Goal: Task Accomplishment & Management: Use online tool/utility

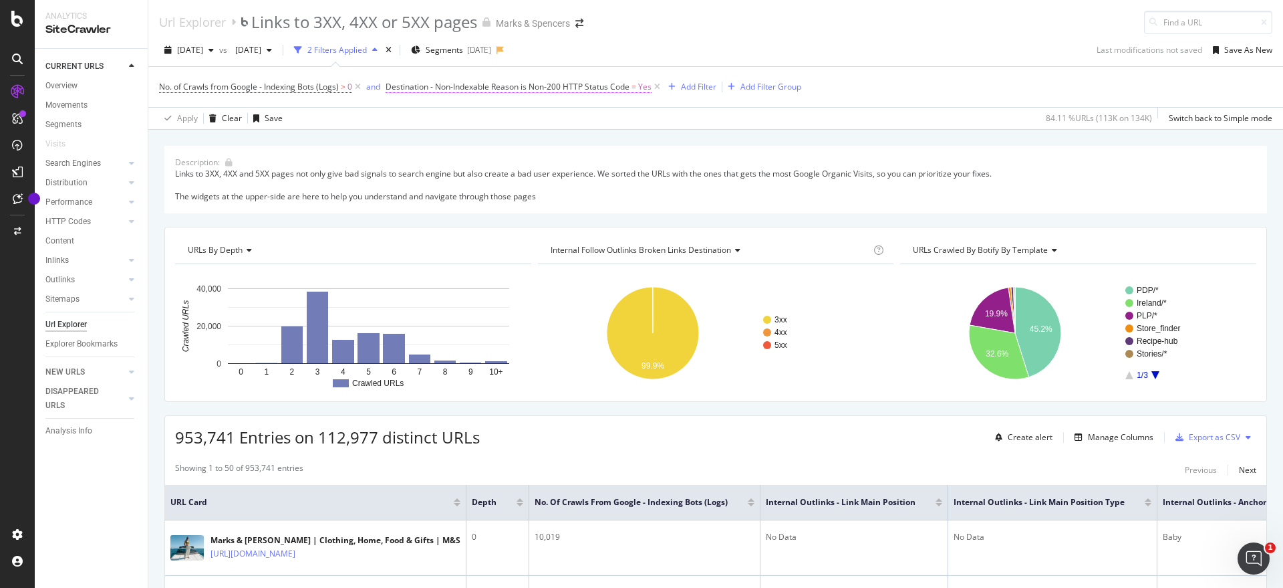
click at [461, 90] on span "Destination - Non-Indexable Reason is Non-200 HTTP Status Code" at bounding box center [508, 86] width 244 height 11
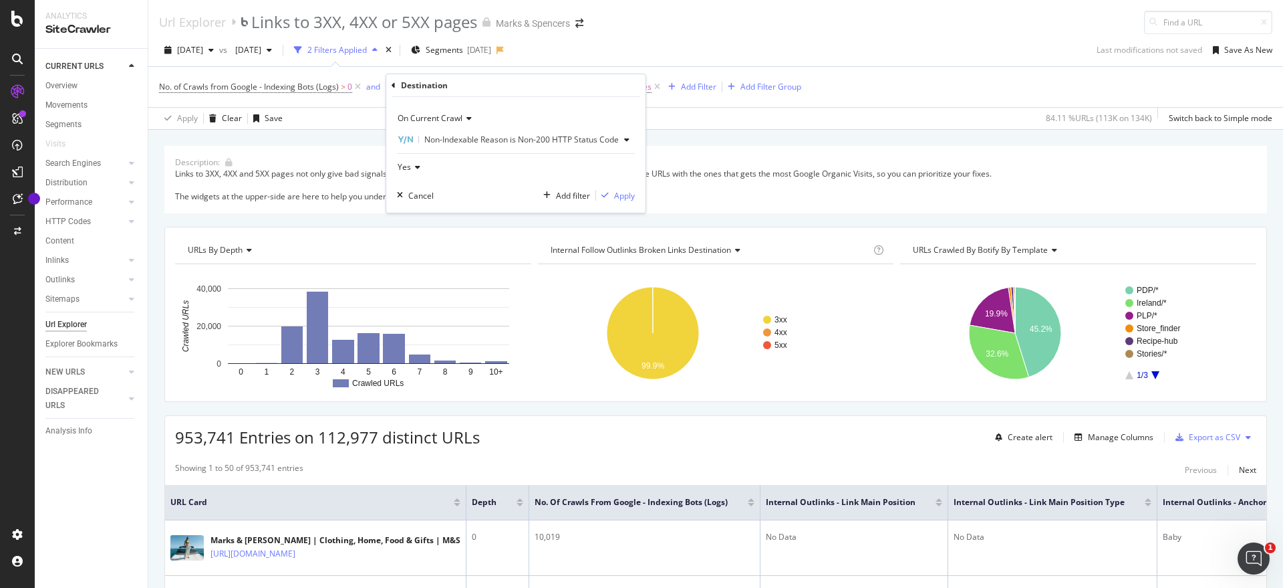
click at [477, 139] on span "Non-Indexable Reason is Non-200 HTTP Status Code" at bounding box center [521, 139] width 195 height 11
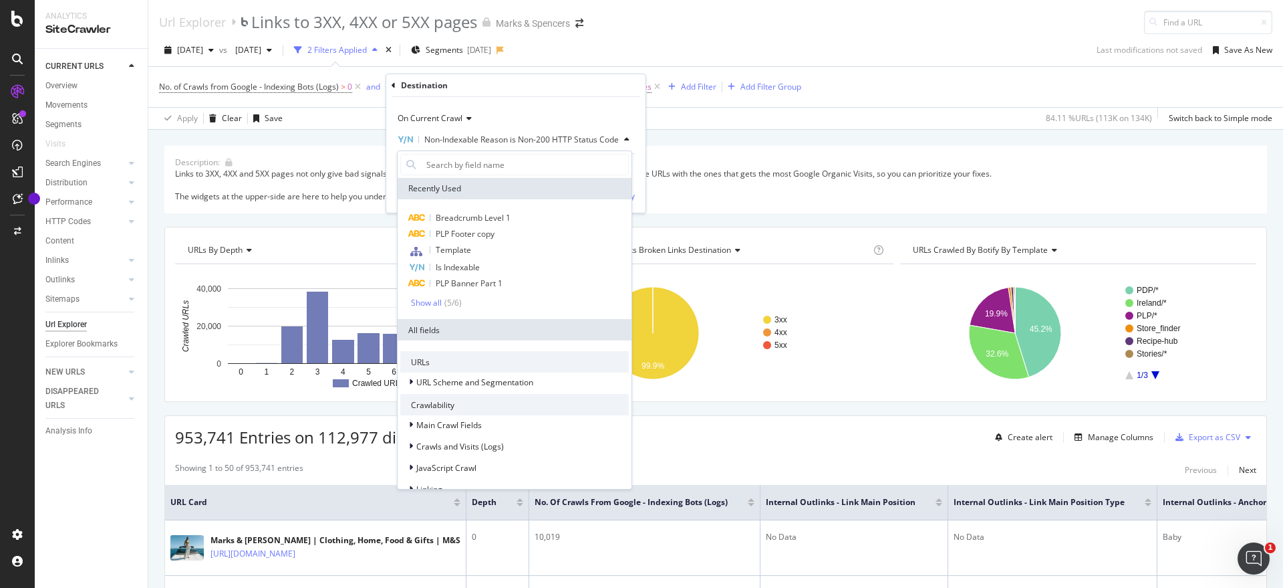
click at [891, 54] on div "2025 Jul. 5th vs 2025 Apr. 19th 2 Filters Applied Segments 2025-07-17 Last modi…" at bounding box center [715, 52] width 1135 height 27
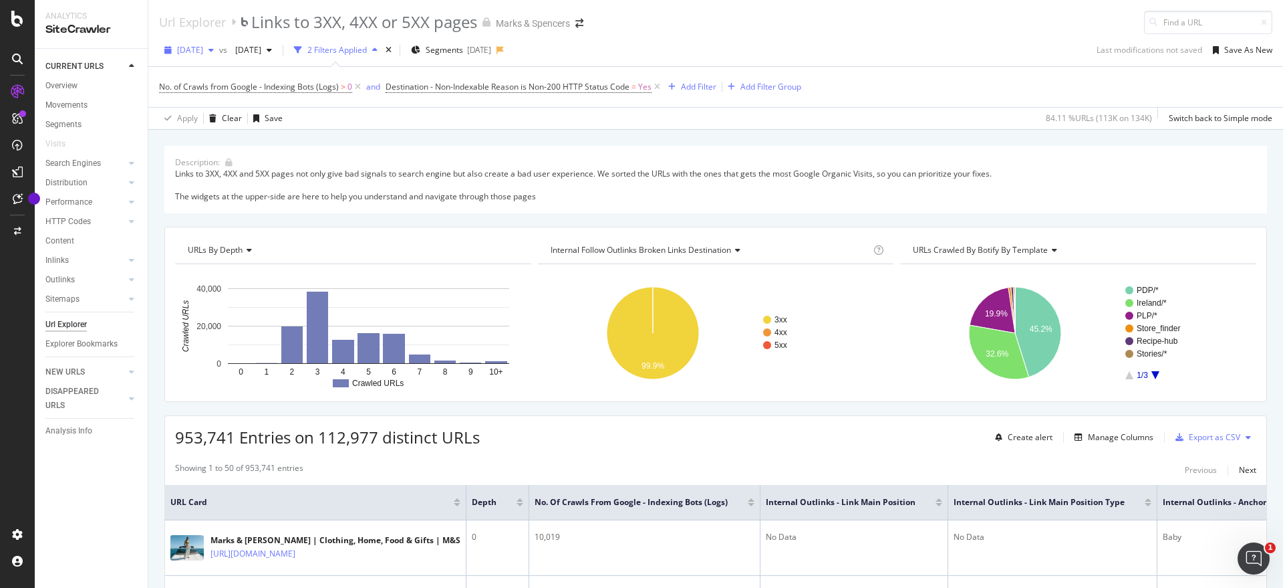
click at [203, 44] on span "2025 Jul. 5th" at bounding box center [190, 49] width 26 height 11
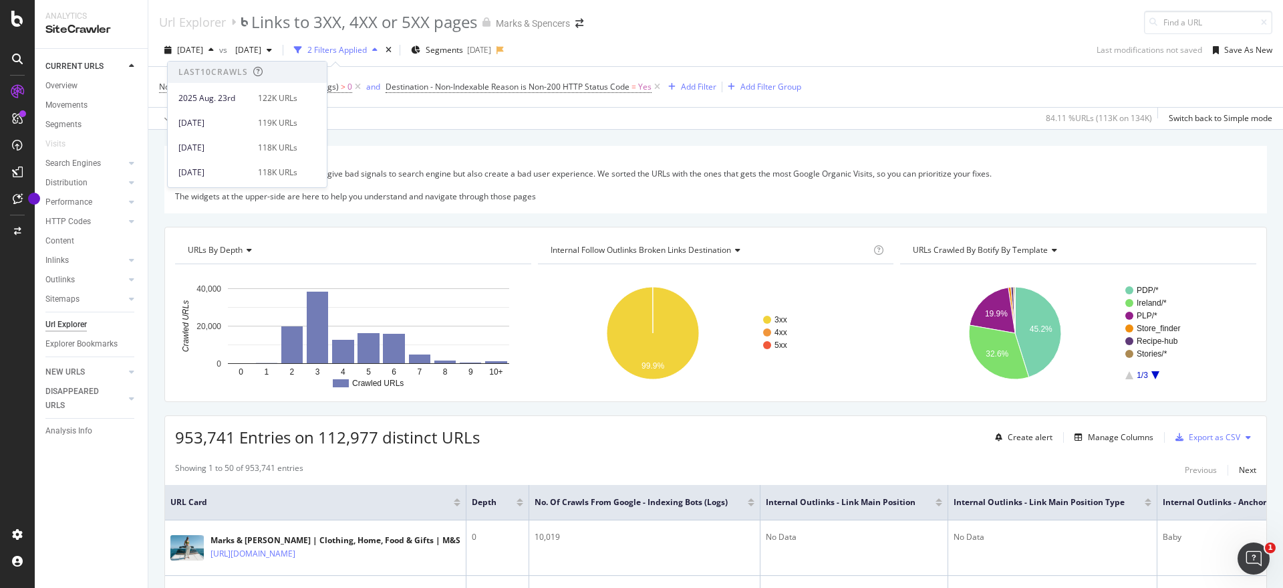
click at [741, 25] on div "Url Explorer Links to 3XX, 4XX or 5XX pages Marks & Spencers" at bounding box center [715, 17] width 1135 height 34
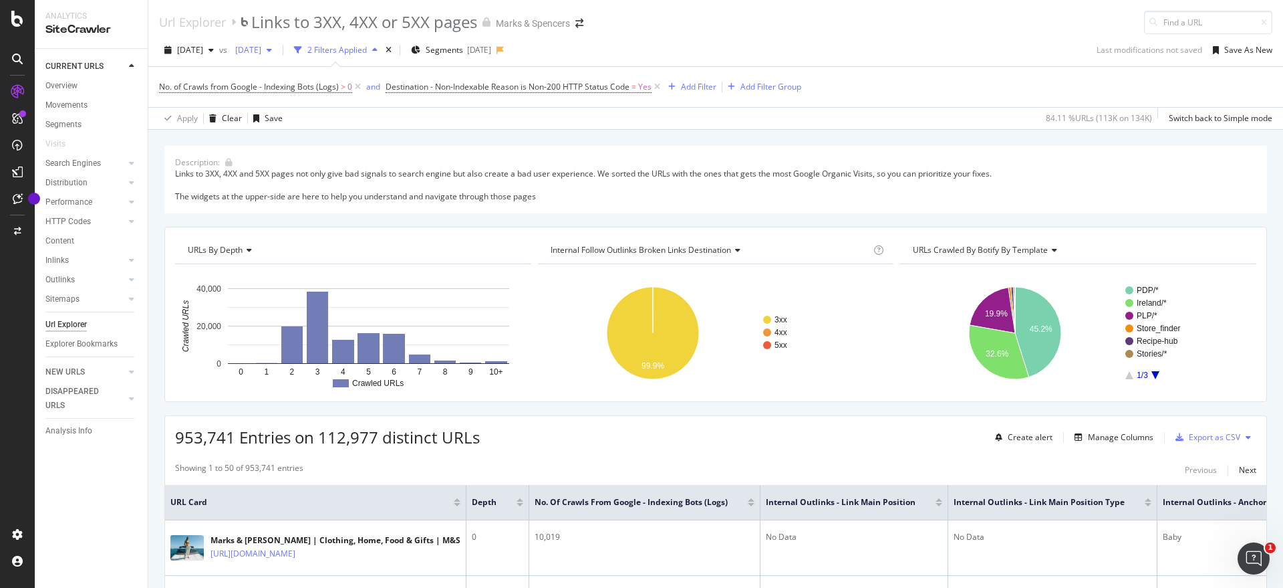
click at [277, 51] on div "button" at bounding box center [269, 50] width 16 height 8
click at [367, 51] on div "2 Filters Applied" at bounding box center [337, 49] width 59 height 11
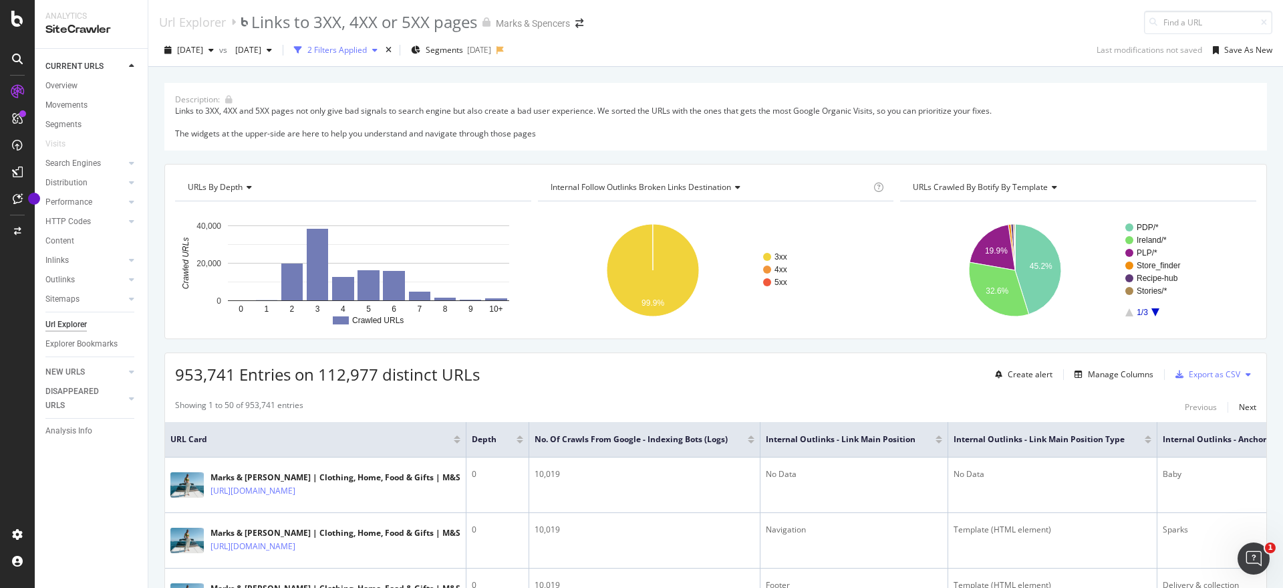
click at [367, 51] on div "2 Filters Applied" at bounding box center [337, 49] width 59 height 11
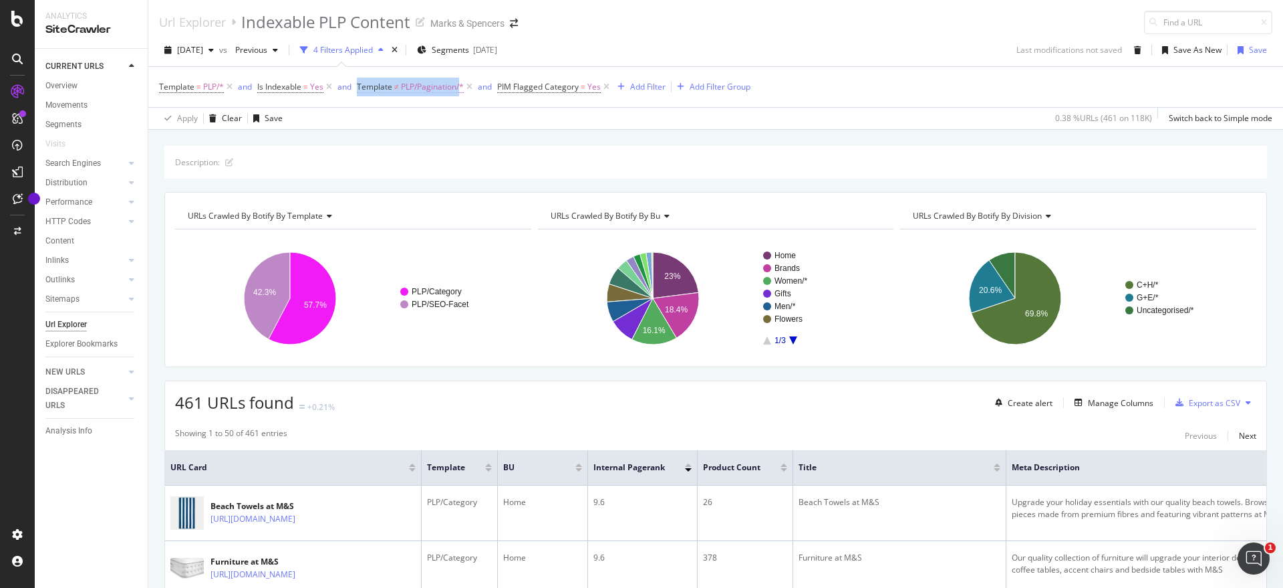
drag, startPoint x: 356, startPoint y: 85, endPoint x: 463, endPoint y: 90, distance: 107.8
click at [463, 90] on span "Template = PLP/* and Is Indexable = Yes and Template ≠ PLP/Pagination/* and PIM…" at bounding box center [385, 86] width 453 height 11
copy span "Template ≠ PLP/Pagination/"
click at [295, 79] on span "Is Indexable = Yes" at bounding box center [296, 87] width 78 height 19
click at [296, 85] on span "Is Indexable" at bounding box center [279, 86] width 44 height 11
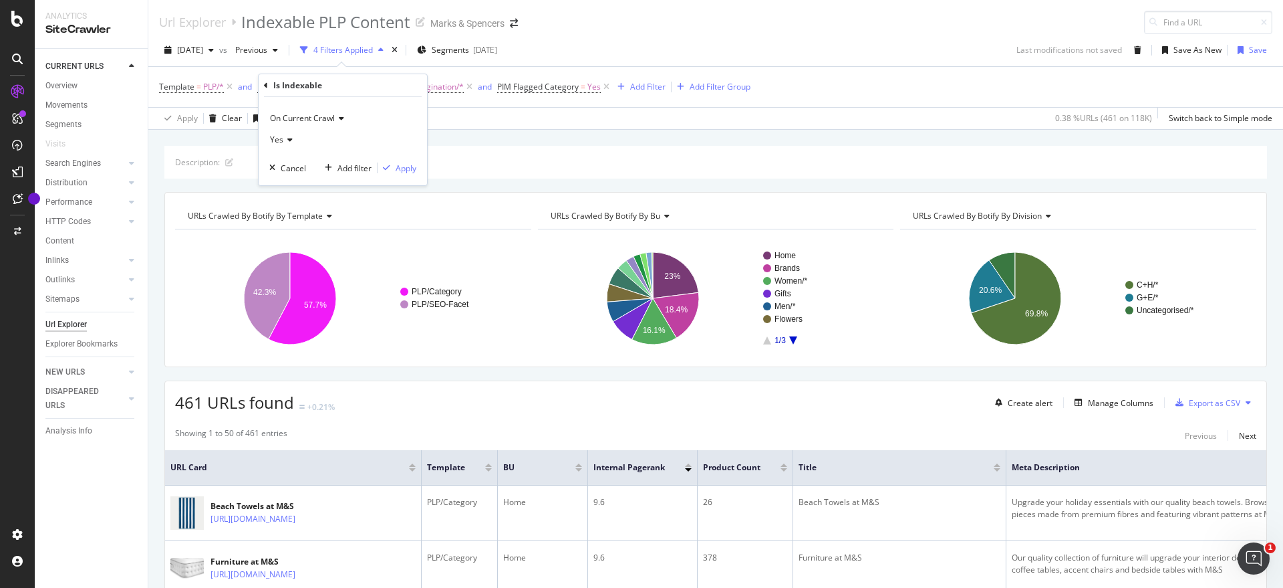
click at [537, 140] on div "Description: URLs Crawled By Botify By template Chart (by Value) Table Expand E…" at bounding box center [715, 146] width 1135 height 32
click at [407, 90] on span "PLP/Pagination/*" at bounding box center [432, 87] width 63 height 19
click at [566, 117] on div "Apply Clear Save 0.38 % URLs ( 461 on 118K ) Switch back to Simple mode" at bounding box center [715, 118] width 1135 height 22
click at [83, 348] on div "Explorer Bookmarks" at bounding box center [81, 344] width 72 height 14
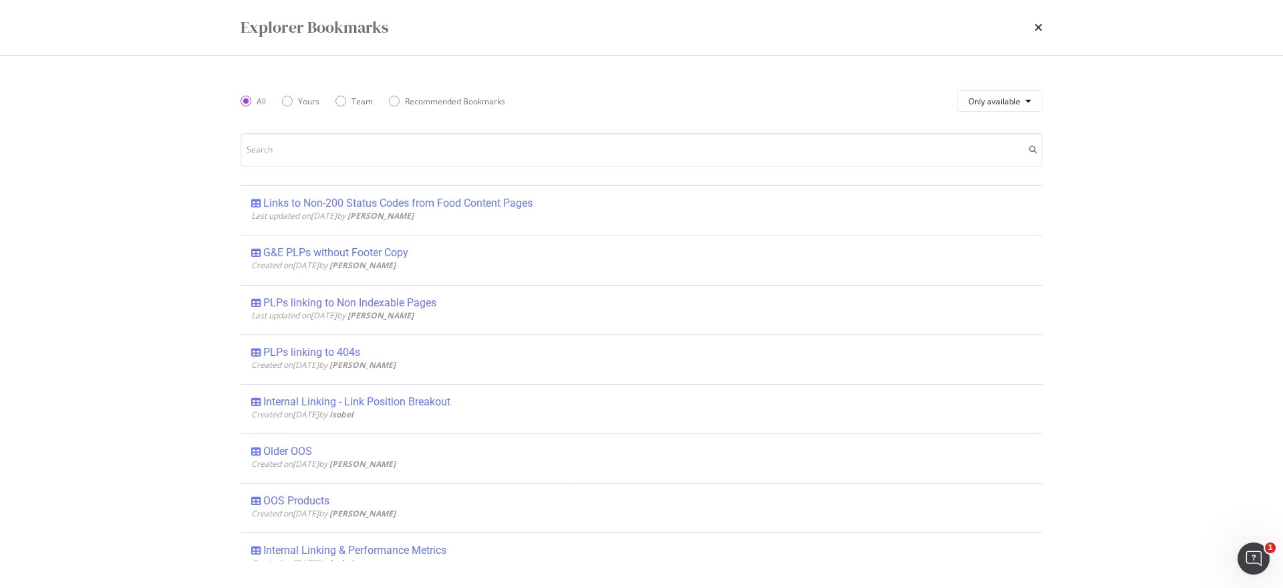
click at [1048, 25] on div "Explorer Bookmarks" at bounding box center [642, 27] width 856 height 55
click at [1040, 25] on icon "times" at bounding box center [1039, 27] width 8 height 11
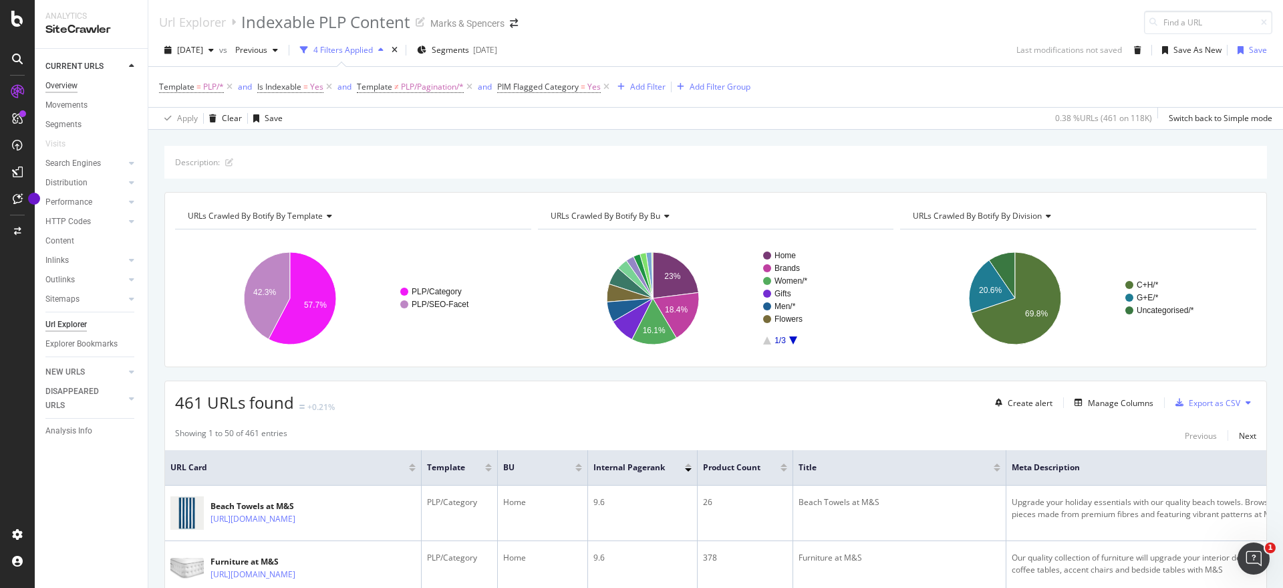
click at [68, 87] on div "Overview" at bounding box center [61, 86] width 32 height 14
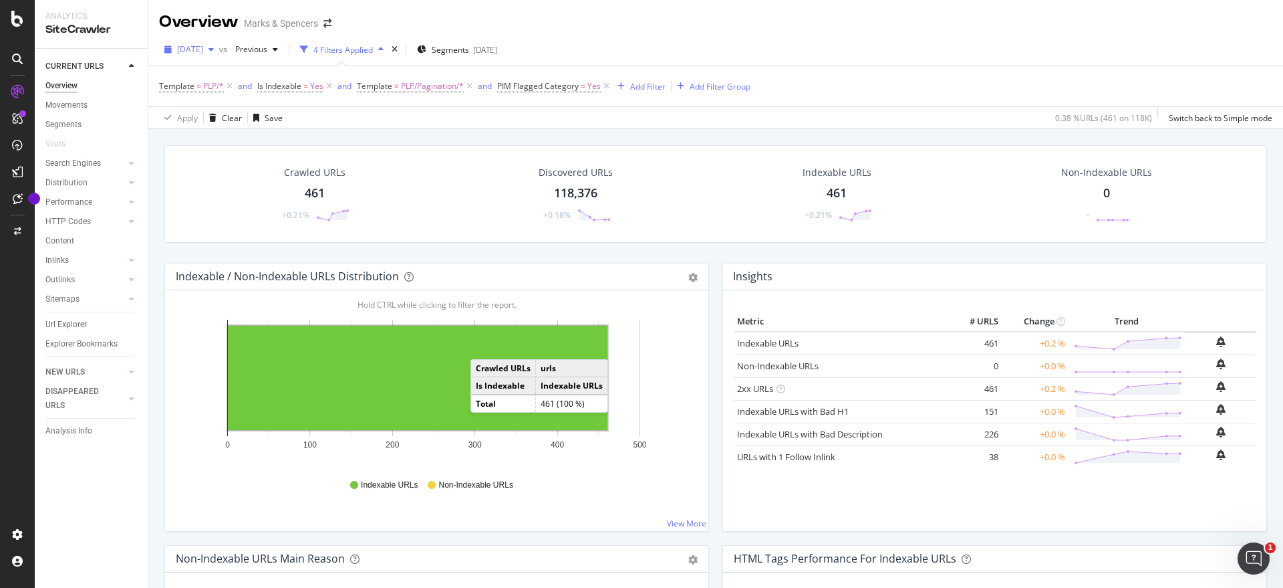
click at [203, 50] on span "2025 Aug. 9th" at bounding box center [190, 48] width 26 height 11
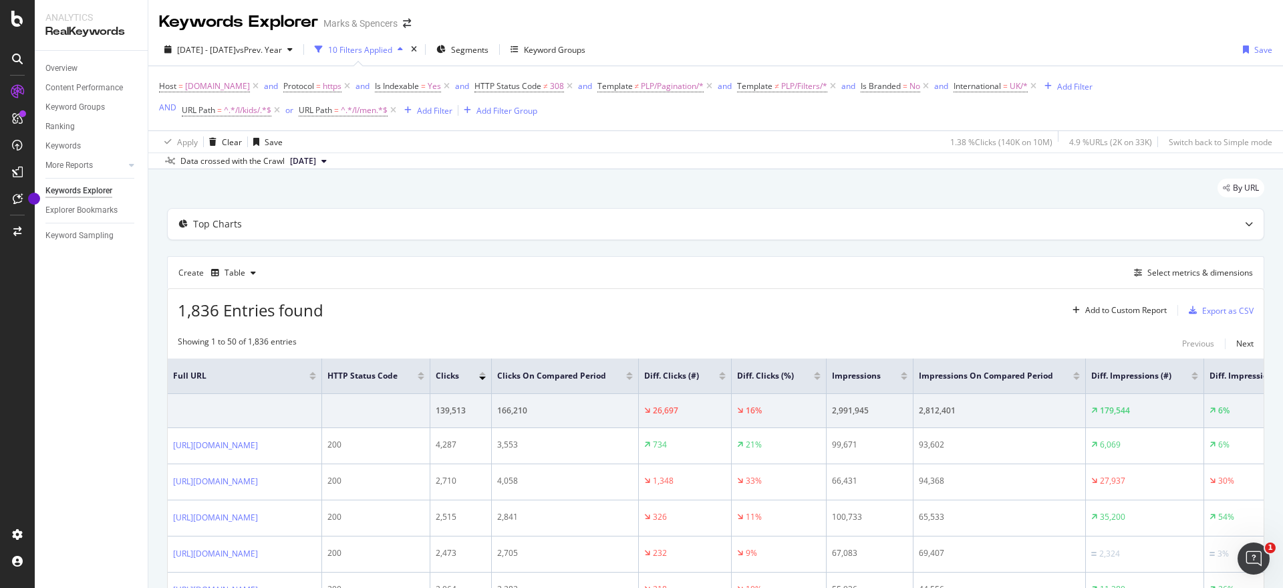
click at [763, 31] on div "Keywords Explorer Marks & Spencers" at bounding box center [715, 16] width 1135 height 33
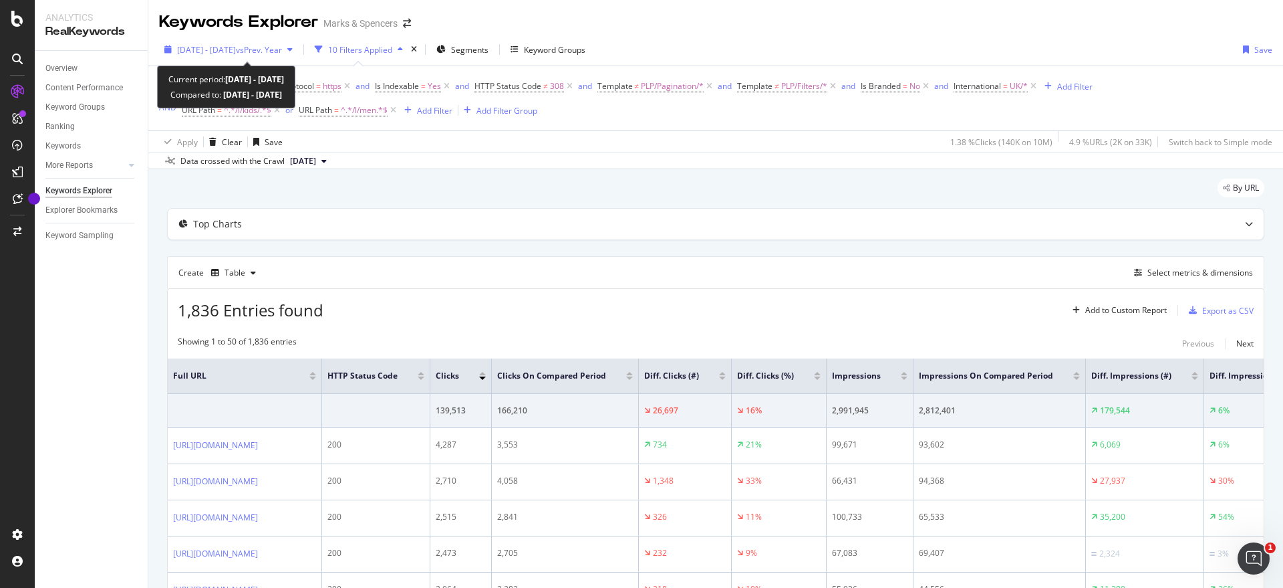
click at [282, 46] on span "vs Prev. Year" at bounding box center [259, 49] width 46 height 11
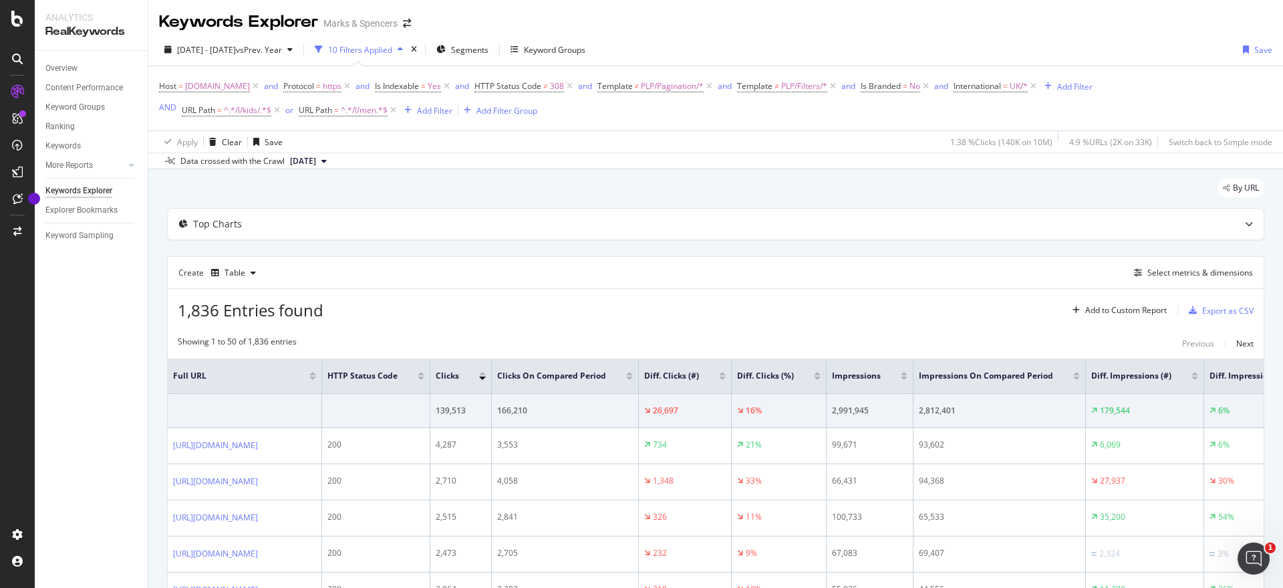
click at [1001, 90] on span "International" at bounding box center [977, 85] width 47 height 11
click at [922, 105] on div "Host = [DOMAIN_NAME] and Protocol = https and Is Indexable = Yes and HTTP Statu…" at bounding box center [626, 98] width 934 height 43
click at [489, 48] on span "Segments" at bounding box center [469, 49] width 37 height 11
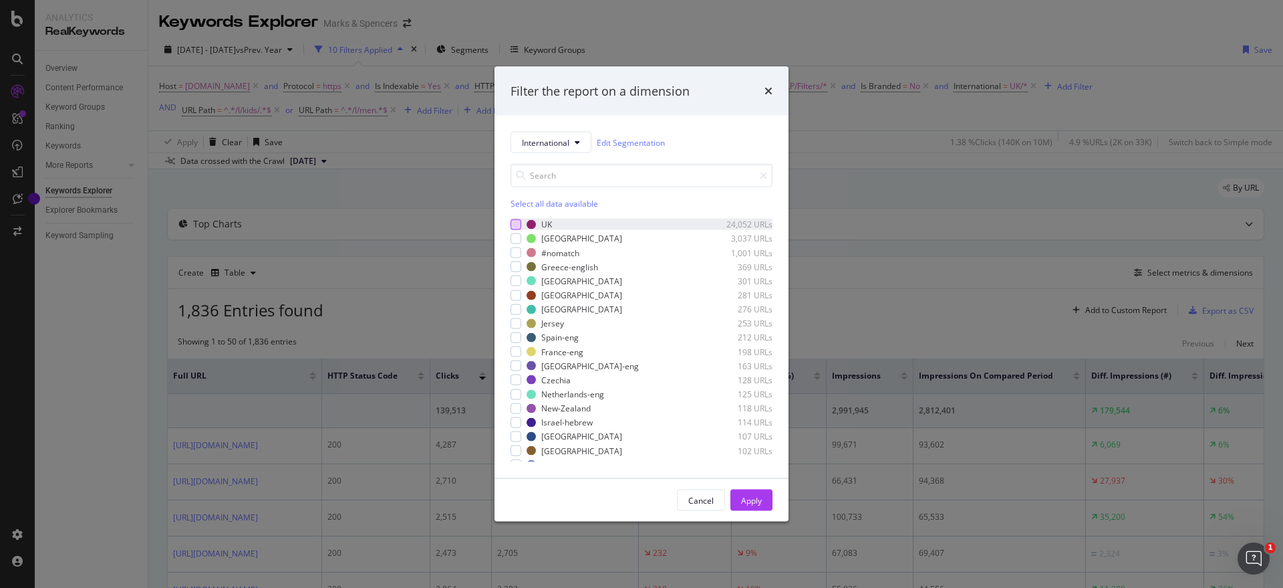
click at [517, 225] on div "modal" at bounding box center [516, 224] width 11 height 11
click at [752, 500] on div "Apply" at bounding box center [751, 499] width 21 height 11
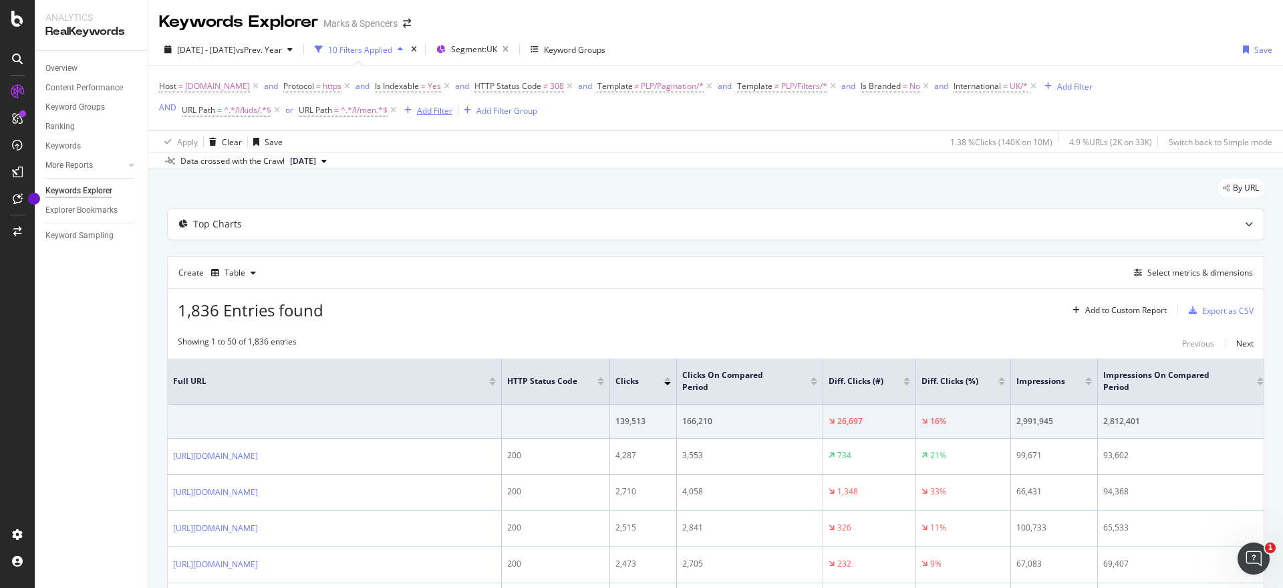
click at [445, 113] on div "Add Filter" at bounding box center [434, 110] width 35 height 11
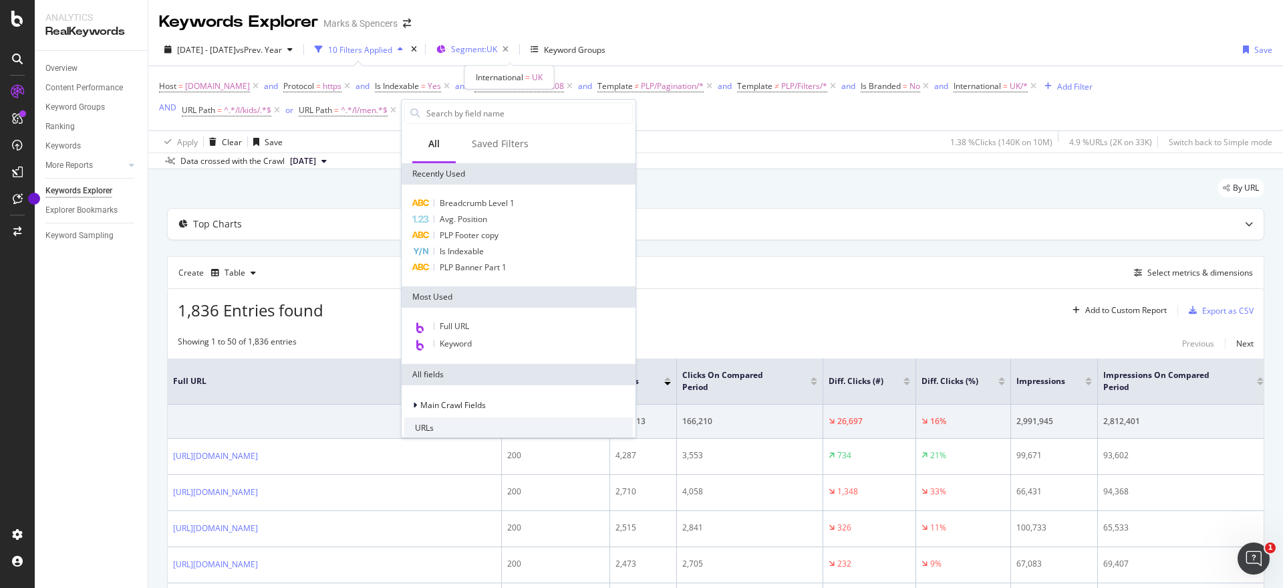
click at [497, 46] on span "Segment: UK" at bounding box center [474, 48] width 46 height 11
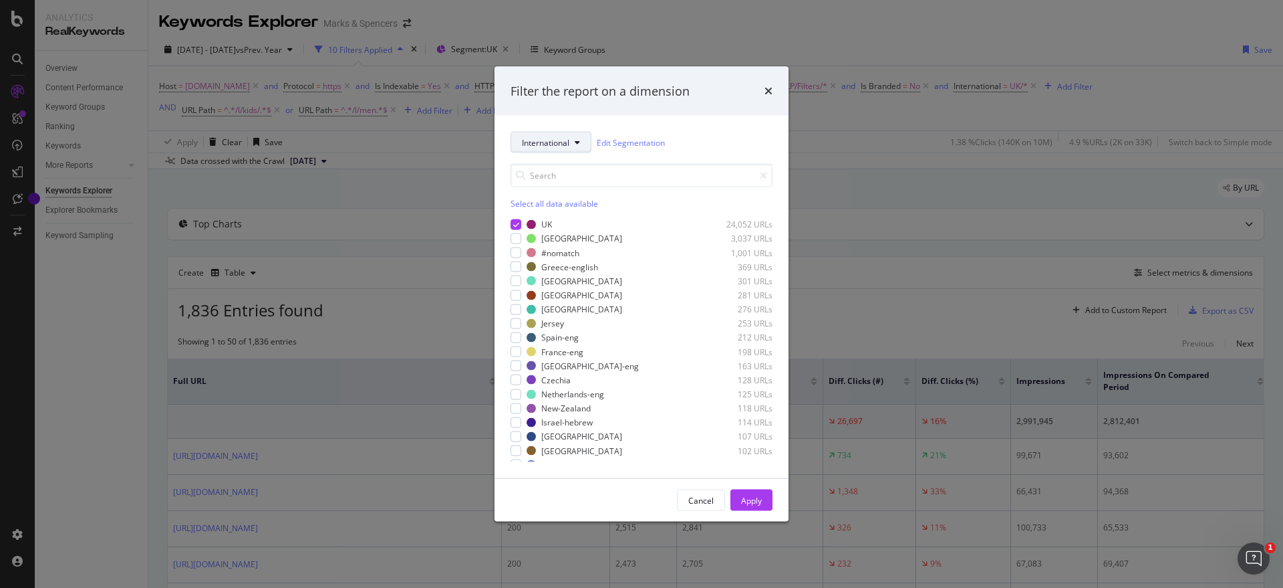
click at [559, 137] on span "International" at bounding box center [545, 141] width 47 height 11
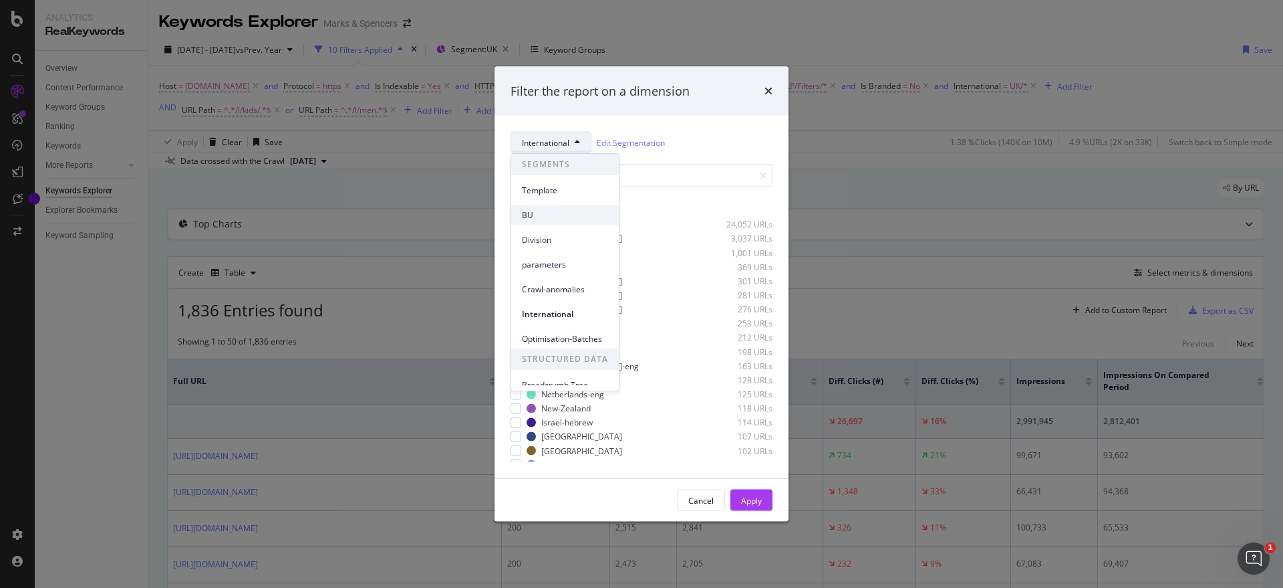
click at [554, 215] on span "BU" at bounding box center [565, 215] width 86 height 12
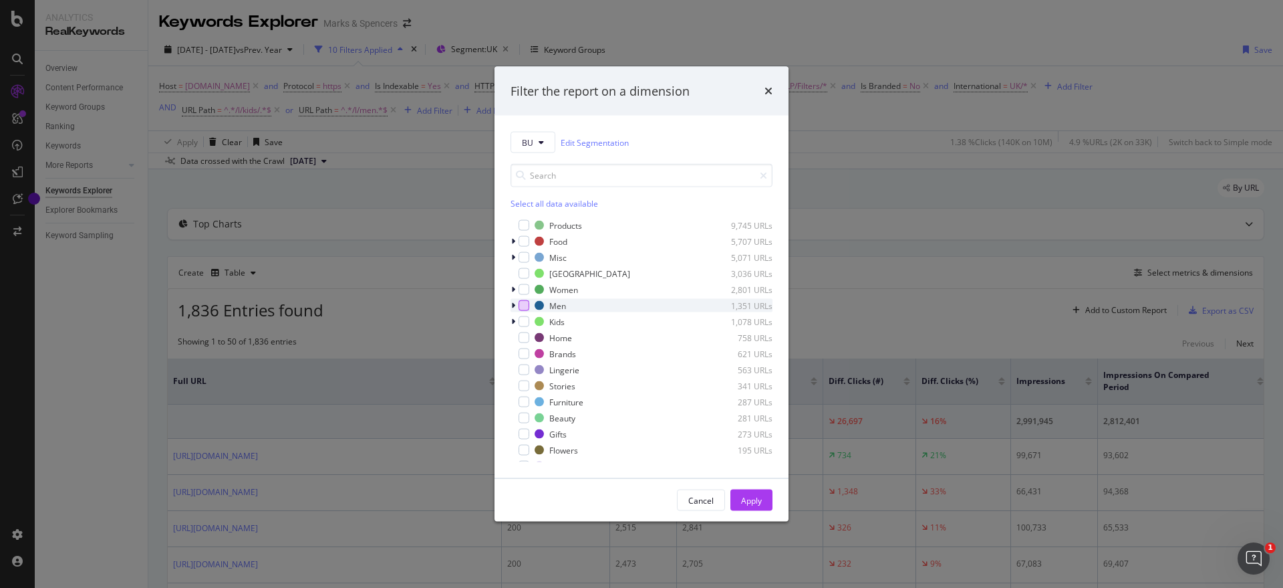
click at [524, 305] on div "modal" at bounding box center [524, 305] width 11 height 11
click at [513, 305] on icon "modal" at bounding box center [513, 305] width 4 height 8
click at [513, 305] on icon "modal" at bounding box center [513, 305] width 5 height 8
click at [526, 322] on div "modal" at bounding box center [524, 321] width 11 height 11
click at [751, 499] on div "Apply" at bounding box center [751, 499] width 21 height 11
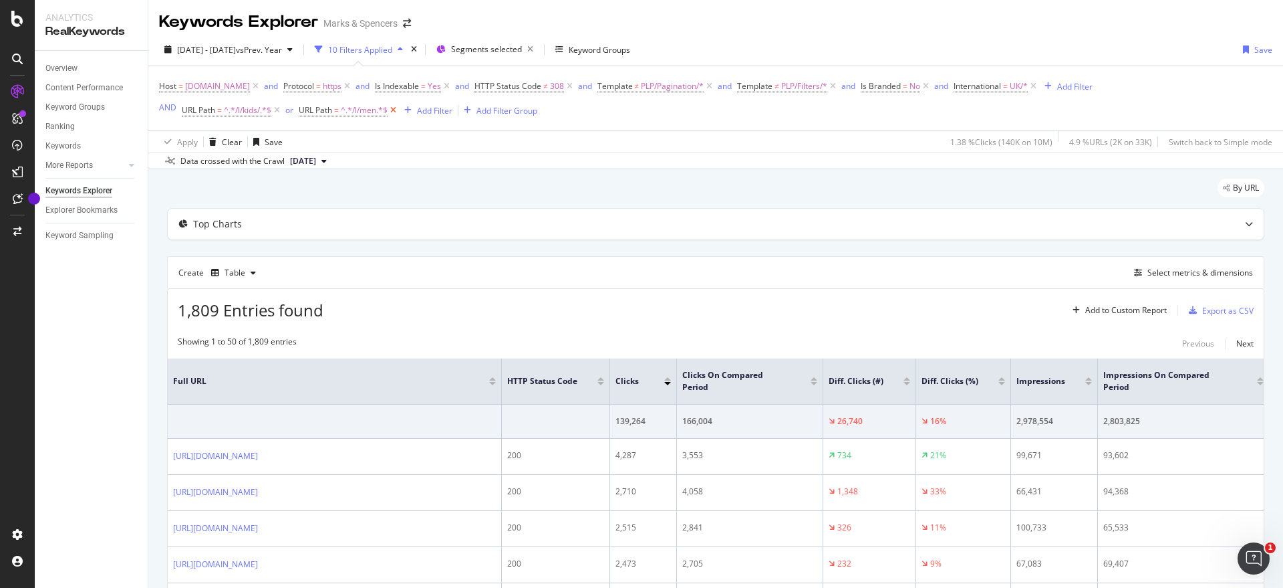
click at [395, 112] on icon at bounding box center [393, 110] width 11 height 13
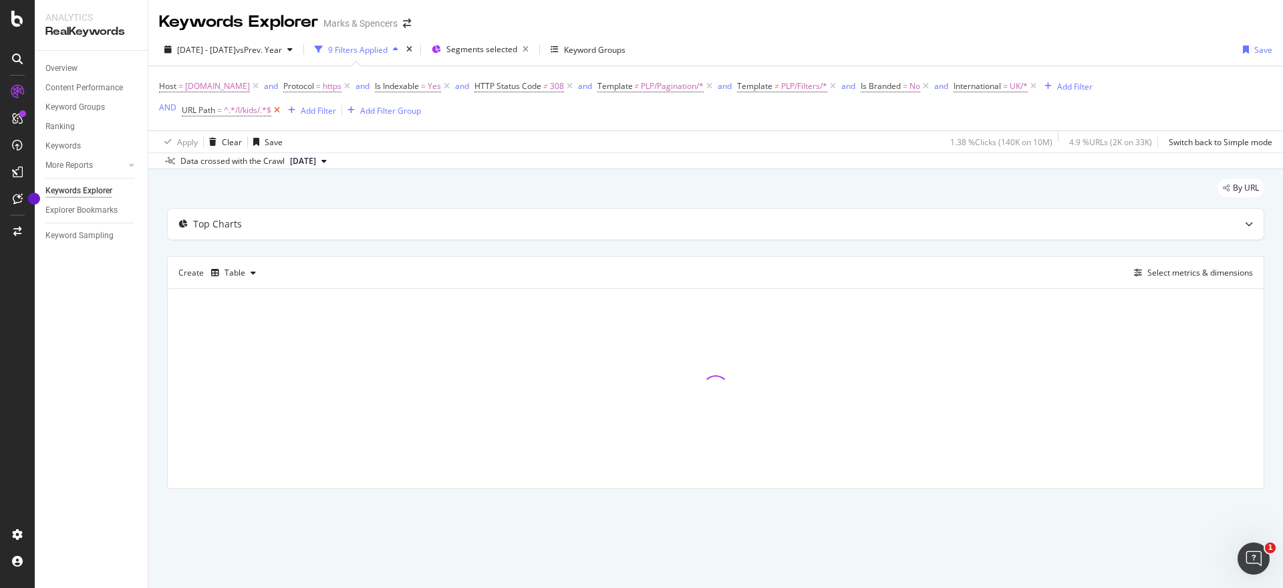
click at [277, 112] on icon at bounding box center [276, 110] width 11 height 13
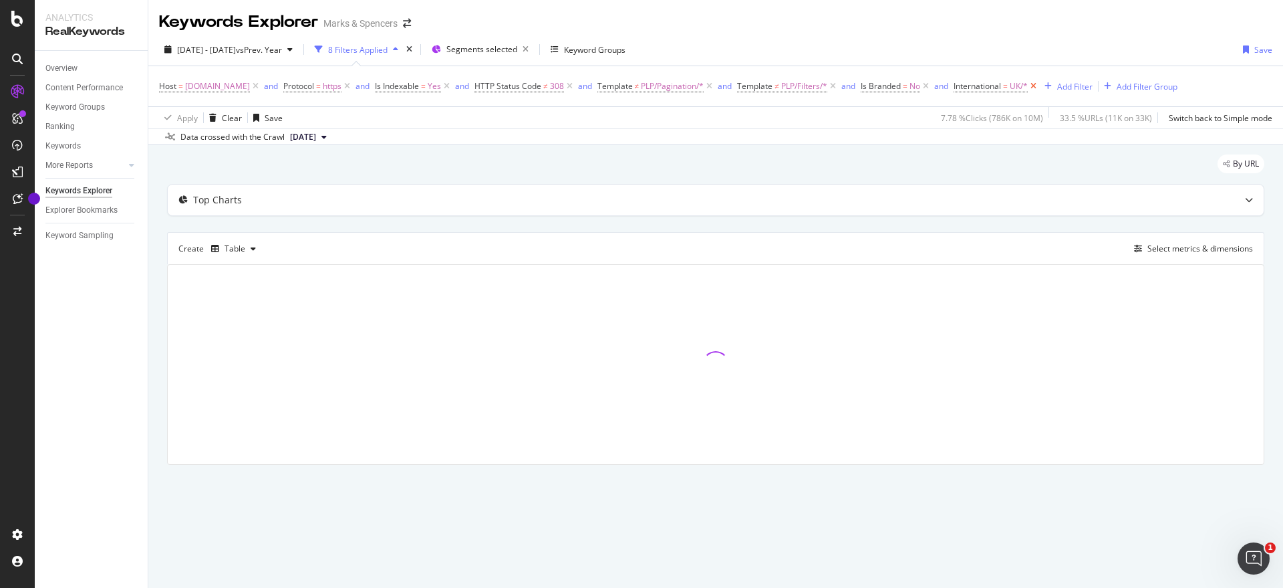
click at [1040, 90] on icon at bounding box center [1033, 86] width 11 height 13
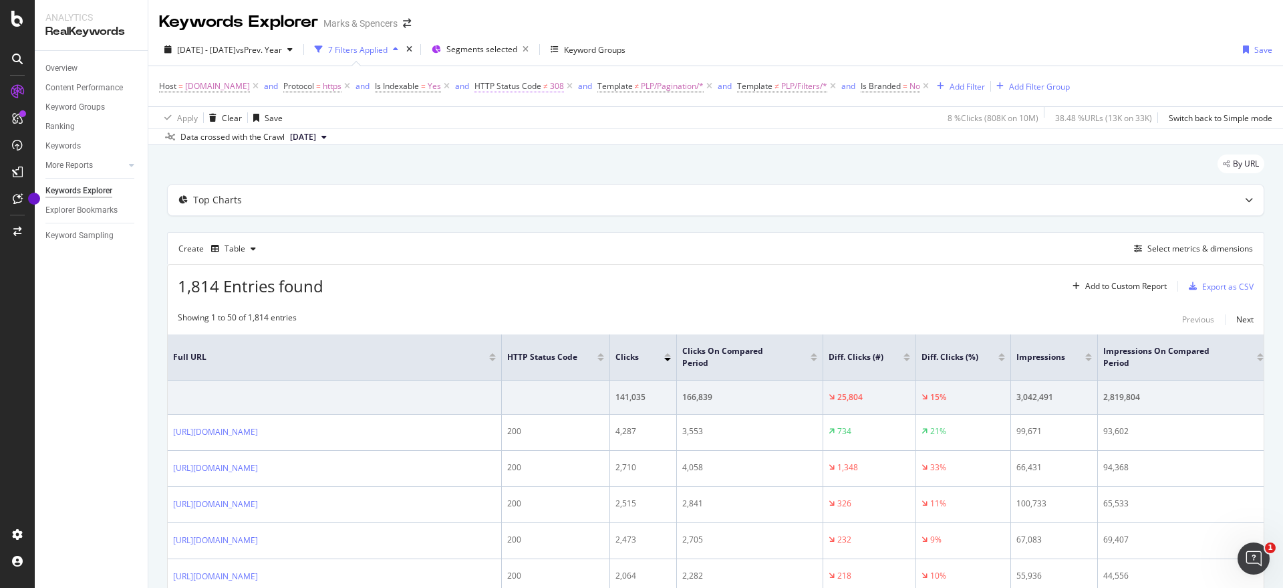
click at [564, 86] on span "HTTP Status Code ≠ 308" at bounding box center [520, 86] width 90 height 12
click at [572, 117] on span "Not Equal to" at bounding box center [553, 117] width 45 height 11
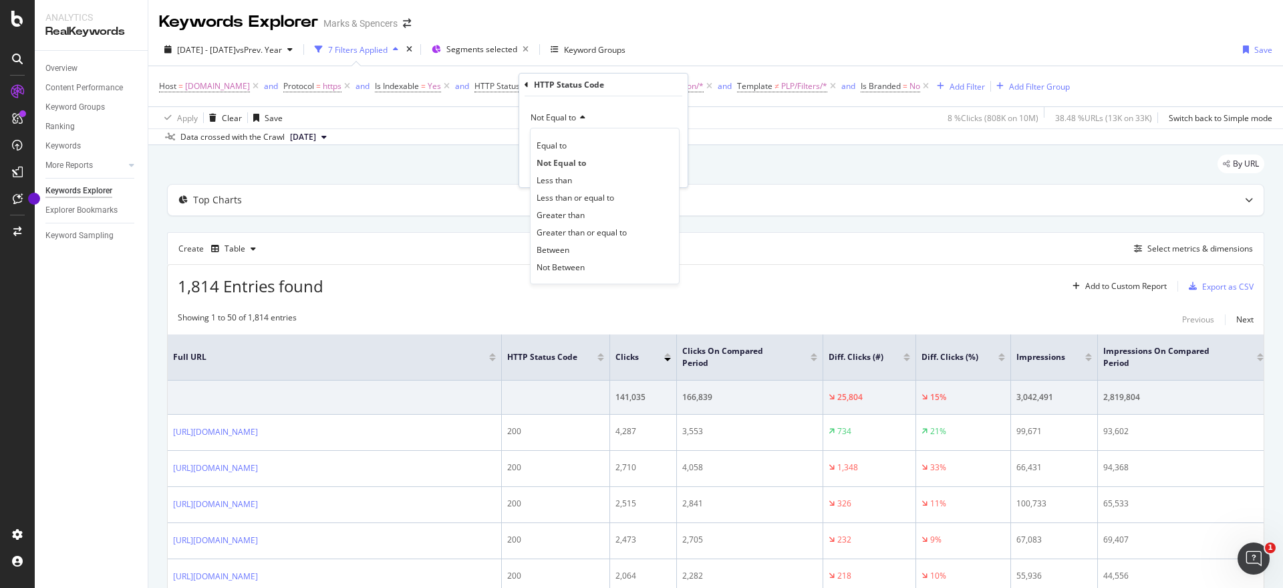
click at [618, 117] on div "Not Equal to" at bounding box center [603, 117] width 147 height 21
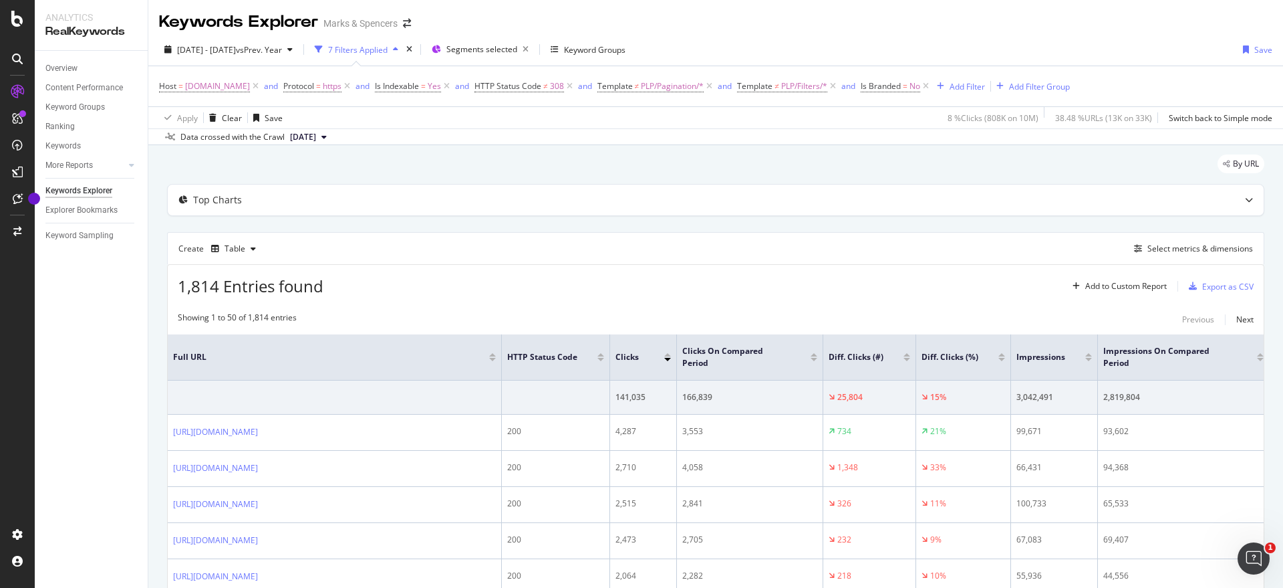
click at [745, 119] on div "Apply Clear Save 8 % Clicks ( 808K on 10M ) 38.48 % URLs ( 13K on 33K ) Switch …" at bounding box center [715, 117] width 1135 height 22
click at [1178, 255] on div "Select metrics & dimensions" at bounding box center [1191, 248] width 124 height 15
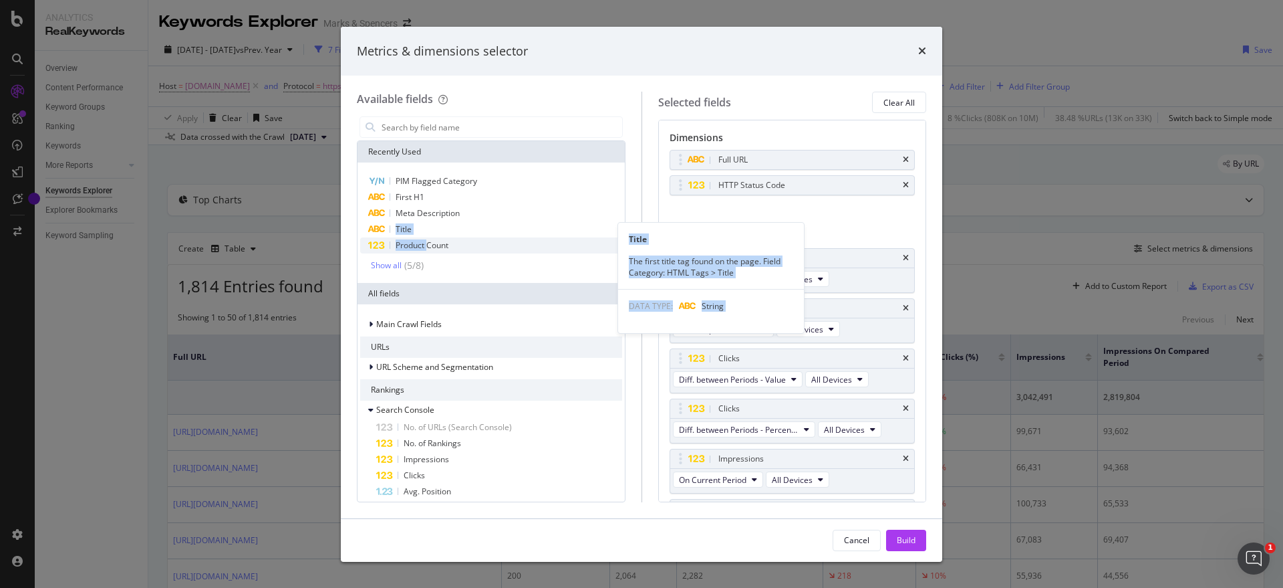
drag, startPoint x: 427, startPoint y: 248, endPoint x: 593, endPoint y: 249, distance: 165.8
click at [622, 249] on div "PIM Flagged Category First H1 Meta Description Title Title The first title tag …" at bounding box center [491, 222] width 262 height 99
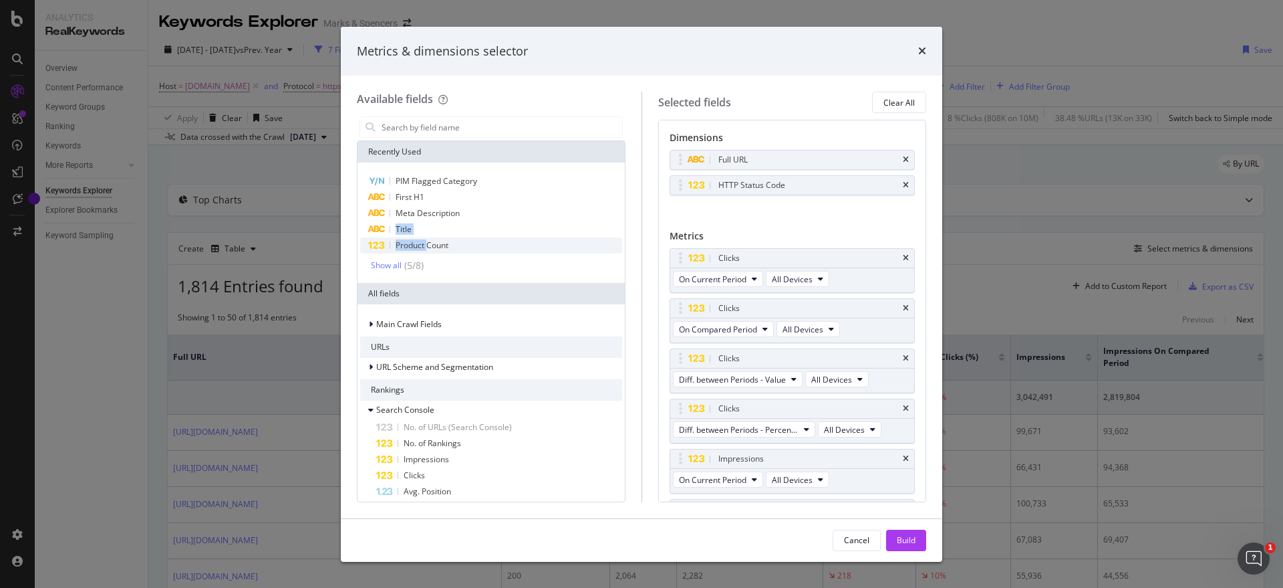
click at [410, 245] on span "Product Count" at bounding box center [422, 244] width 53 height 11
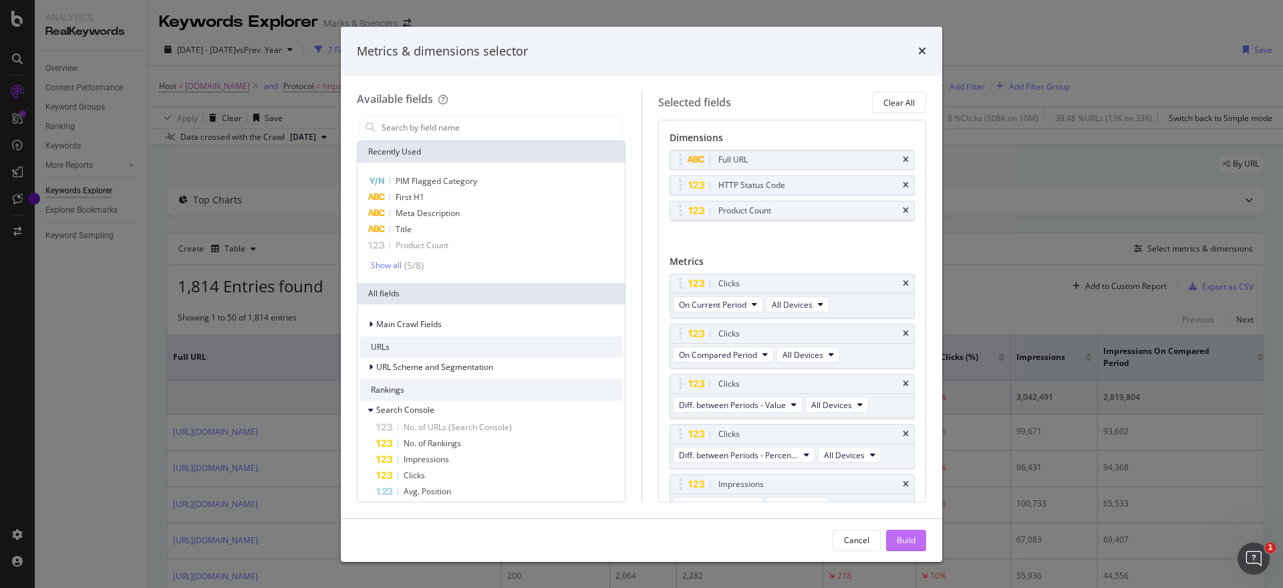
click at [899, 537] on div "Build" at bounding box center [906, 539] width 19 height 11
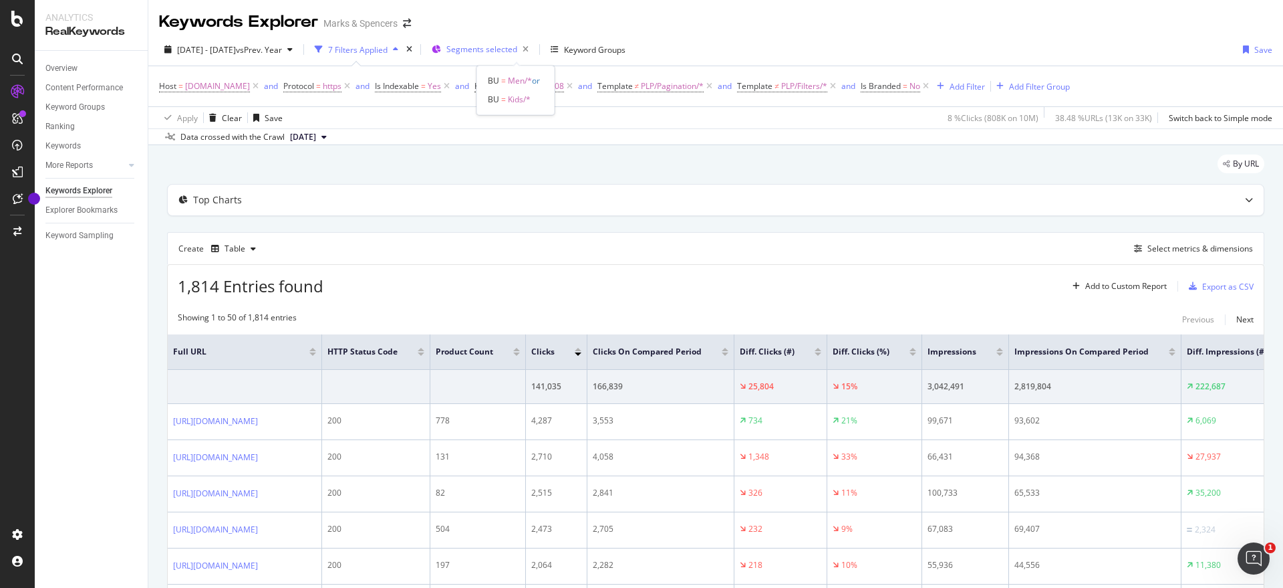
click at [517, 46] on span "Segments selected" at bounding box center [482, 48] width 71 height 11
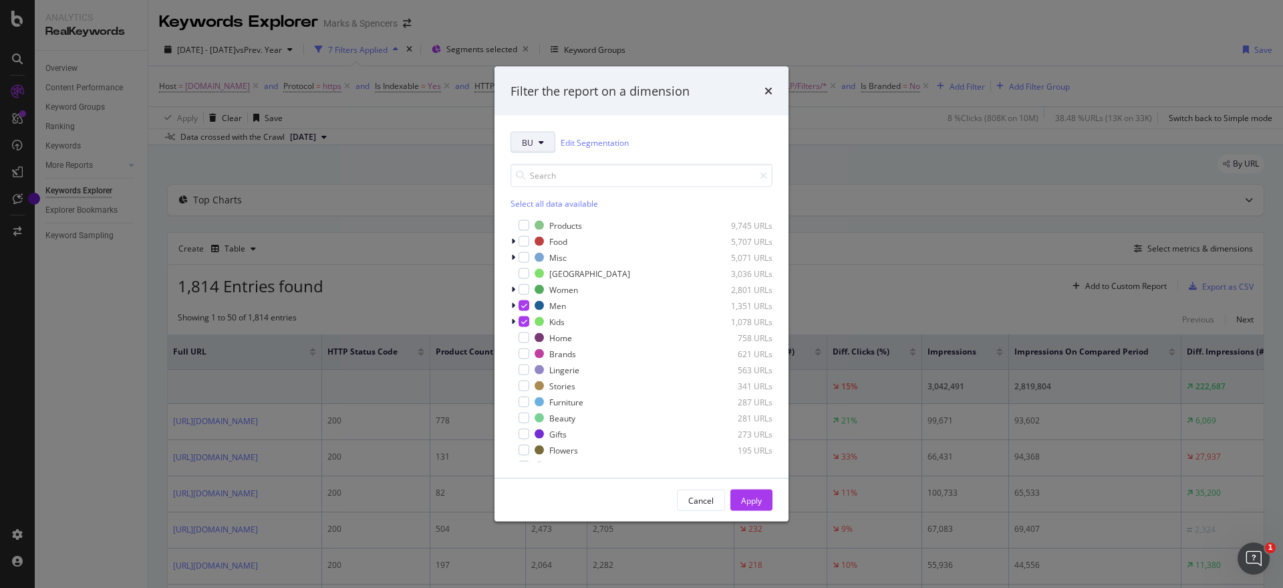
click at [527, 146] on span "BU" at bounding box center [527, 141] width 11 height 11
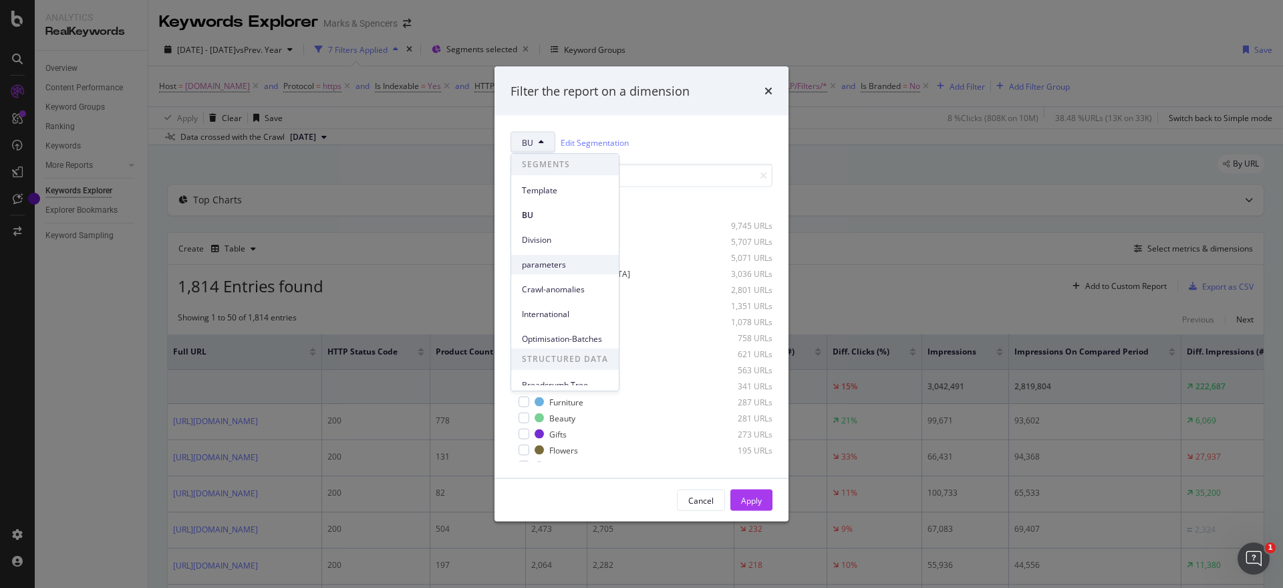
click at [579, 261] on span "parameters" at bounding box center [565, 265] width 86 height 12
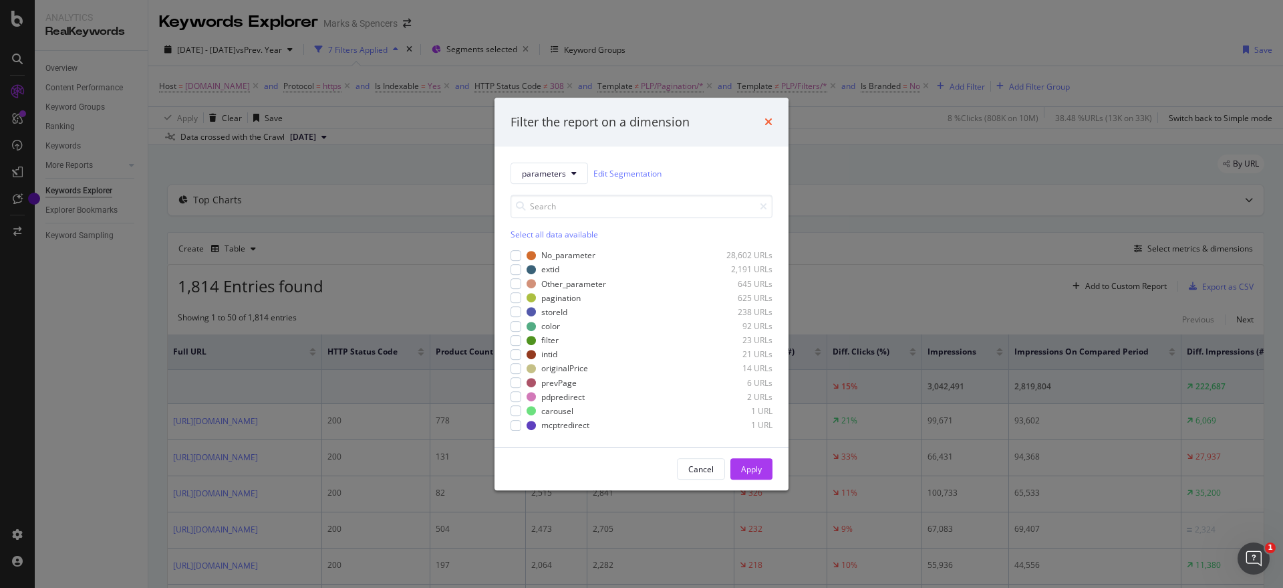
click at [767, 118] on icon "times" at bounding box center [769, 122] width 8 height 11
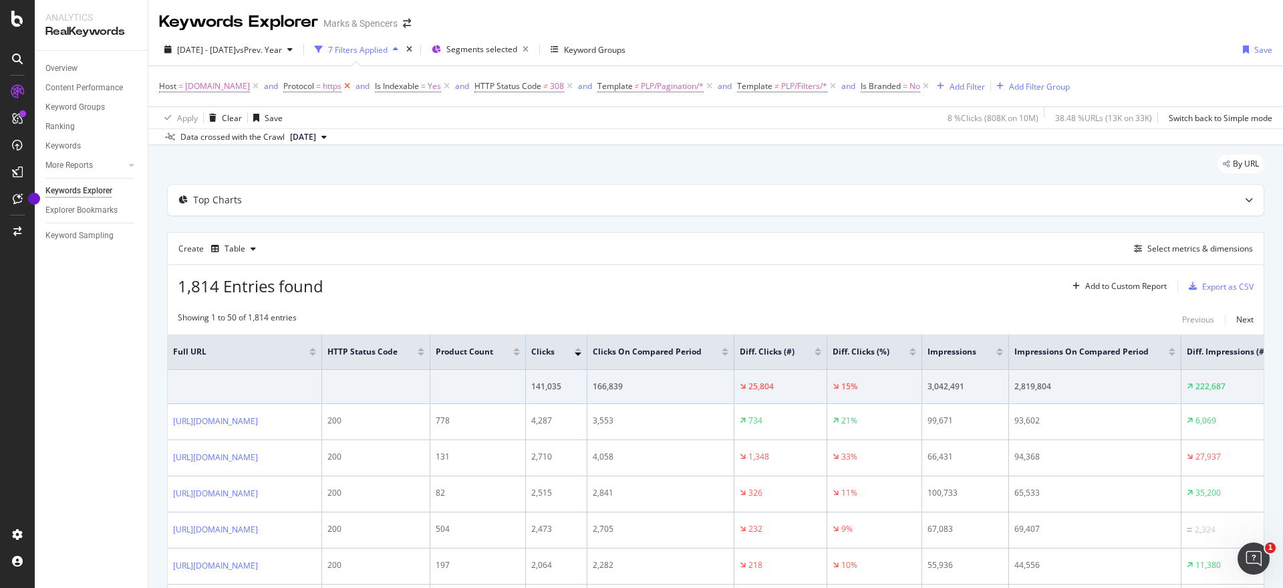
click at [353, 88] on icon at bounding box center [347, 86] width 11 height 13
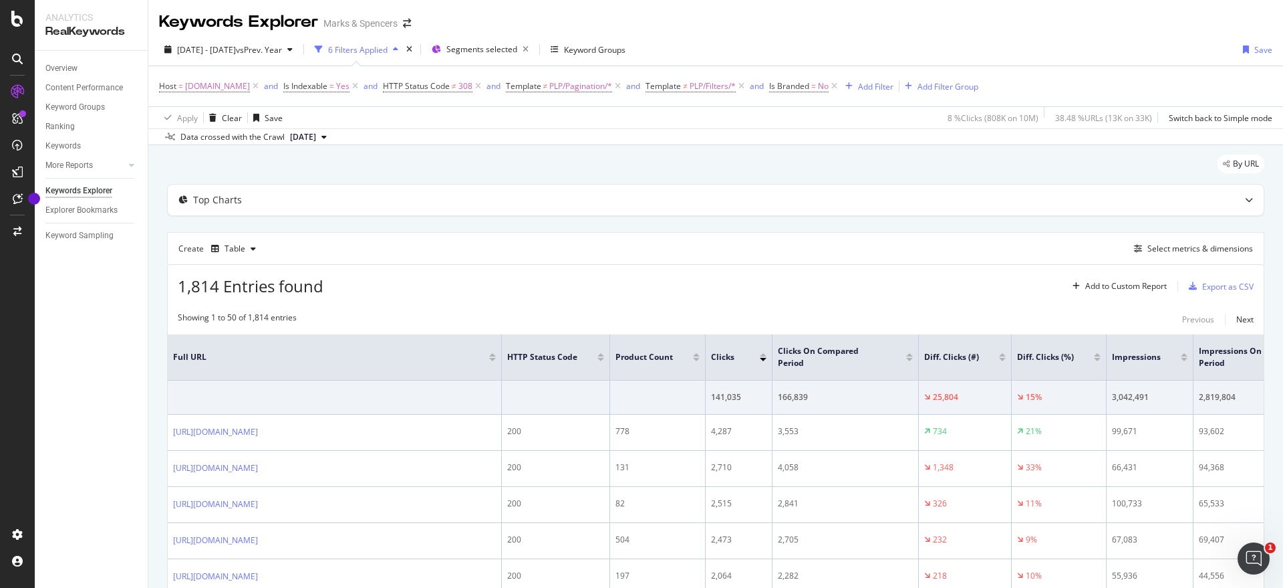
drag, startPoint x: 303, startPoint y: 6, endPoint x: 482, endPoint y: 287, distance: 332.7
click at [482, 287] on div "1,814 Entries found Add to Custom Report Export as CSV" at bounding box center [716, 281] width 1096 height 33
click at [261, 85] on icon at bounding box center [255, 86] width 11 height 13
click at [1156, 253] on div "Select metrics & dimensions" at bounding box center [1201, 248] width 106 height 11
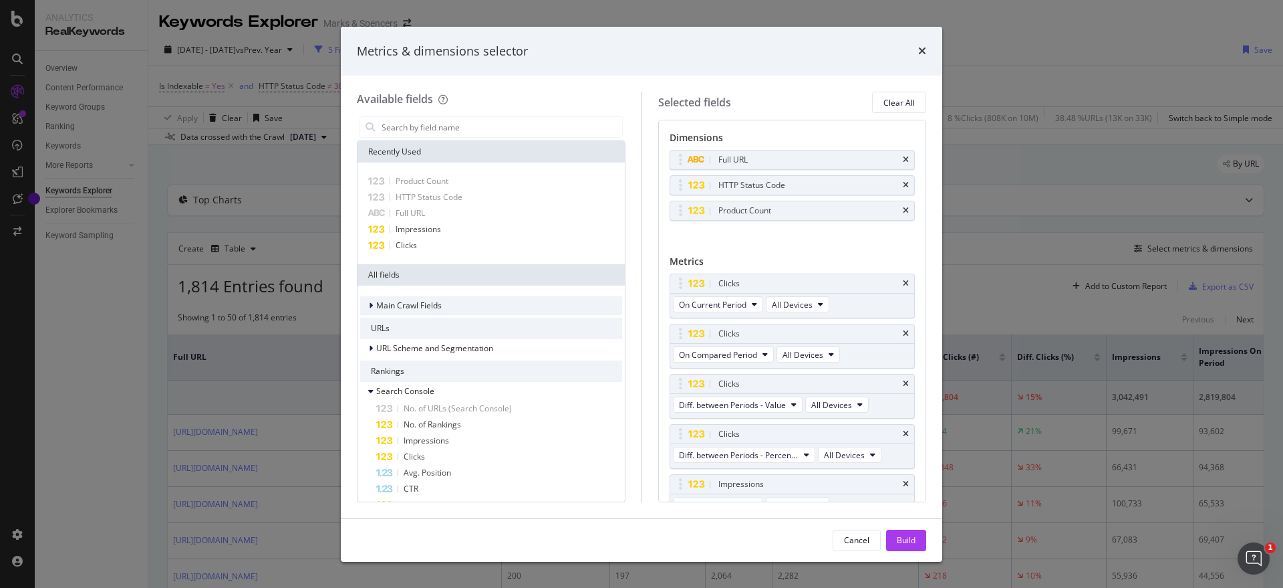
click at [372, 306] on icon "modal" at bounding box center [371, 305] width 4 height 8
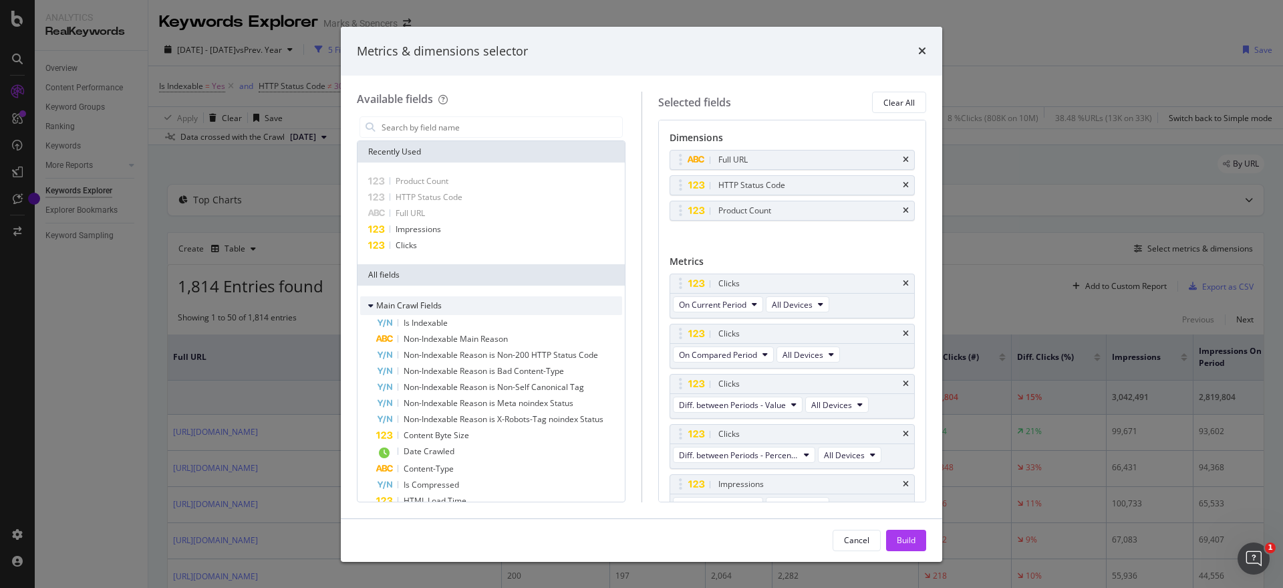
click at [372, 306] on icon "modal" at bounding box center [370, 305] width 5 height 8
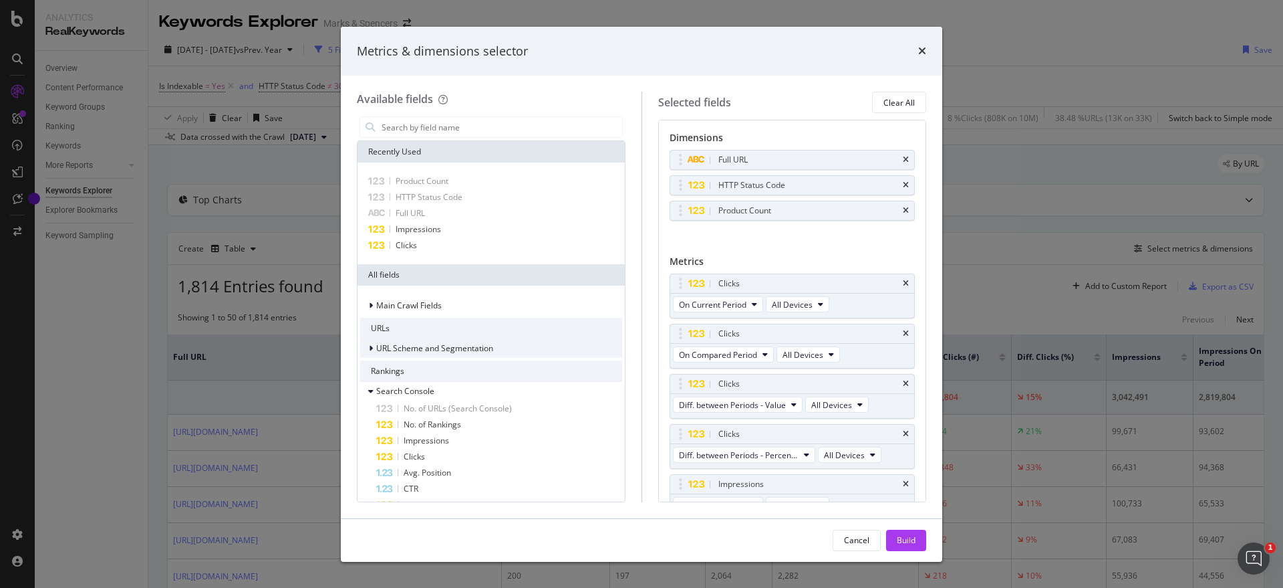
click at [370, 347] on icon "modal" at bounding box center [371, 348] width 4 height 8
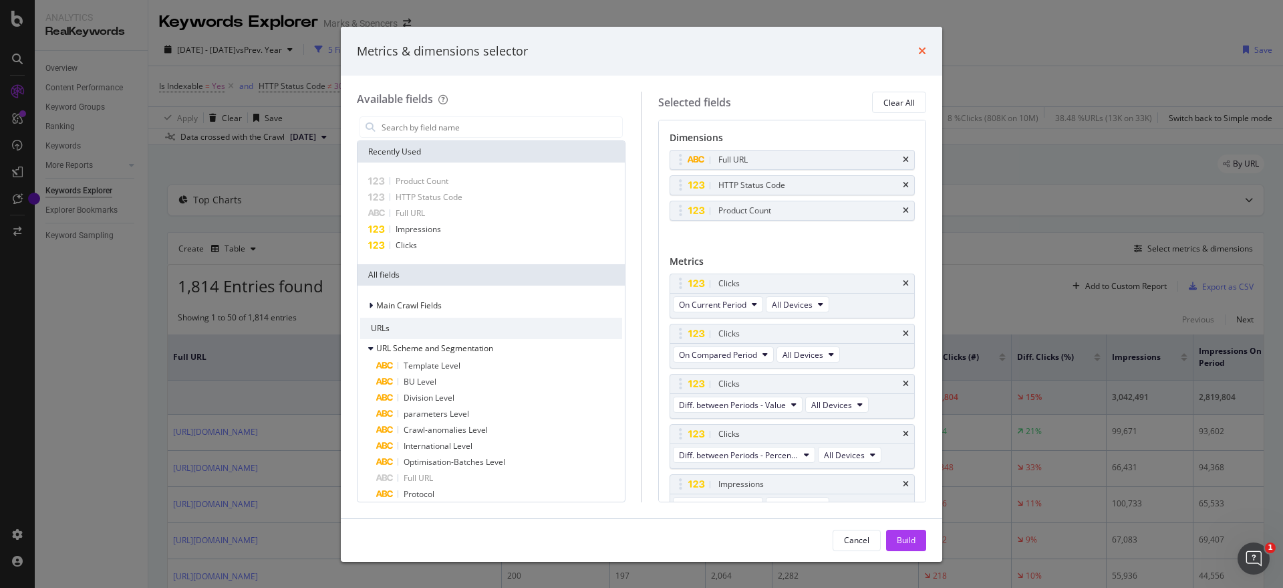
click at [919, 55] on icon "times" at bounding box center [923, 50] width 8 height 11
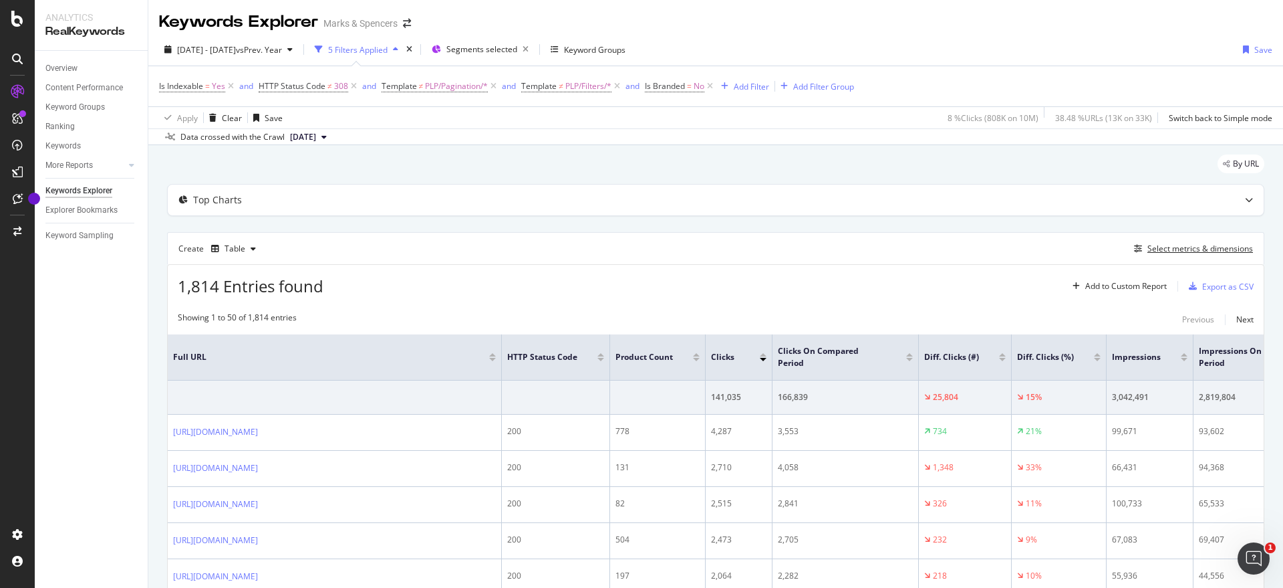
scroll to position [37, 0]
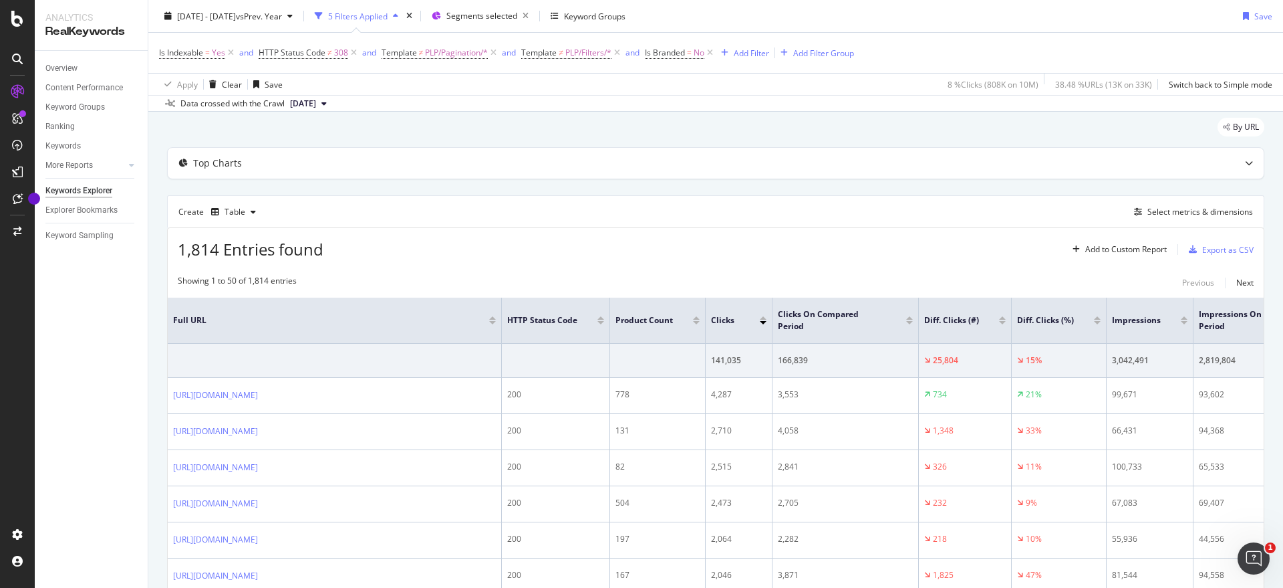
click at [601, 317] on div at bounding box center [601, 317] width 7 height 3
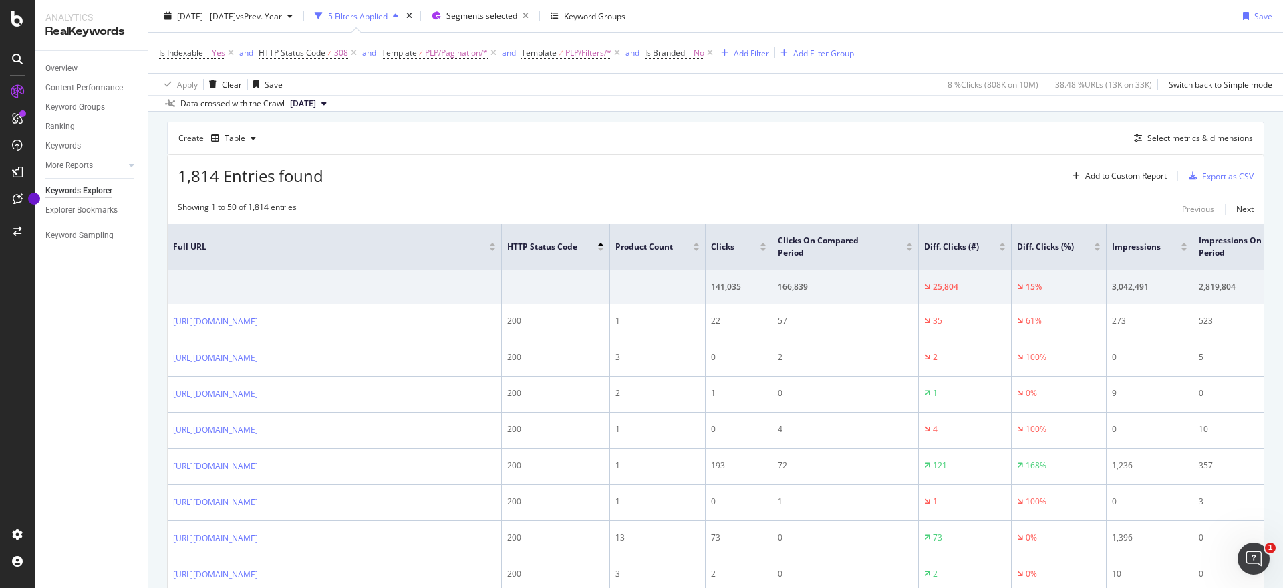
scroll to position [108, 0]
click at [600, 251] on div at bounding box center [601, 251] width 7 height 3
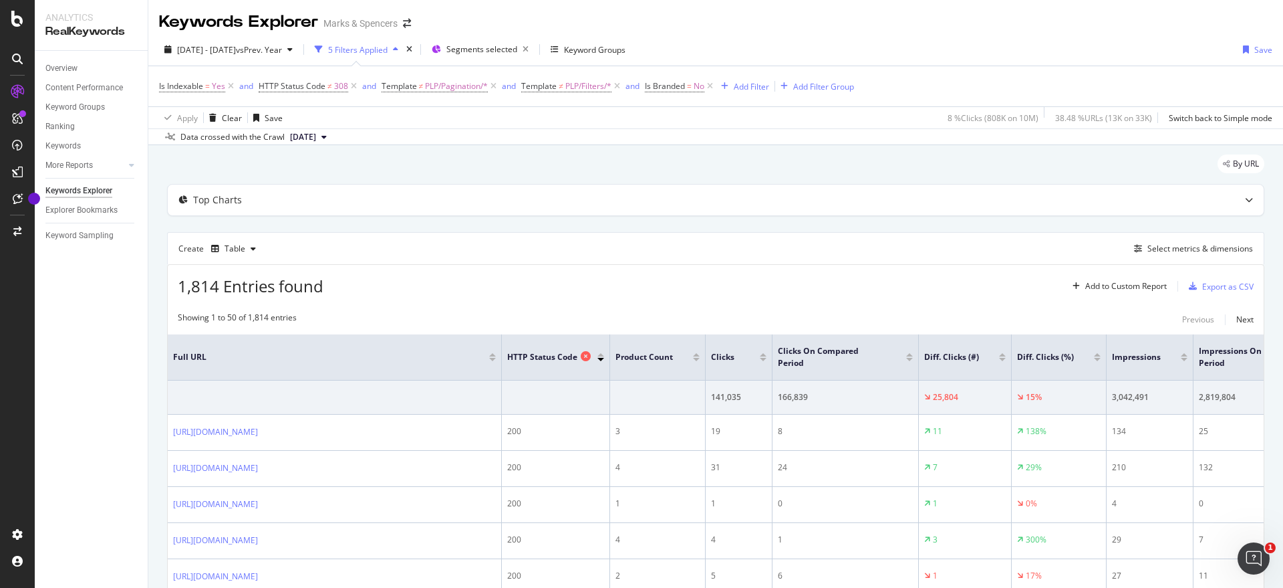
click at [576, 360] on span "HTTP Status Code" at bounding box center [542, 357] width 70 height 12
click at [589, 353] on icon at bounding box center [586, 356] width 10 height 10
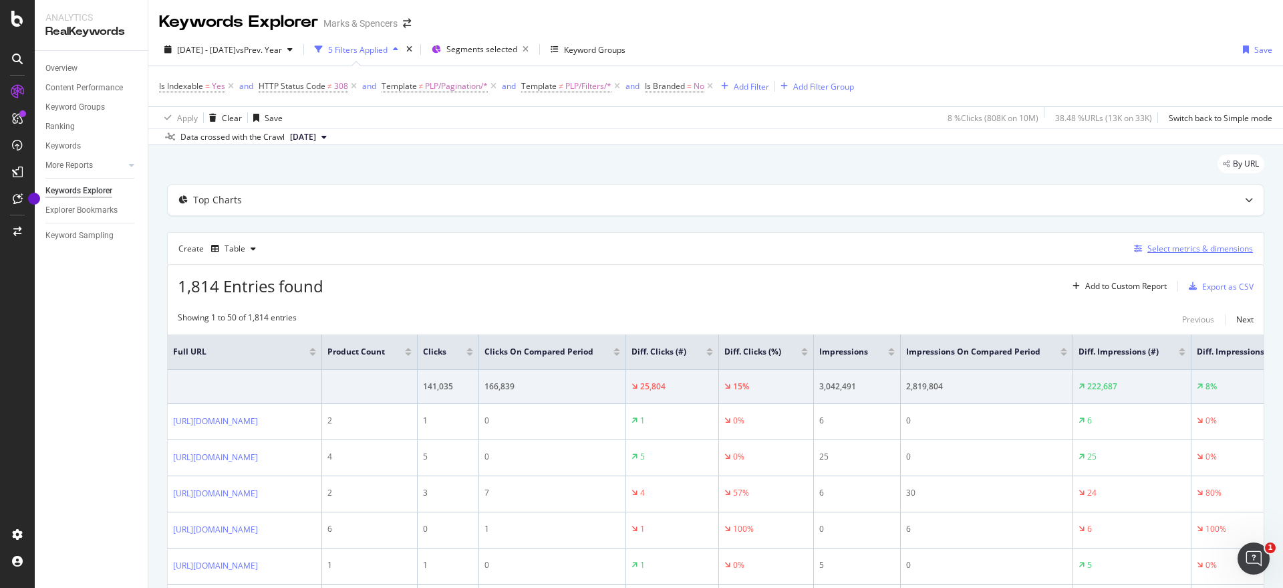
click at [1157, 245] on div "Select metrics & dimensions" at bounding box center [1201, 248] width 106 height 11
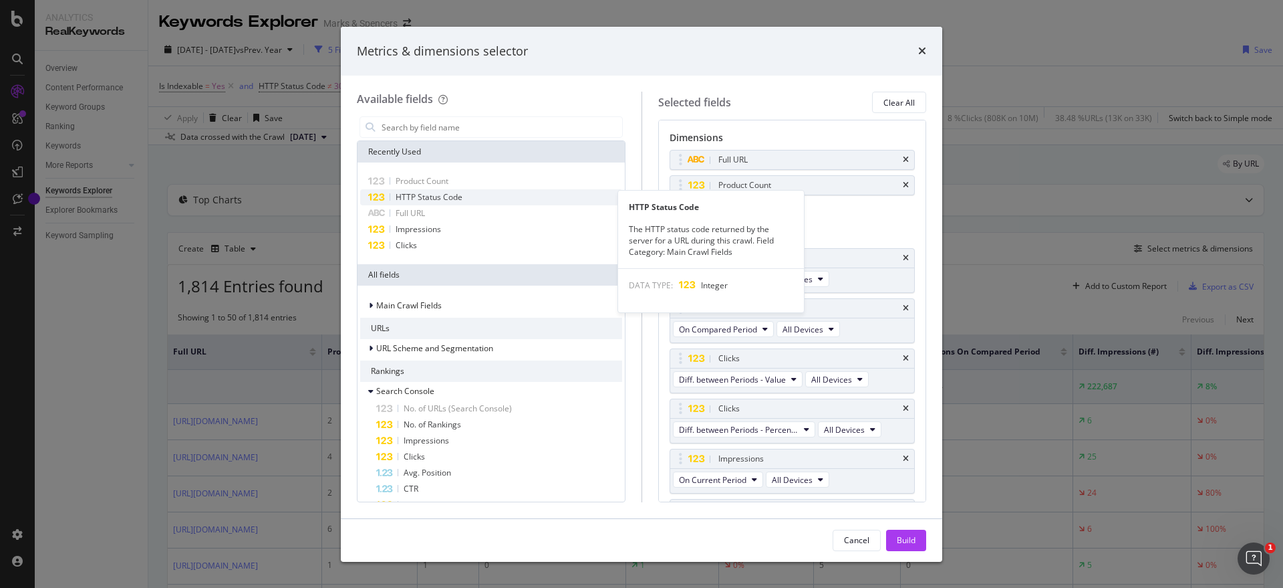
click at [473, 199] on div "HTTP Status Code" at bounding box center [491, 197] width 262 height 16
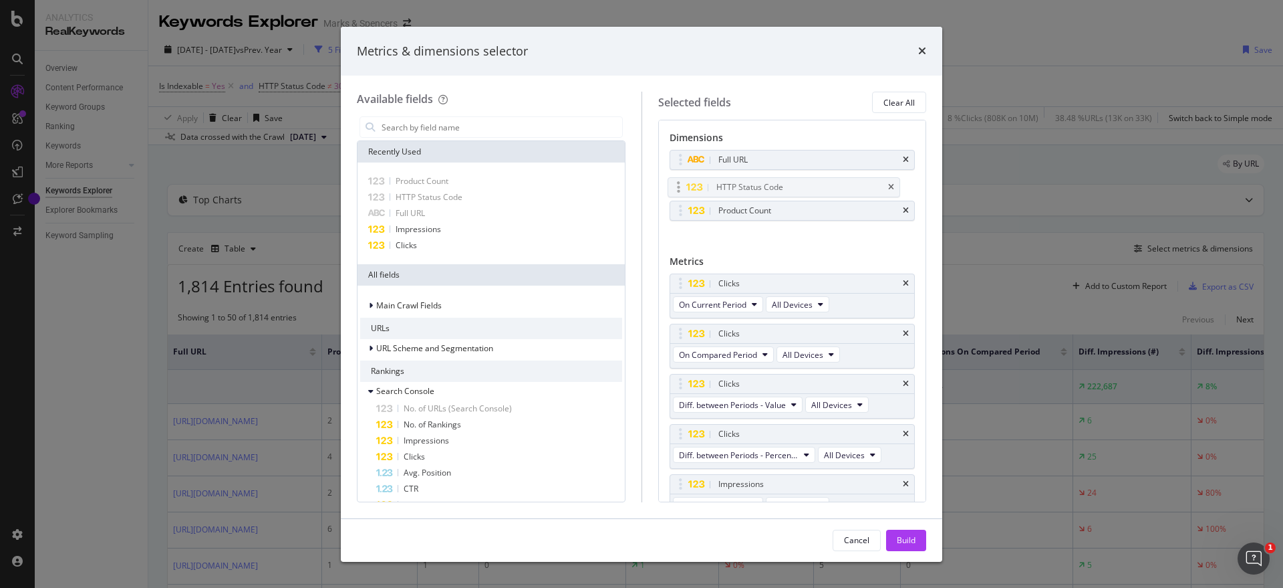
drag, startPoint x: 854, startPoint y: 215, endPoint x: 852, endPoint y: 192, distance: 23.5
click at [852, 192] on body "Analytics RealKeywords Overview Content Performance Keyword Groups Ranking Keyw…" at bounding box center [641, 294] width 1283 height 588
click at [895, 540] on button "Build" at bounding box center [906, 539] width 40 height 21
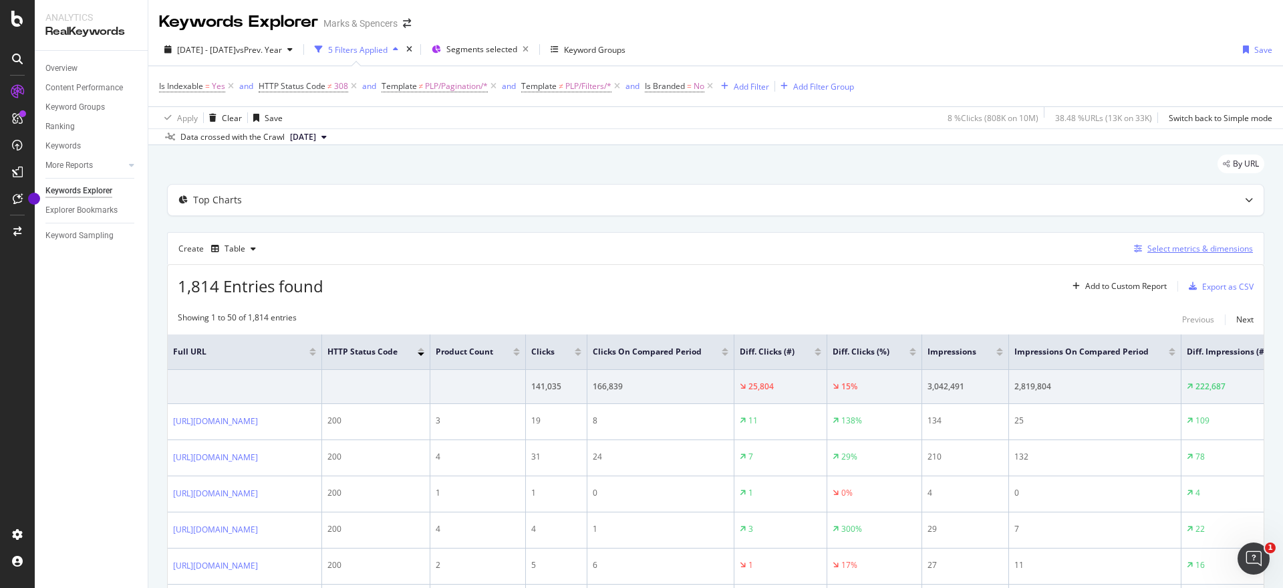
click at [1191, 247] on div "Select metrics & dimensions" at bounding box center [1201, 248] width 106 height 11
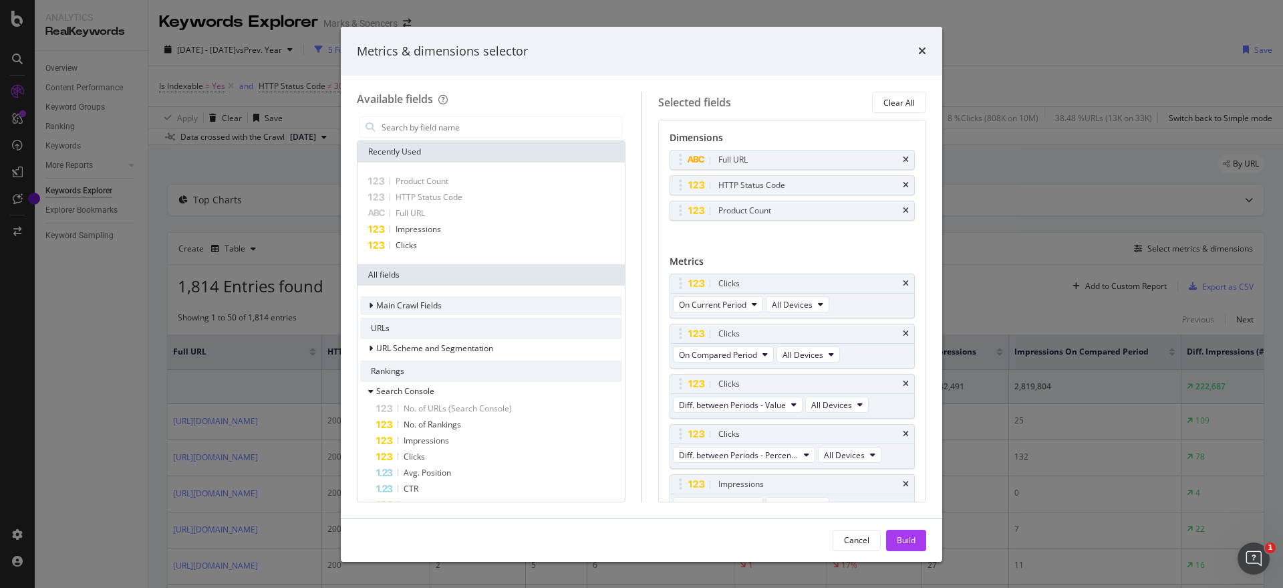
click at [375, 311] on div "modal" at bounding box center [372, 305] width 8 height 13
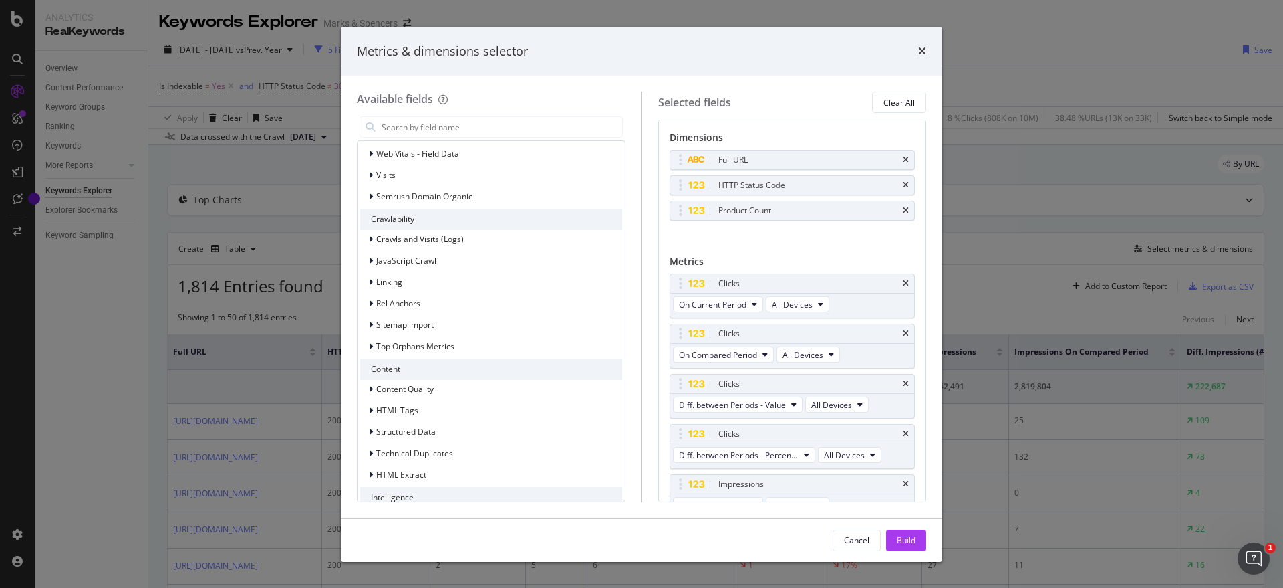
scroll to position [1676, 0]
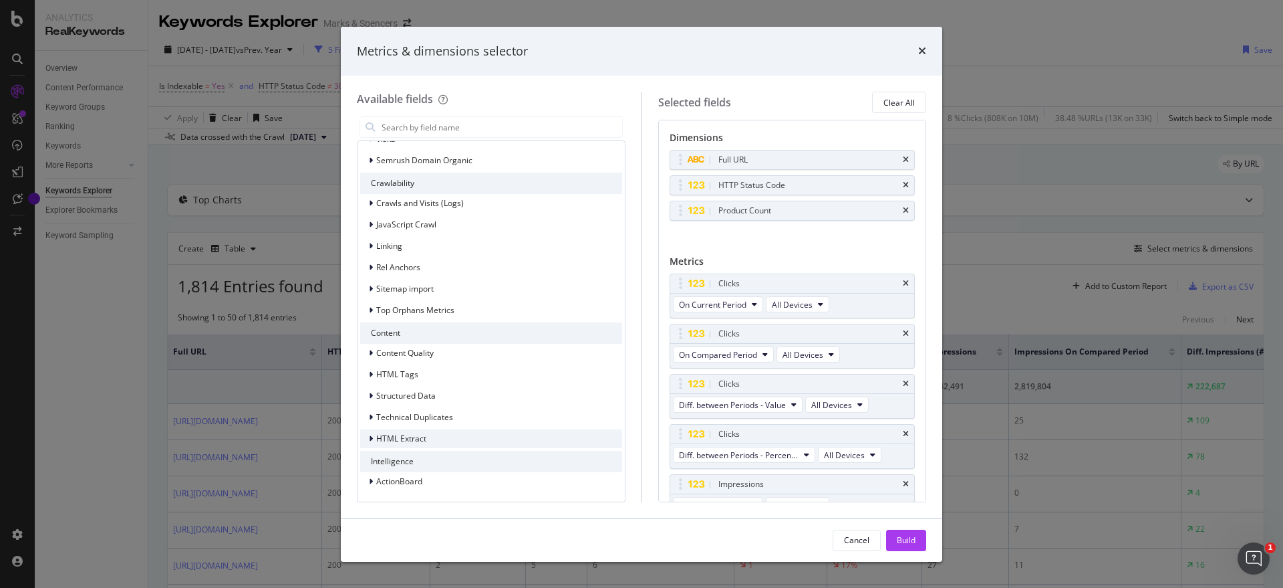
click at [370, 442] on icon "modal" at bounding box center [371, 439] width 4 height 8
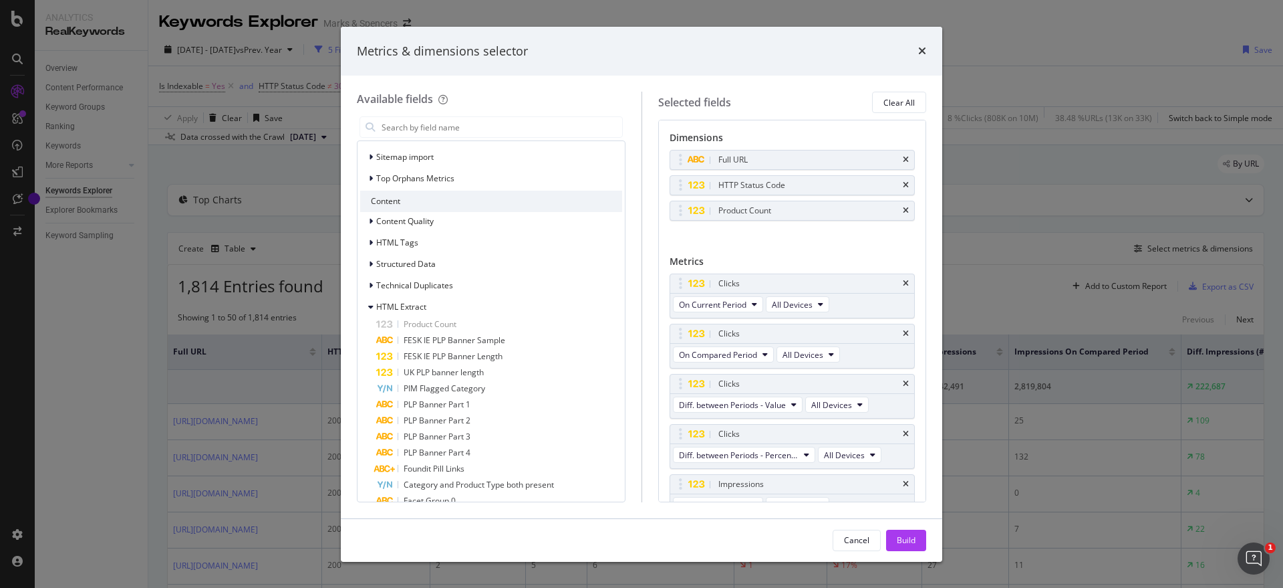
scroll to position [1788, 0]
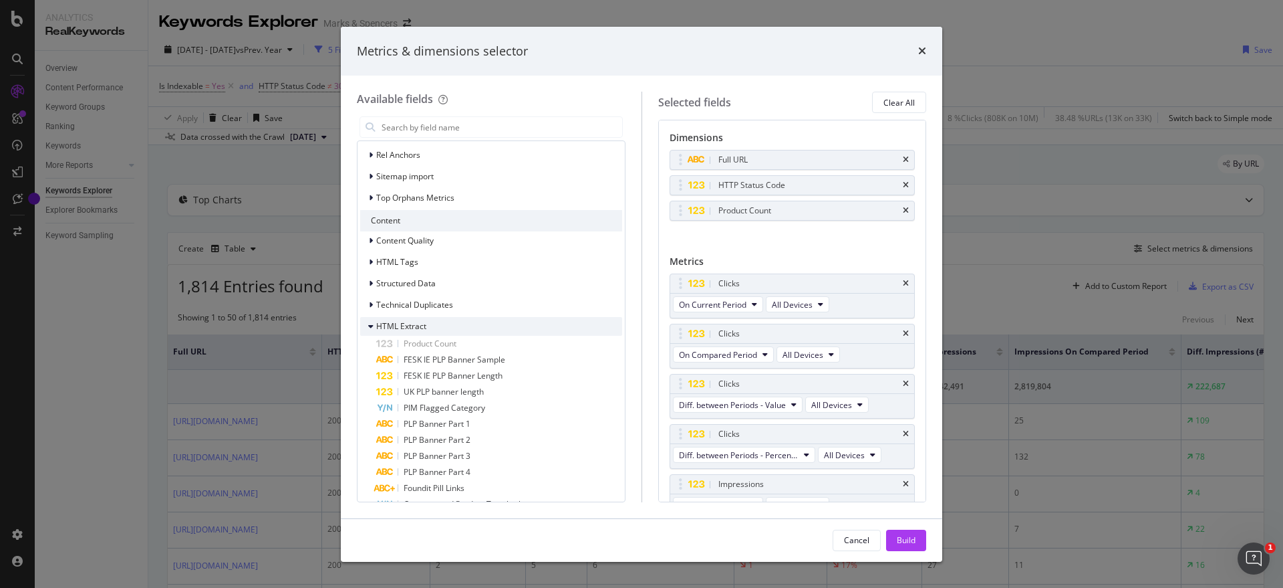
click at [371, 322] on icon "modal" at bounding box center [370, 326] width 5 height 8
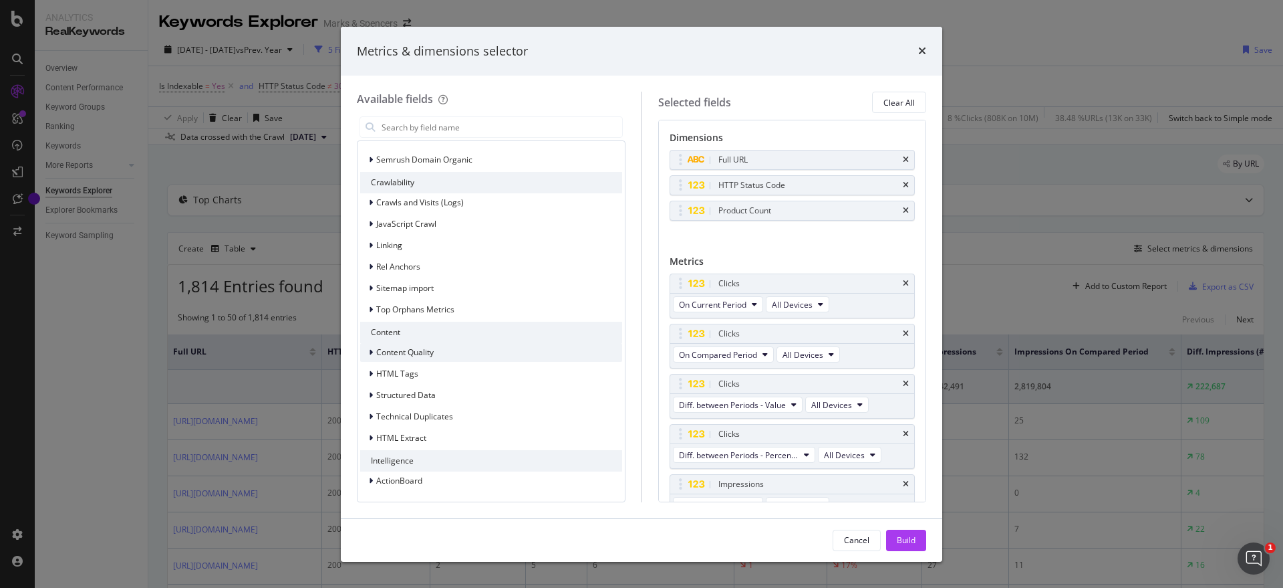
click at [373, 353] on div "modal" at bounding box center [372, 352] width 8 height 13
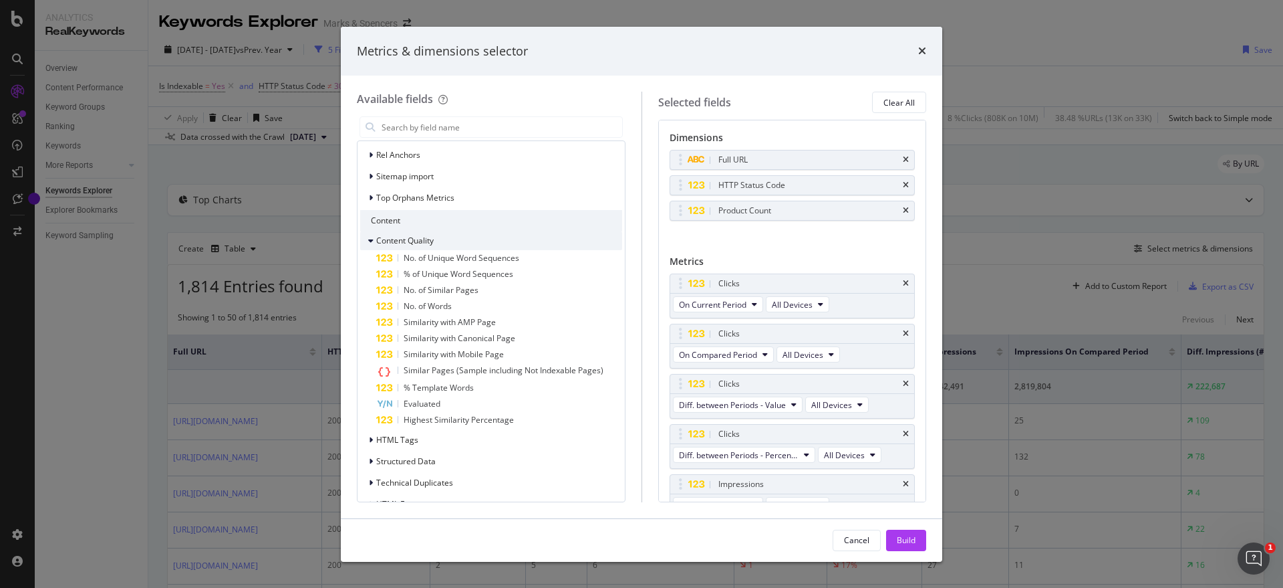
click at [371, 238] on icon "modal" at bounding box center [370, 241] width 5 height 8
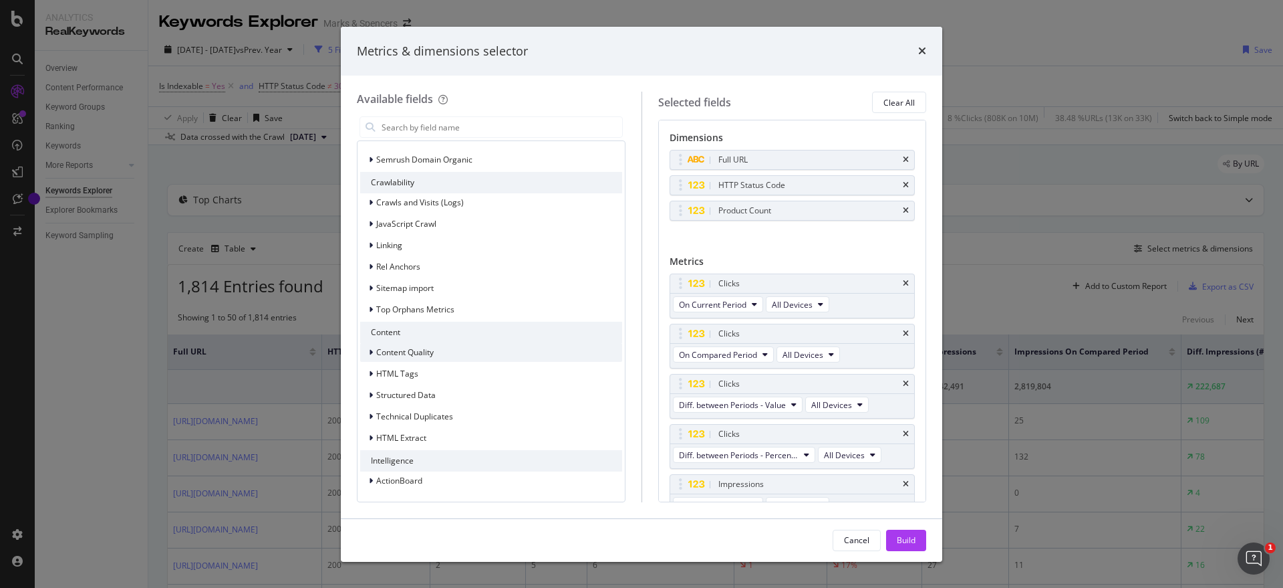
scroll to position [1677, 0]
click at [370, 372] on icon "modal" at bounding box center [371, 374] width 4 height 8
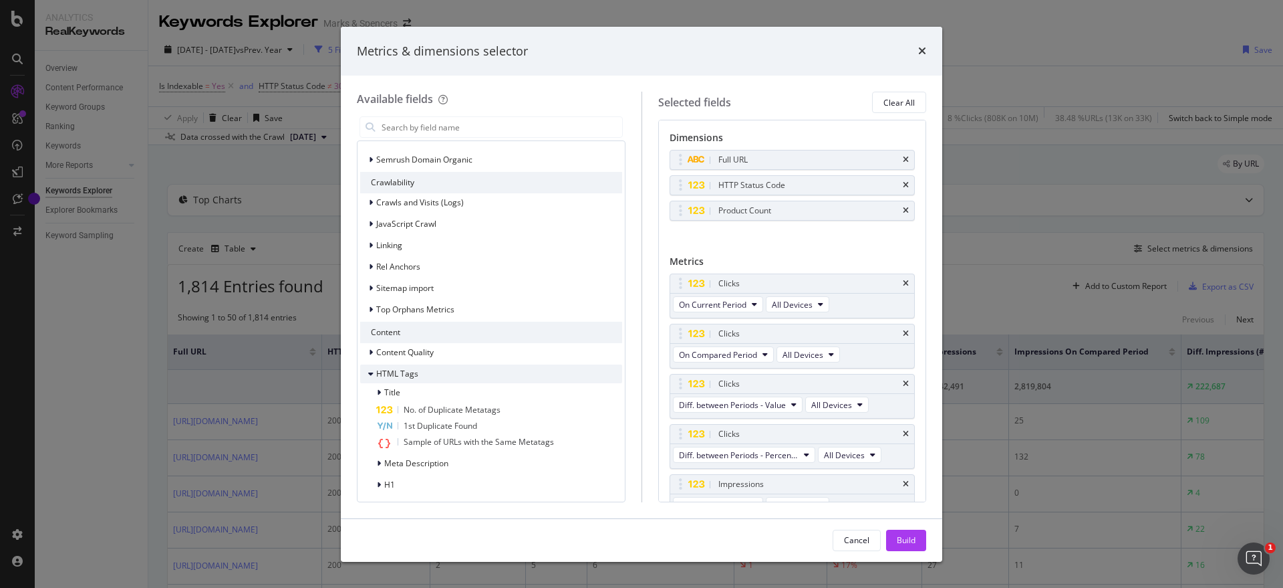
scroll to position [1788, 0]
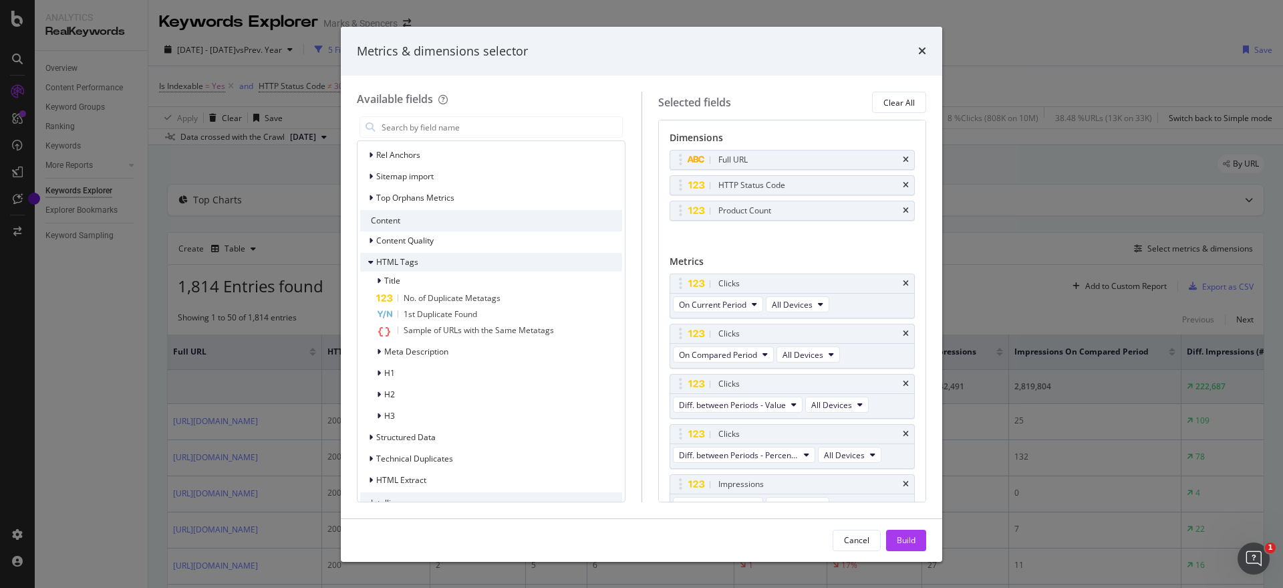
click at [372, 259] on icon "modal" at bounding box center [370, 262] width 5 height 8
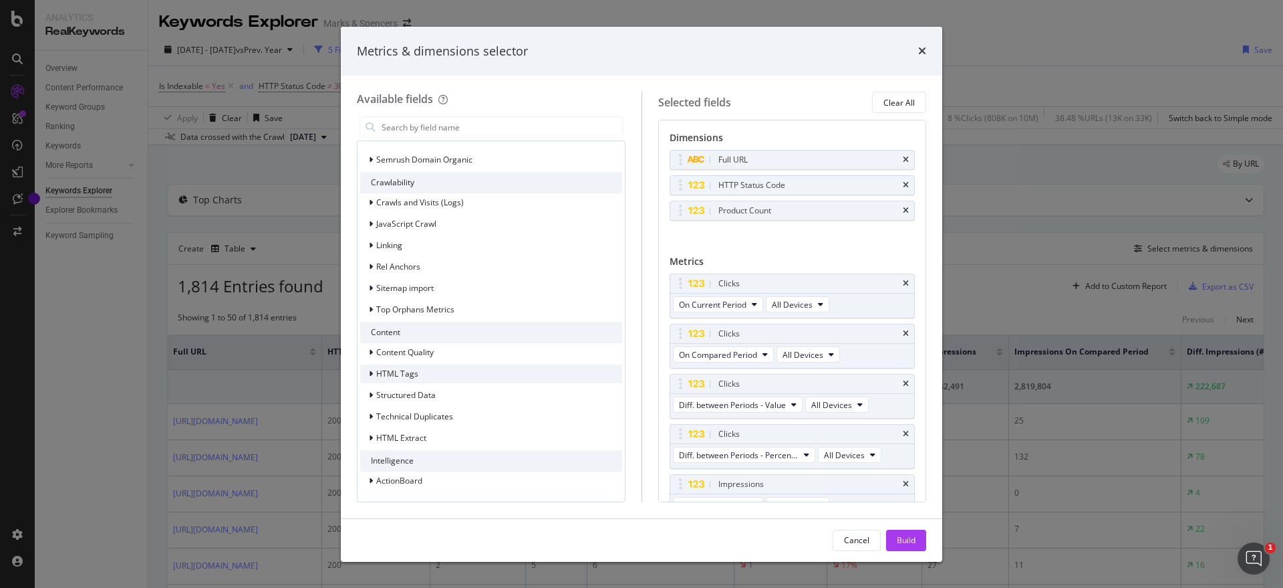
scroll to position [1677, 0]
click at [372, 391] on icon "modal" at bounding box center [371, 395] width 4 height 8
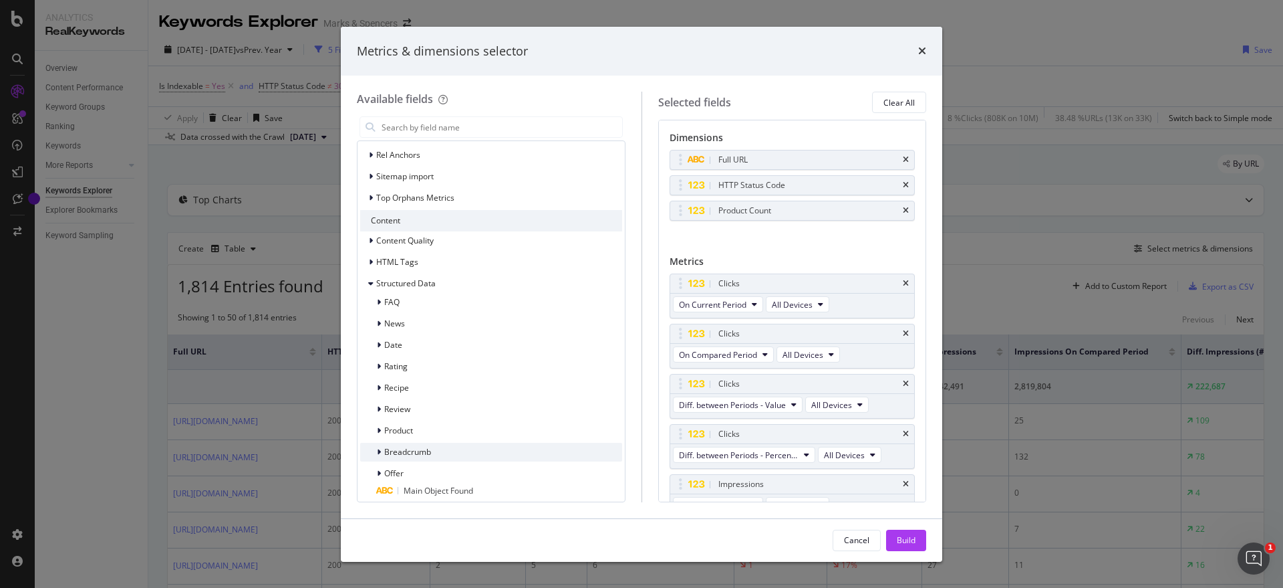
click at [386, 449] on span "Breadcrumb" at bounding box center [407, 451] width 47 height 11
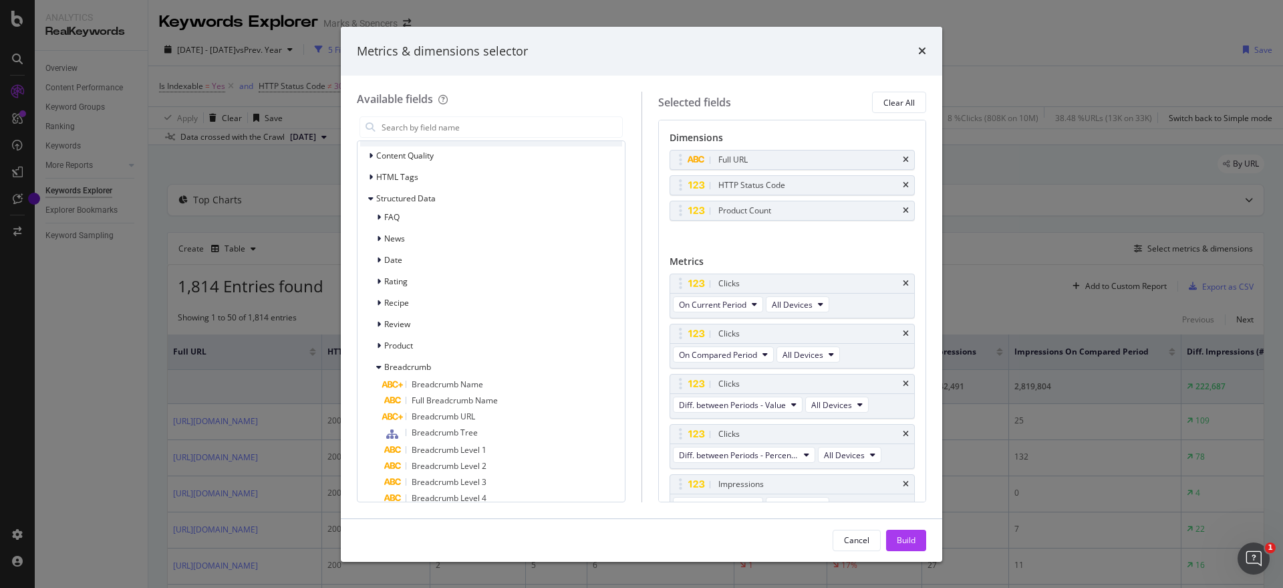
scroll to position [1888, 0]
click at [382, 350] on div "modal" at bounding box center [380, 351] width 8 height 13
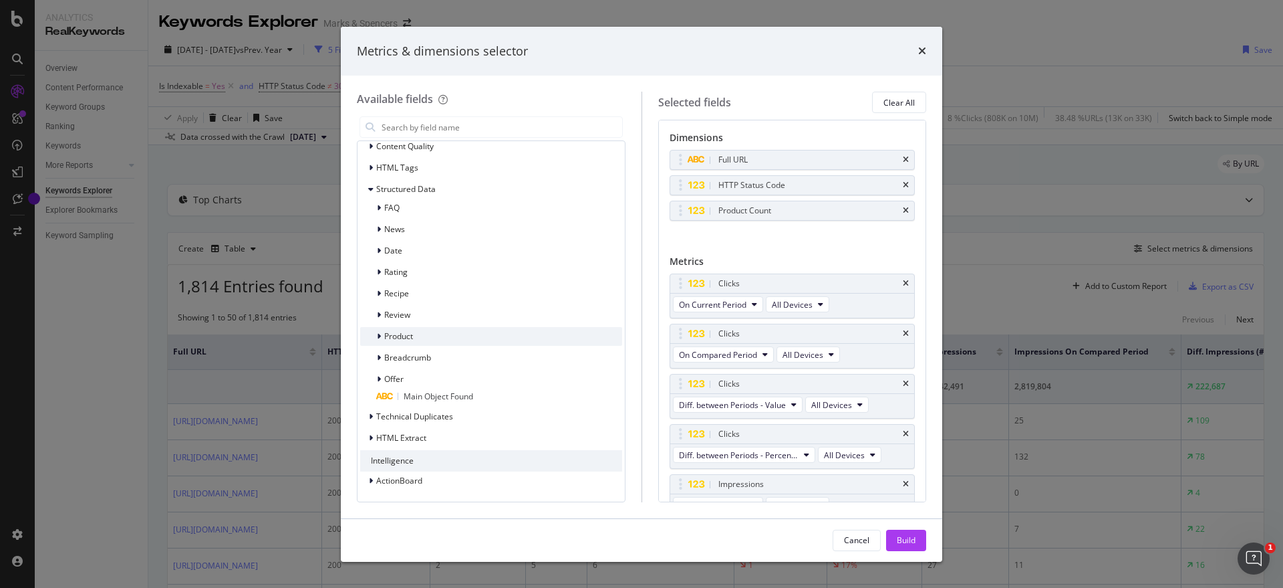
click at [380, 334] on icon "modal" at bounding box center [379, 336] width 4 height 8
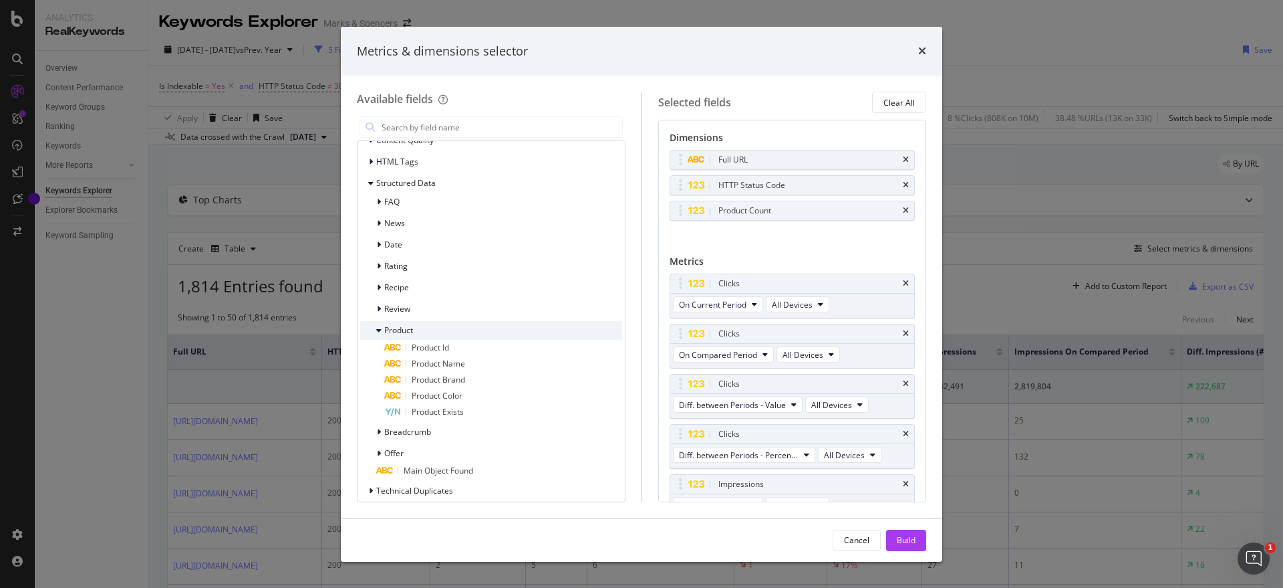
click at [380, 334] on div "modal" at bounding box center [380, 330] width 8 height 13
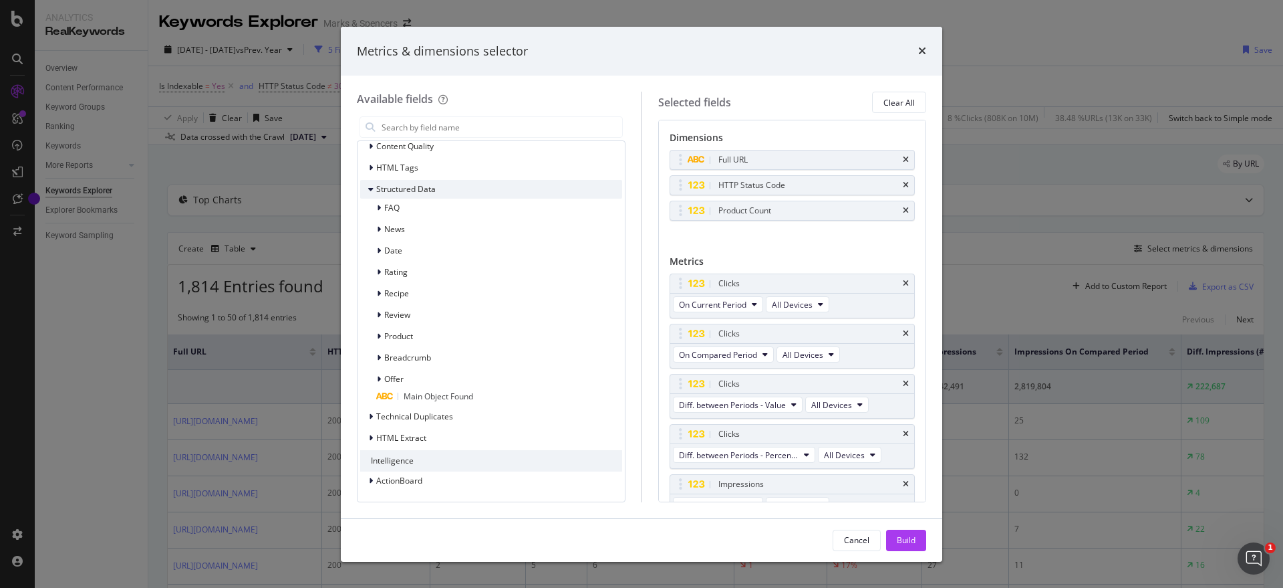
click at [369, 189] on icon "modal" at bounding box center [370, 189] width 5 height 8
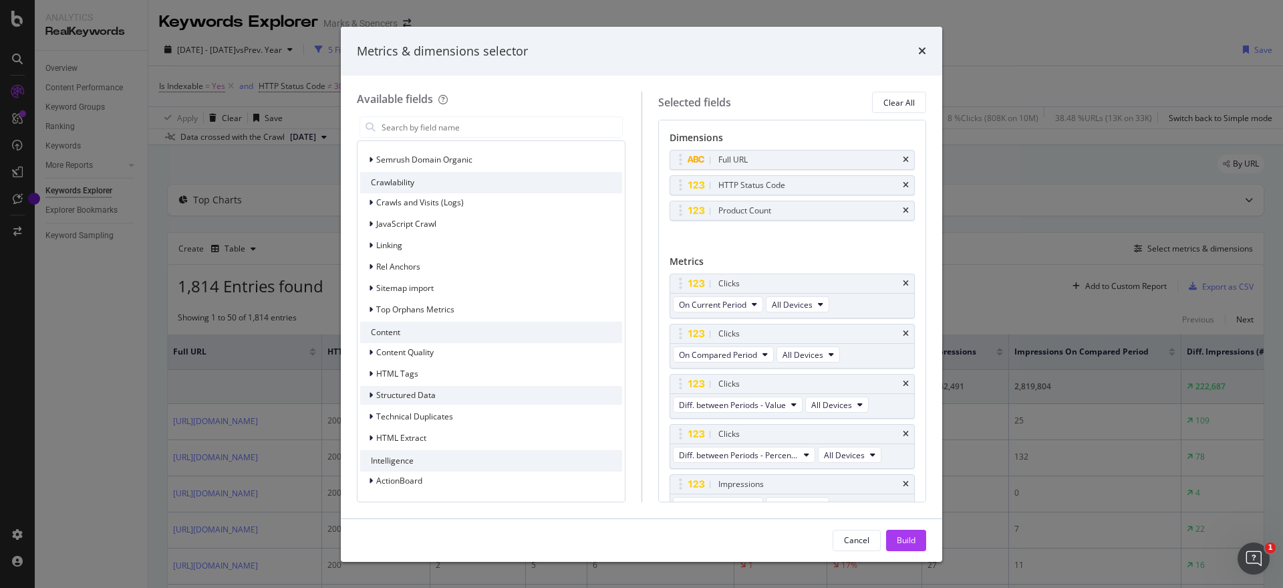
scroll to position [1677, 0]
click at [368, 412] on div "Technical Duplicates" at bounding box center [406, 416] width 93 height 13
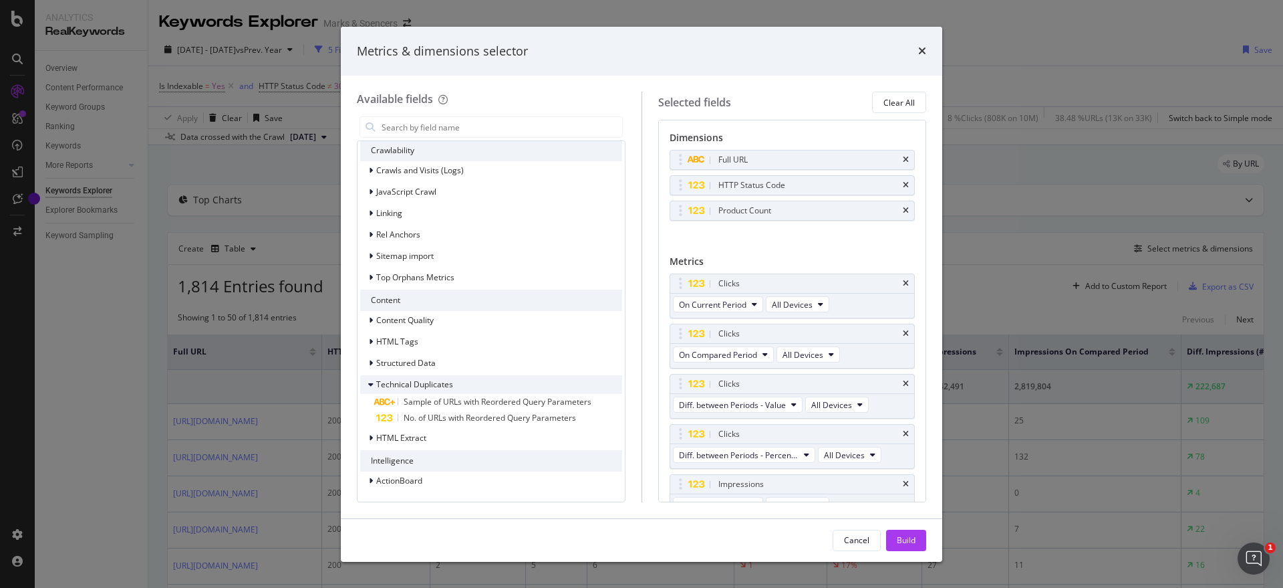
click at [370, 383] on icon "modal" at bounding box center [370, 384] width 5 height 8
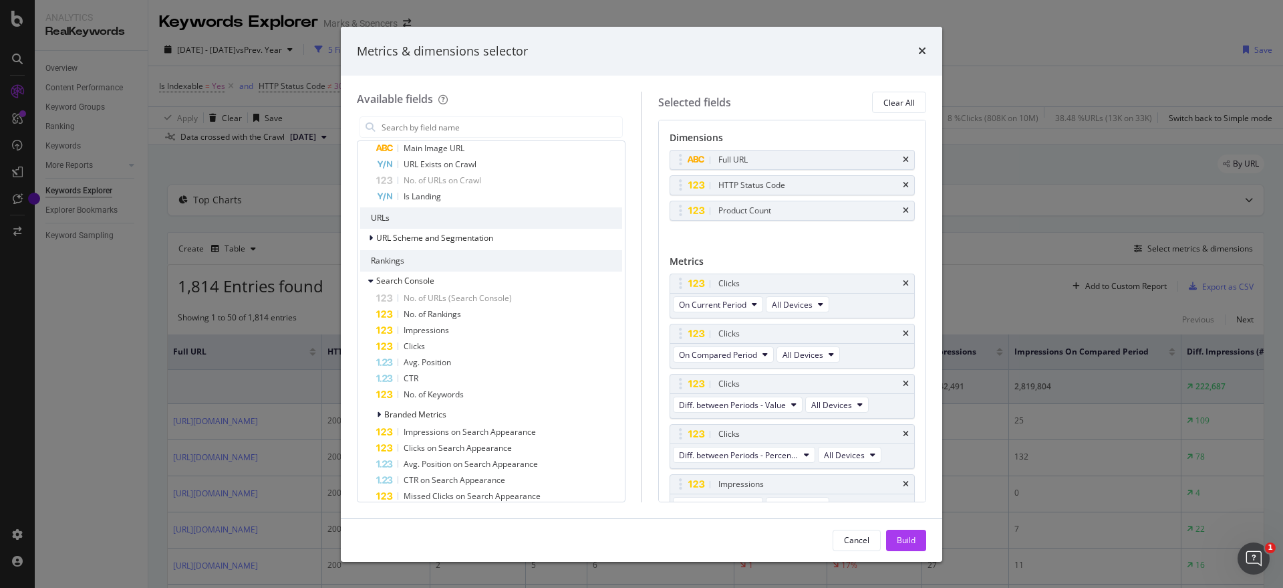
scroll to position [560, 0]
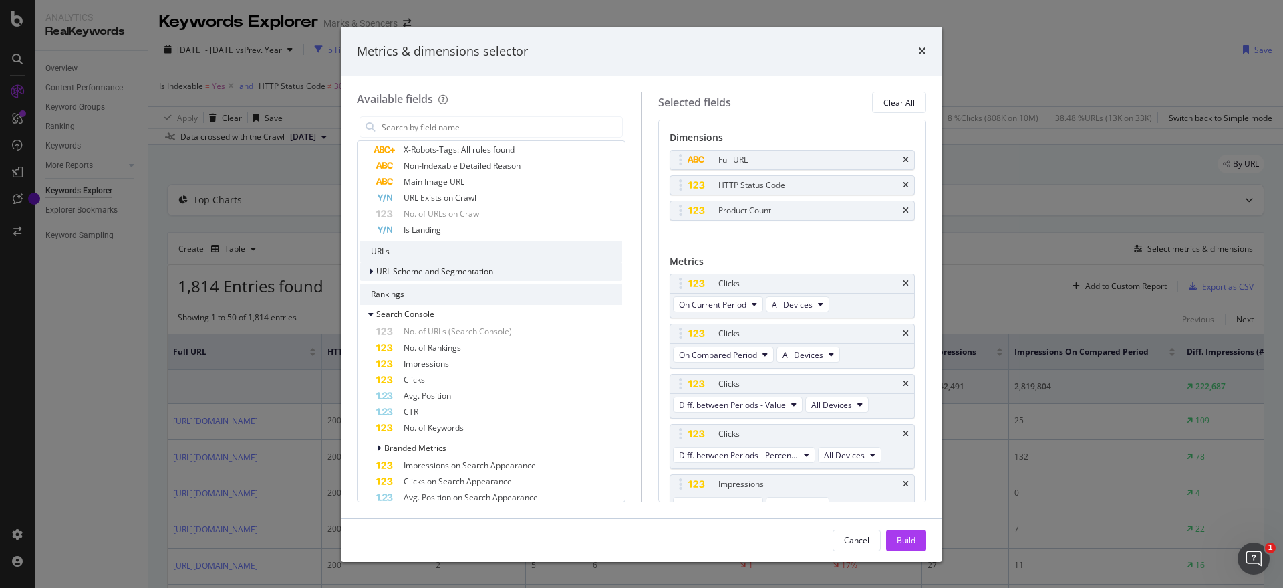
click at [370, 271] on icon "modal" at bounding box center [371, 271] width 4 height 8
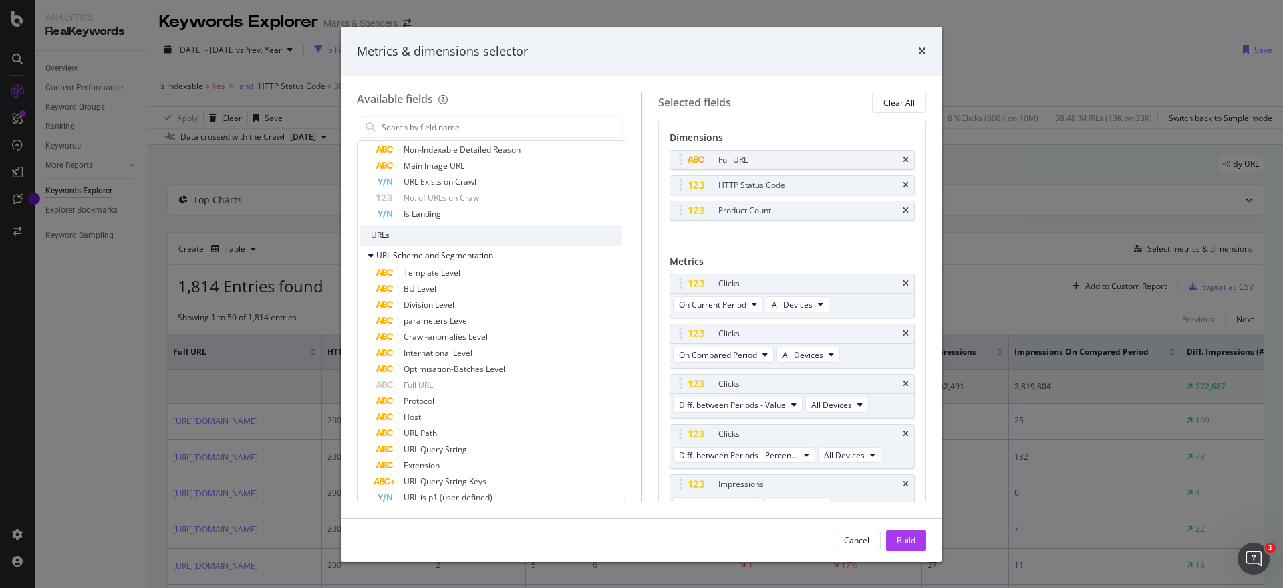
scroll to position [591, 0]
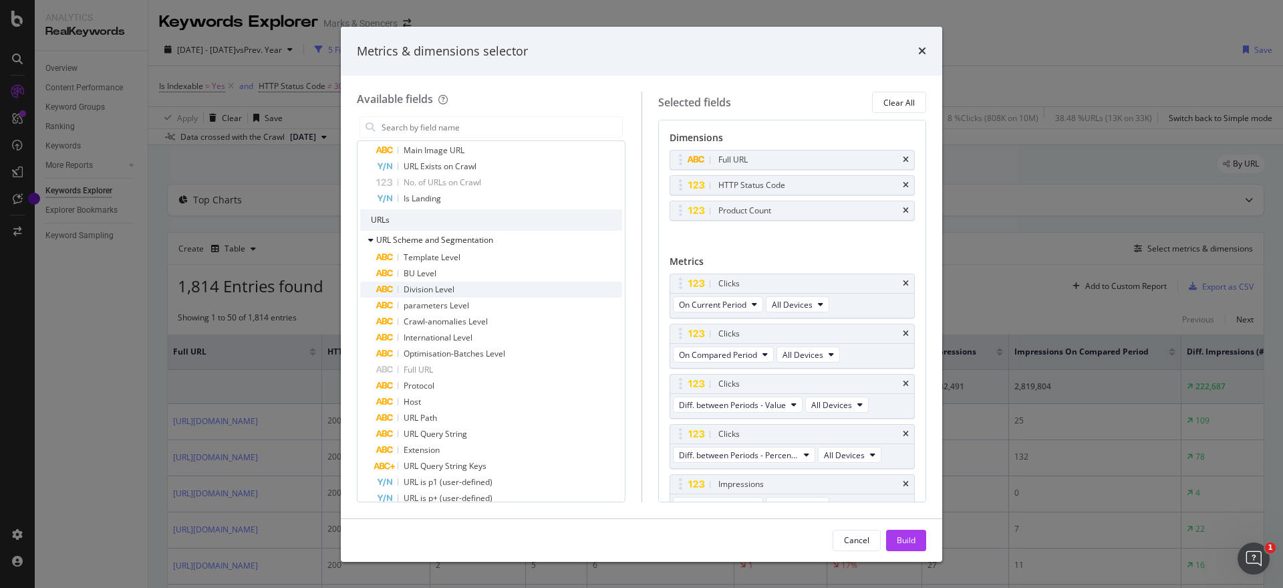
click at [479, 286] on div "Division Level" at bounding box center [499, 289] width 246 height 16
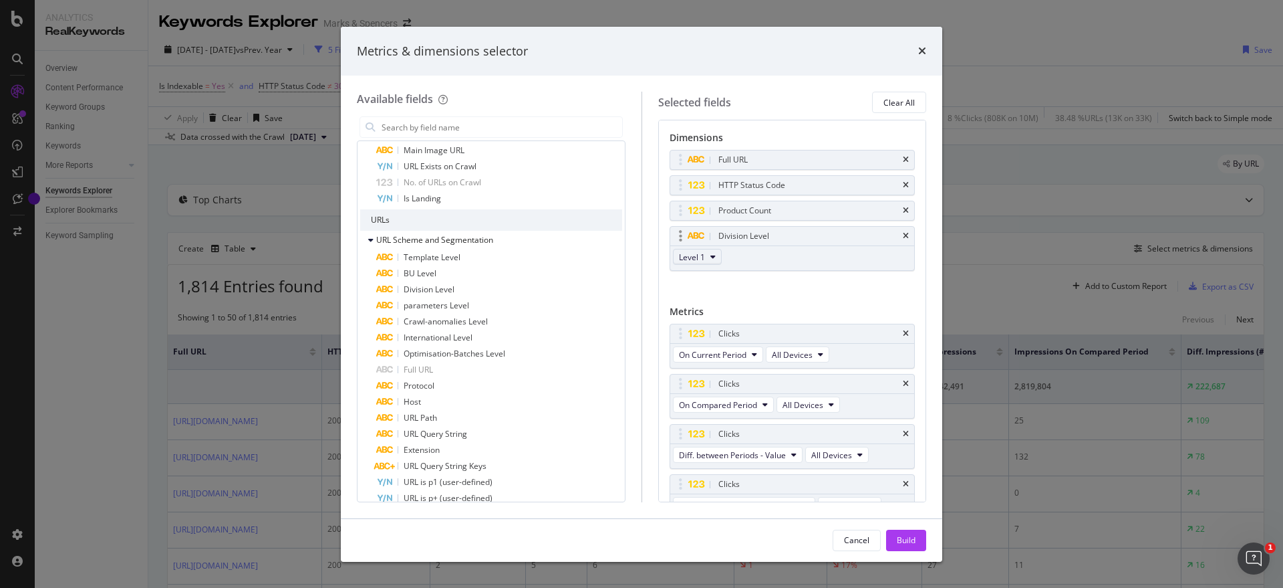
click at [715, 257] on button "Level 1" at bounding box center [697, 257] width 49 height 16
click at [903, 233] on icon "times" at bounding box center [906, 236] width 6 height 8
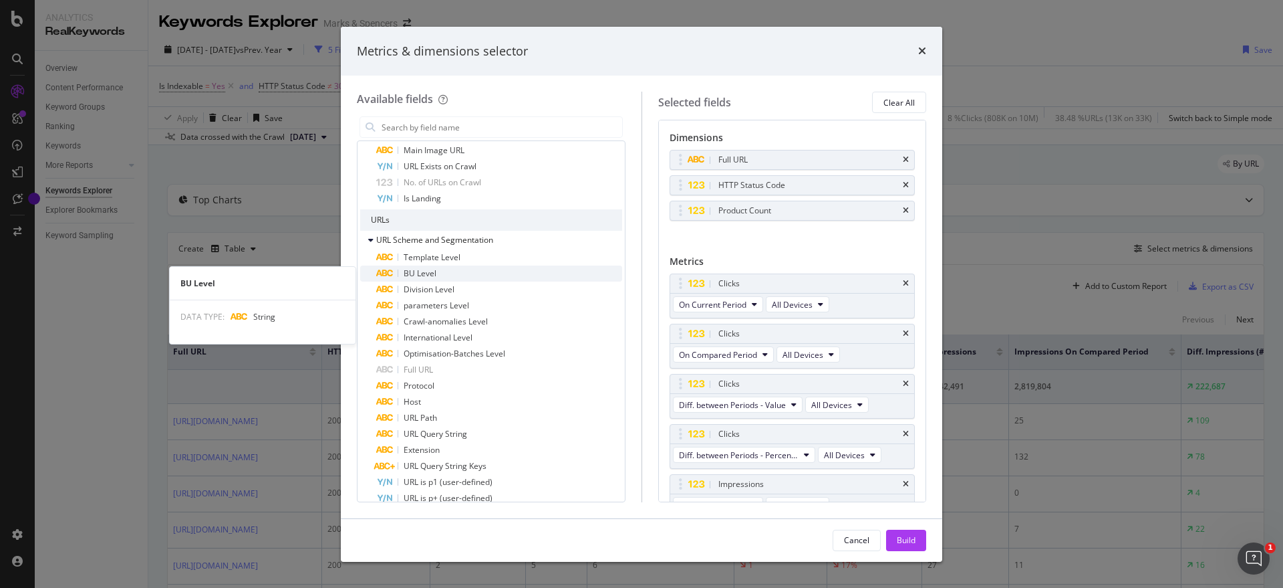
click at [425, 273] on span "BU Level" at bounding box center [420, 272] width 33 height 11
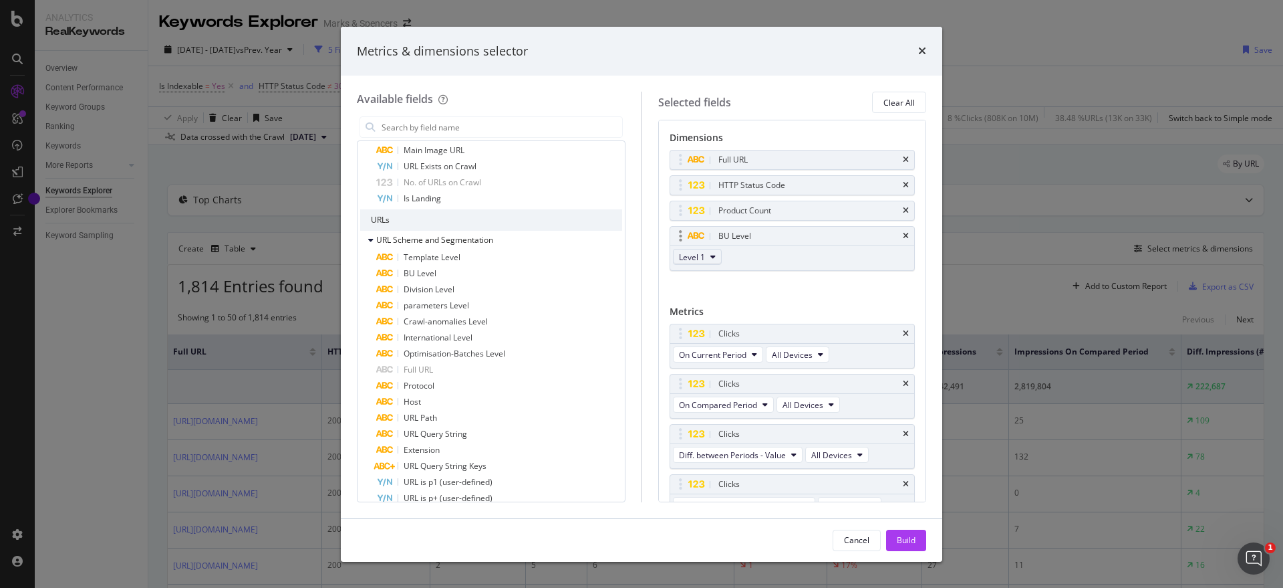
click at [713, 256] on icon "modal" at bounding box center [713, 257] width 5 height 8
click at [834, 283] on div "Full URL HTTP Status Code Product Count BU Level Level 1 You can use this field…" at bounding box center [793, 225] width 246 height 150
click at [904, 535] on div "Build" at bounding box center [906, 539] width 19 height 11
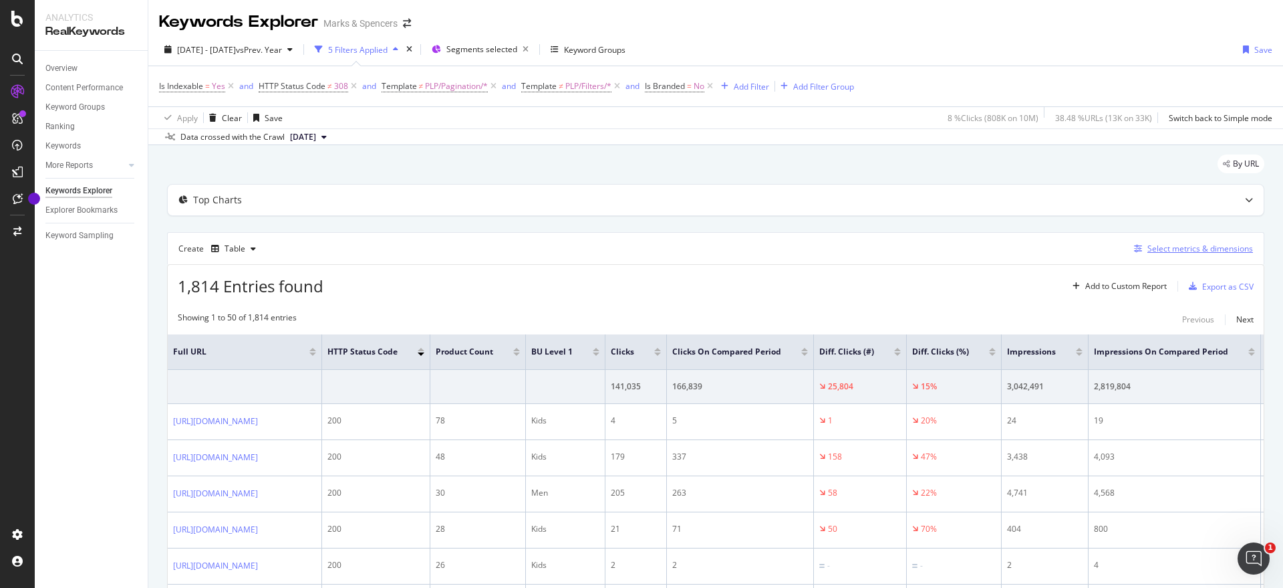
click at [1201, 243] on div "Select metrics & dimensions" at bounding box center [1201, 248] width 106 height 11
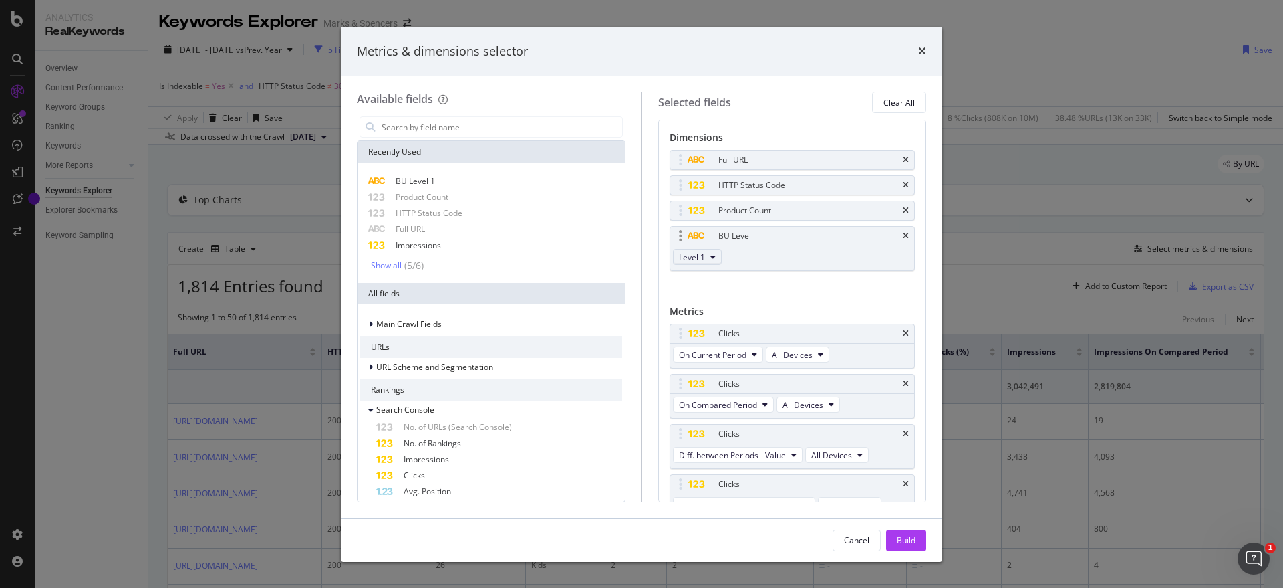
click at [708, 259] on button "Level 1" at bounding box center [697, 257] width 49 height 16
click at [696, 301] on span "Level 2" at bounding box center [698, 305] width 27 height 12
click at [907, 537] on div "Build" at bounding box center [906, 539] width 19 height 11
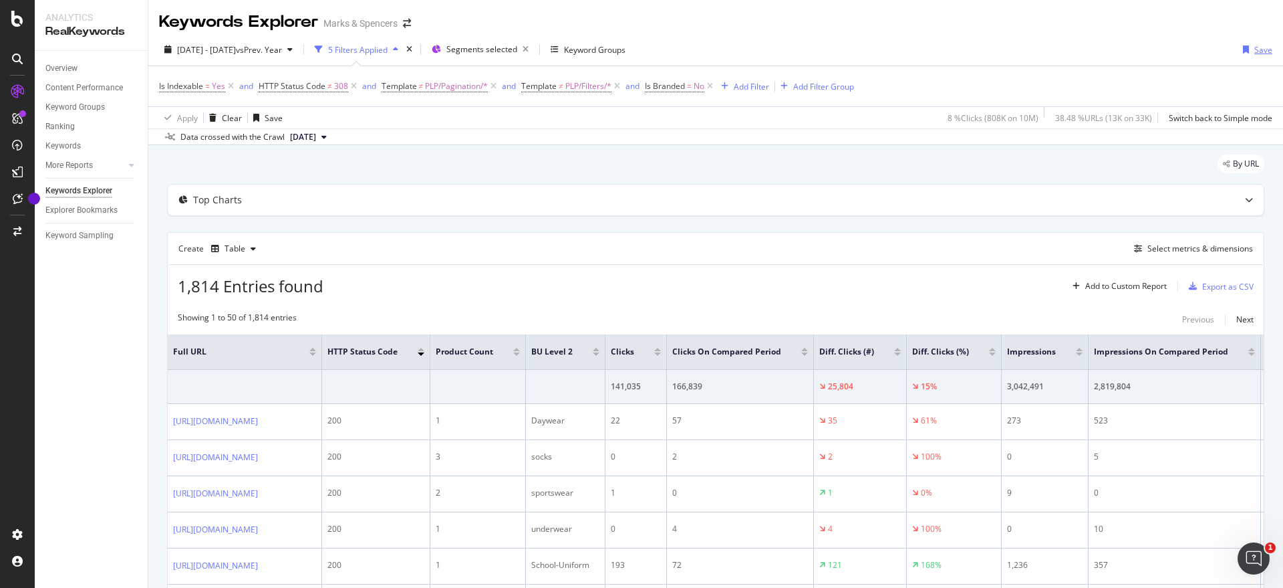
click at [1255, 51] on div "Save" at bounding box center [1264, 49] width 18 height 11
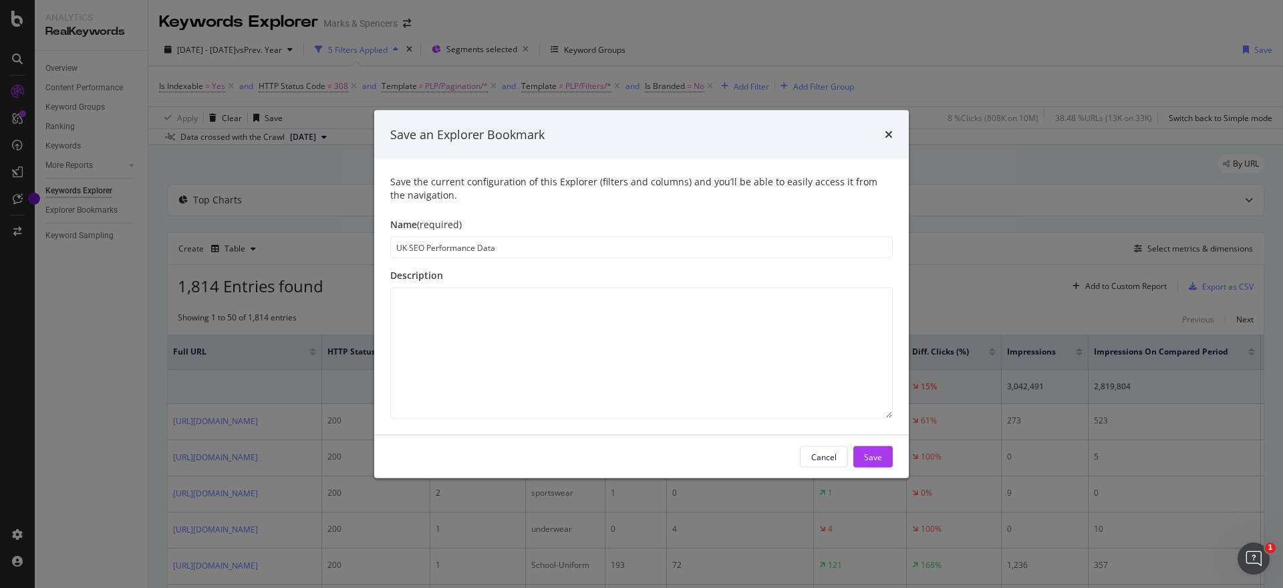
click at [426, 248] on input "UK SEO Performance Data" at bounding box center [641, 247] width 503 height 21
type input "UK SEO MOM Performance Data"
click at [442, 289] on textarea "modal" at bounding box center [641, 352] width 503 height 131
click at [493, 297] on textarea "Rolling four-week view of winners and losers" at bounding box center [641, 352] width 503 height 131
click at [598, 297] on textarea "Rolling four-week view of URL winners and losers" at bounding box center [641, 352] width 503 height 131
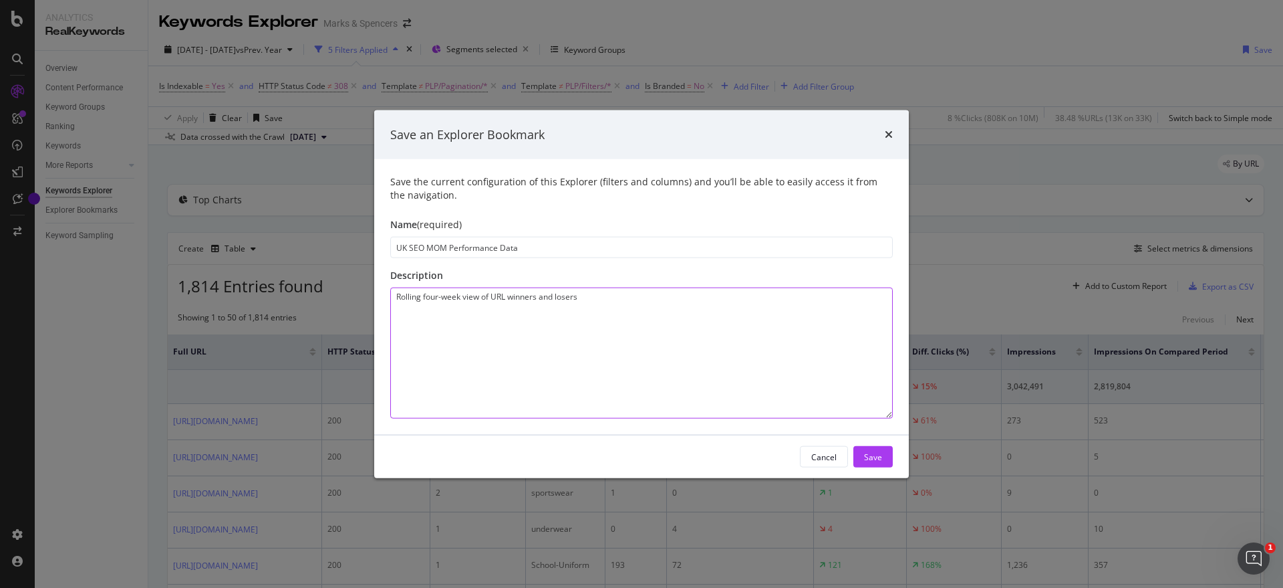
click at [508, 298] on textarea "Rolling four-week view of URL winners and losers" at bounding box center [641, 352] width 503 height 131
click at [590, 295] on textarea "Rolling four-week view of URL winners and losers" at bounding box center [641, 352] width 503 height 131
click at [507, 295] on textarea "Rolling four-week view of URL winners and losers" at bounding box center [641, 352] width 503 height 131
click at [585, 299] on textarea "Rolling four-week view of winners and losers" at bounding box center [641, 352] width 503 height 131
drag, startPoint x: 670, startPoint y: 303, endPoint x: 332, endPoint y: 285, distance: 338.8
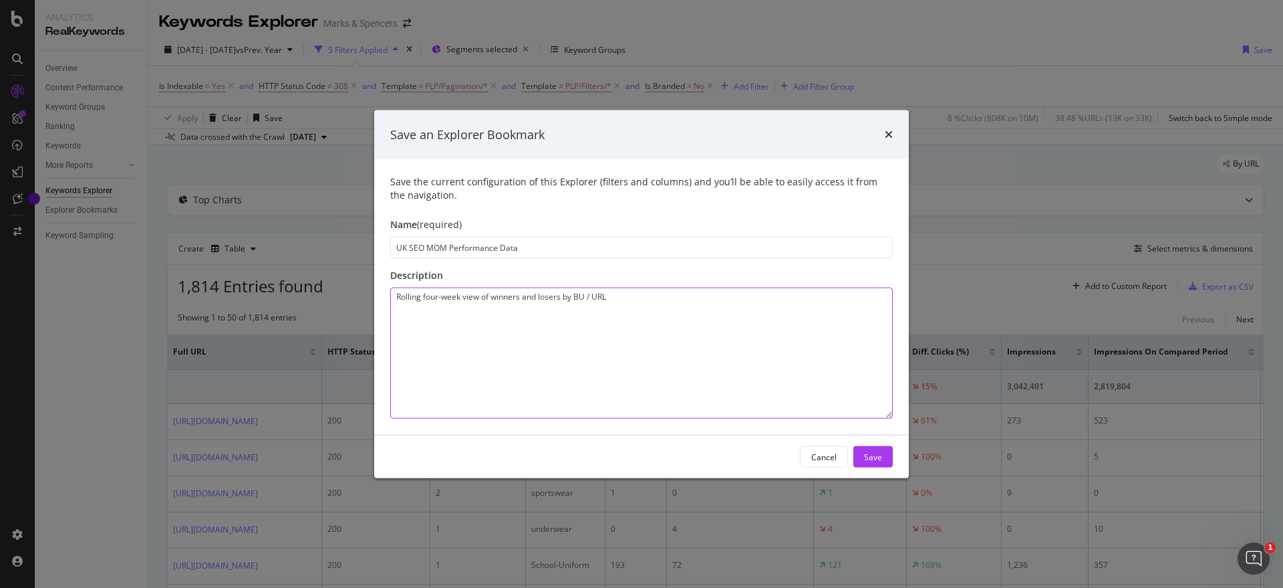
click at [332, 285] on div "Save an Explorer Bookmark Save the current configuration of this Explorer (filt…" at bounding box center [641, 294] width 1283 height 588
type textarea "Rolling four-week view of winners and losers by BU / URL"
click at [538, 251] on input "UK SEO MOM Performance Data" at bounding box center [641, 247] width 503 height 21
click at [429, 247] on input "UK SEO MOM Performance Data" at bounding box center [641, 247] width 503 height 21
type input "UK SEO Scorecard MOM Performance Data"
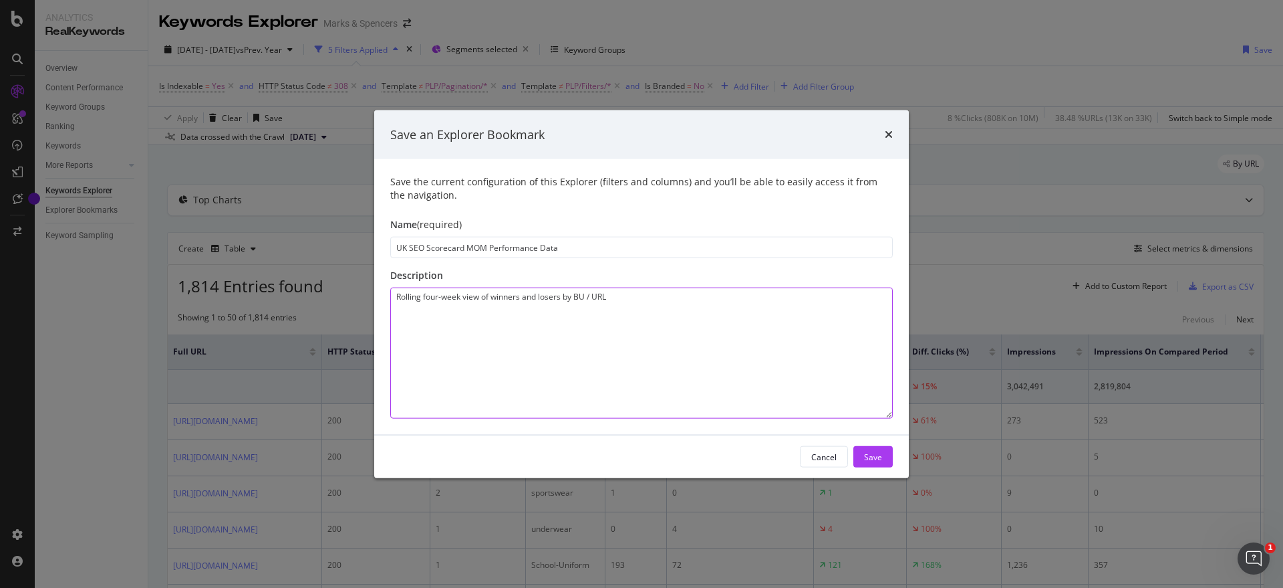
click at [552, 317] on textarea "Rolling four-week view of winners and losers by BU / URL" at bounding box center [641, 352] width 503 height 131
click at [738, 277] on div "Description" at bounding box center [641, 275] width 503 height 13
click at [883, 457] on button "Save" at bounding box center [873, 456] width 39 height 21
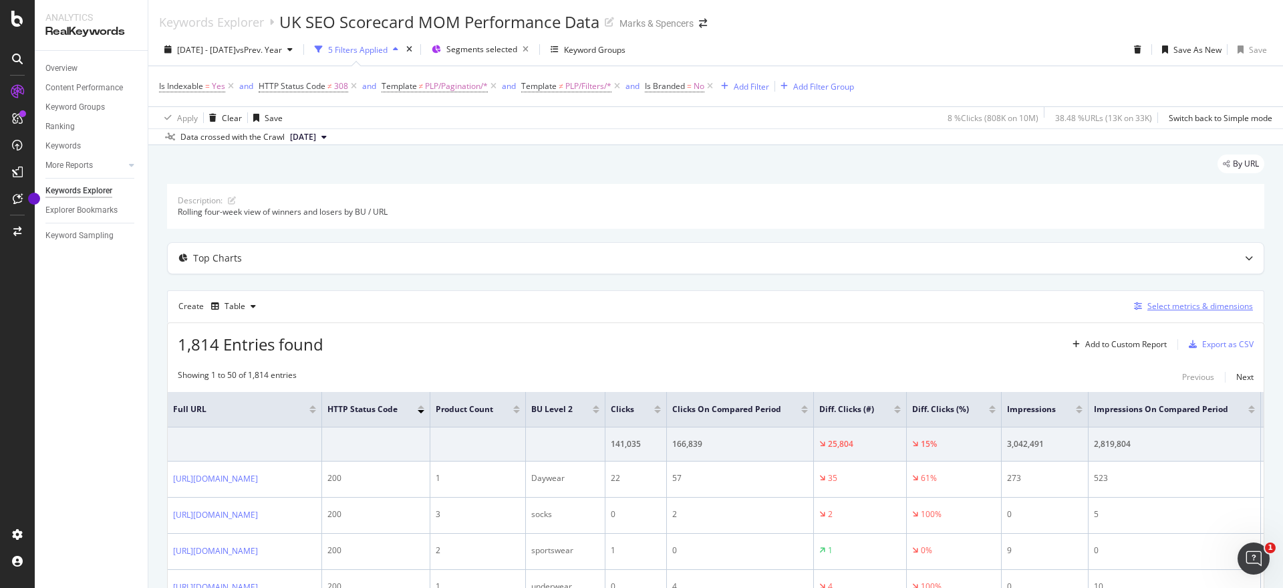
click at [1156, 303] on div "Select metrics & dimensions" at bounding box center [1201, 305] width 106 height 11
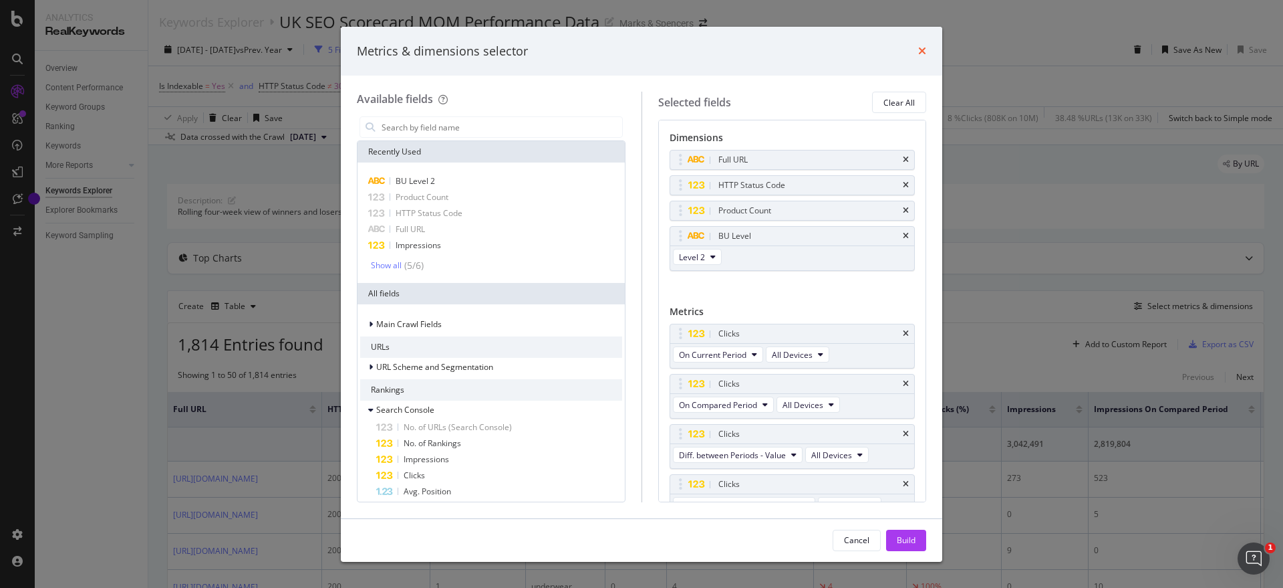
click at [921, 45] on icon "times" at bounding box center [923, 50] width 8 height 11
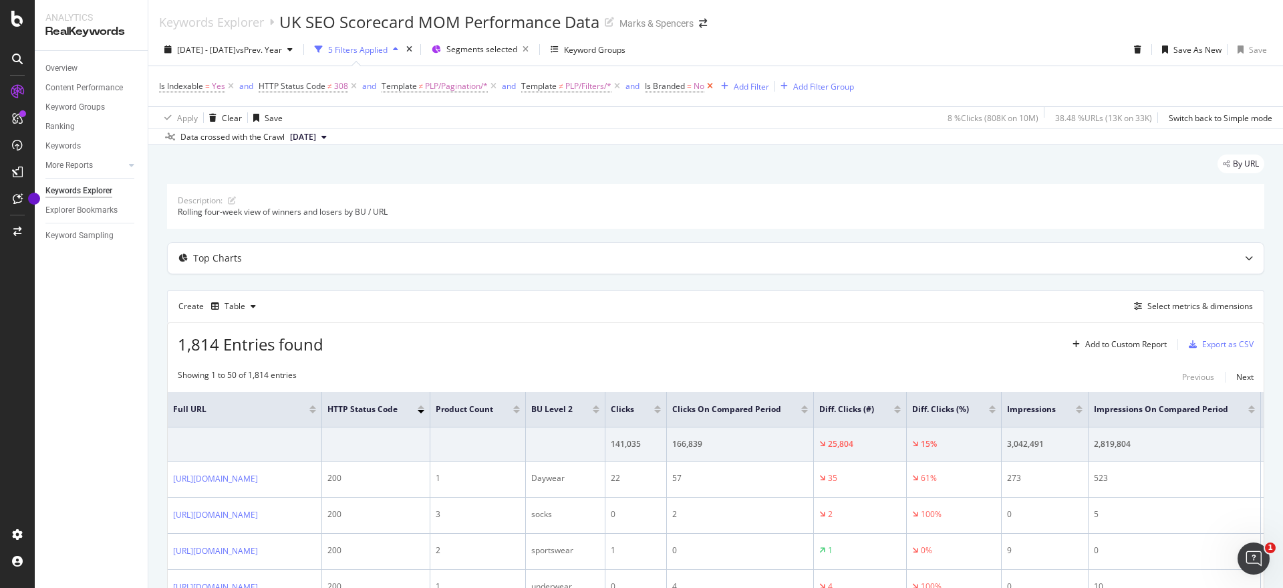
click at [708, 92] on icon at bounding box center [710, 86] width 11 height 13
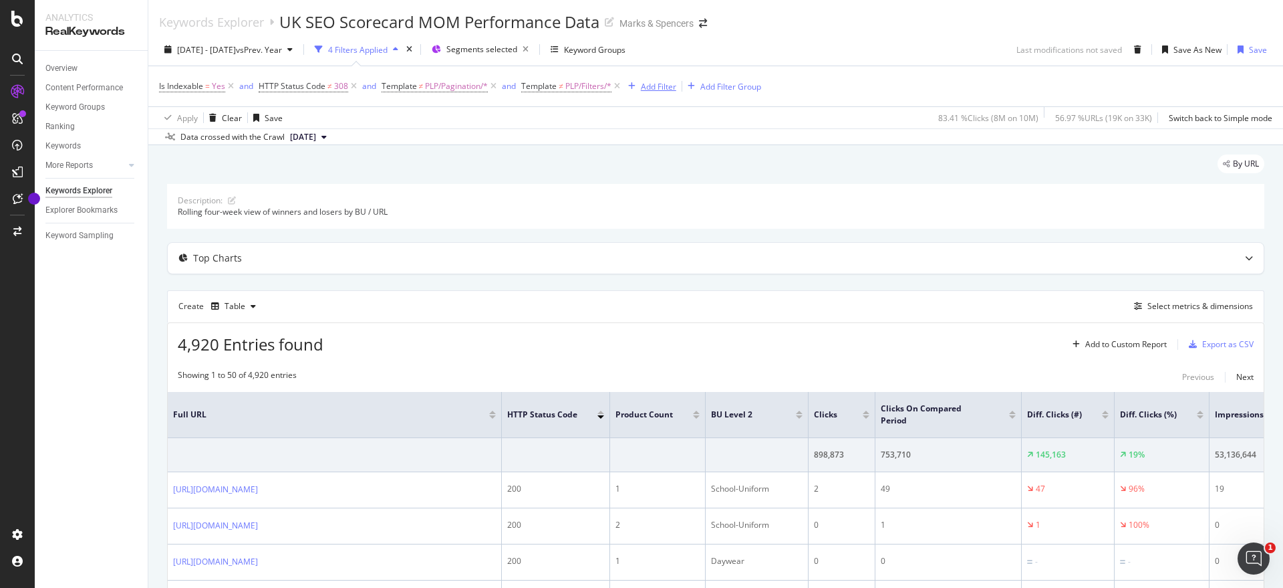
click at [653, 85] on div "Add Filter" at bounding box center [658, 86] width 35 height 11
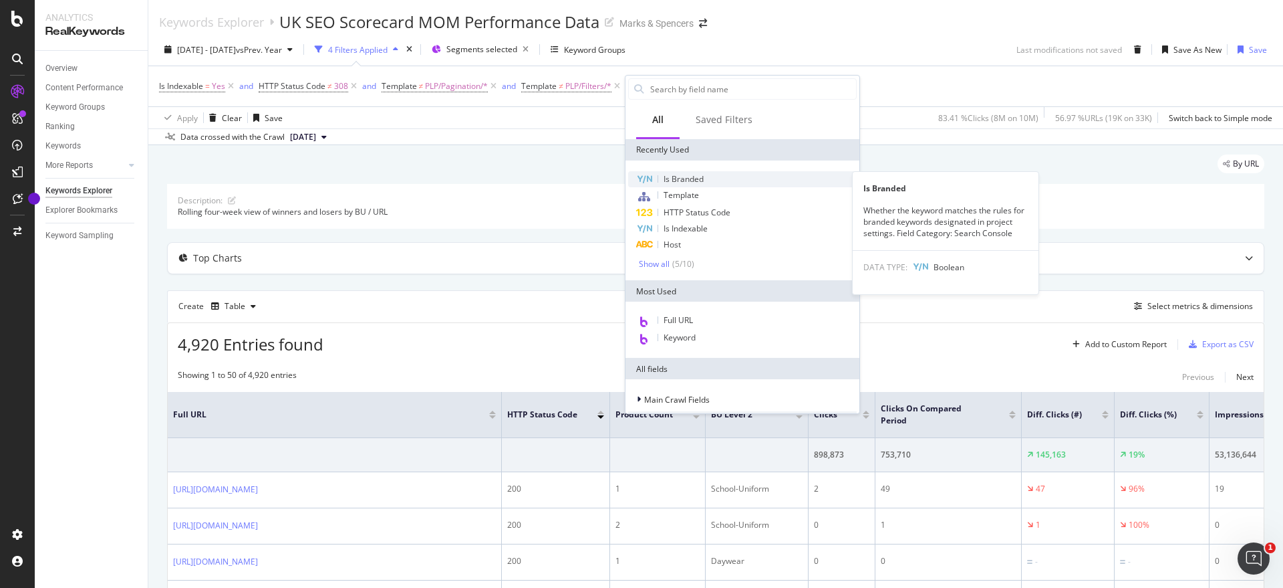
click at [696, 176] on span "Is Branded" at bounding box center [684, 178] width 40 height 11
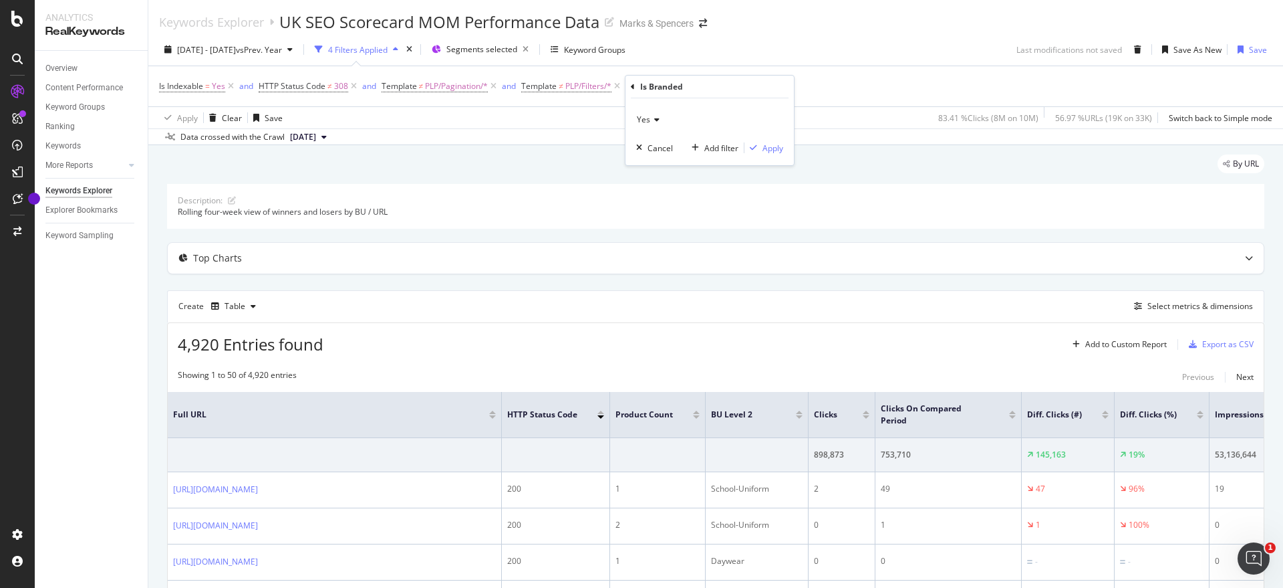
click at [658, 121] on icon at bounding box center [654, 120] width 9 height 8
click at [656, 165] on div "No" at bounding box center [711, 164] width 143 height 17
click at [773, 151] on div "Apply" at bounding box center [773, 147] width 21 height 11
click at [1179, 301] on div "Select metrics & dimensions" at bounding box center [1201, 305] width 106 height 11
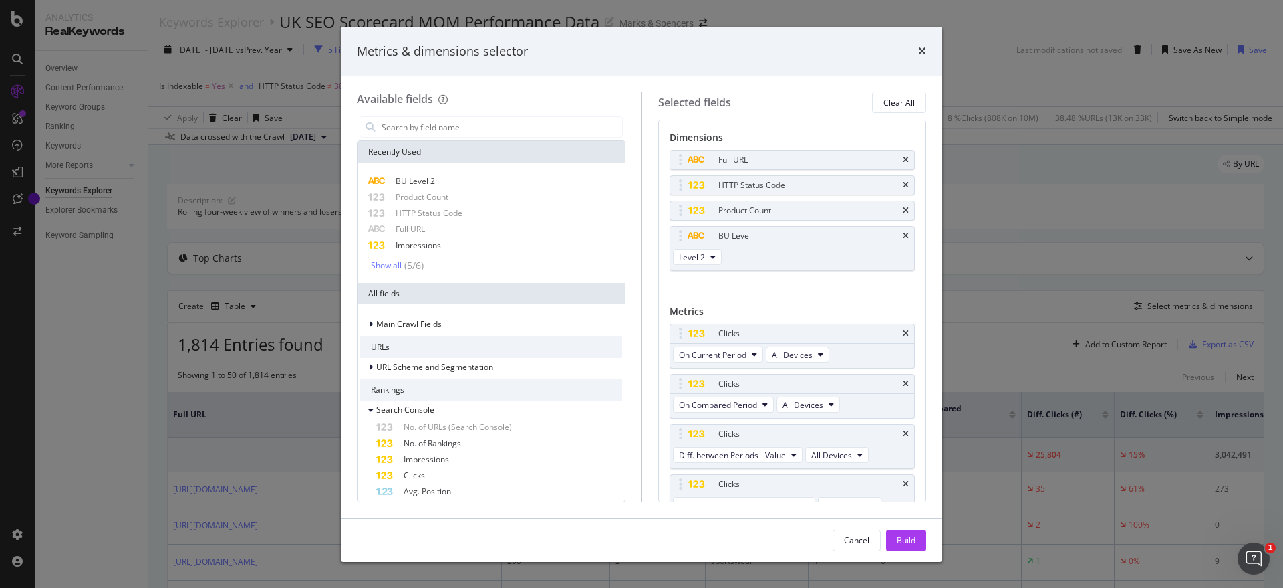
click at [918, 49] on div "Metrics & dimensions selector" at bounding box center [642, 51] width 570 height 17
click at [923, 53] on icon "times" at bounding box center [923, 50] width 8 height 11
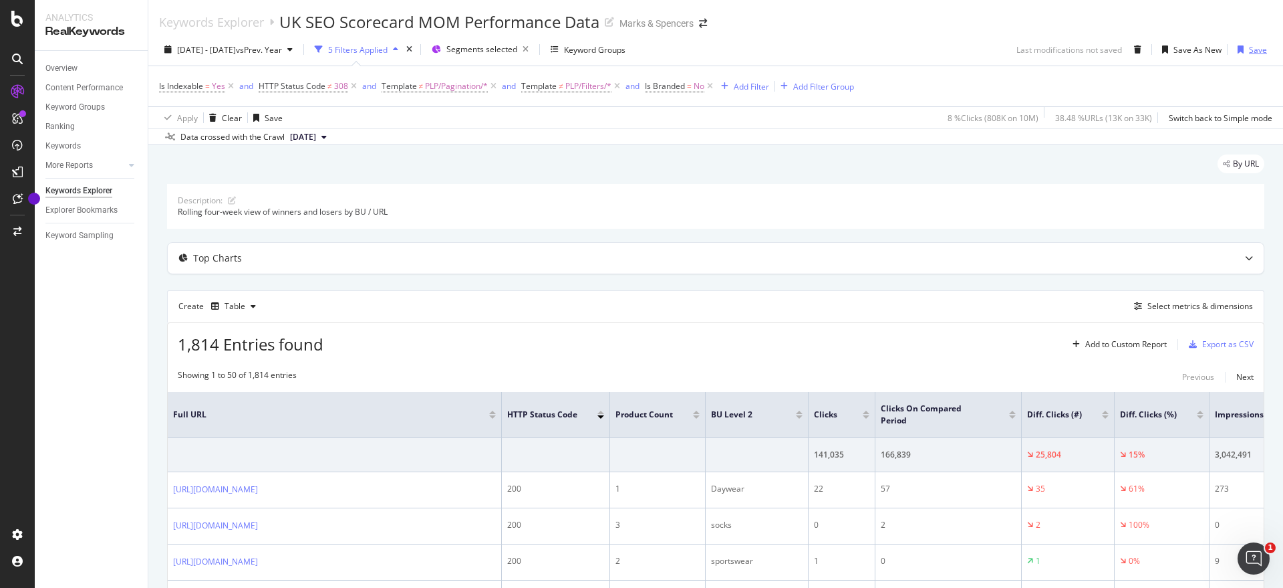
click at [1249, 48] on div "Save" at bounding box center [1258, 49] width 18 height 11
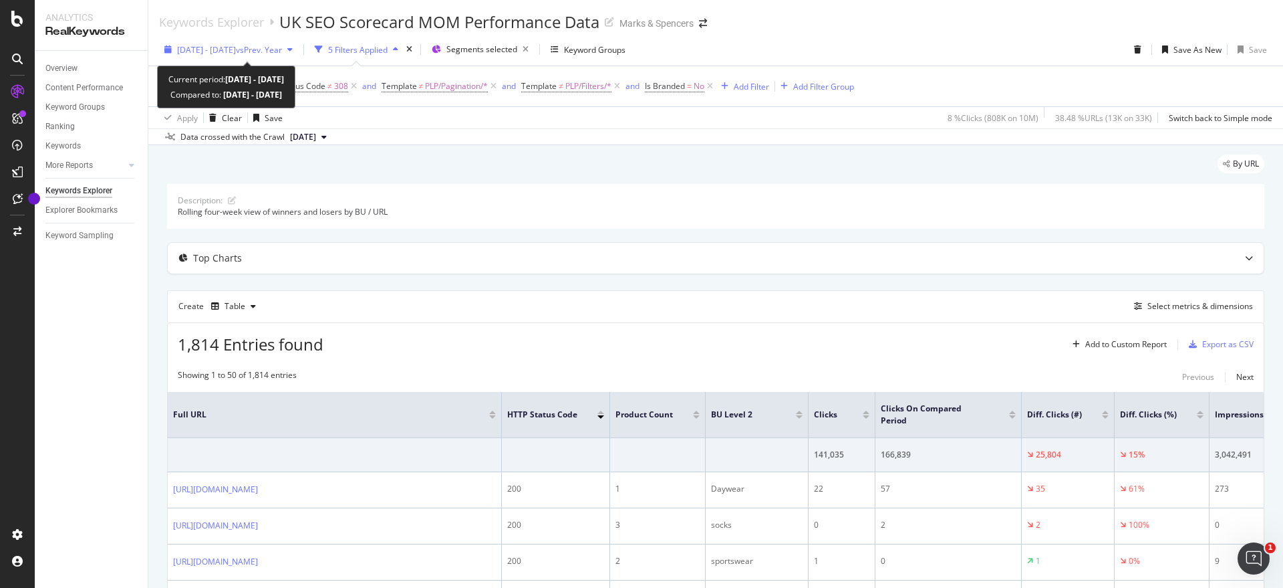
click at [277, 45] on span "vs Prev. Year" at bounding box center [259, 49] width 46 height 11
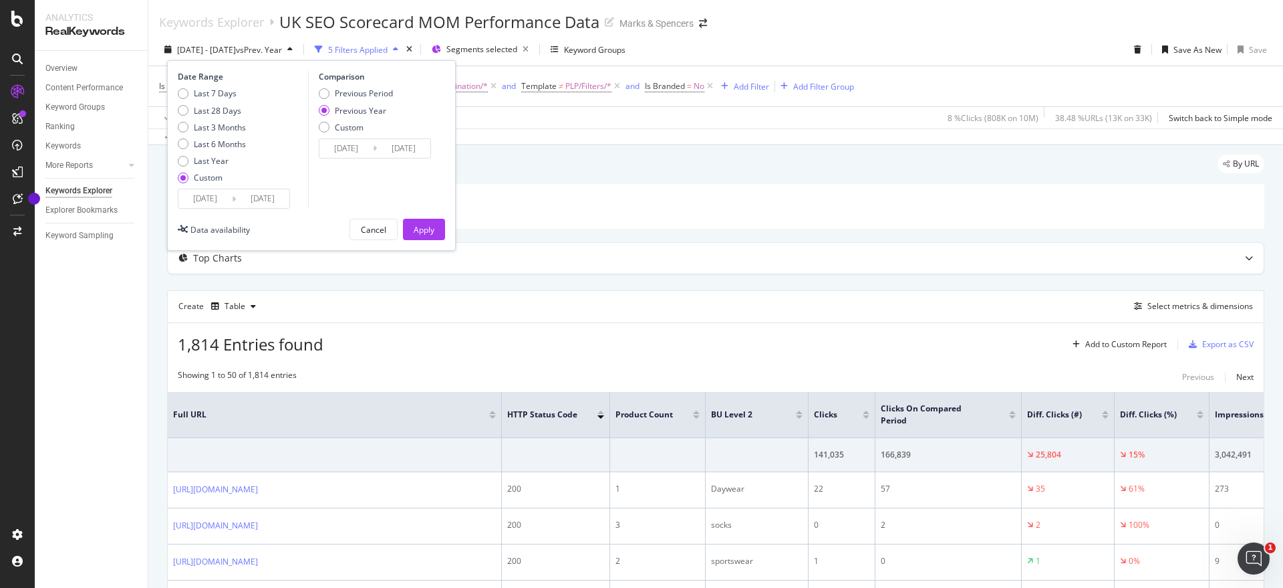
click at [221, 194] on input "2025/07/20" at bounding box center [204, 198] width 53 height 19
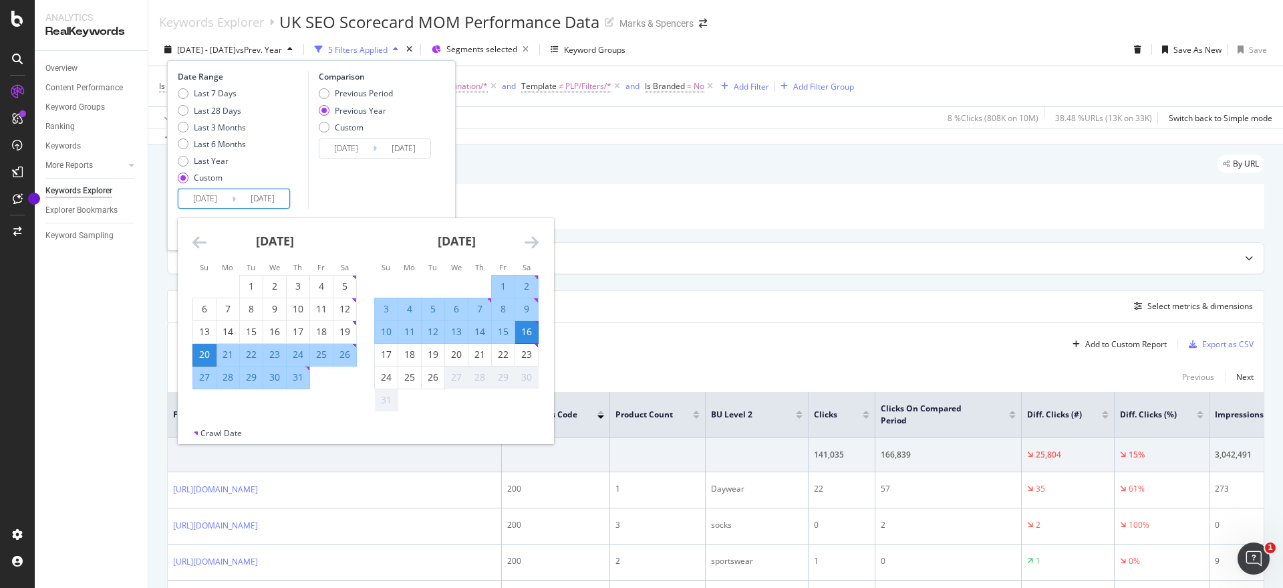
click at [372, 183] on div "Comparison Previous Period Previous Year Custom 2024/07/21 Navigate forward to …" at bounding box center [371, 140] width 127 height 138
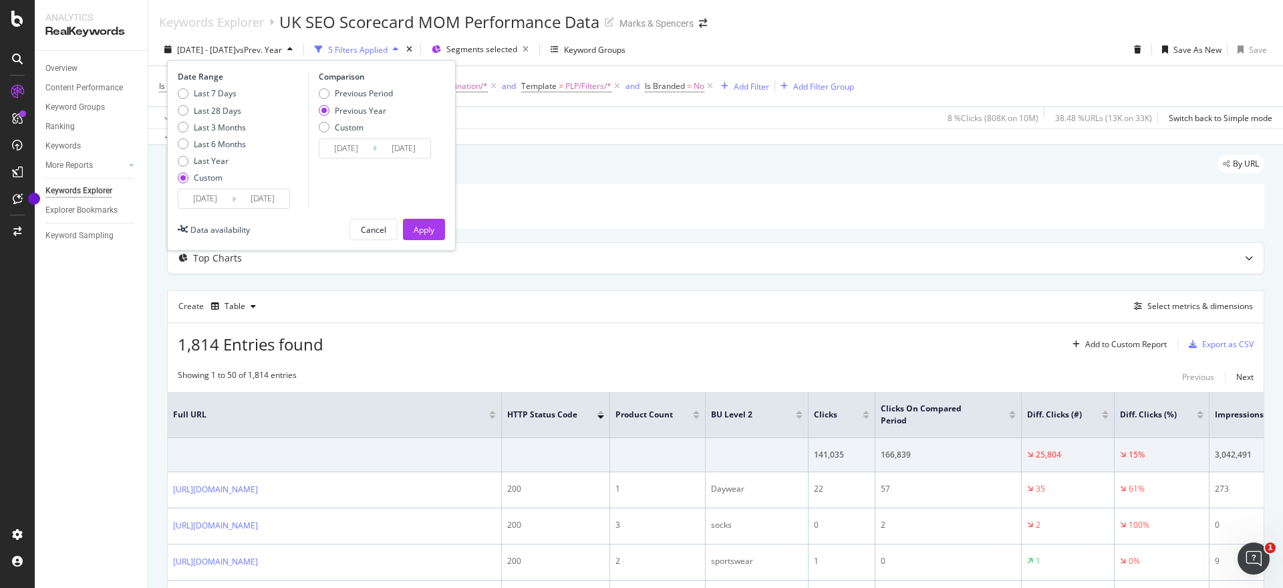
click at [902, 21] on div "Keywords Explorer UK SEO Scorecard MOM Performance Data Marks & Spencers" at bounding box center [715, 16] width 1135 height 33
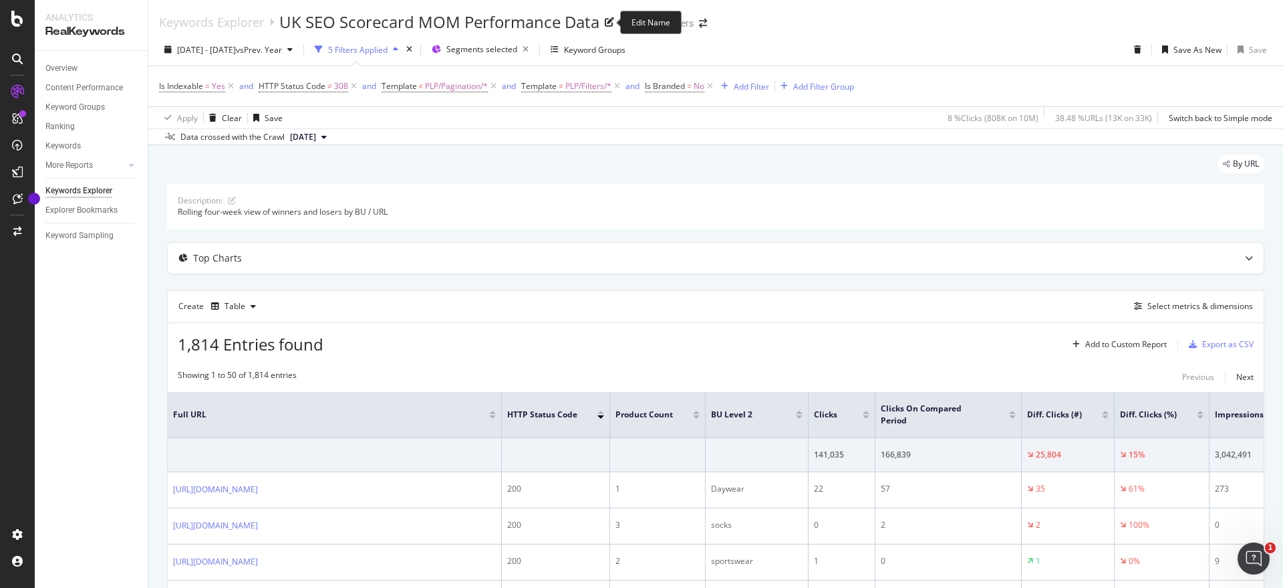
click at [421, 19] on div "UK SEO Scorecard MOM Performance Data" at bounding box center [439, 22] width 320 height 23
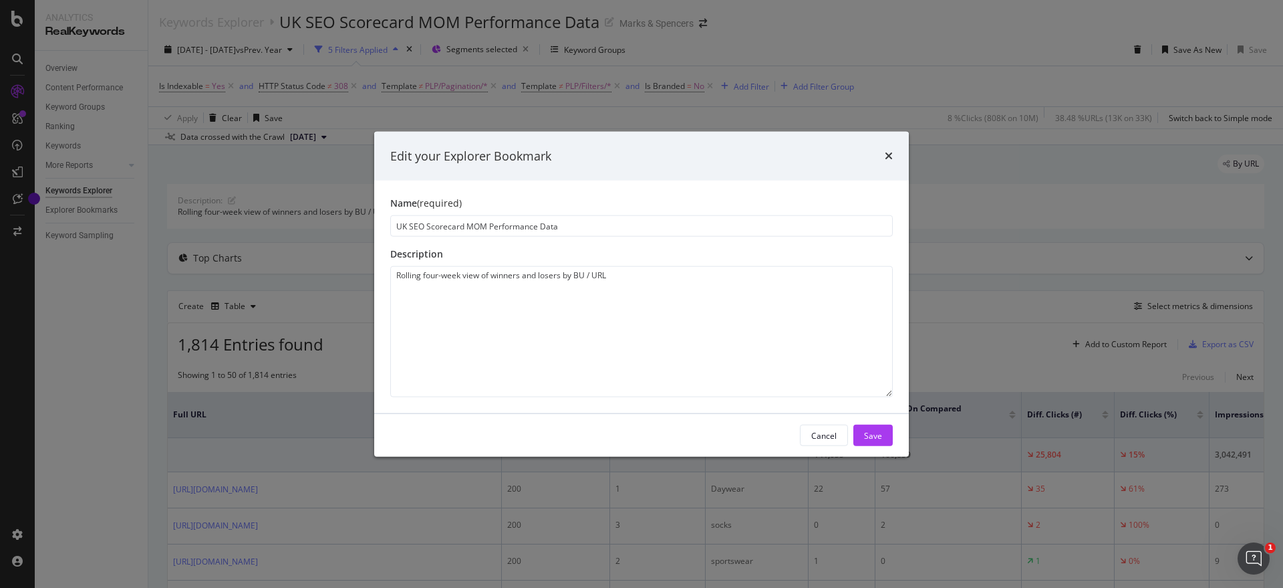
click at [481, 225] on input "UK SEO Scorecard MOM Performance Data" at bounding box center [641, 225] width 503 height 21
type input "UK SEO Scorecard YOY Performance Data"
click at [871, 434] on div "Save" at bounding box center [873, 434] width 18 height 11
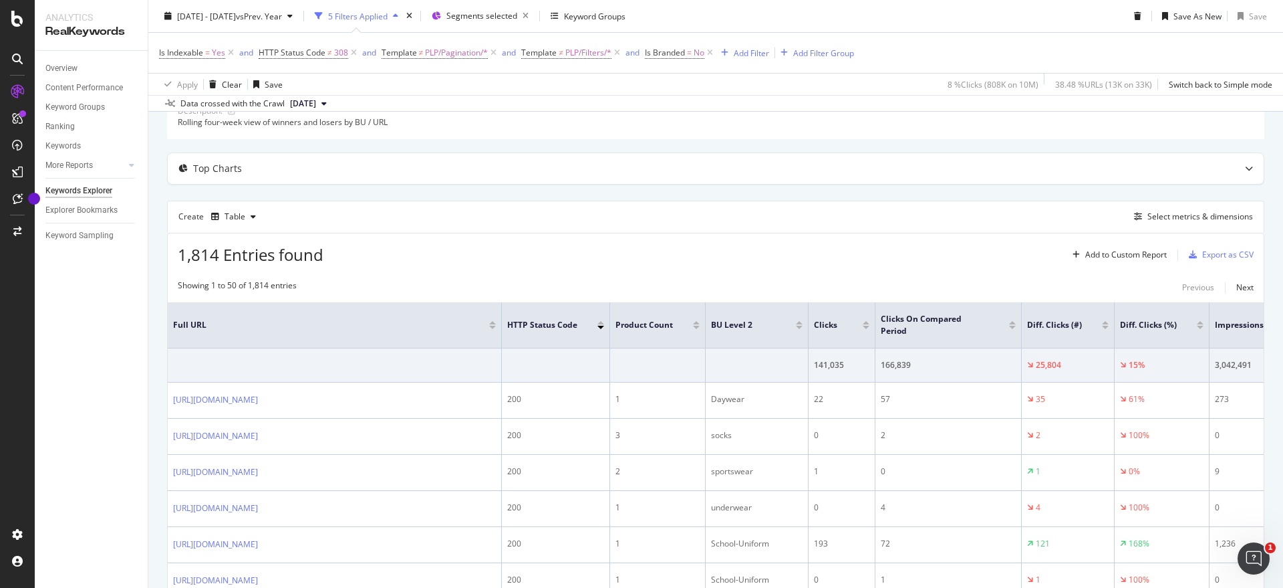
scroll to position [86, 0]
click at [1156, 221] on div "Select metrics & dimensions" at bounding box center [1201, 219] width 106 height 11
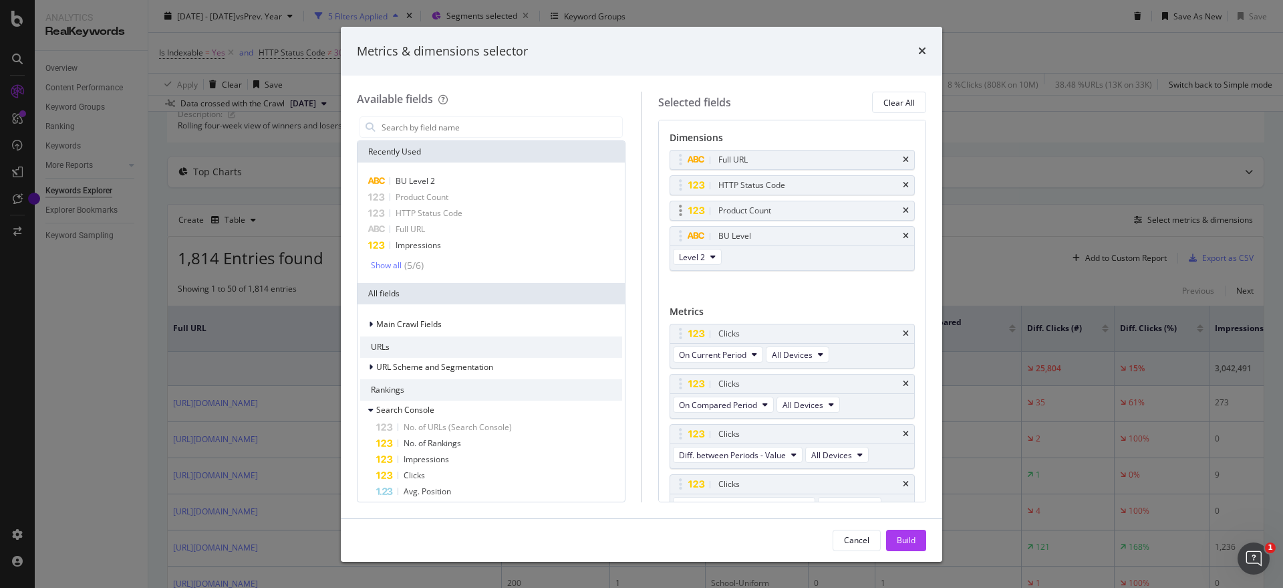
click at [773, 213] on div "Product Count" at bounding box center [808, 210] width 185 height 13
click at [679, 209] on icon "modal" at bounding box center [680, 210] width 3 height 13
click at [452, 193] on div "Product Count" at bounding box center [491, 197] width 262 height 16
click at [388, 265] on div "Show all" at bounding box center [386, 265] width 31 height 9
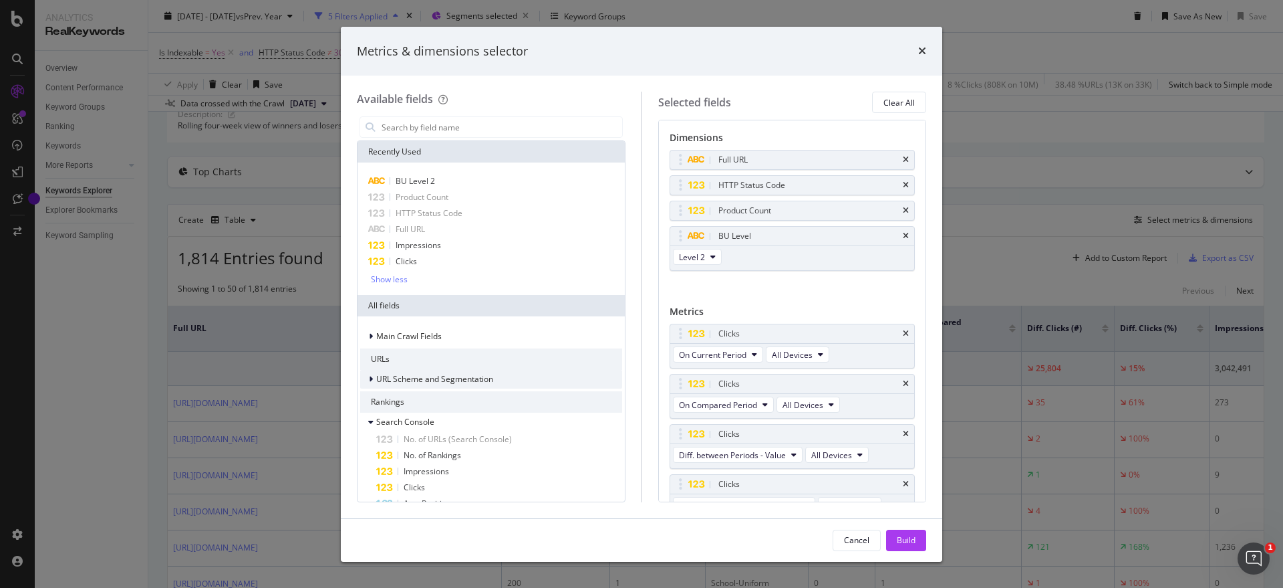
click at [370, 378] on icon "modal" at bounding box center [371, 379] width 4 height 8
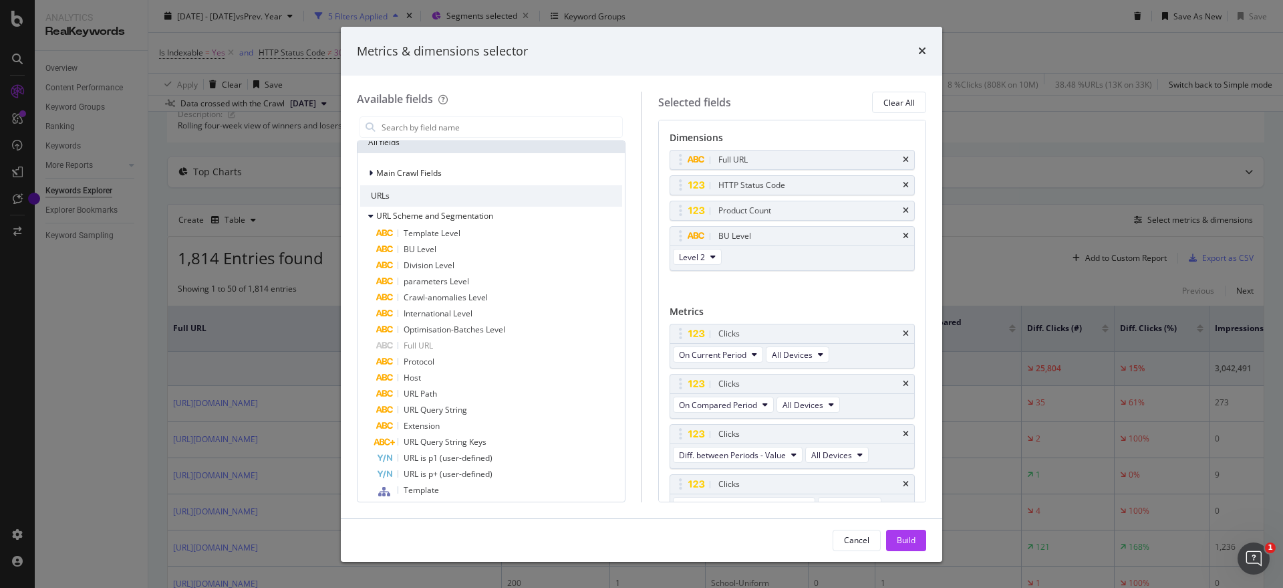
scroll to position [167, 0]
click at [461, 402] on span "URL Query String" at bounding box center [436, 405] width 64 height 11
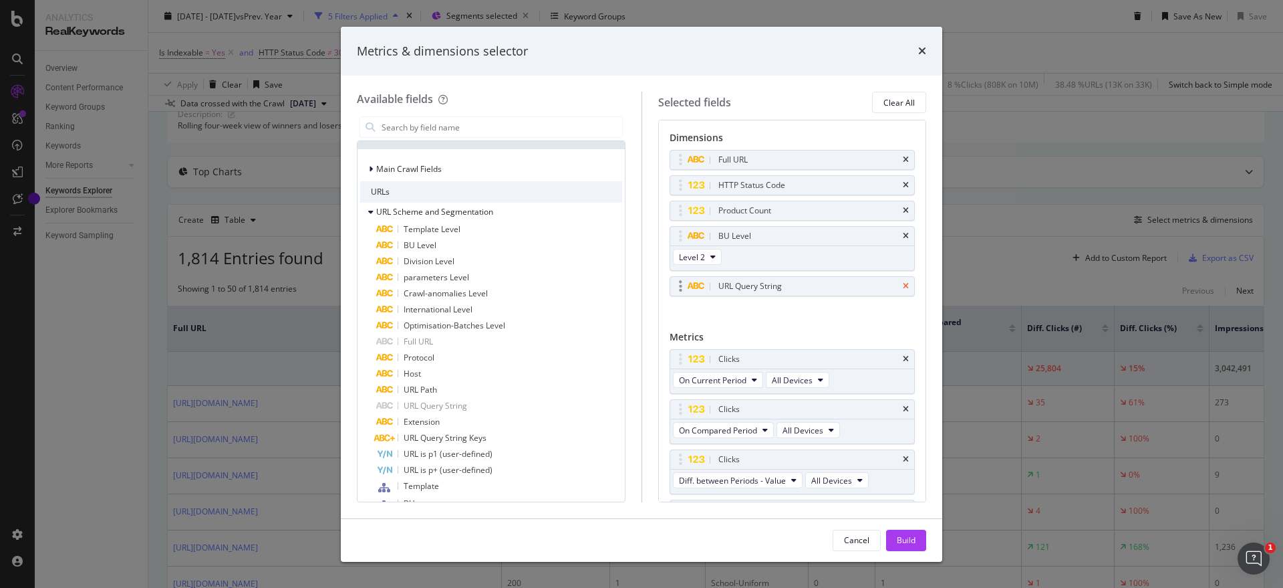
click at [903, 283] on icon "times" at bounding box center [906, 286] width 6 height 8
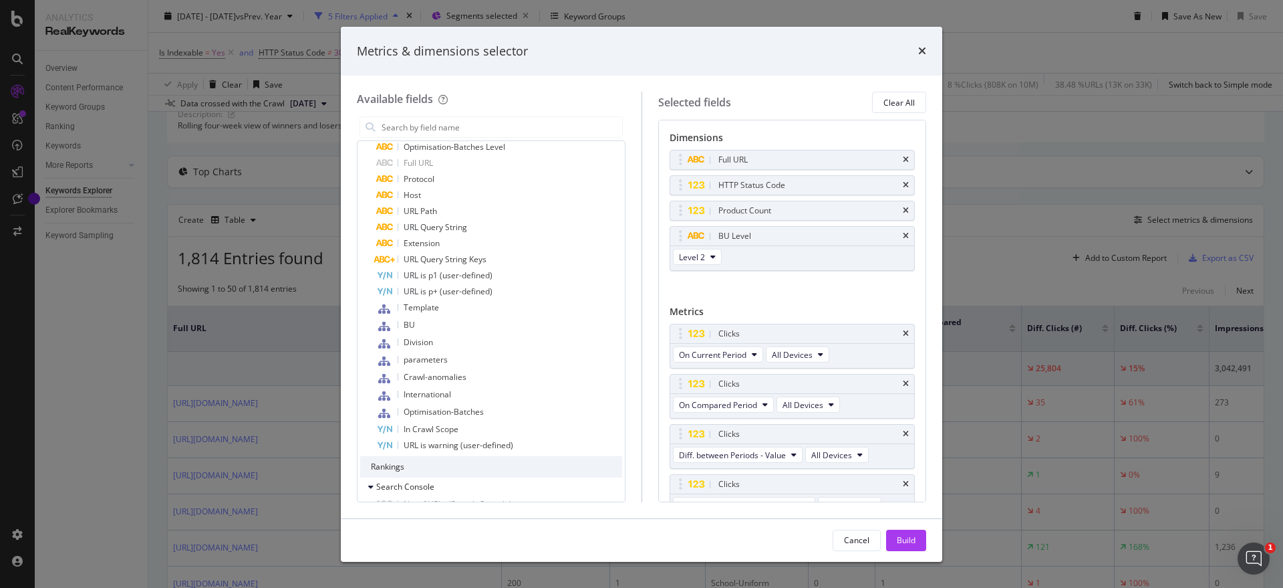
scroll to position [343, 0]
click at [481, 329] on div "BU" at bounding box center [499, 328] width 246 height 17
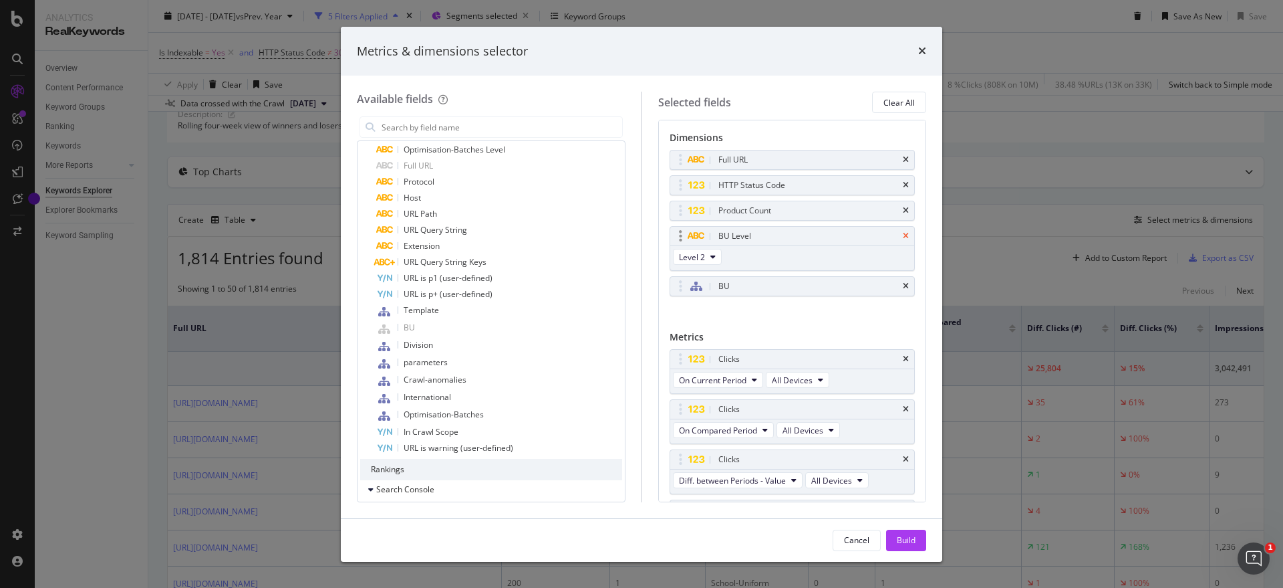
click at [903, 234] on icon "times" at bounding box center [906, 236] width 6 height 8
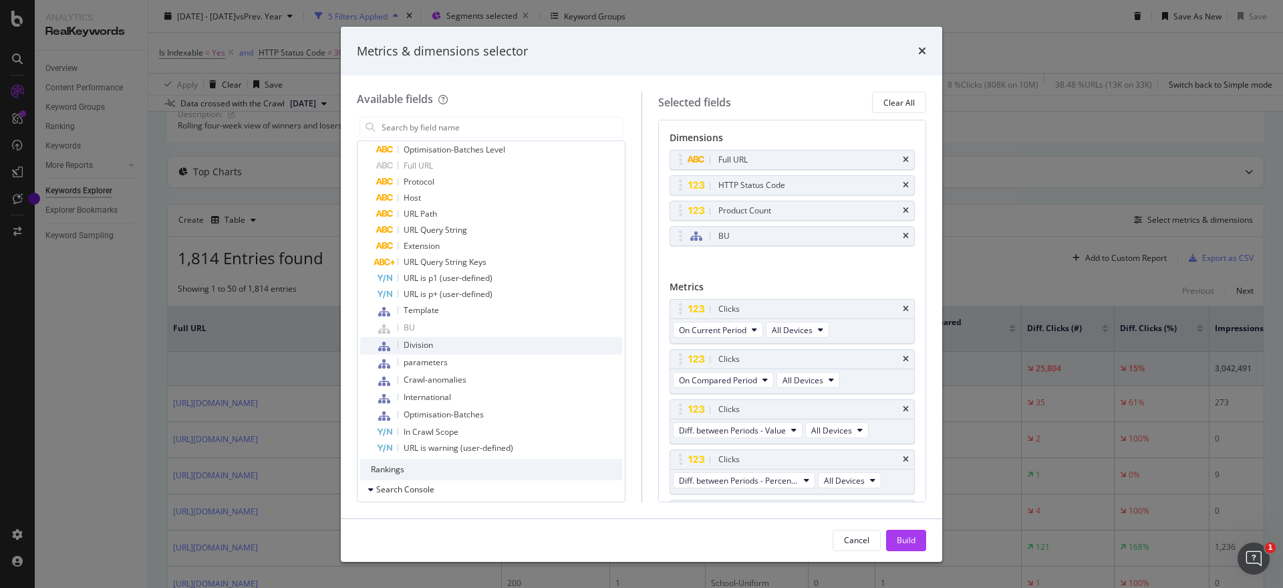
click at [457, 344] on div "Division" at bounding box center [499, 345] width 246 height 17
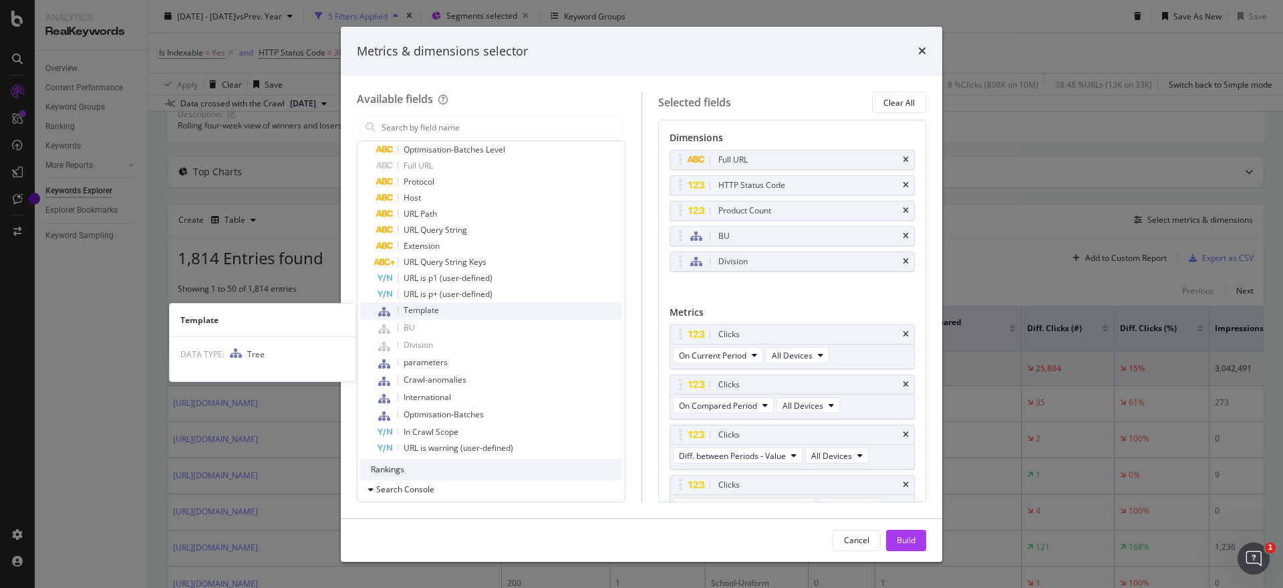
click at [467, 310] on div "Template" at bounding box center [499, 310] width 246 height 17
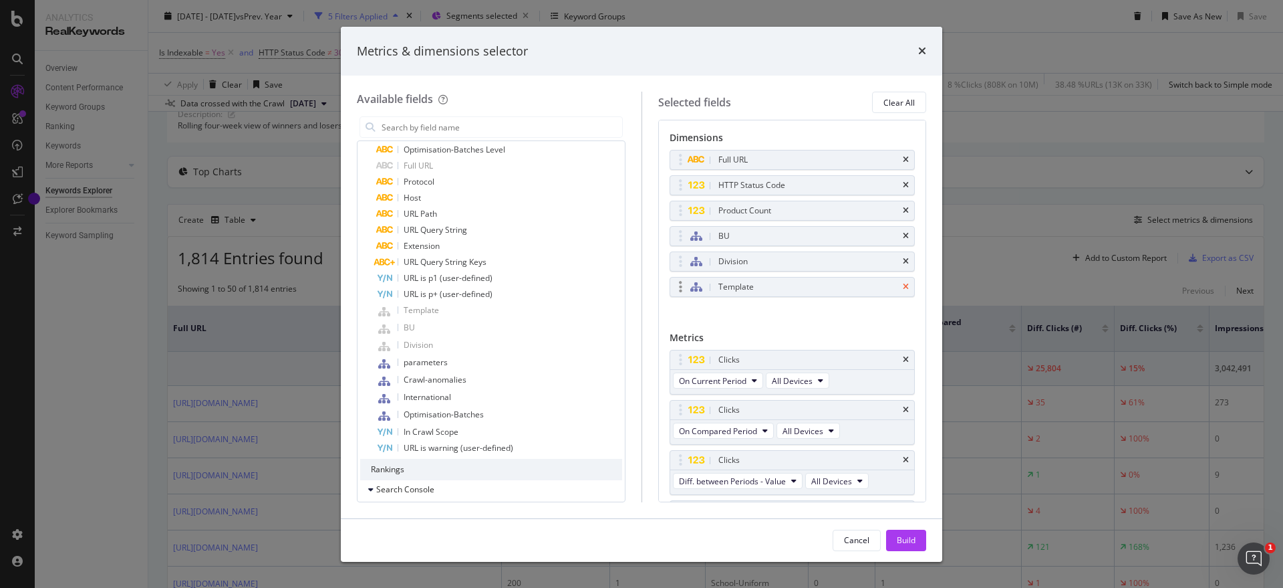
click at [903, 286] on icon "times" at bounding box center [906, 287] width 6 height 8
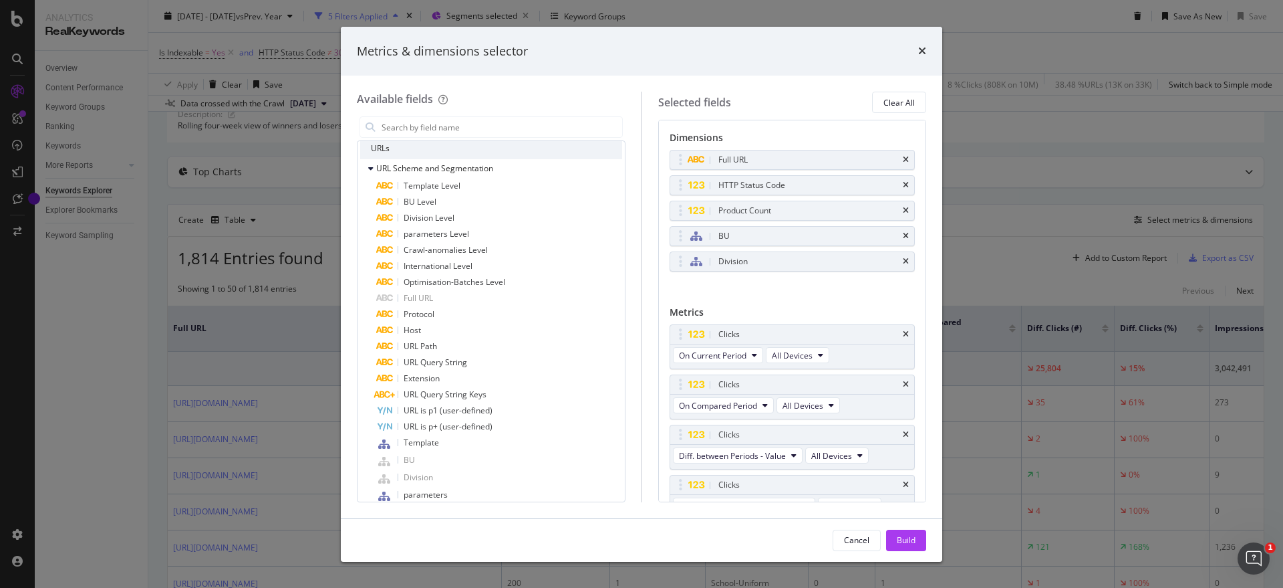
scroll to position [194, 0]
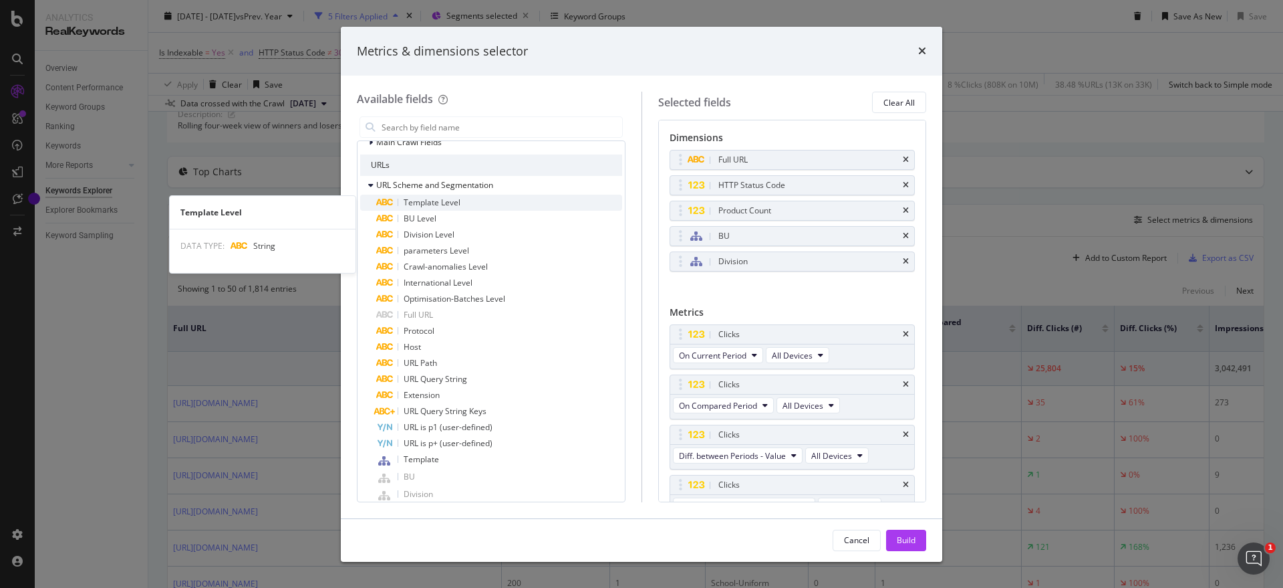
click at [497, 203] on div "Template Level" at bounding box center [499, 203] width 246 height 16
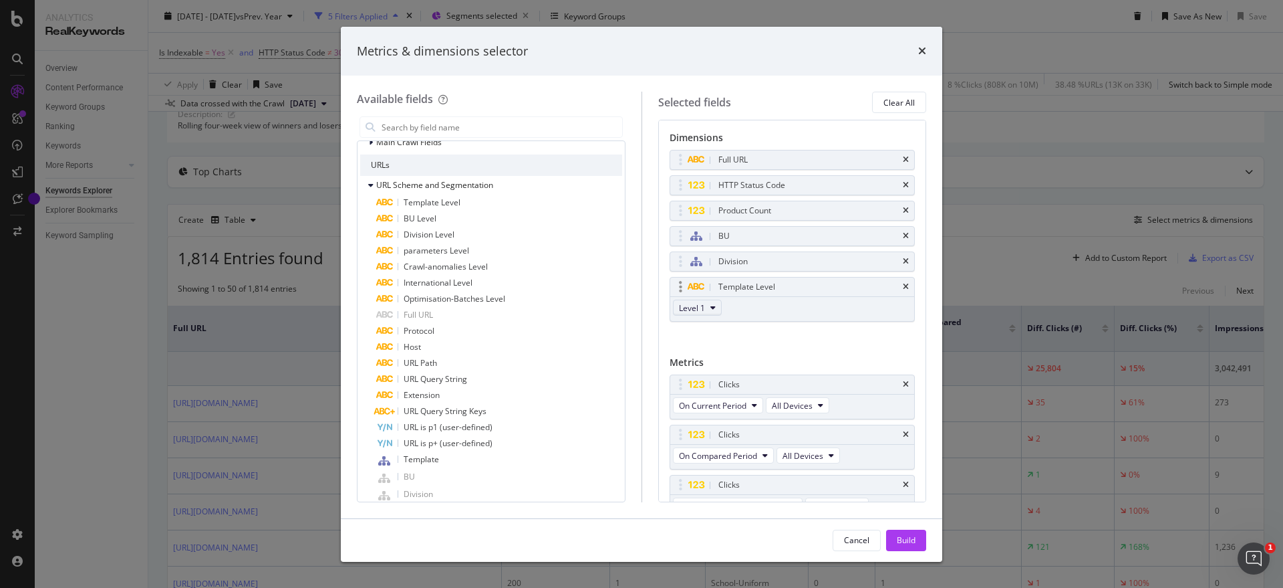
click at [705, 303] on button "Level 1" at bounding box center [697, 307] width 49 height 16
click at [903, 289] on icon "times" at bounding box center [906, 287] width 6 height 8
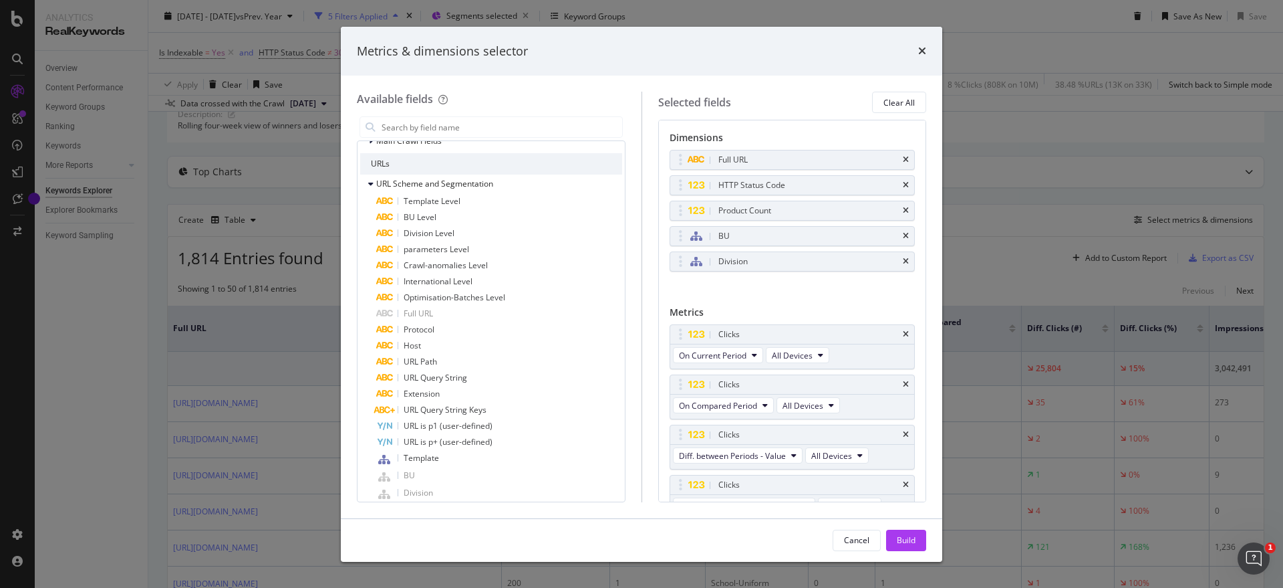
scroll to position [179, 0]
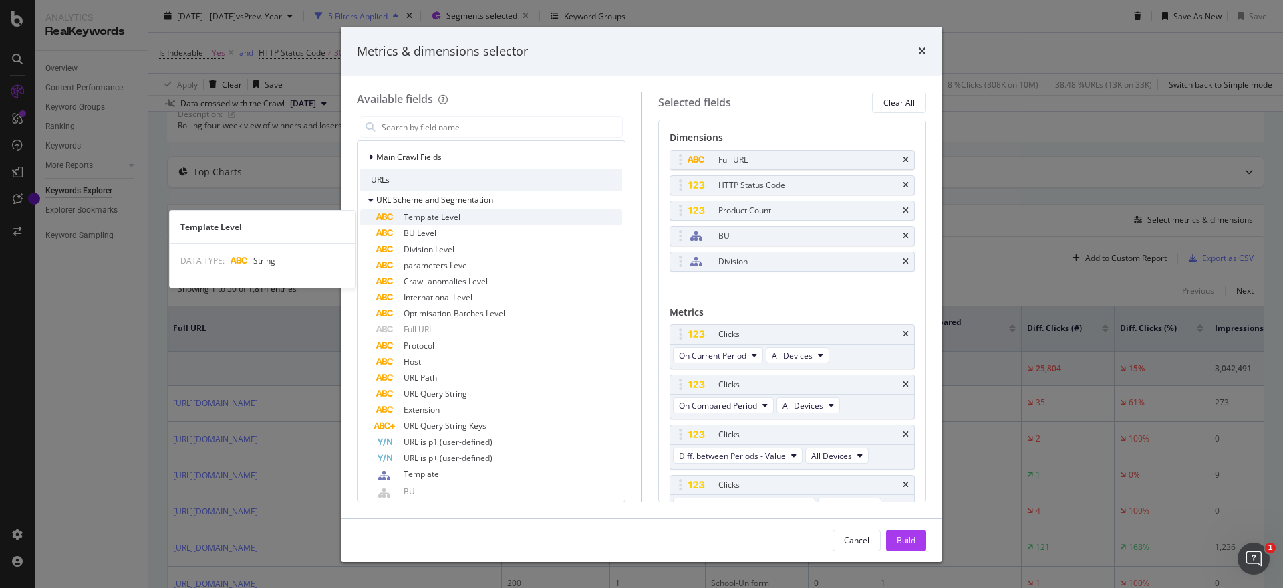
click at [496, 209] on div "Template Level" at bounding box center [499, 217] width 246 height 16
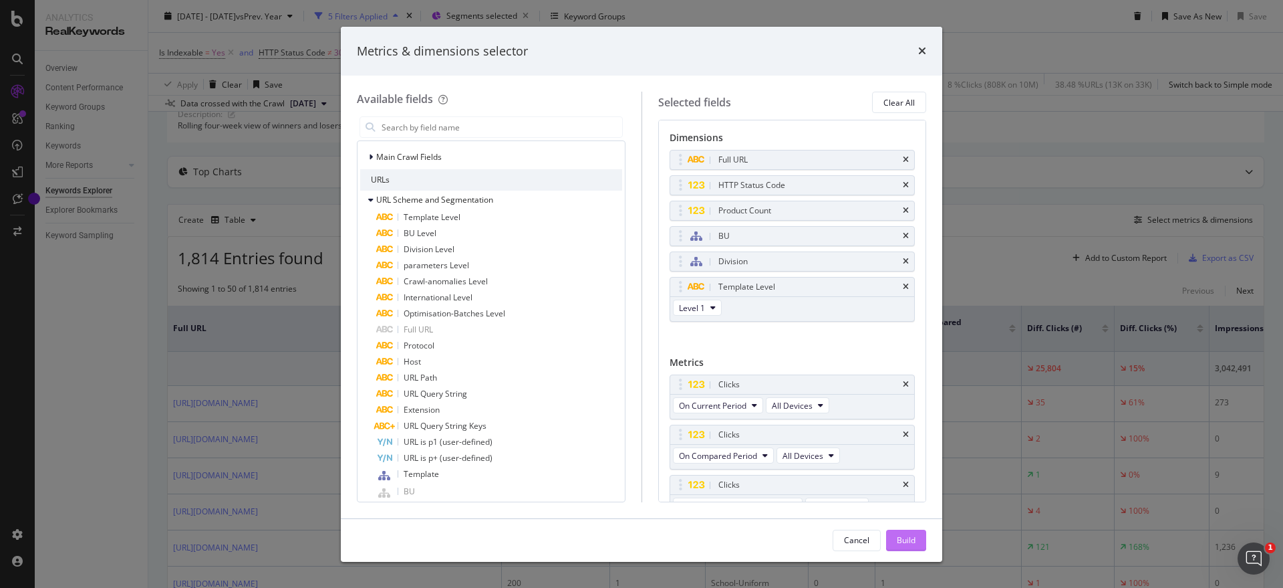
click at [901, 543] on div "Build" at bounding box center [906, 539] width 19 height 11
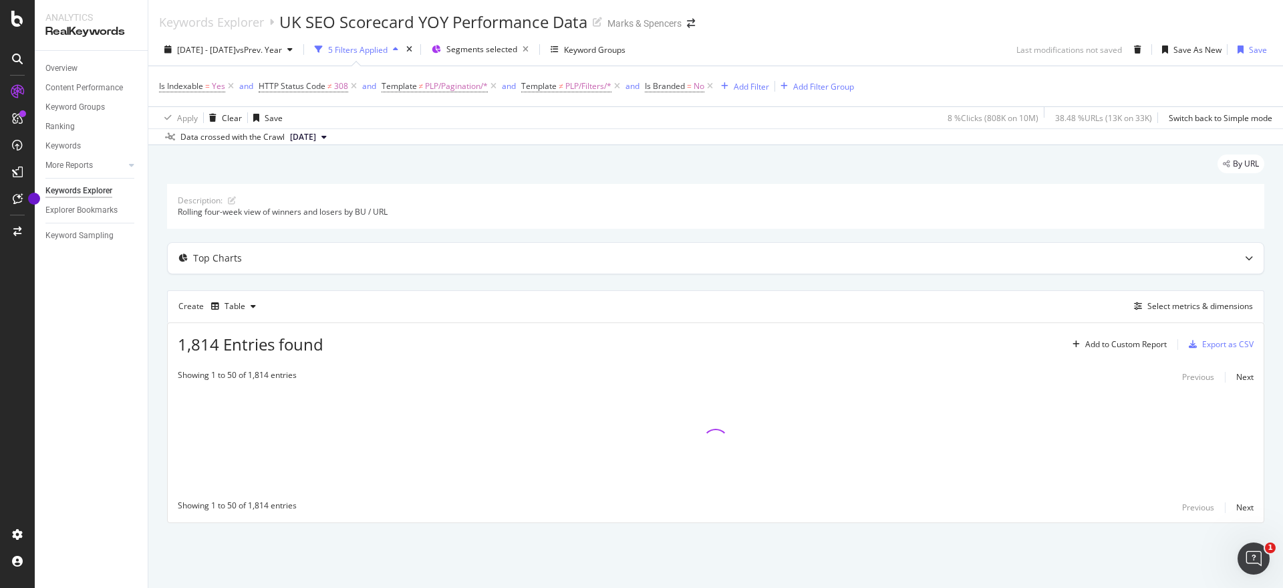
click at [875, 308] on div "Create Table Select metrics & dimensions" at bounding box center [716, 306] width 1098 height 32
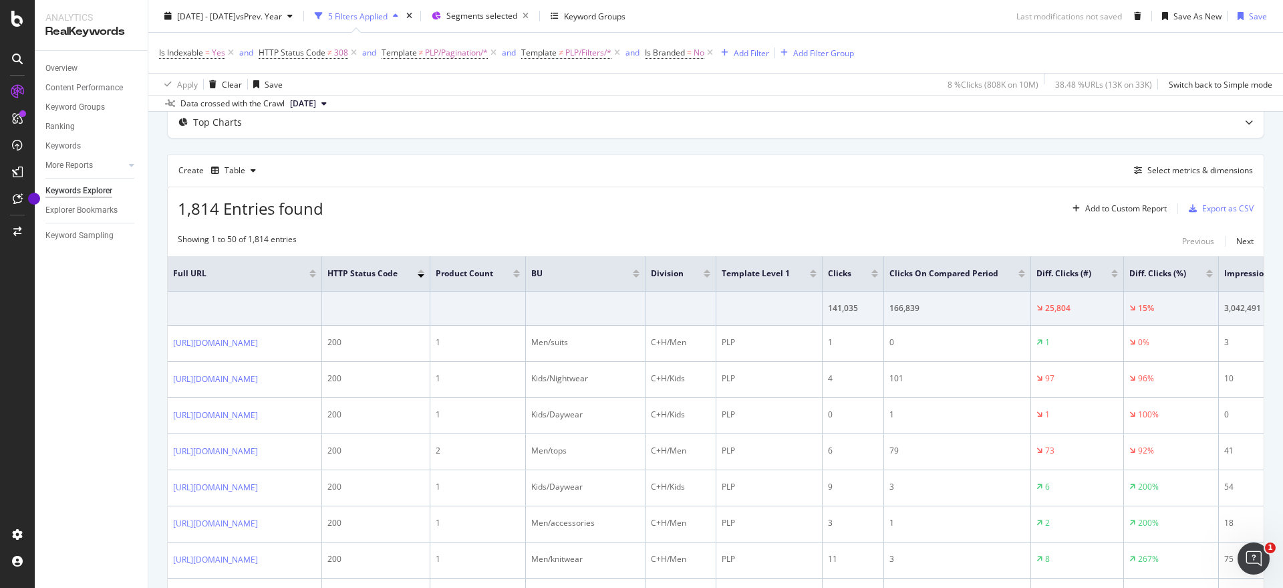
scroll to position [129, 0]
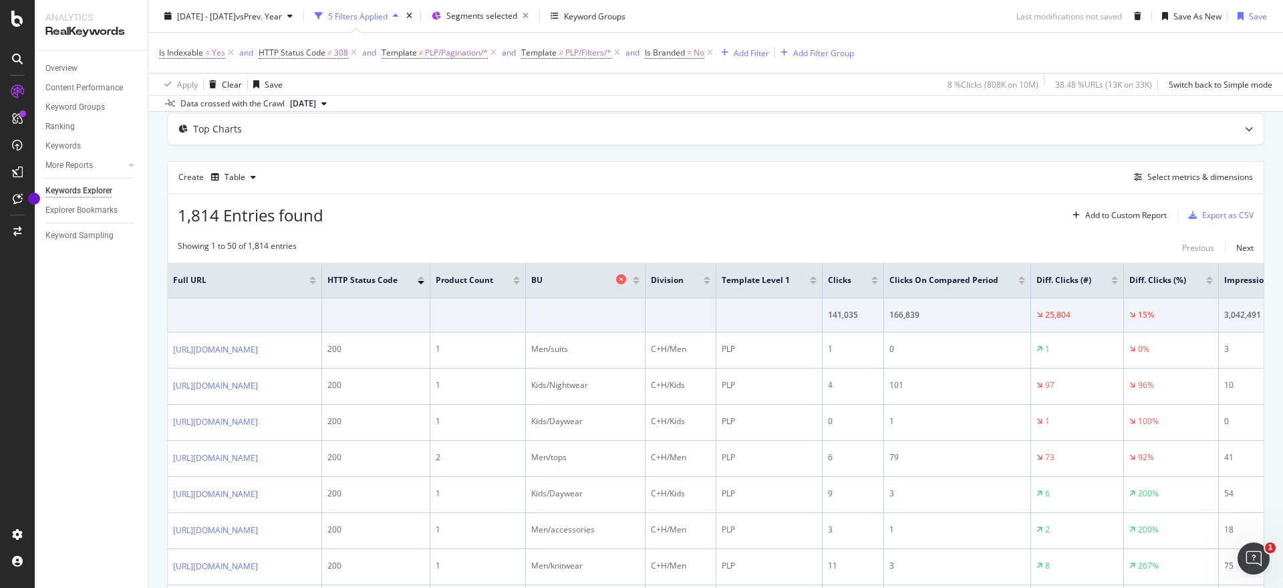
click at [626, 278] on icon at bounding box center [621, 279] width 10 height 10
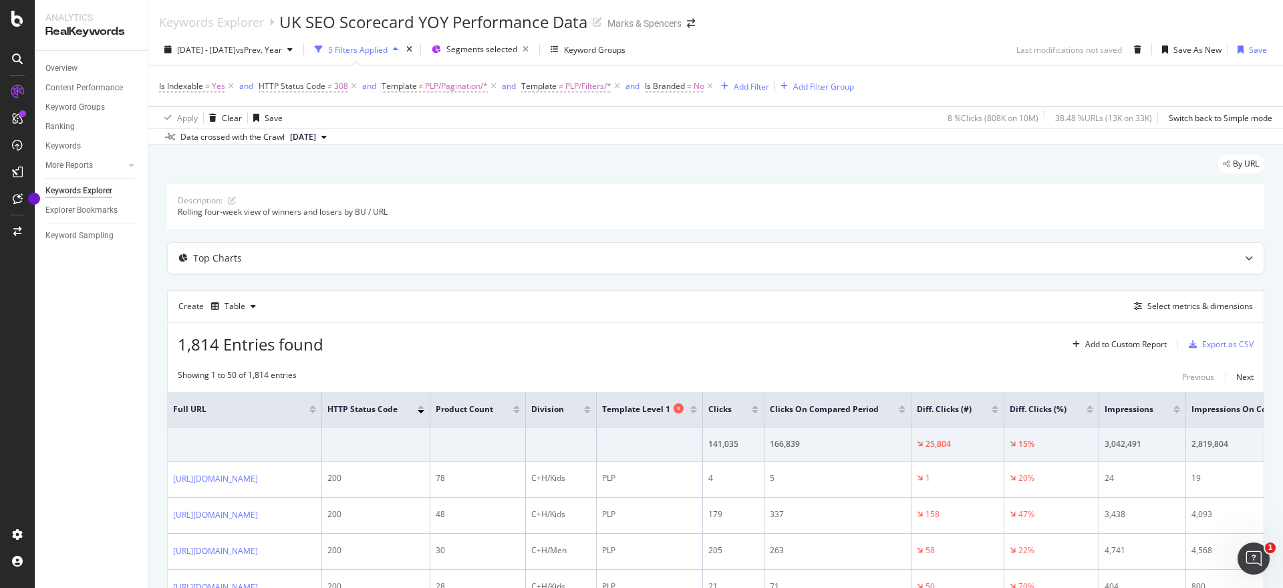
click at [684, 409] on icon at bounding box center [679, 408] width 10 height 10
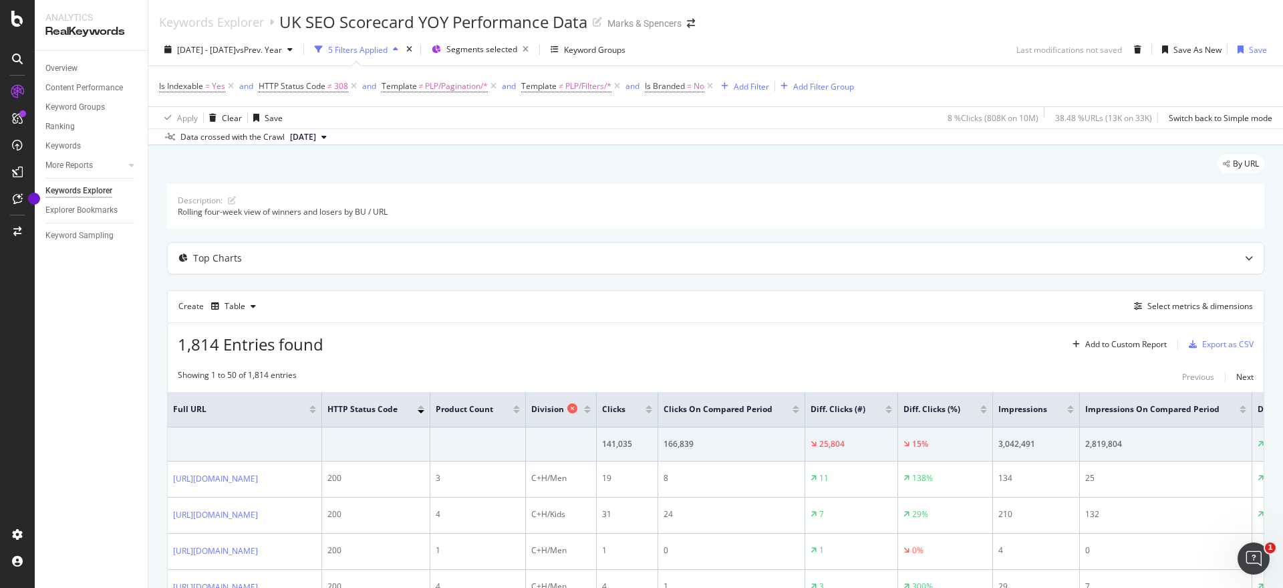
click at [578, 403] on icon at bounding box center [573, 408] width 10 height 10
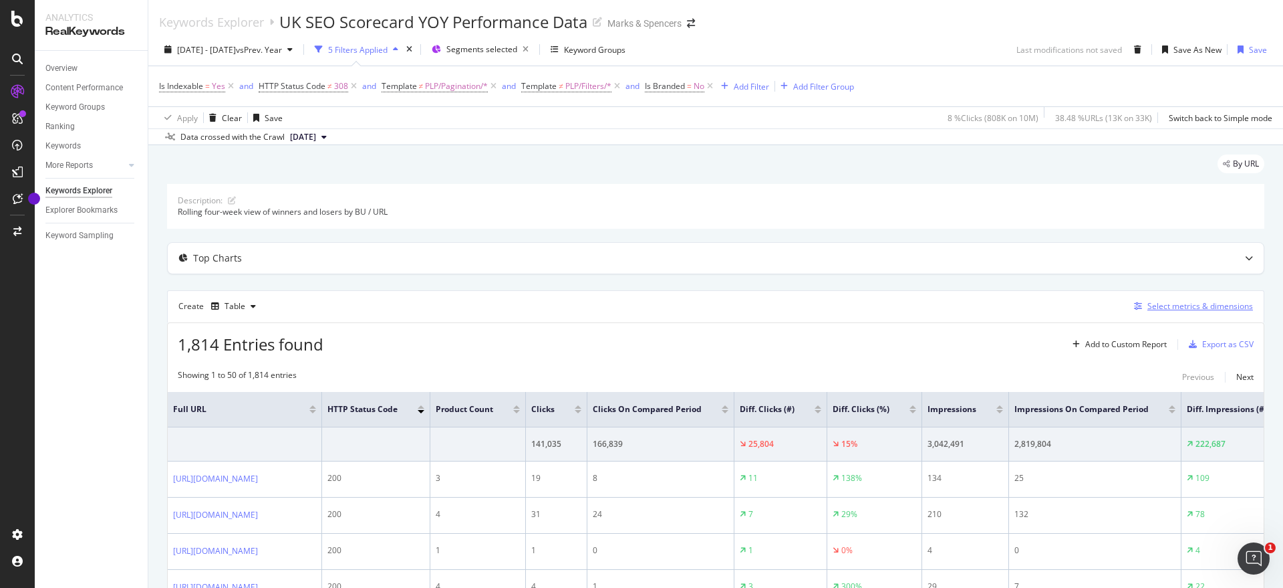
click at [1169, 307] on div "Select metrics & dimensions" at bounding box center [1201, 305] width 106 height 11
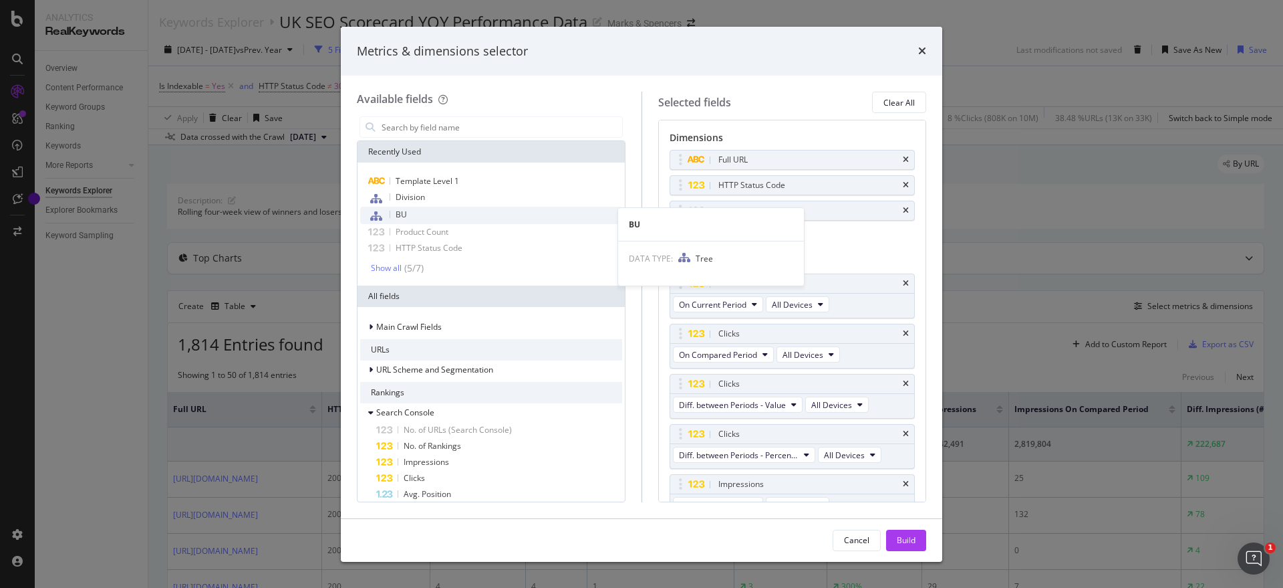
click at [463, 211] on div "BU" at bounding box center [491, 215] width 262 height 17
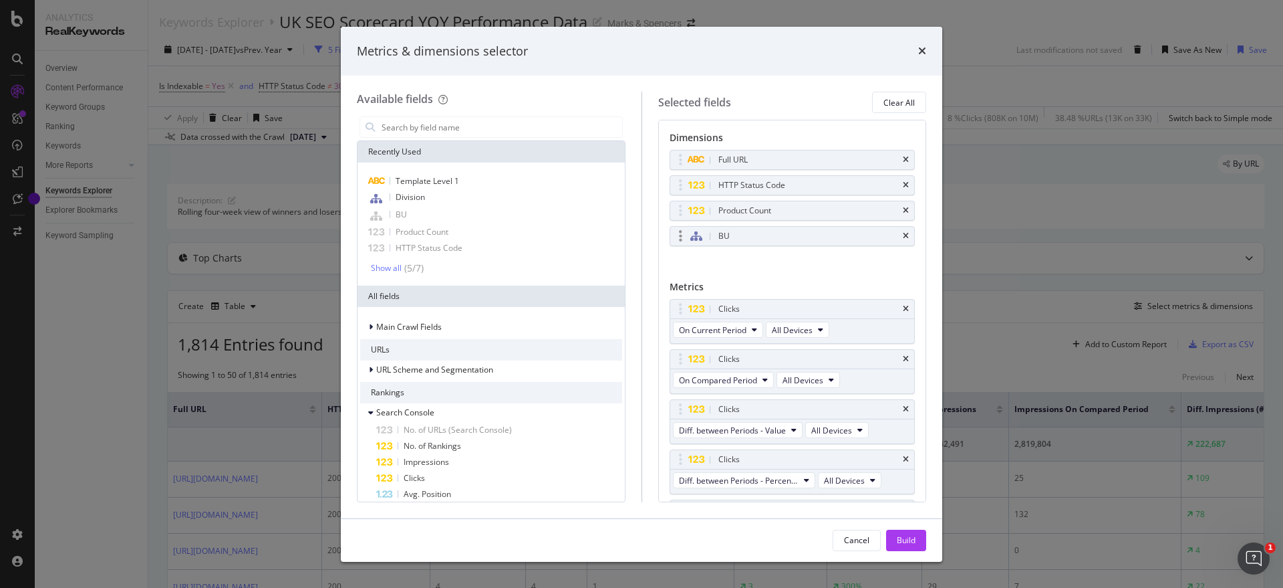
click at [903, 235] on icon "times" at bounding box center [906, 236] width 6 height 8
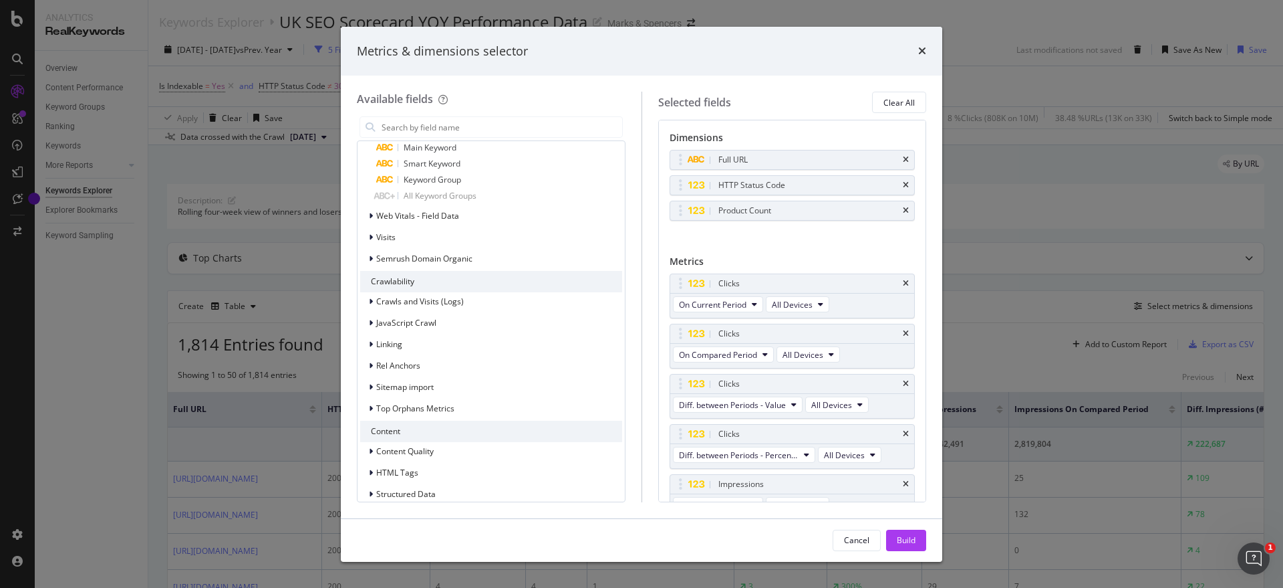
scroll to position [1215, 0]
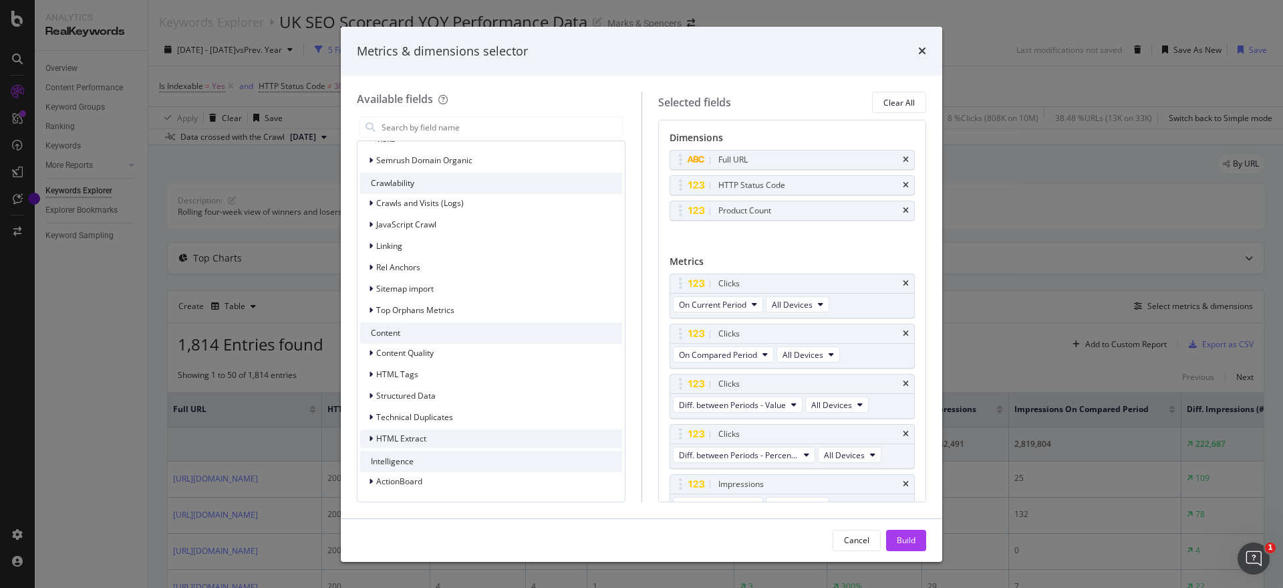
click at [370, 441] on icon "modal" at bounding box center [371, 439] width 4 height 8
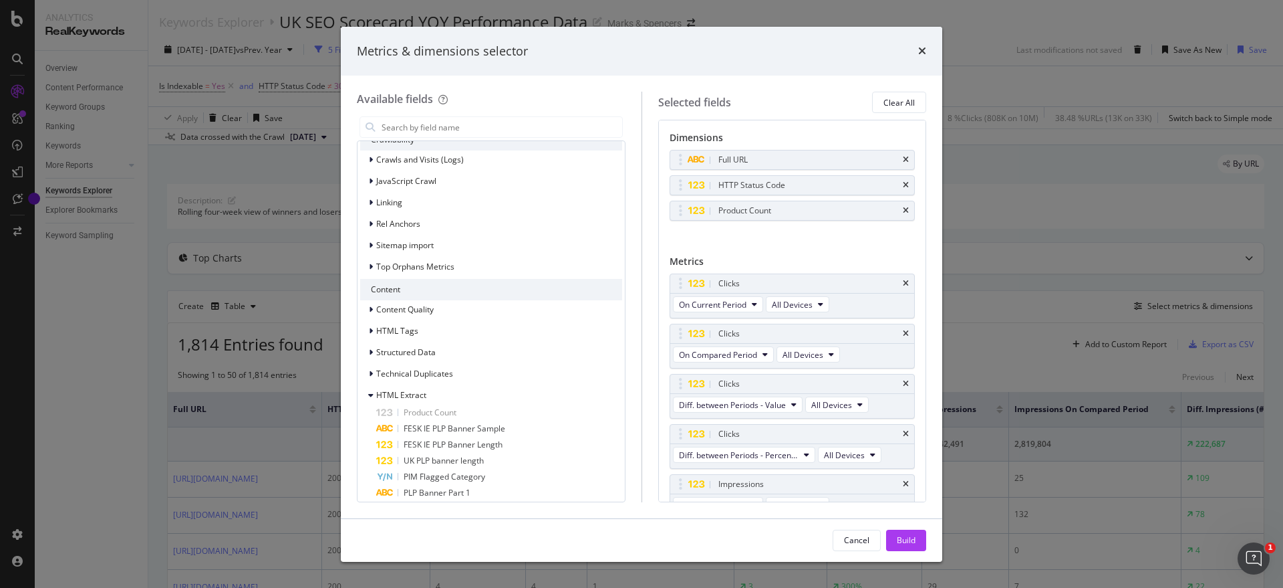
scroll to position [1250, 0]
click at [373, 396] on div "modal" at bounding box center [372, 402] width 8 height 13
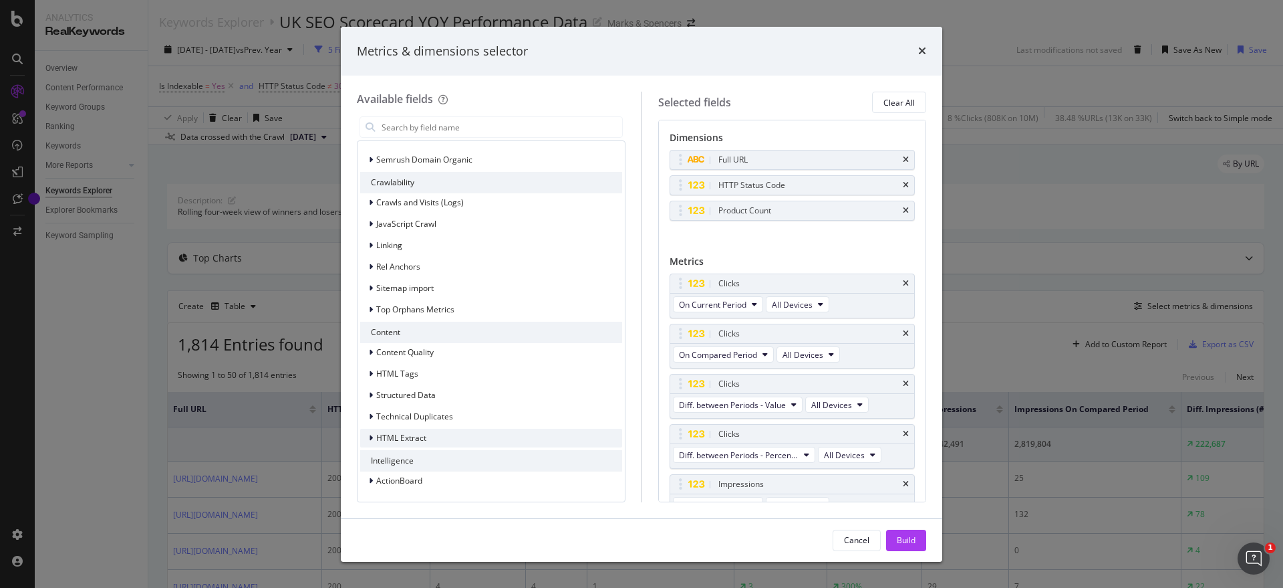
scroll to position [1215, 0]
click at [370, 415] on icon "modal" at bounding box center [371, 416] width 4 height 8
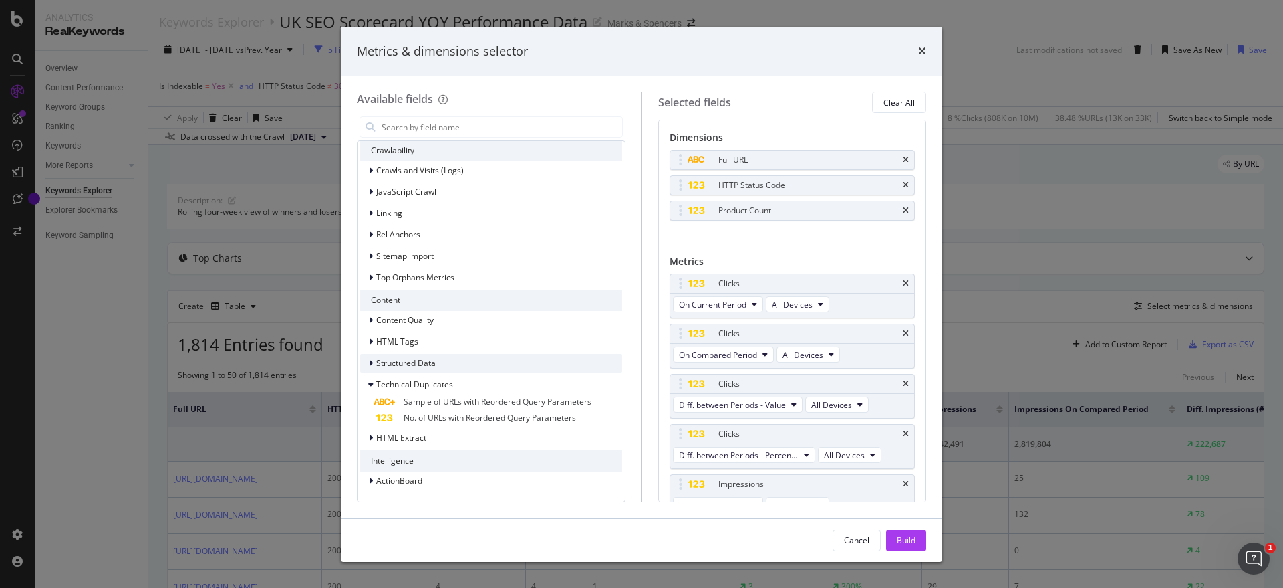
click at [368, 366] on div "modal" at bounding box center [372, 362] width 8 height 13
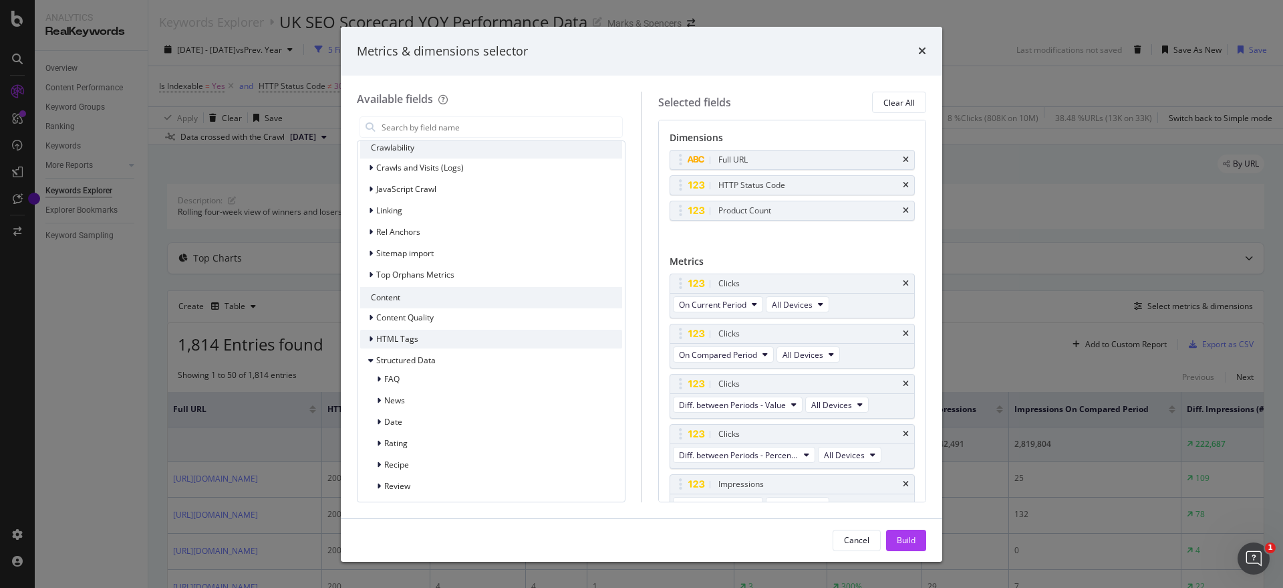
click at [370, 342] on icon "modal" at bounding box center [371, 339] width 4 height 8
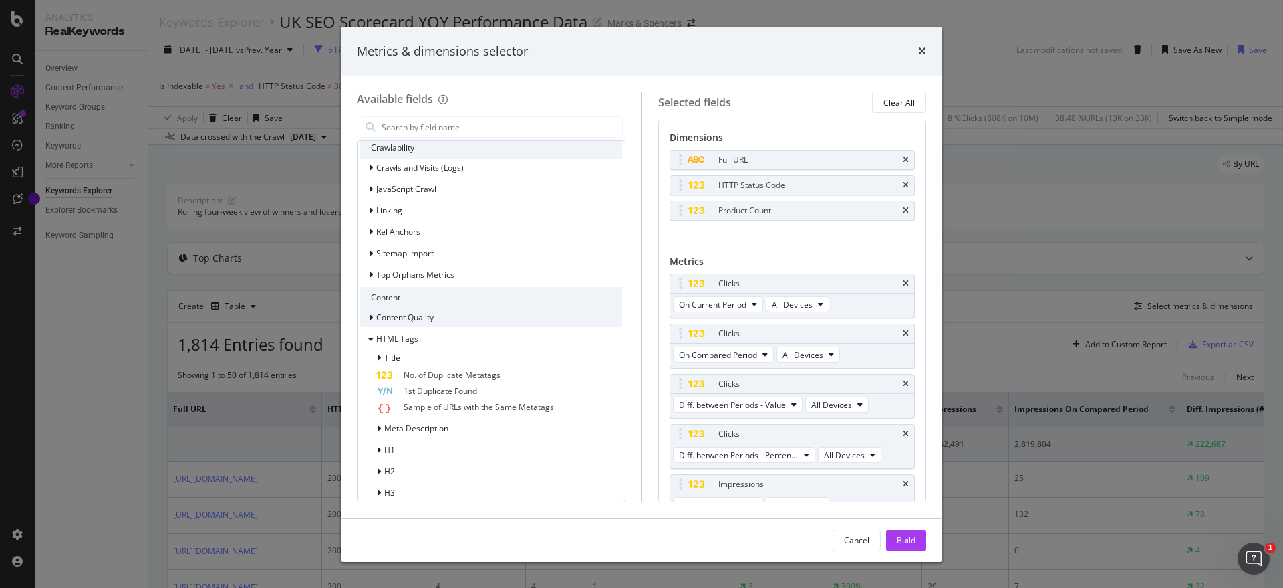
click at [366, 318] on div "Content Quality" at bounding box center [397, 317] width 74 height 13
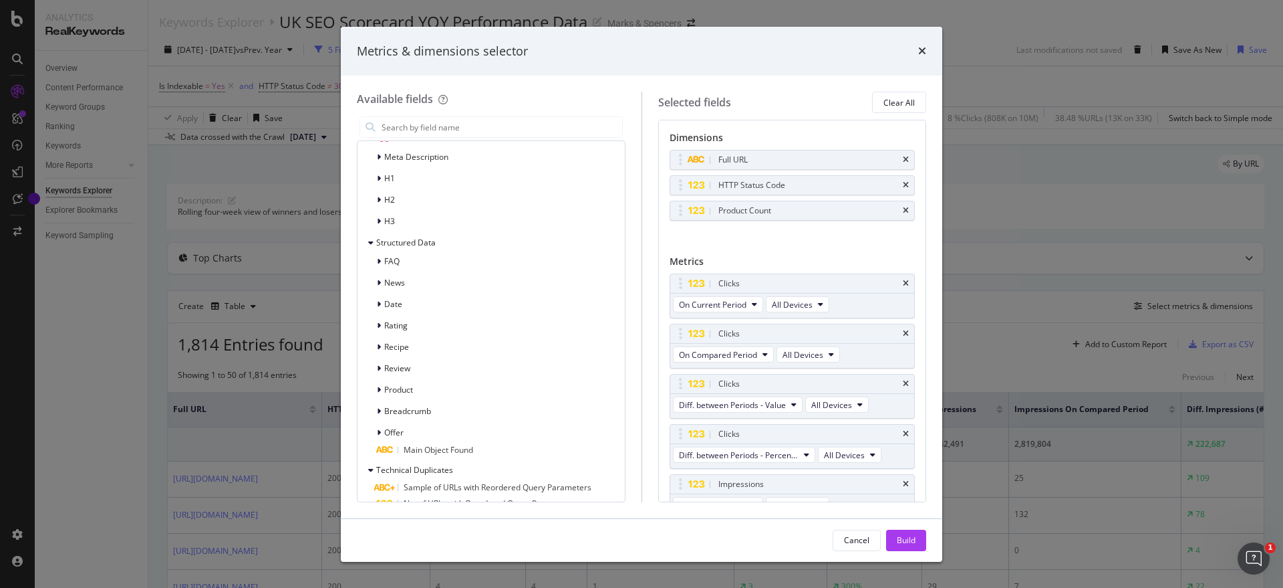
scroll to position [1784, 0]
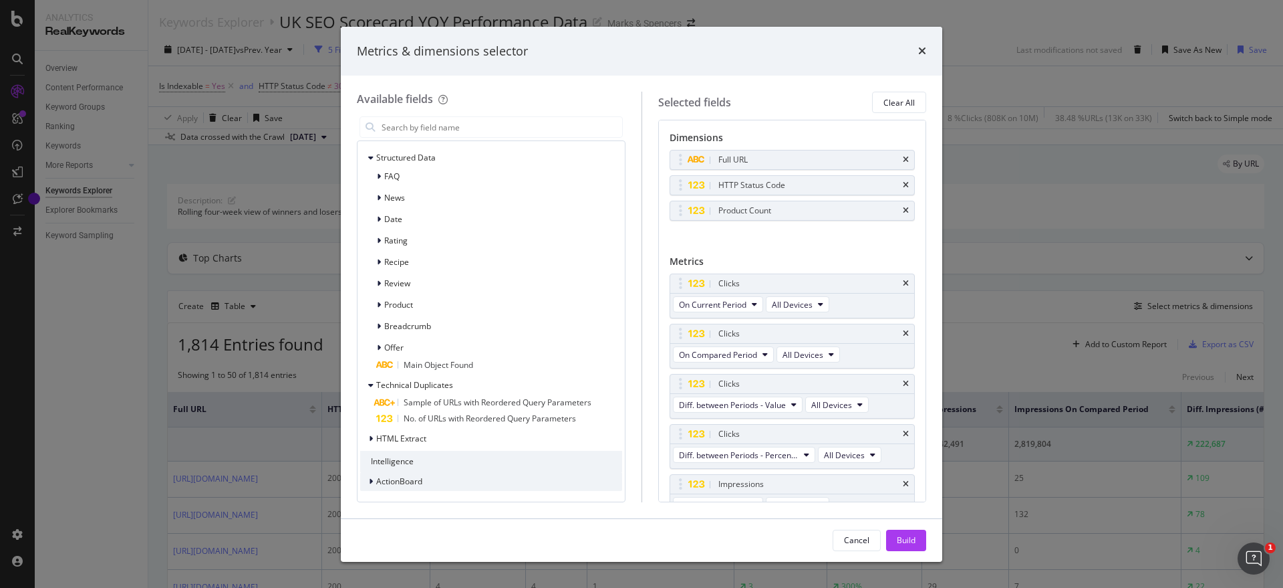
click at [370, 481] on icon "modal" at bounding box center [371, 481] width 4 height 8
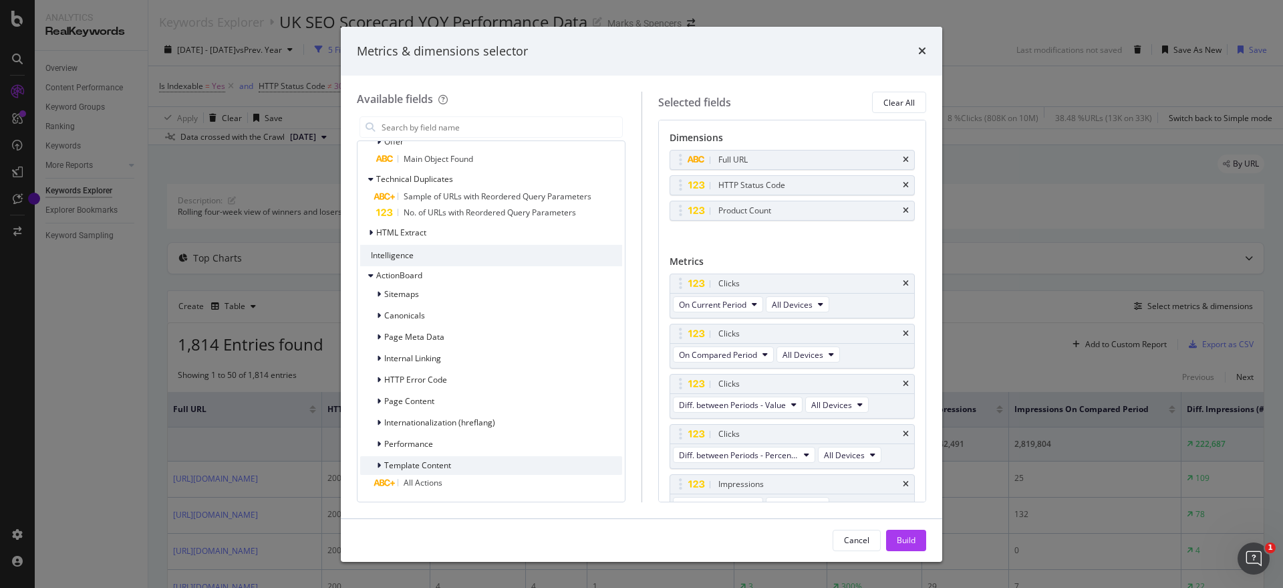
click at [382, 463] on div "modal" at bounding box center [380, 465] width 8 height 13
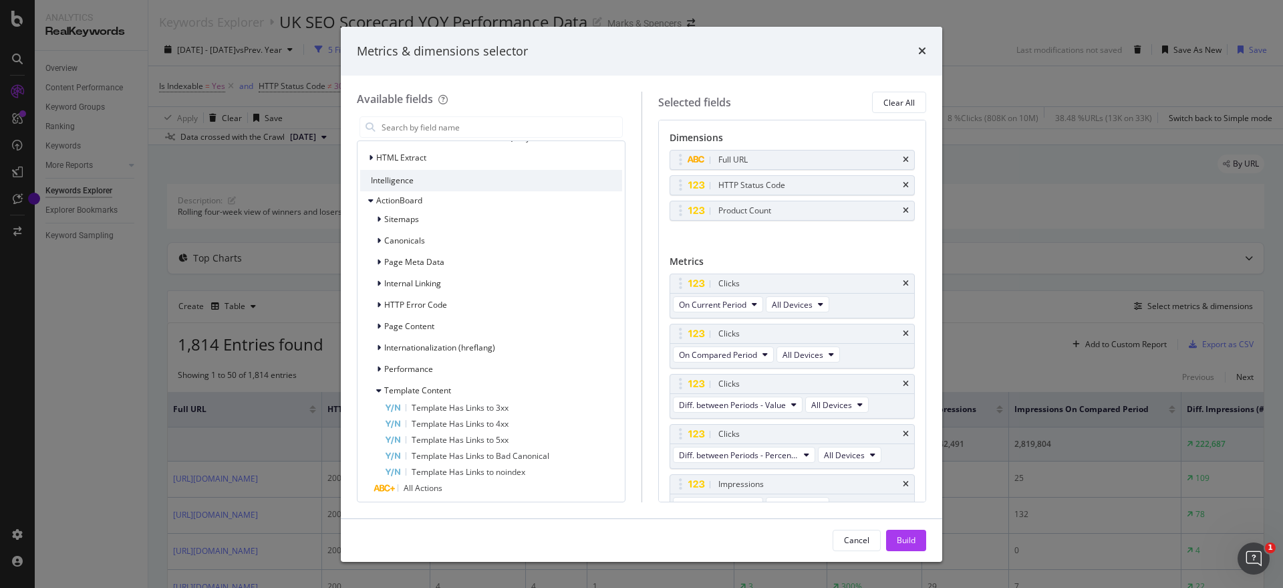
scroll to position [2070, 0]
click at [377, 388] on icon "modal" at bounding box center [378, 385] width 5 height 8
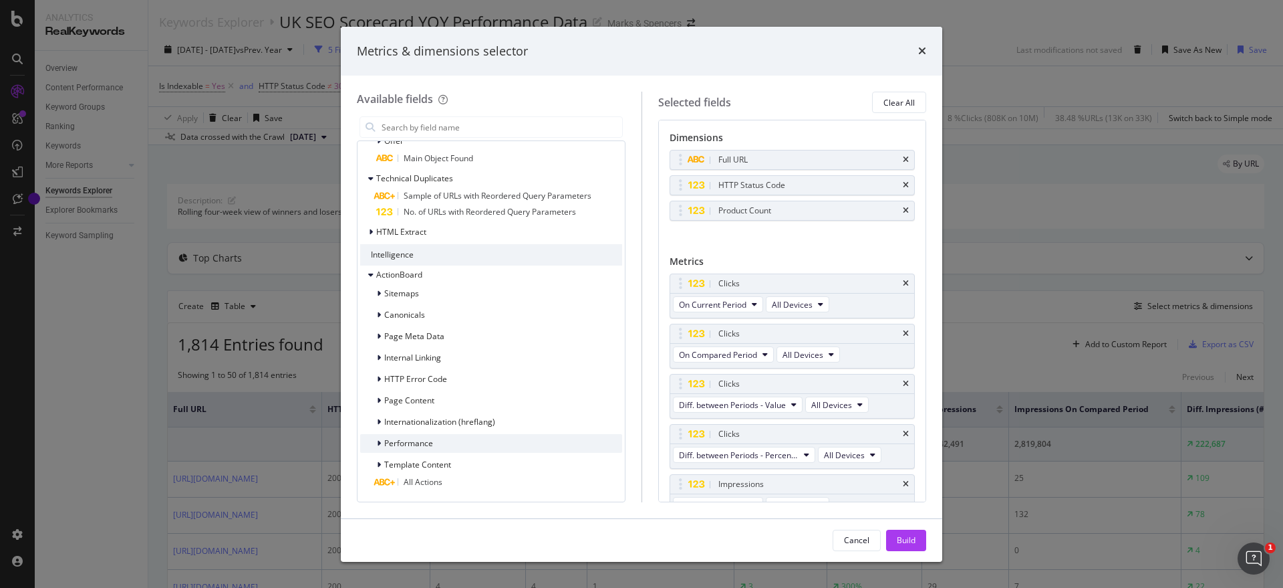
click at [382, 445] on div "modal" at bounding box center [380, 443] width 8 height 13
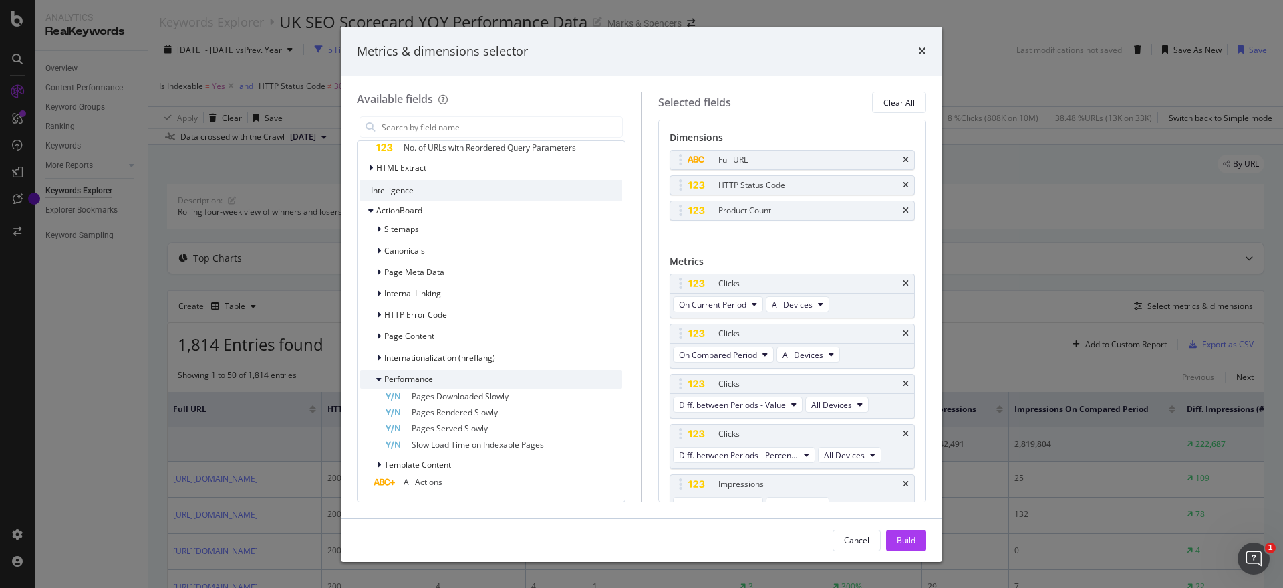
click at [382, 378] on div "modal" at bounding box center [380, 378] width 8 height 13
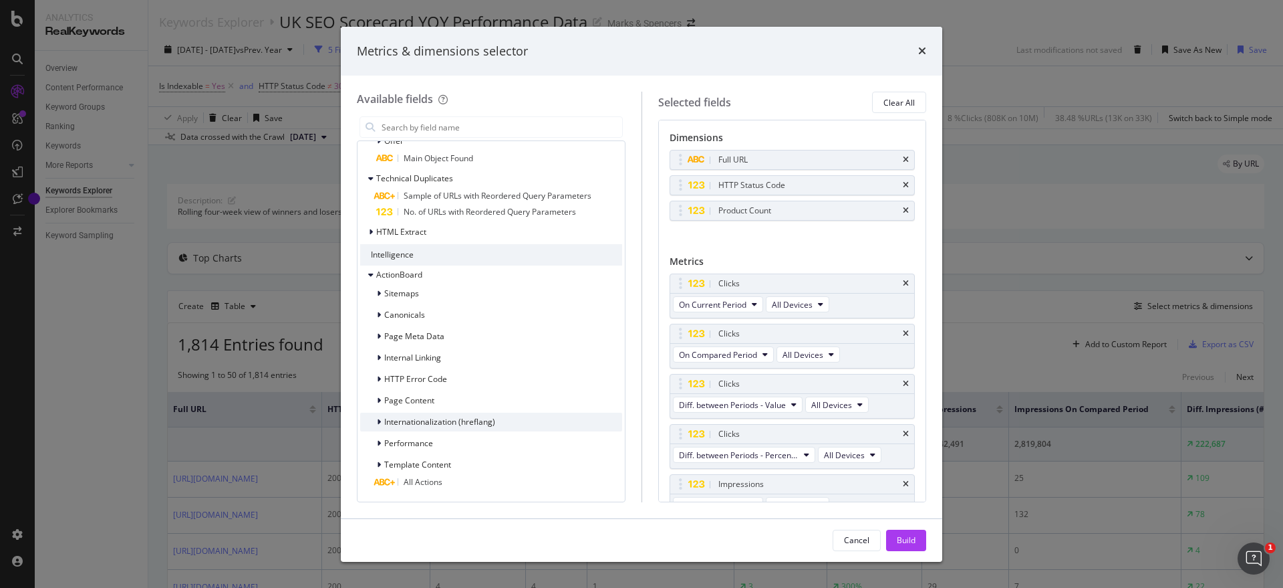
click at [382, 421] on div "modal" at bounding box center [380, 421] width 8 height 13
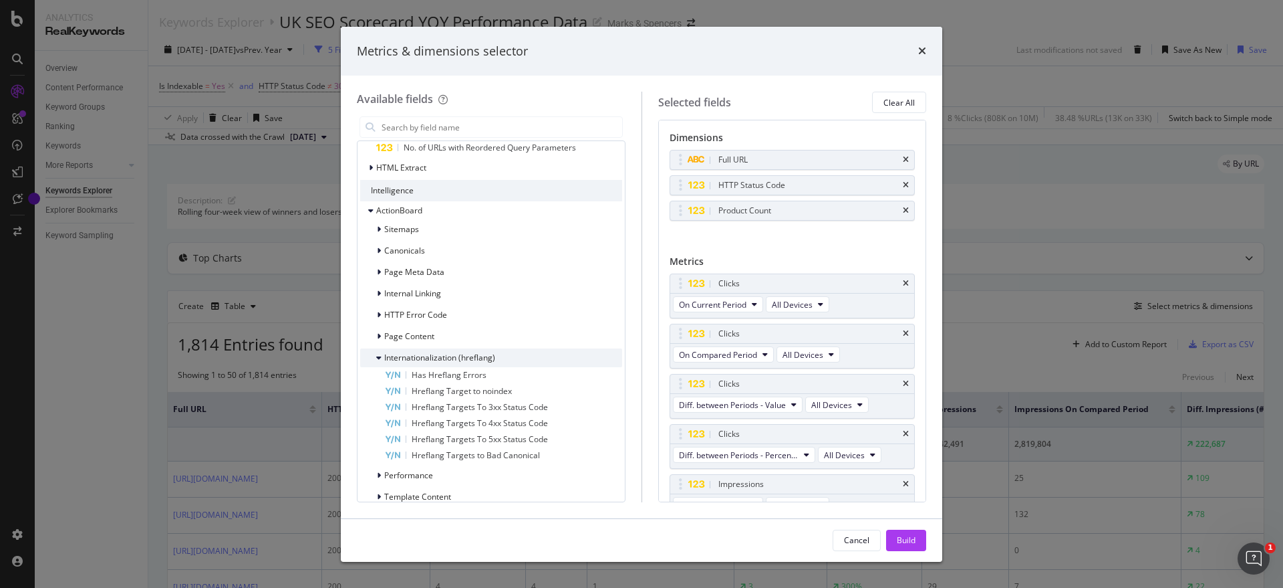
click at [379, 360] on icon "modal" at bounding box center [378, 358] width 5 height 8
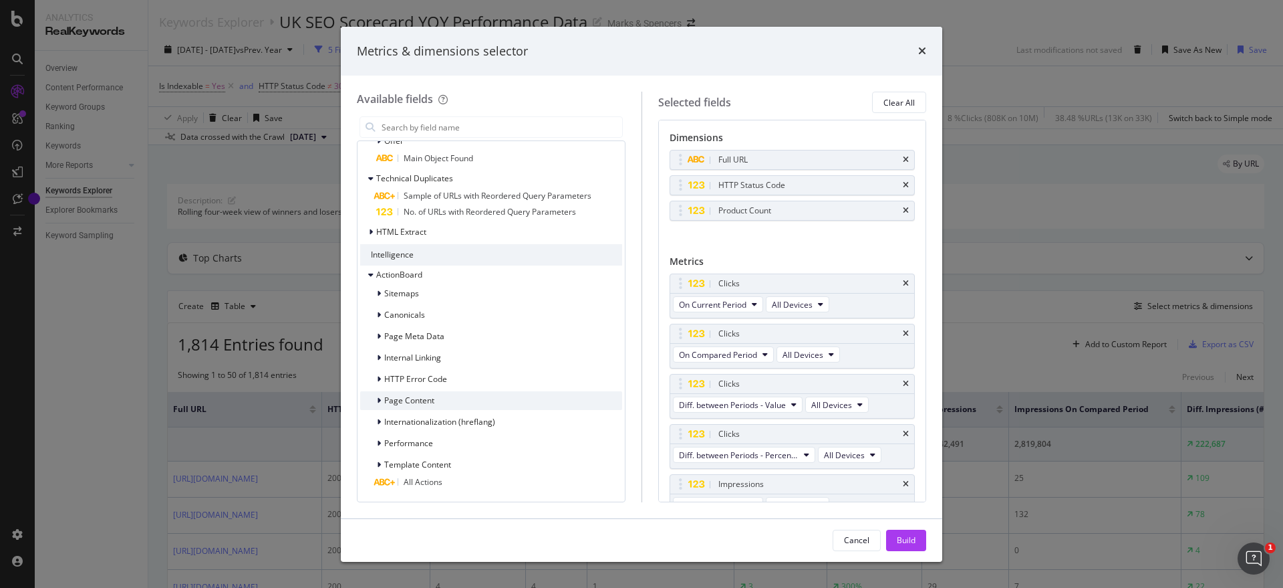
click at [380, 399] on icon "modal" at bounding box center [379, 400] width 4 height 8
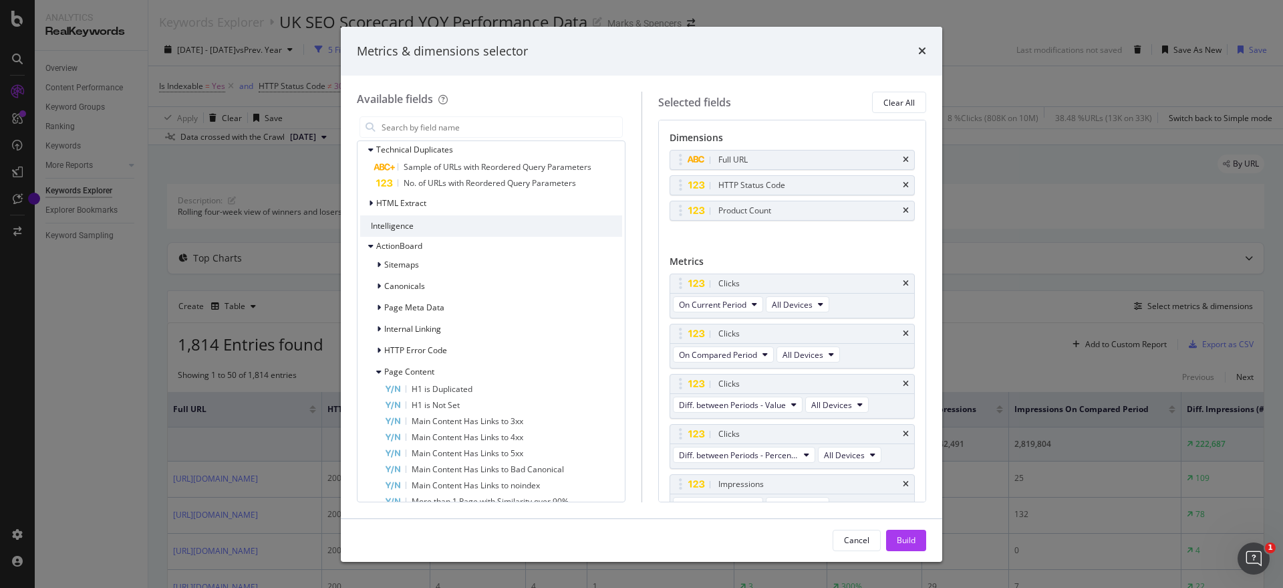
scroll to position [2014, 0]
click at [382, 378] on div "modal" at bounding box center [380, 376] width 8 height 13
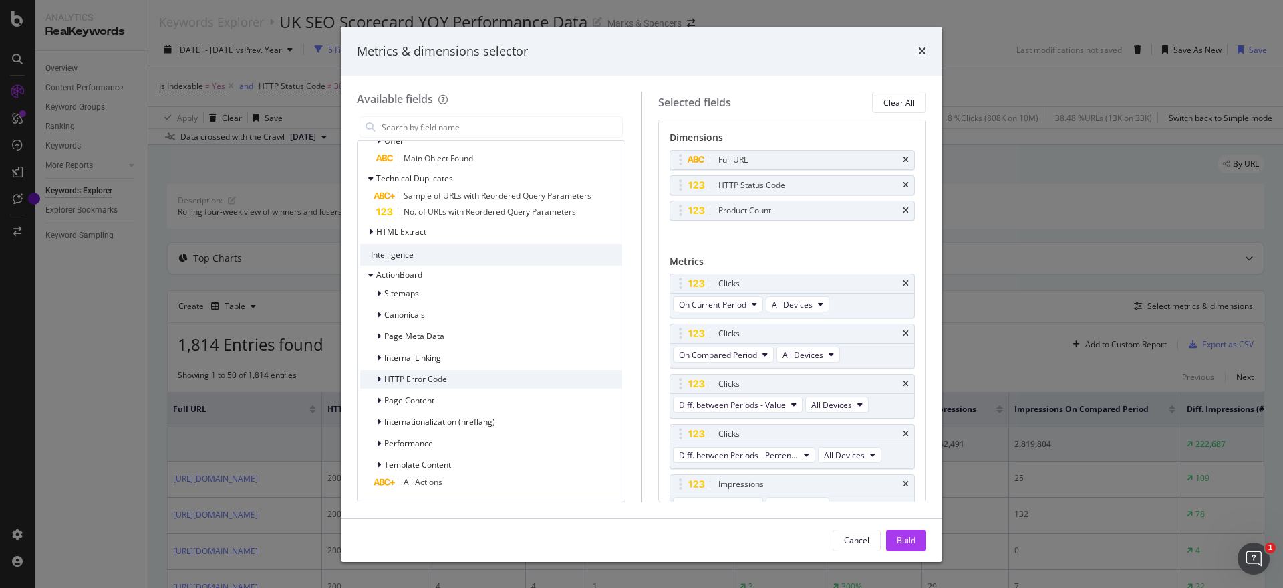
click at [381, 373] on div "modal" at bounding box center [380, 378] width 8 height 13
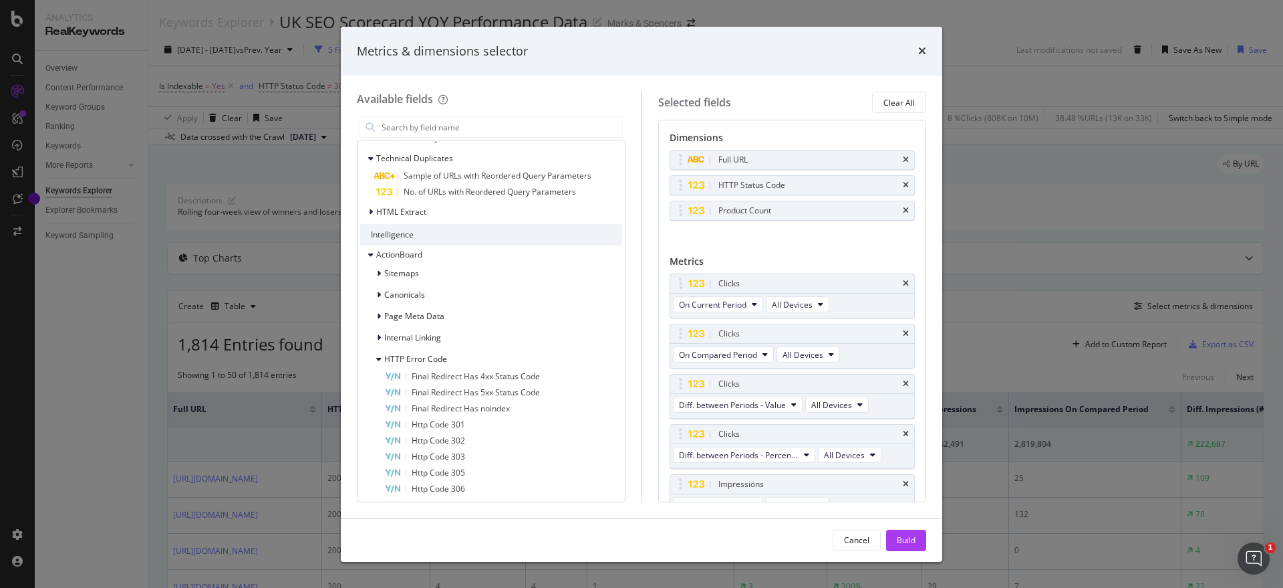
scroll to position [1997, 0]
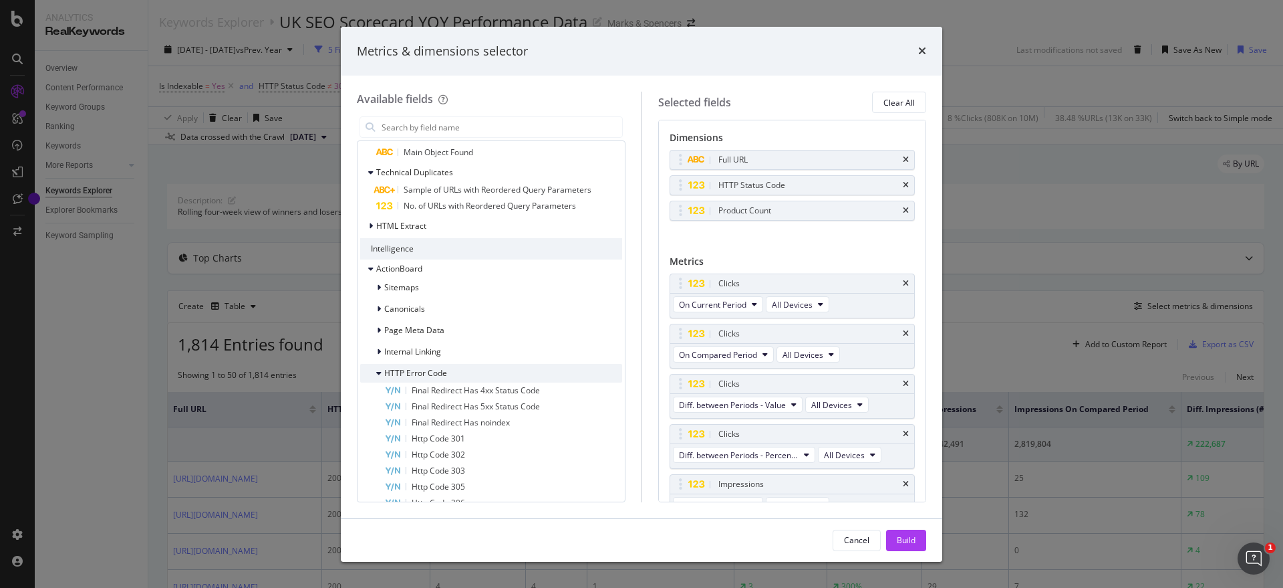
click at [380, 374] on icon "modal" at bounding box center [378, 373] width 5 height 8
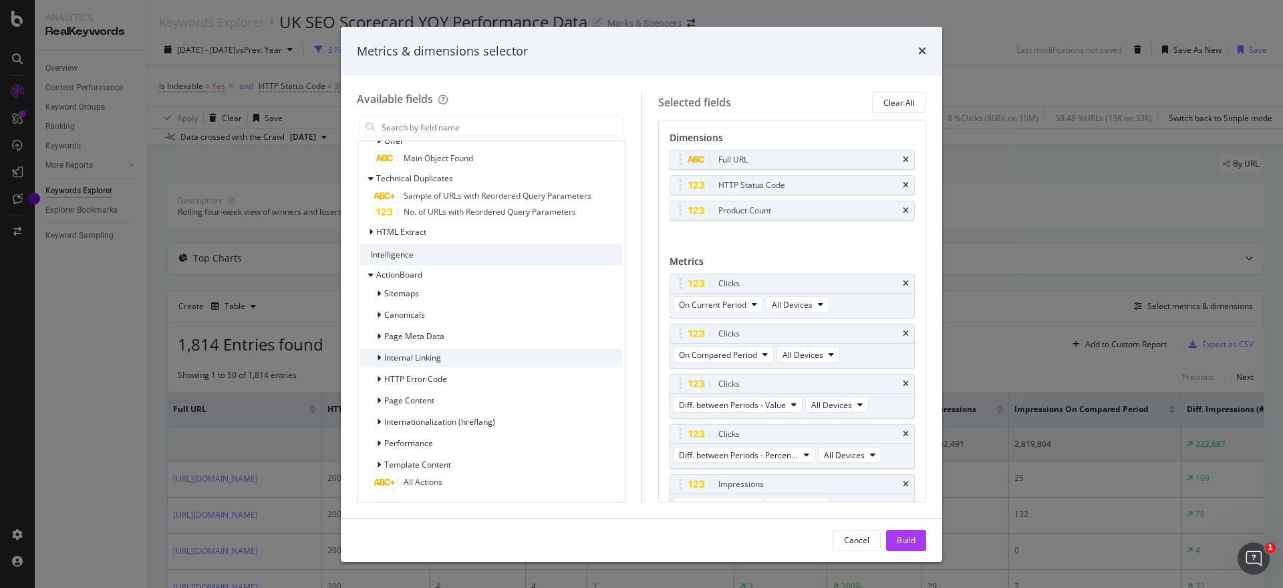
click at [379, 357] on icon "modal" at bounding box center [379, 358] width 4 height 8
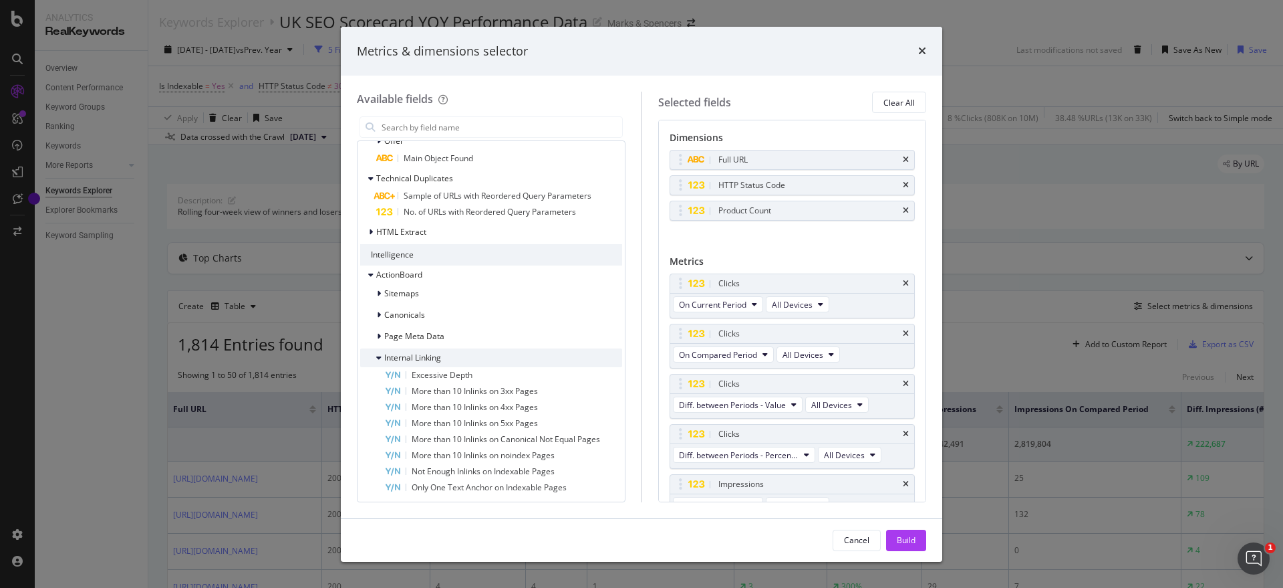
scroll to position [1997, 0]
click at [380, 353] on icon "modal" at bounding box center [378, 352] width 5 height 8
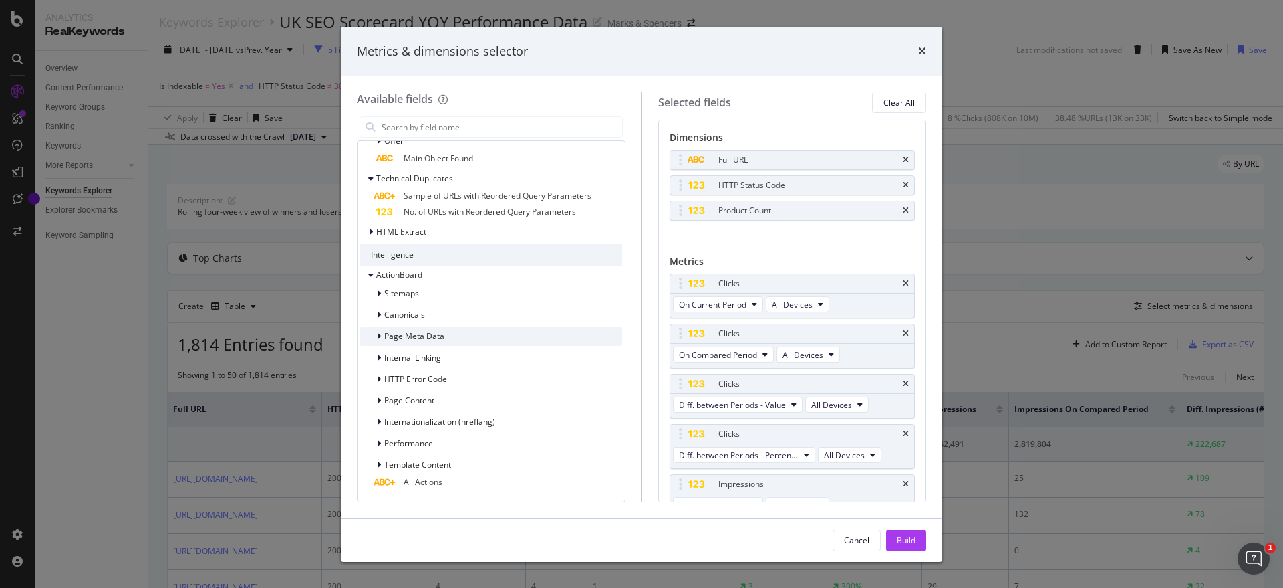
click at [380, 338] on icon "modal" at bounding box center [379, 336] width 4 height 8
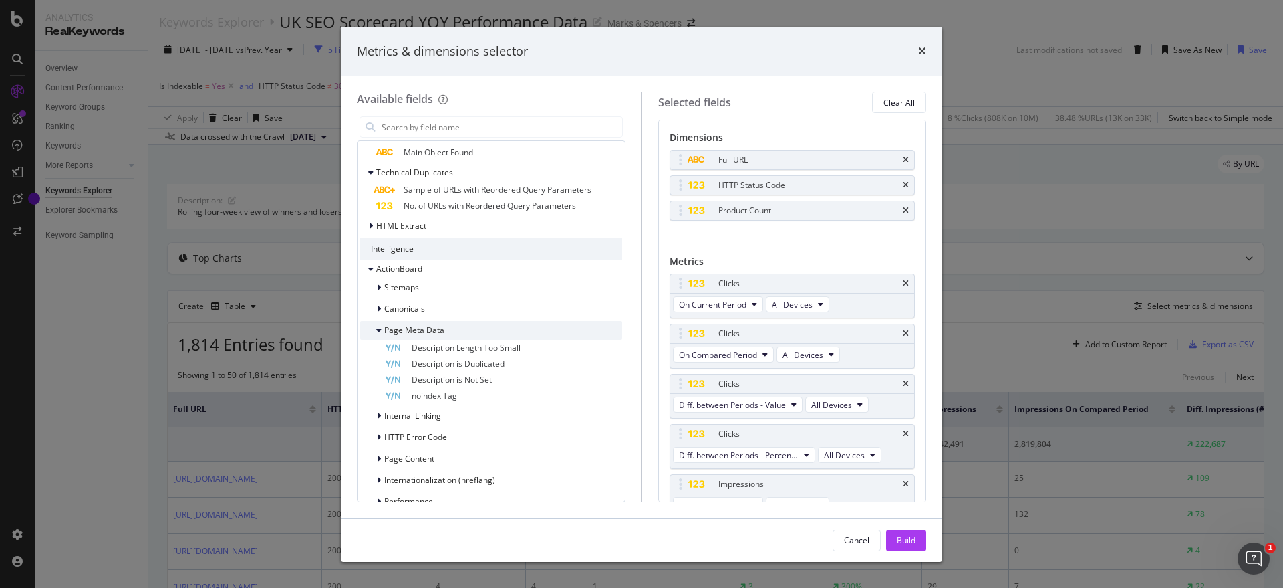
click at [380, 338] on div "Page Meta Data" at bounding box center [491, 330] width 262 height 19
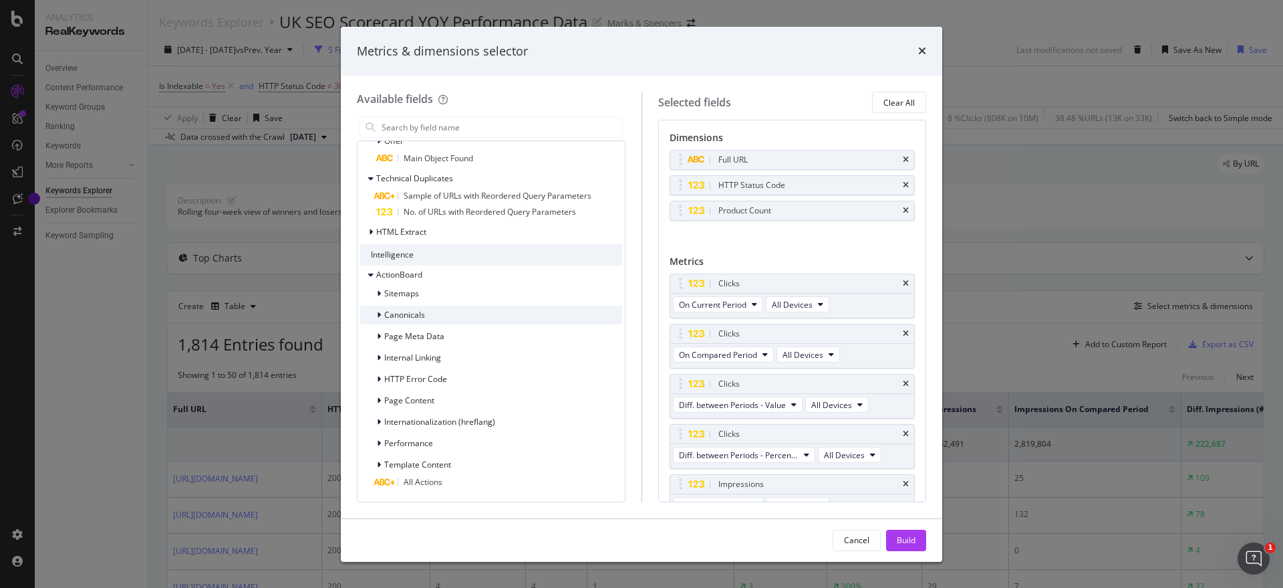
click at [380, 317] on icon "modal" at bounding box center [379, 315] width 4 height 8
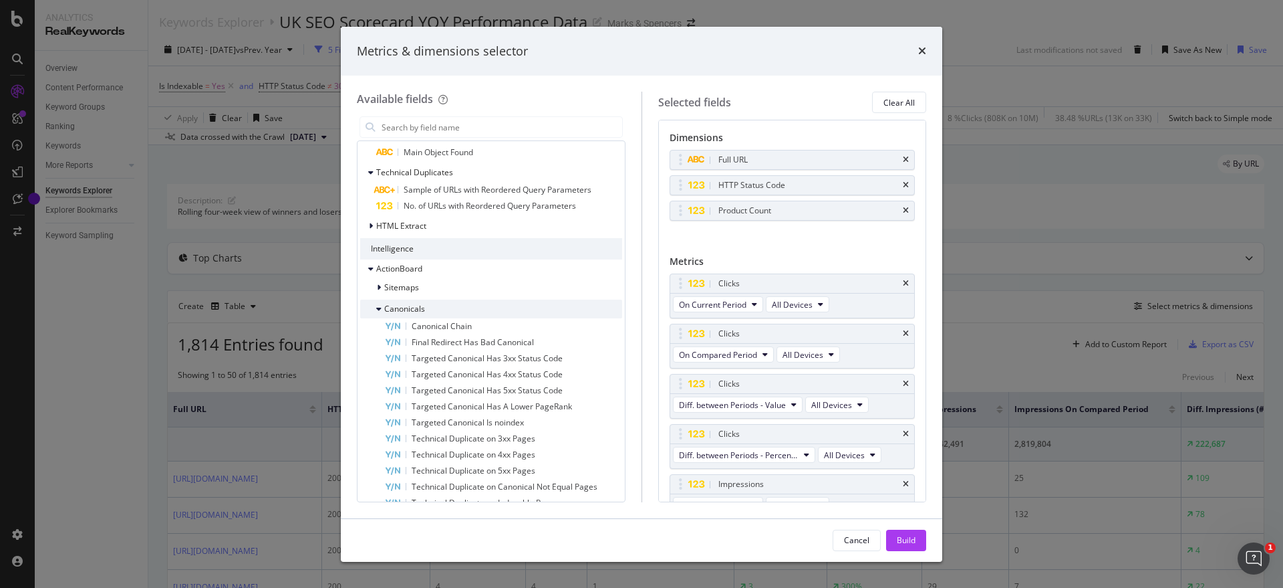
click at [377, 309] on icon "modal" at bounding box center [378, 309] width 5 height 8
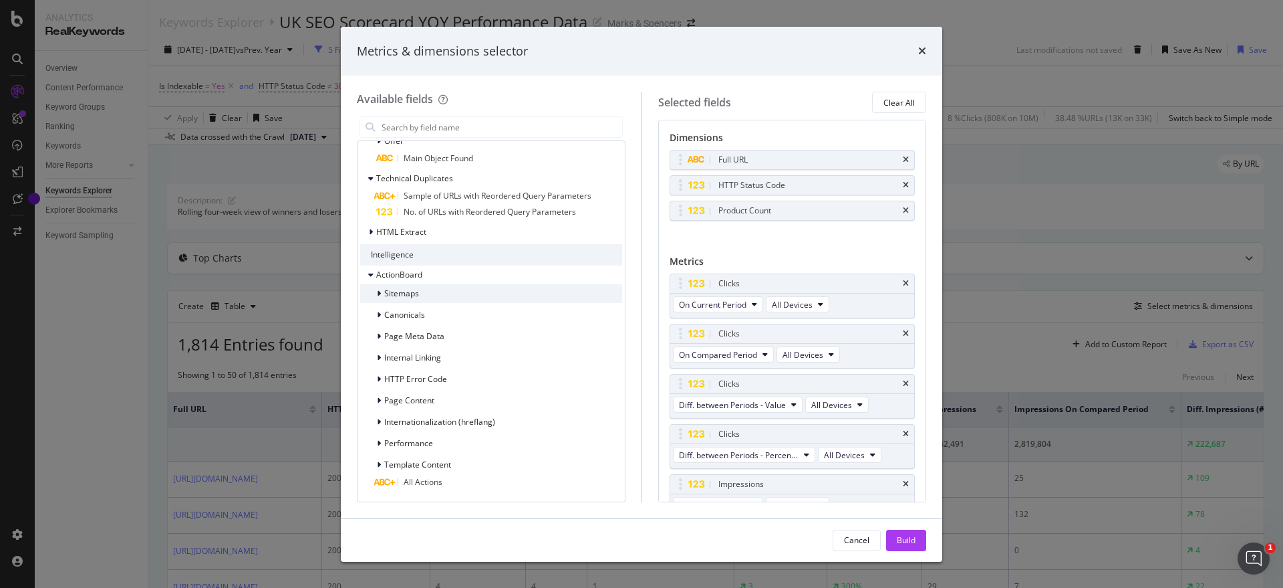
click at [383, 293] on div "modal" at bounding box center [380, 293] width 8 height 13
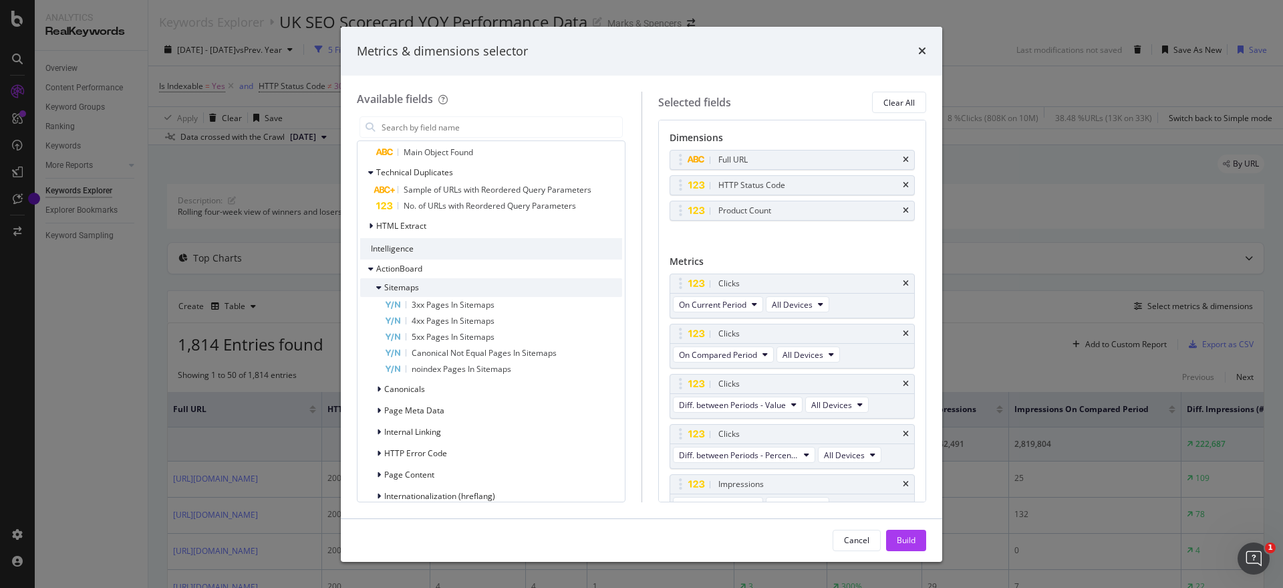
click at [383, 293] on div "modal" at bounding box center [380, 287] width 8 height 13
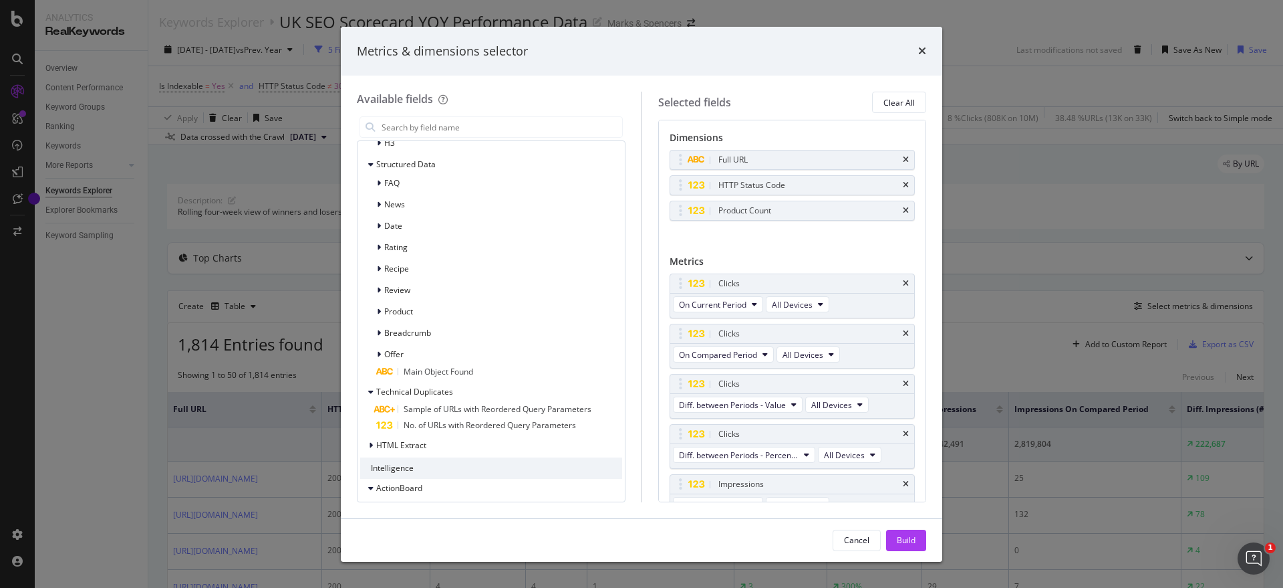
scroll to position [1773, 0]
click at [377, 447] on span "HTML Extract" at bounding box center [401, 449] width 50 height 11
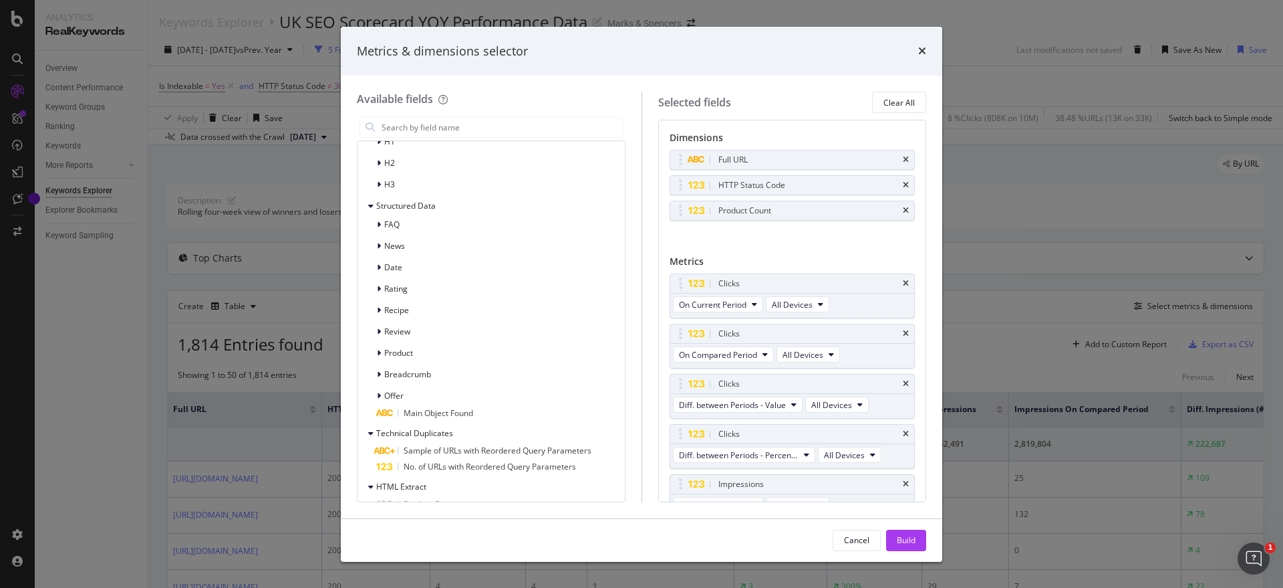
scroll to position [1731, 0]
click at [371, 491] on icon "modal" at bounding box center [370, 492] width 5 height 8
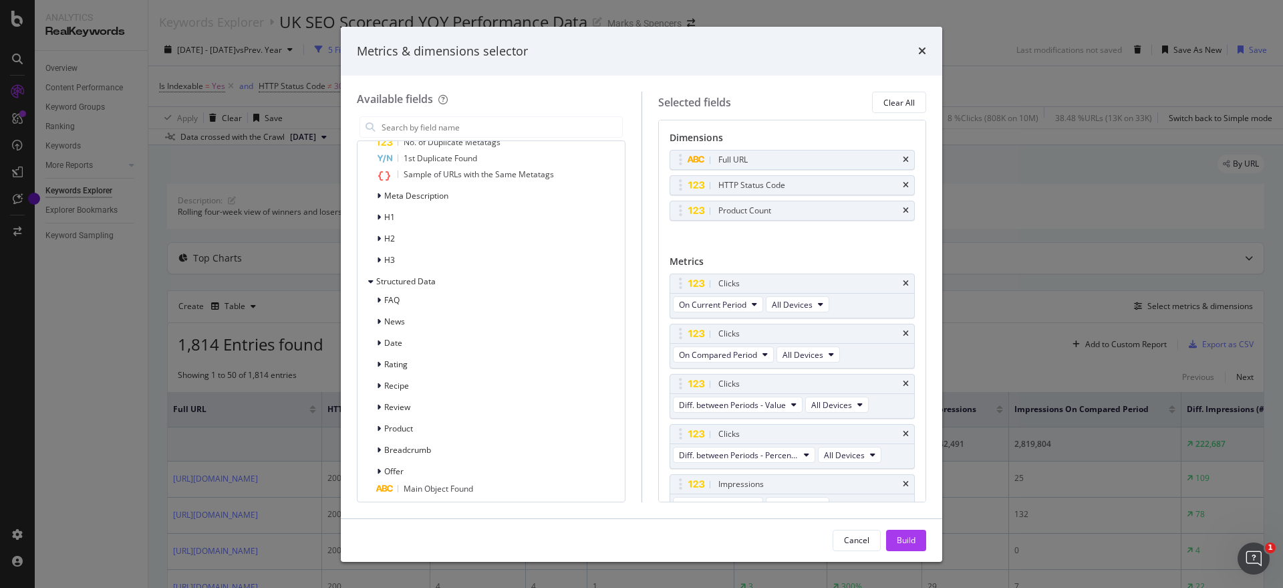
scroll to position [1646, 0]
click at [377, 469] on div "modal" at bounding box center [380, 463] width 8 height 13
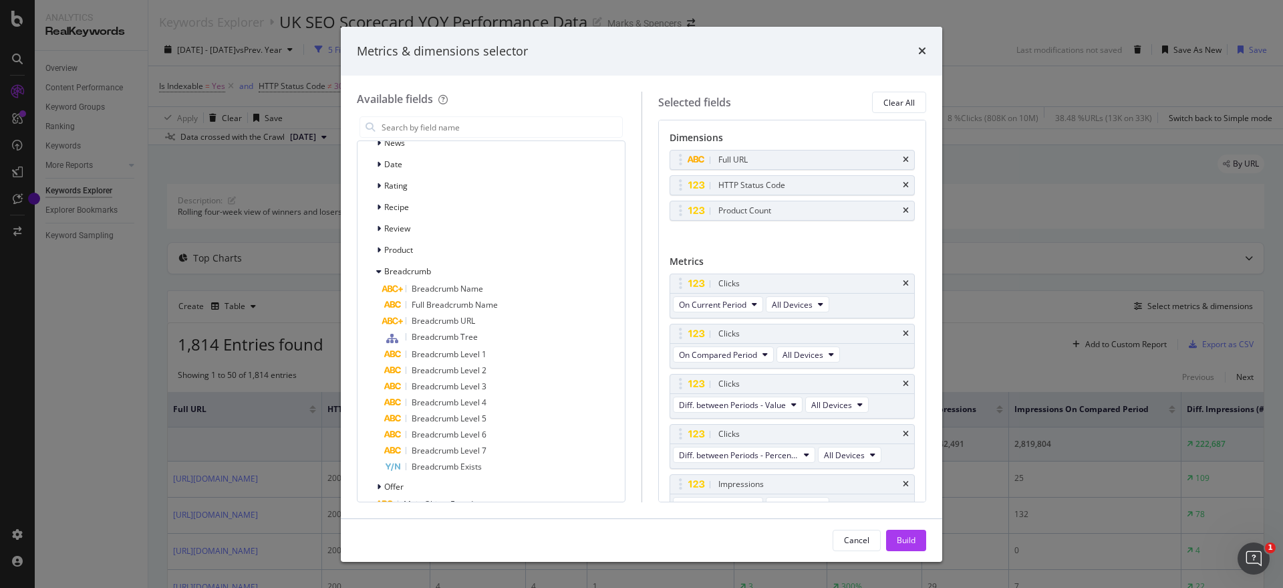
scroll to position [1844, 0]
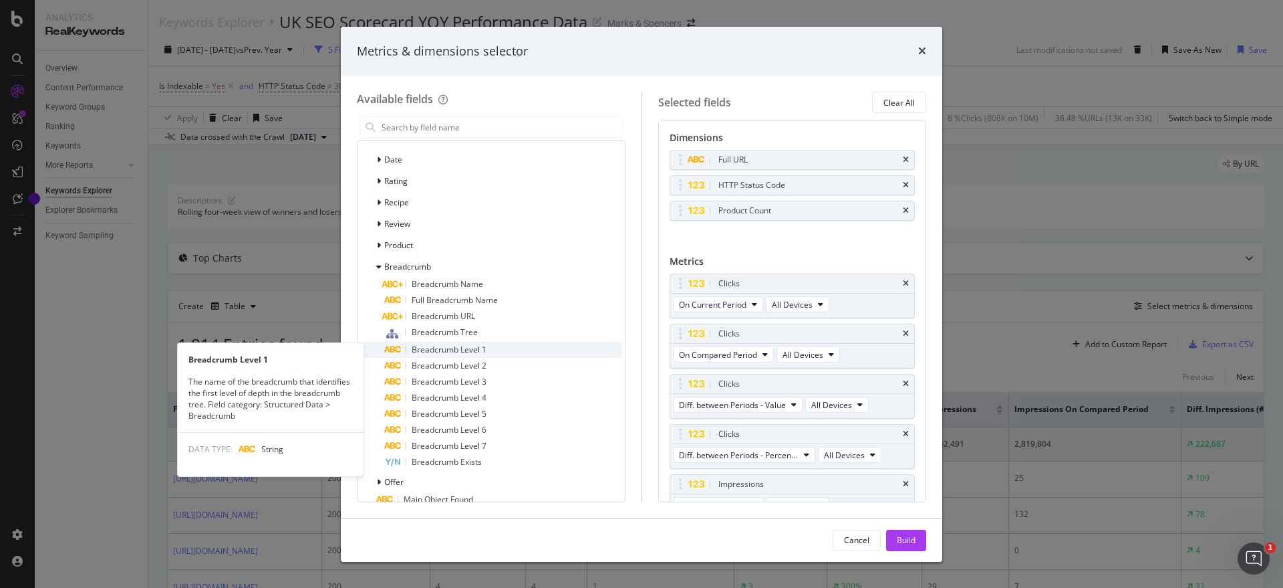
click at [491, 354] on div "Breadcrumb Level 1" at bounding box center [503, 350] width 238 height 16
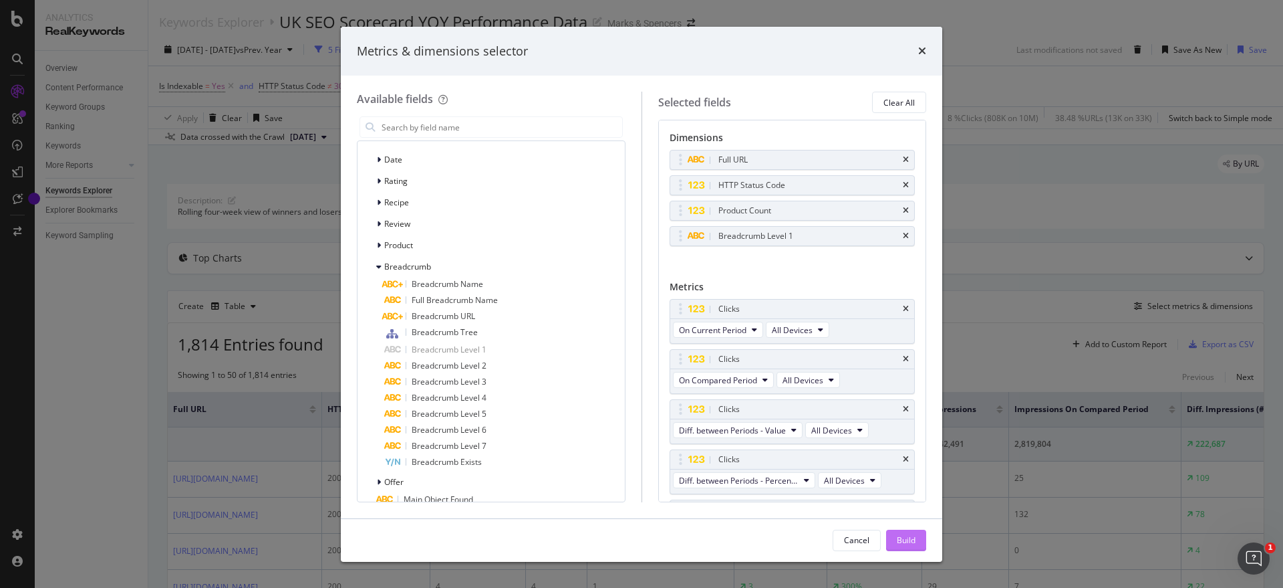
click at [918, 538] on button "Build" at bounding box center [906, 539] width 40 height 21
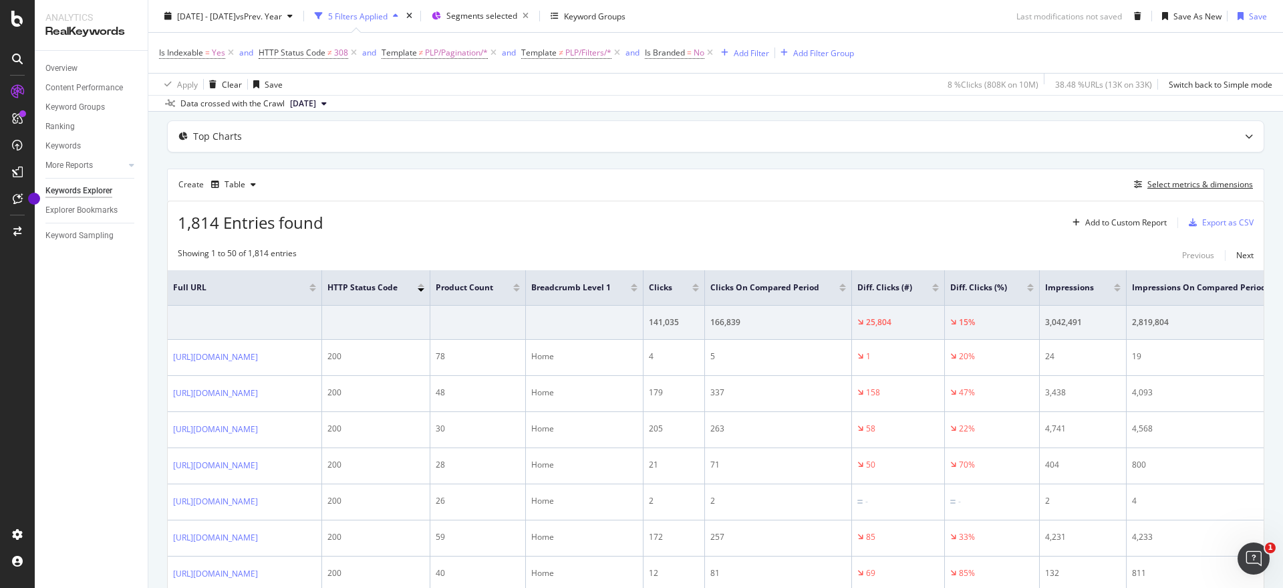
scroll to position [119, 0]
click at [1150, 191] on div "Select metrics & dimensions" at bounding box center [1201, 186] width 106 height 11
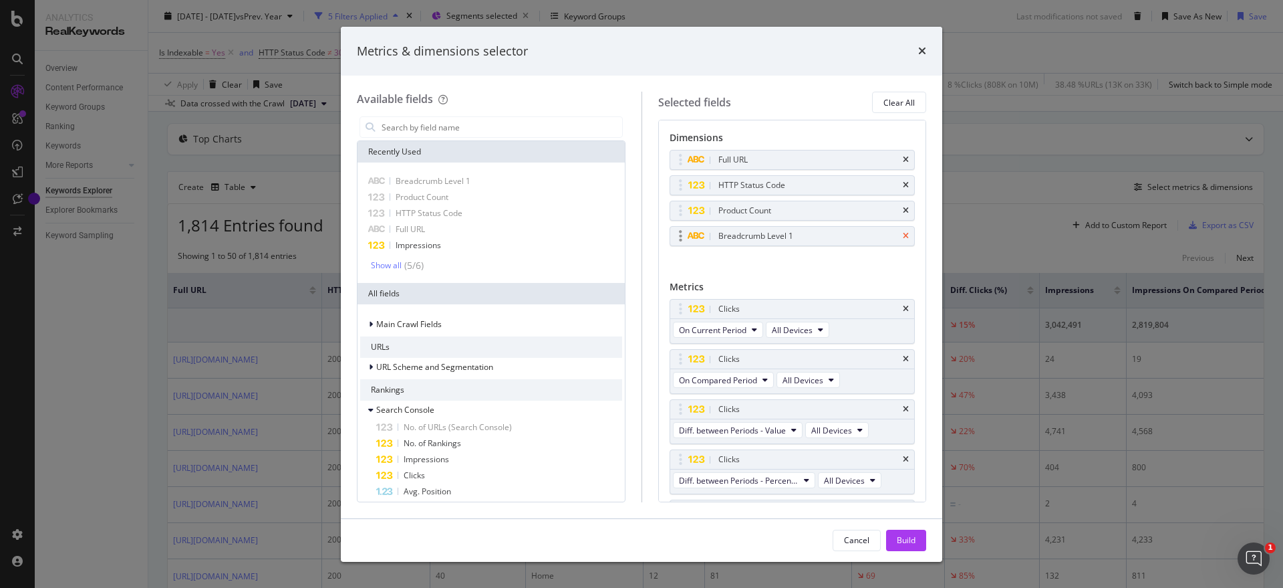
click at [903, 235] on icon "times" at bounding box center [906, 236] width 6 height 8
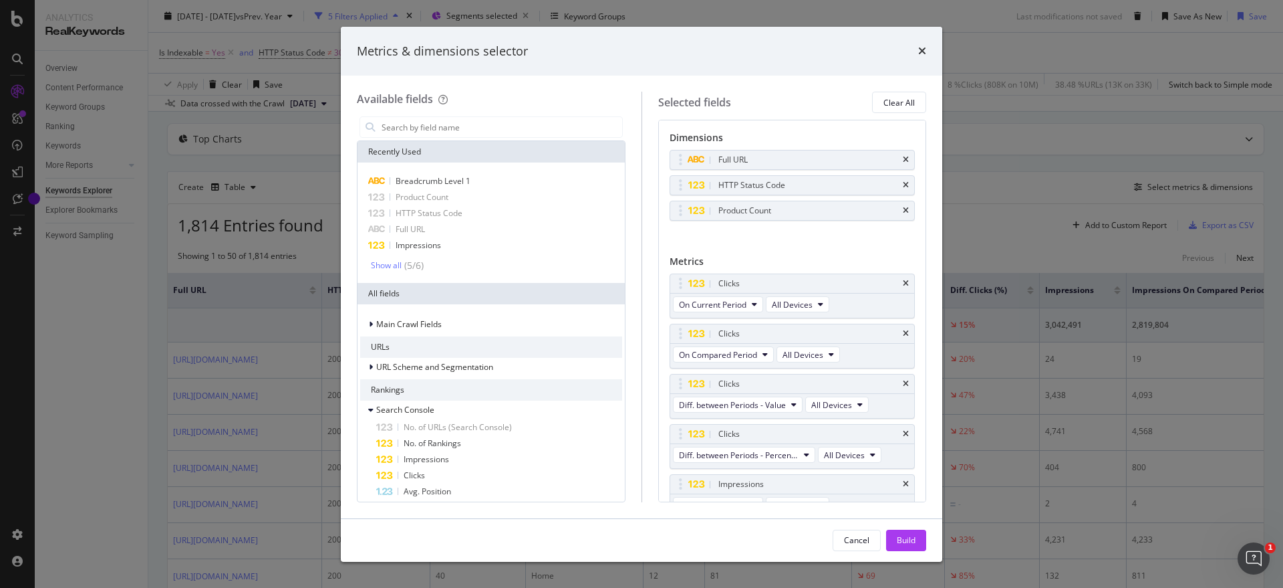
drag, startPoint x: 443, startPoint y: 122, endPoint x: 443, endPoint y: 112, distance: 9.4
click at [443, 112] on div "Available fields Recently Used Breadcrumb Level 1 Product Count HTTP Status Cod…" at bounding box center [499, 297] width 285 height 410
click at [446, 122] on input "modal" at bounding box center [501, 127] width 242 height 20
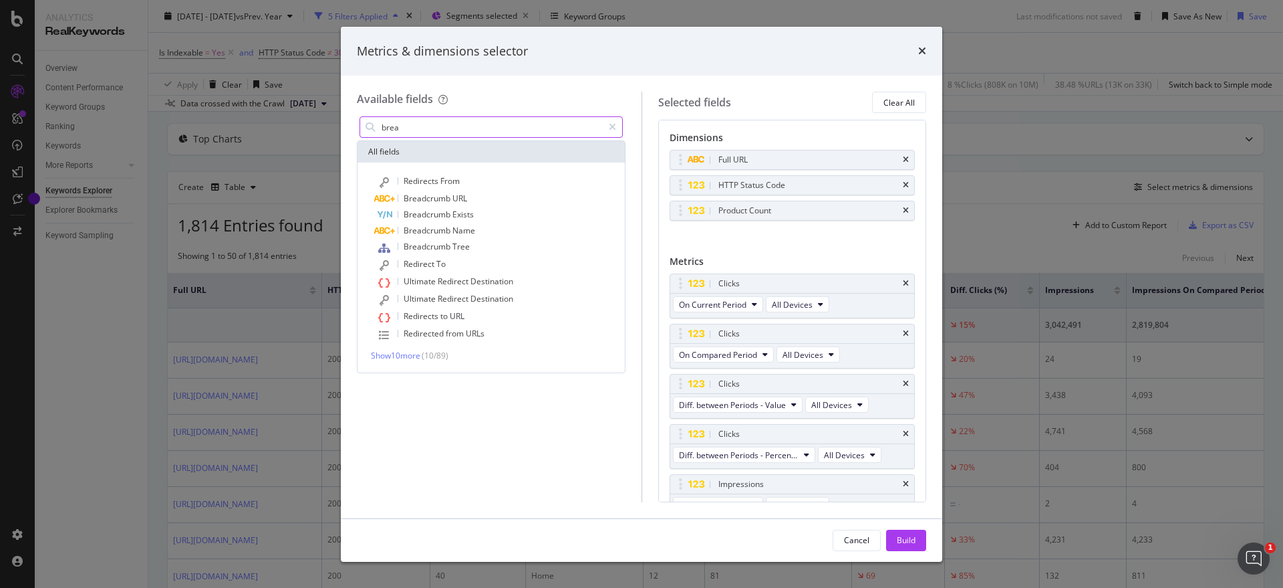
type input "bread"
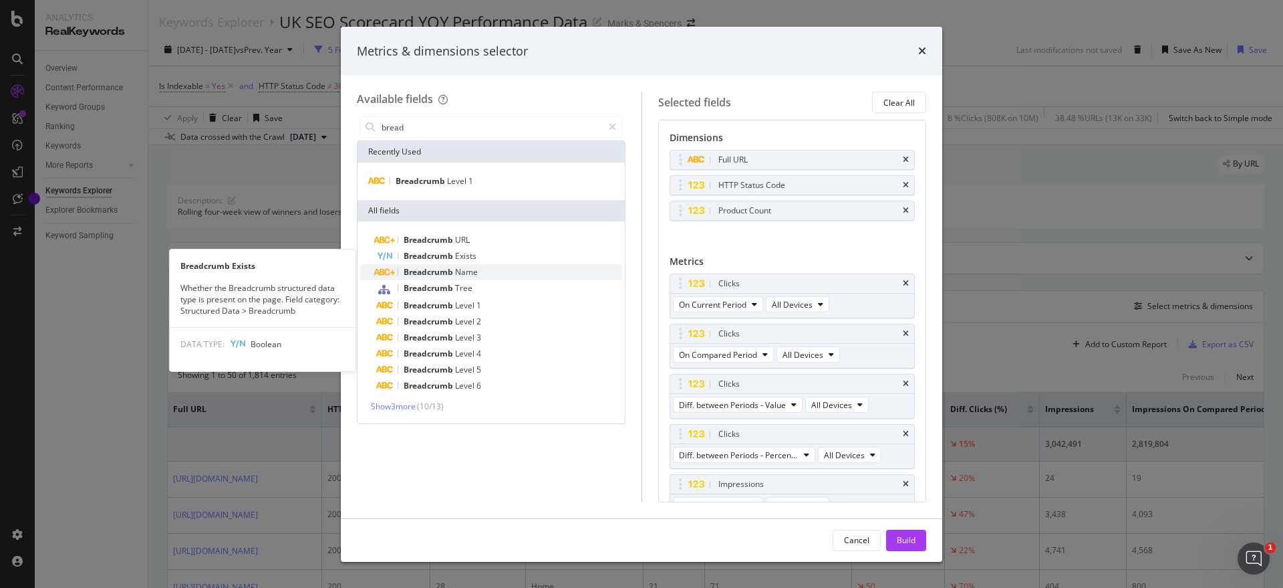
scroll to position [119, 0]
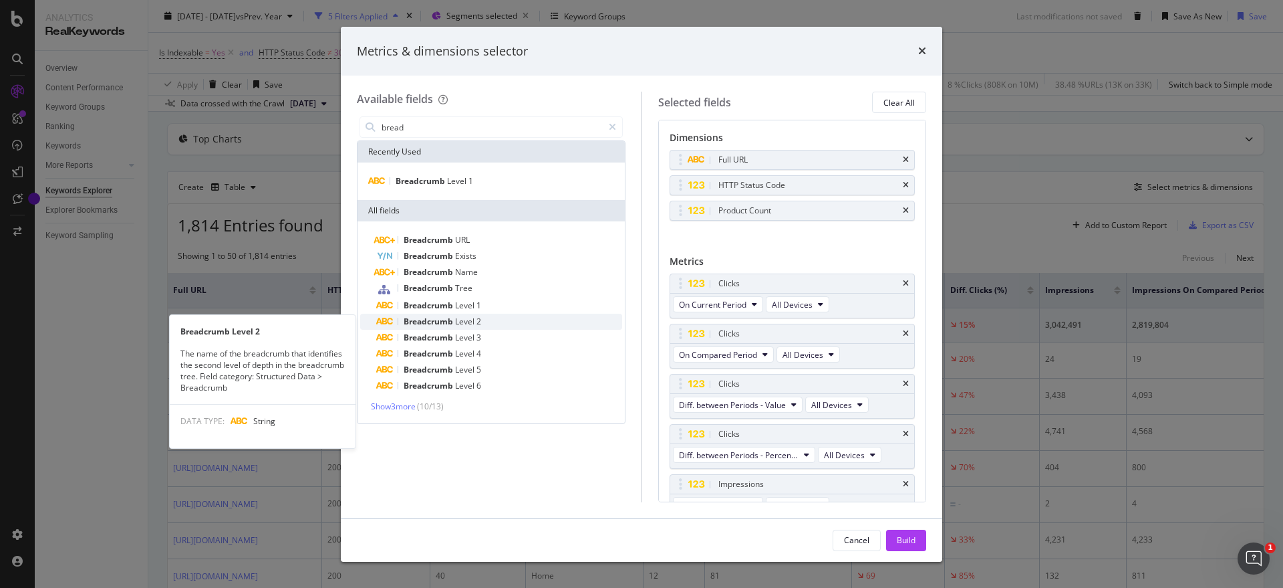
type input "bread"
click at [480, 316] on span "2" at bounding box center [479, 321] width 5 height 11
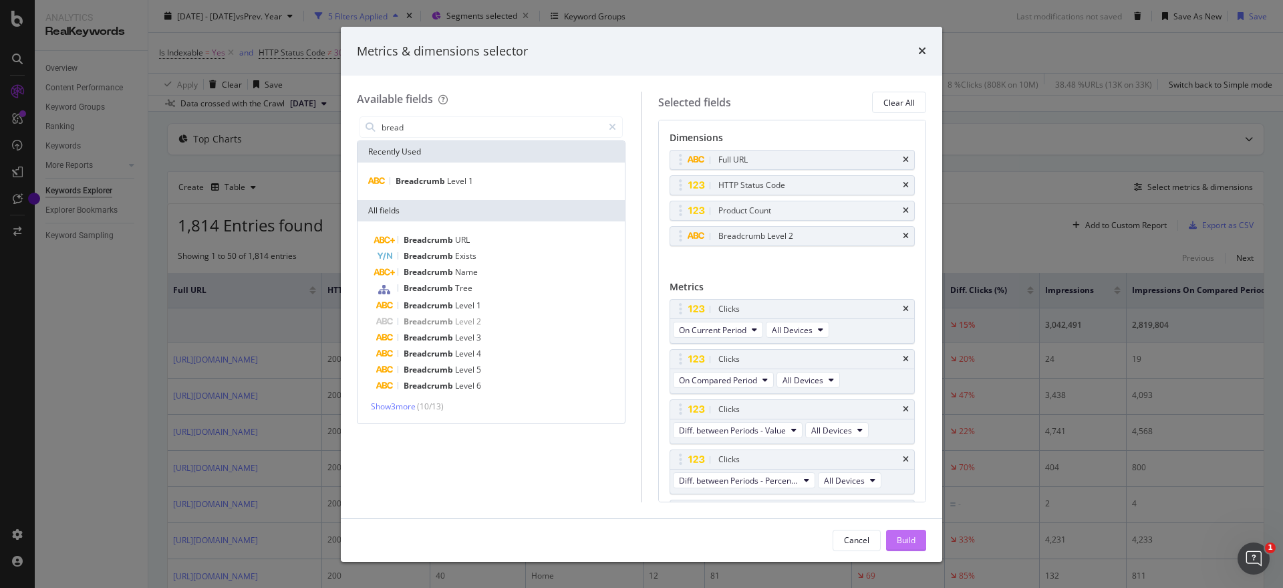
click at [894, 538] on button "Build" at bounding box center [906, 539] width 40 height 21
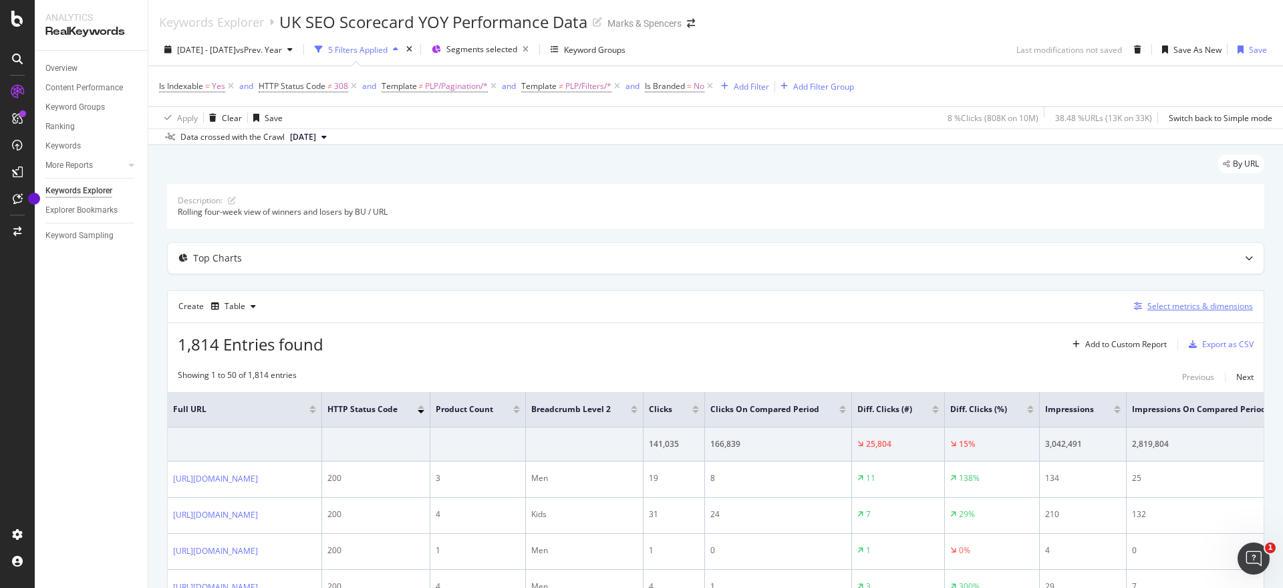
click at [1179, 311] on div "Select metrics & dimensions" at bounding box center [1201, 305] width 106 height 11
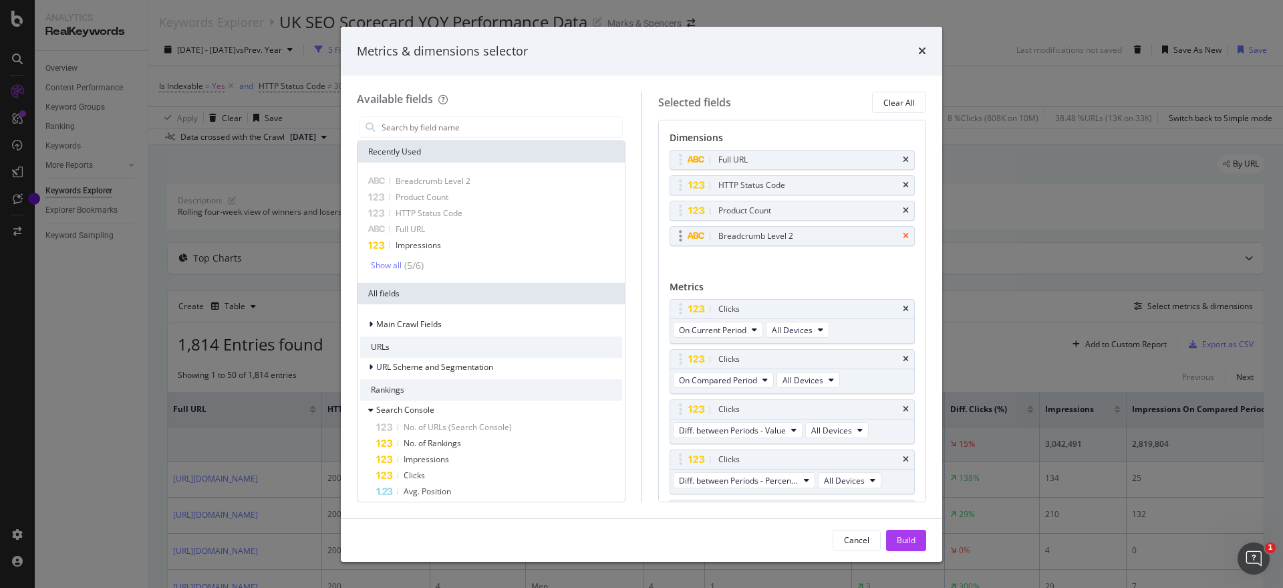
click at [903, 239] on icon "times" at bounding box center [906, 236] width 6 height 8
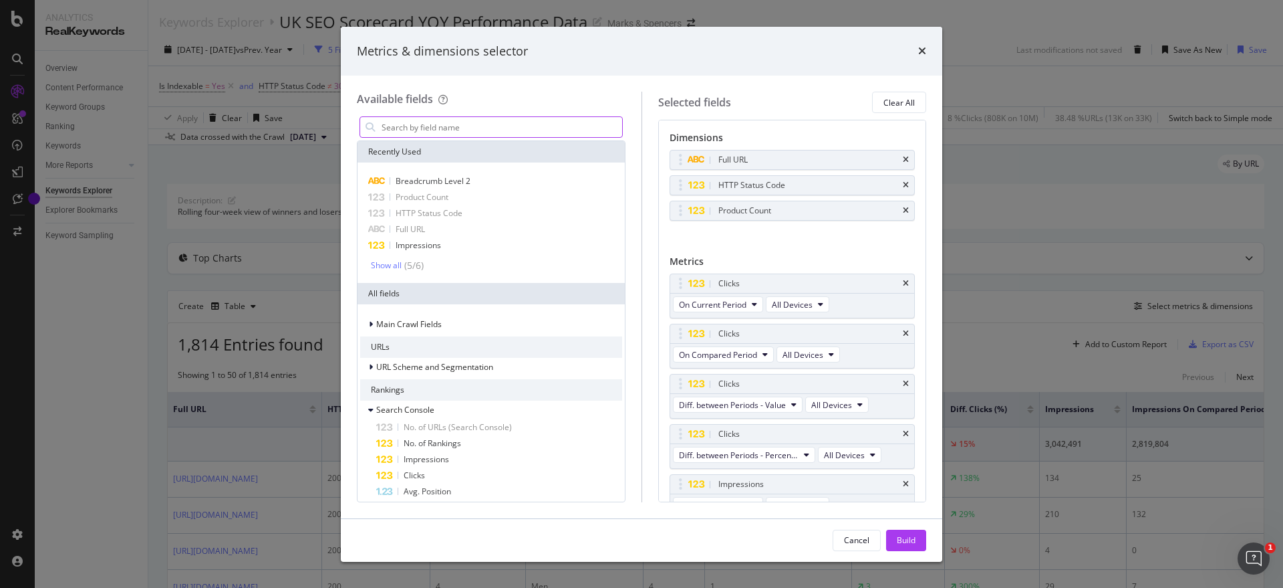
click at [398, 128] on input "modal" at bounding box center [501, 127] width 242 height 20
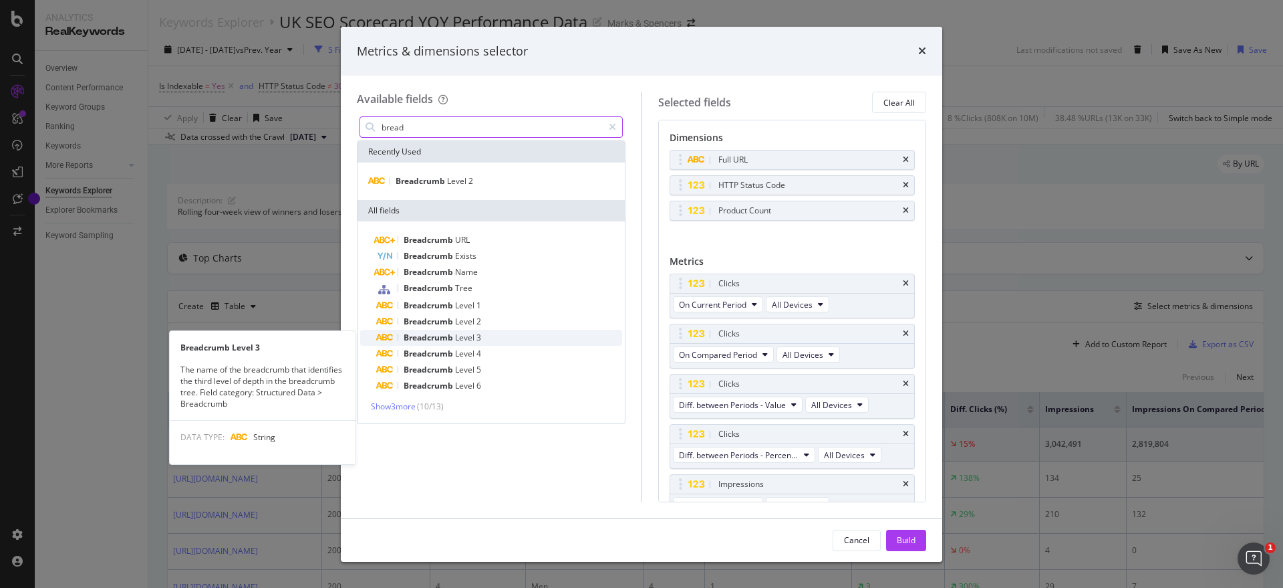
type input "bread"
click at [463, 335] on span "Level" at bounding box center [465, 337] width 21 height 11
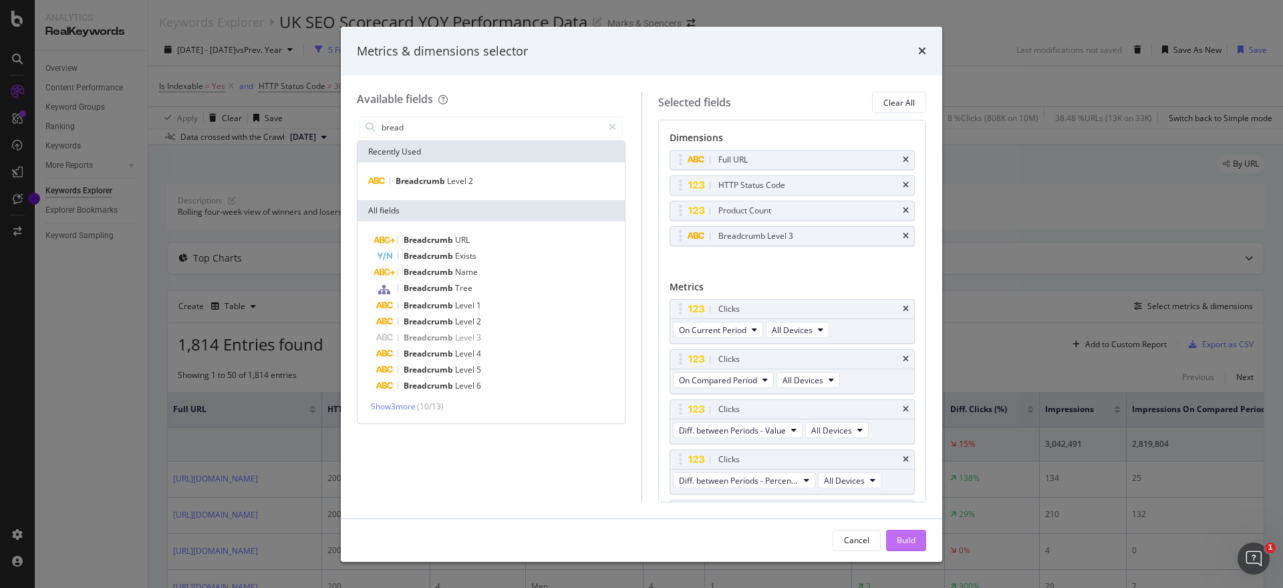
click at [906, 532] on div "Build" at bounding box center [906, 540] width 19 height 20
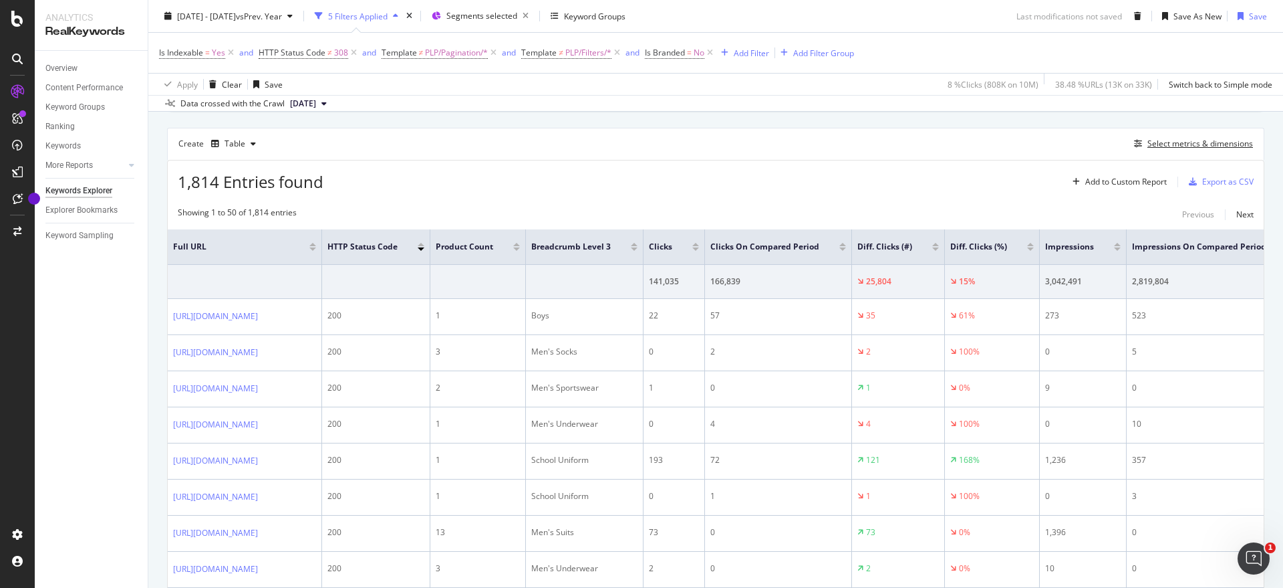
scroll to position [80, 0]
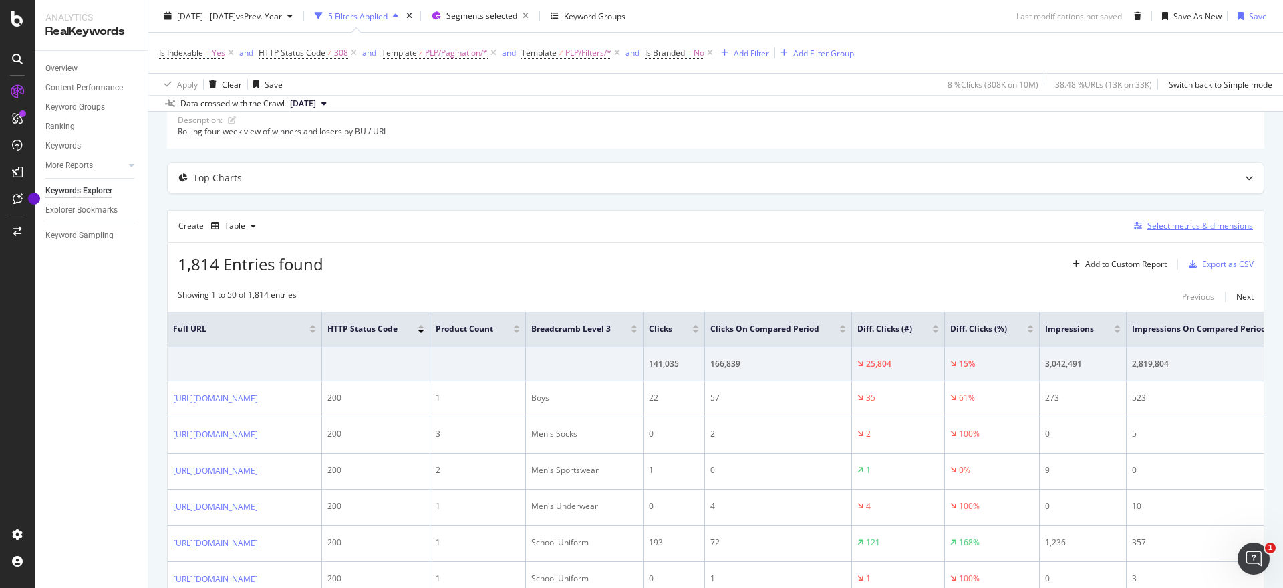
click at [1195, 223] on div "Select metrics & dimensions" at bounding box center [1201, 225] width 106 height 11
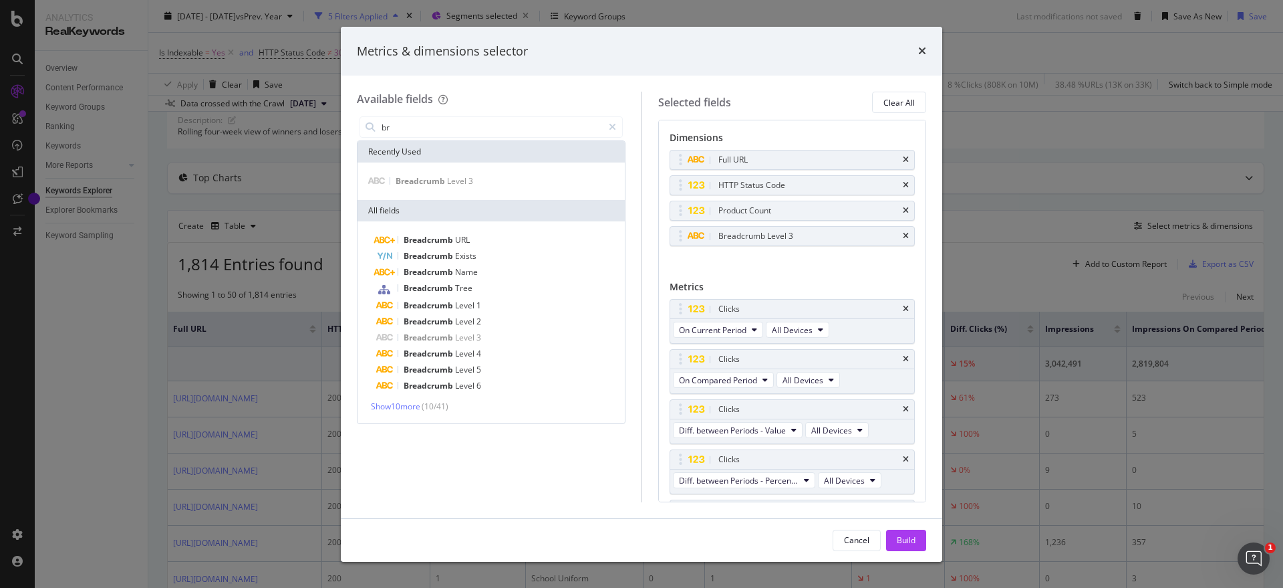
type input "b"
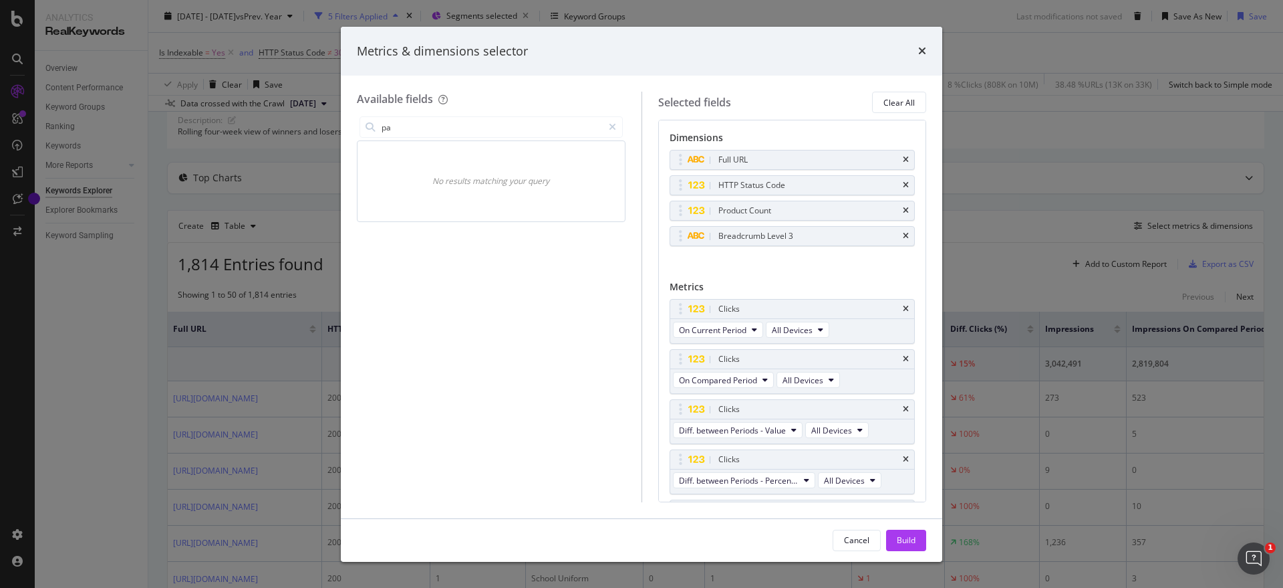
type input "p"
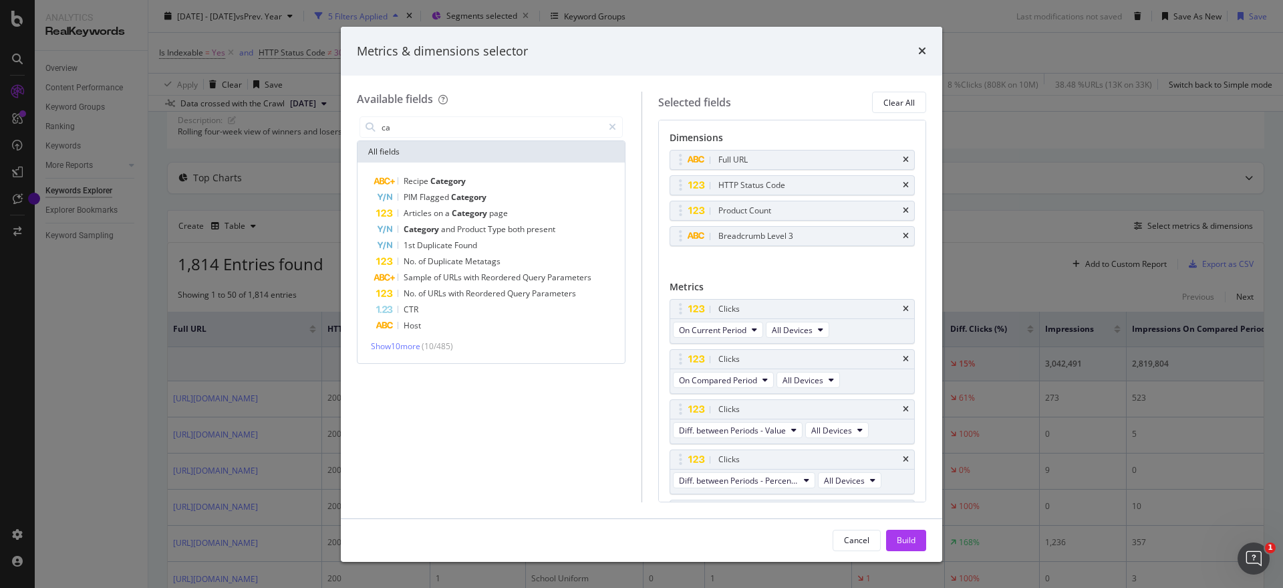
type input "c"
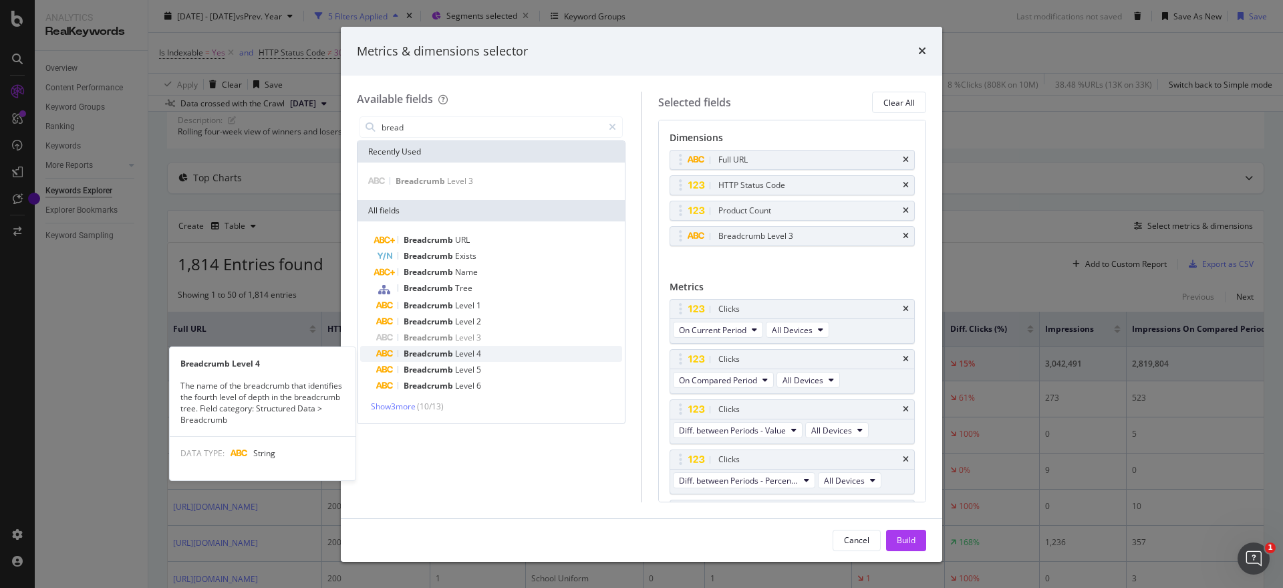
type input "bread"
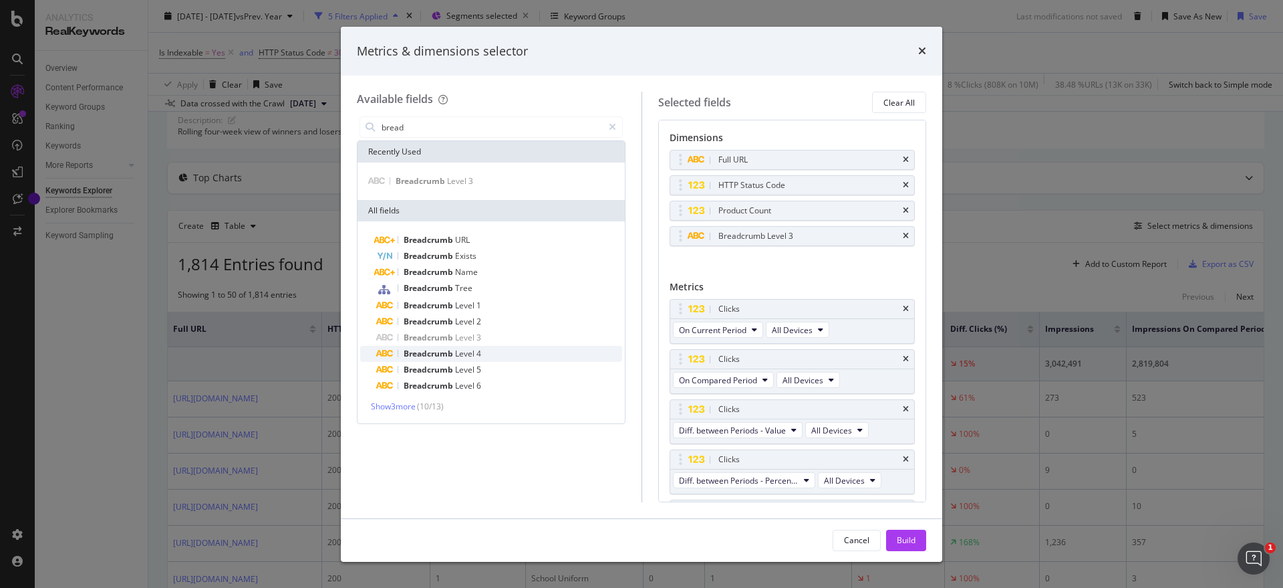
click at [483, 351] on div "Breadcrumb Level 4" at bounding box center [499, 354] width 246 height 16
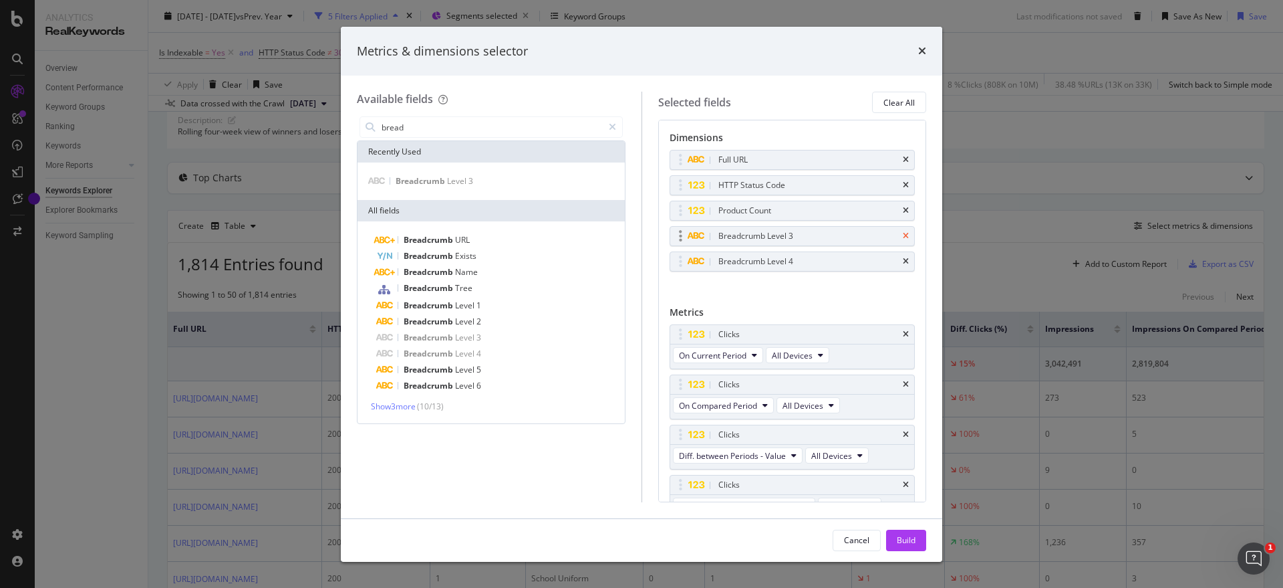
click at [903, 233] on icon "times" at bounding box center [906, 236] width 6 height 8
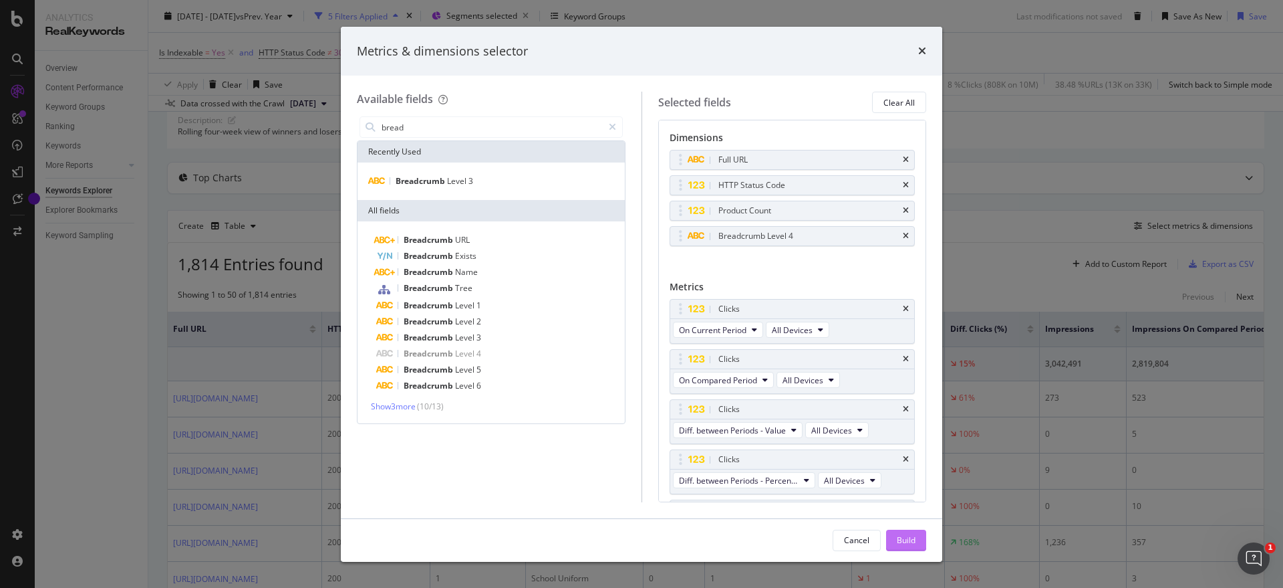
click at [909, 535] on div "Build" at bounding box center [906, 539] width 19 height 11
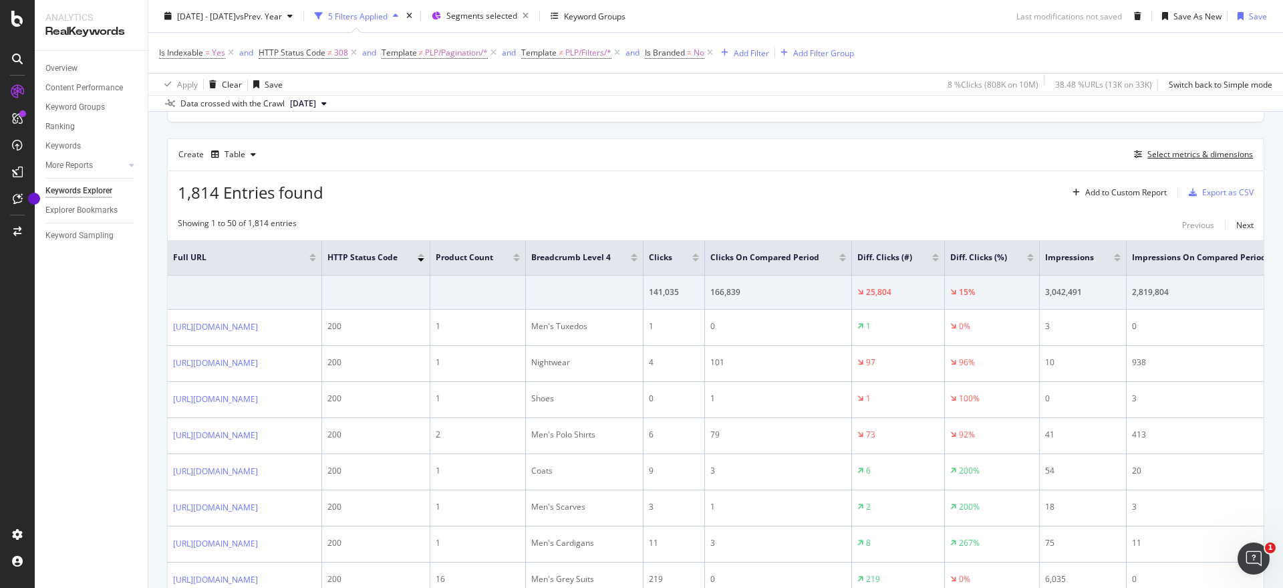
scroll to position [96, 0]
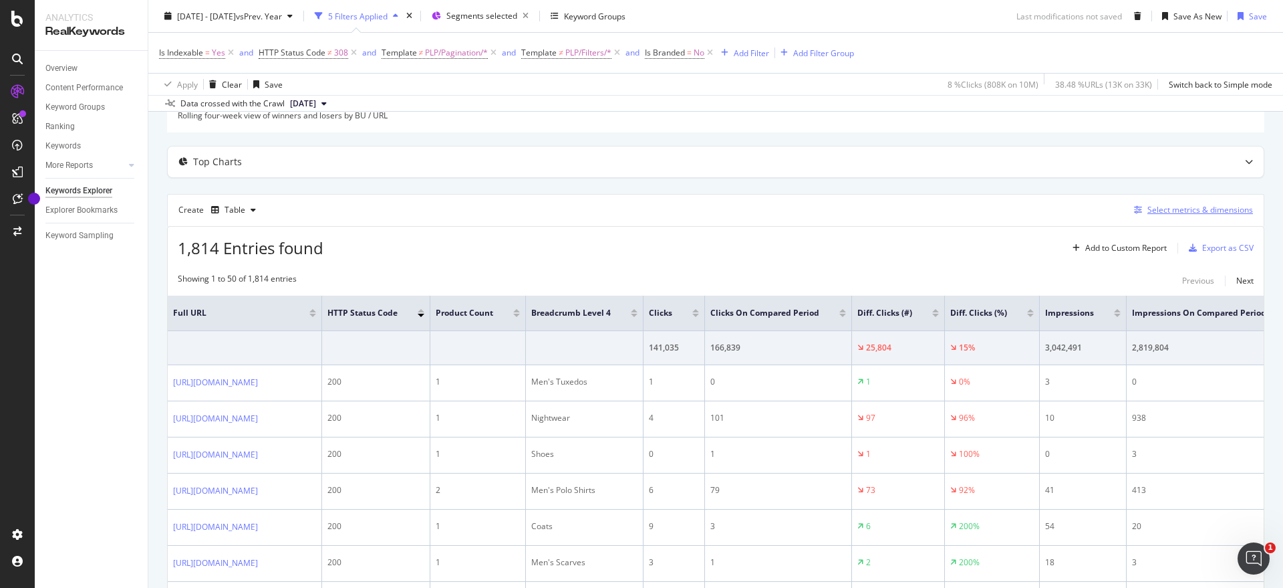
click at [1190, 208] on div "Select metrics & dimensions" at bounding box center [1201, 209] width 106 height 11
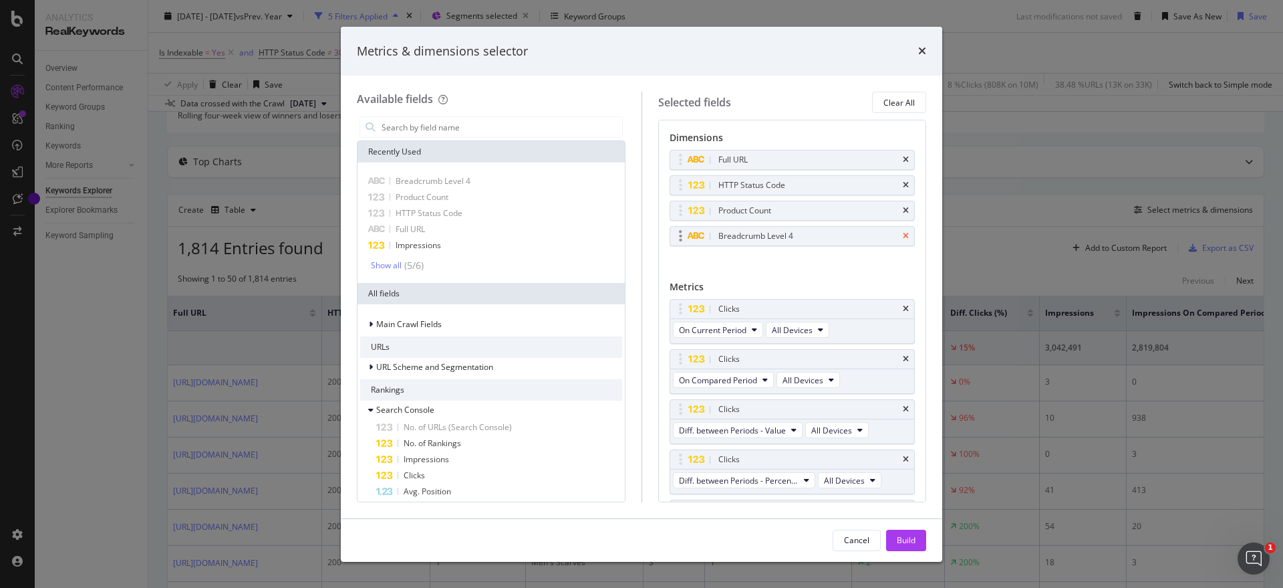
click at [903, 238] on icon "times" at bounding box center [906, 236] width 6 height 8
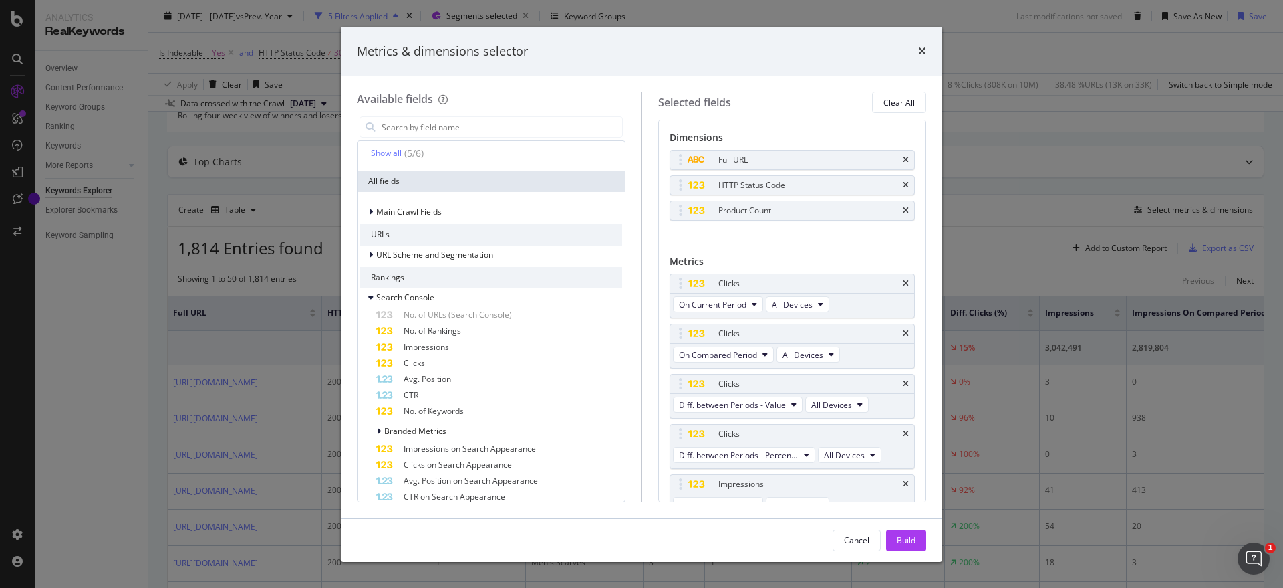
scroll to position [26, 0]
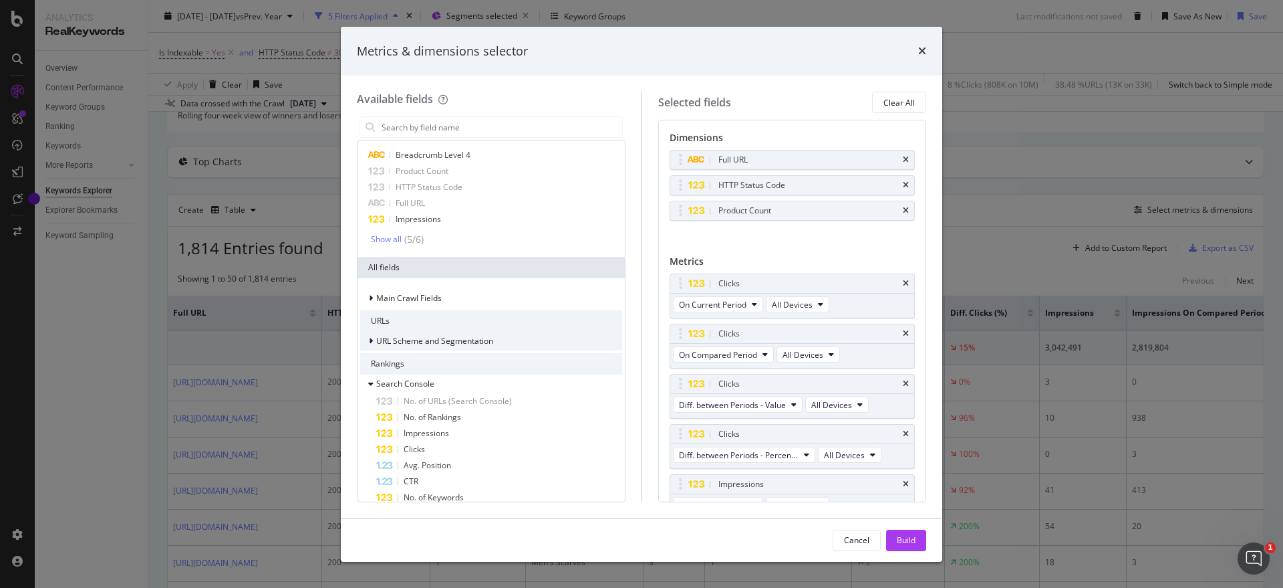
click at [374, 336] on div "modal" at bounding box center [372, 340] width 8 height 13
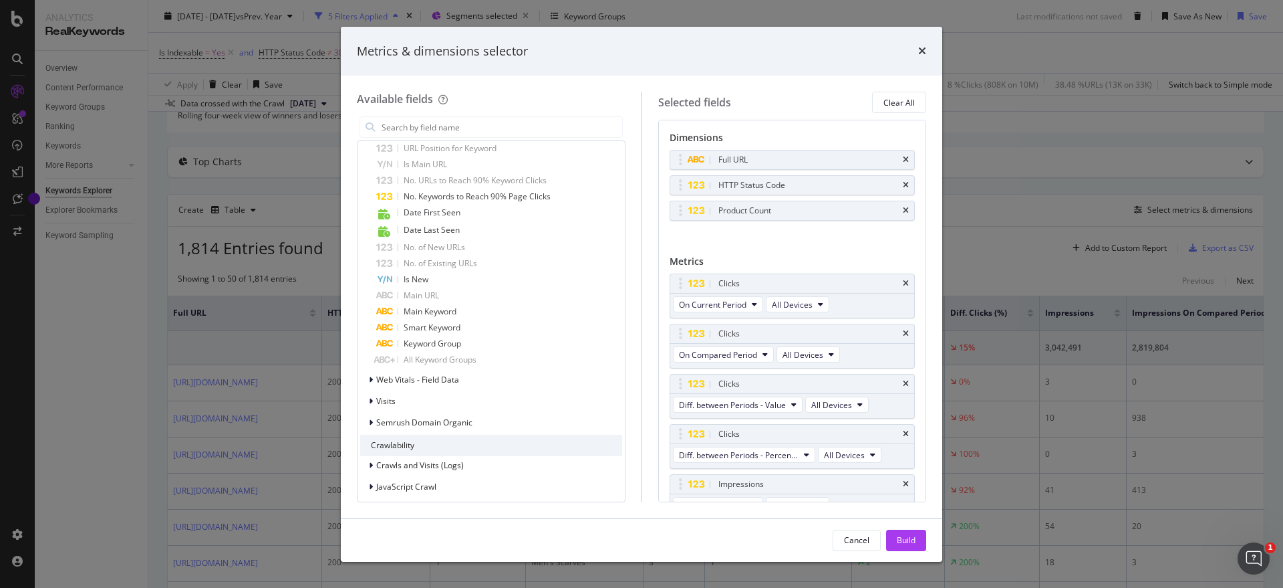
scroll to position [1376, 0]
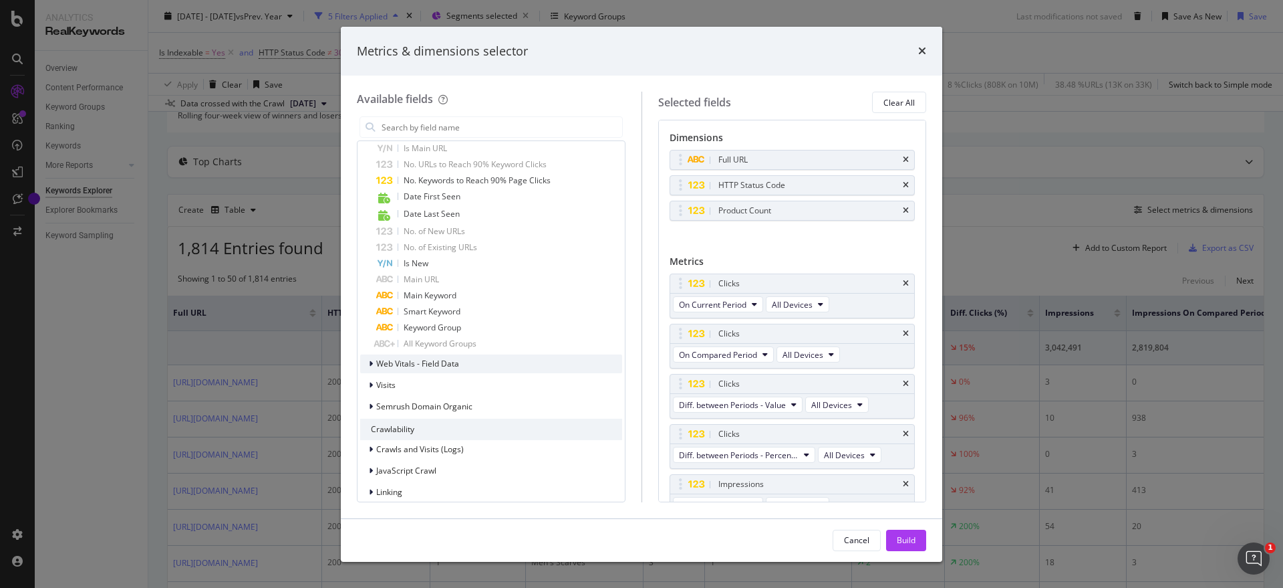
click at [379, 363] on span "Web Vitals - Field Data" at bounding box center [417, 363] width 83 height 11
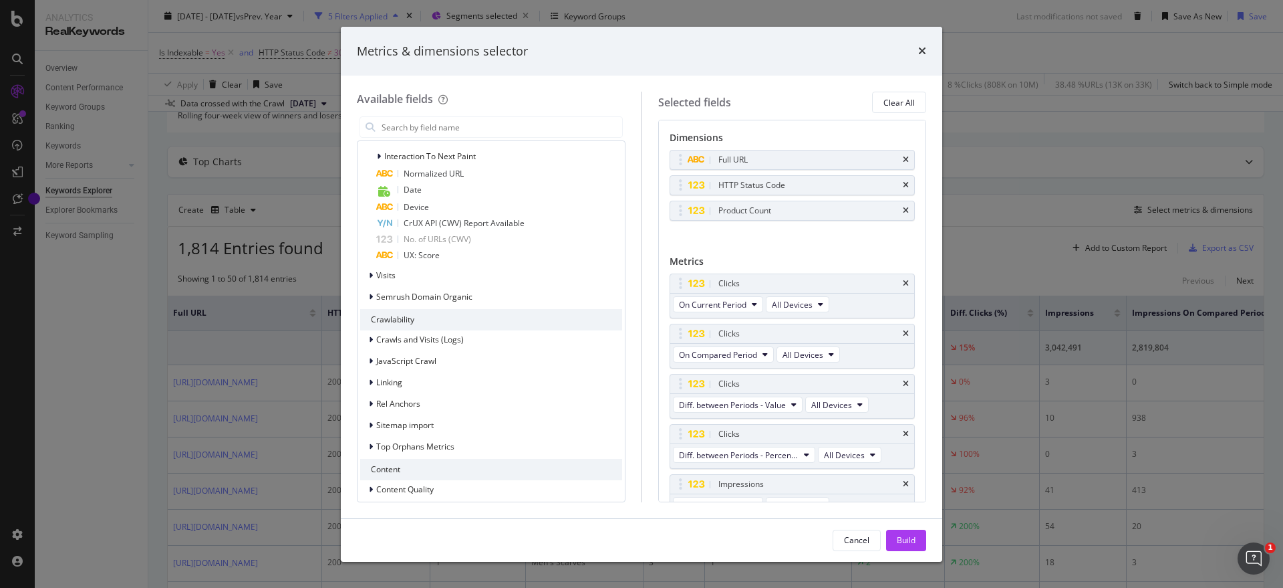
scroll to position [1714, 0]
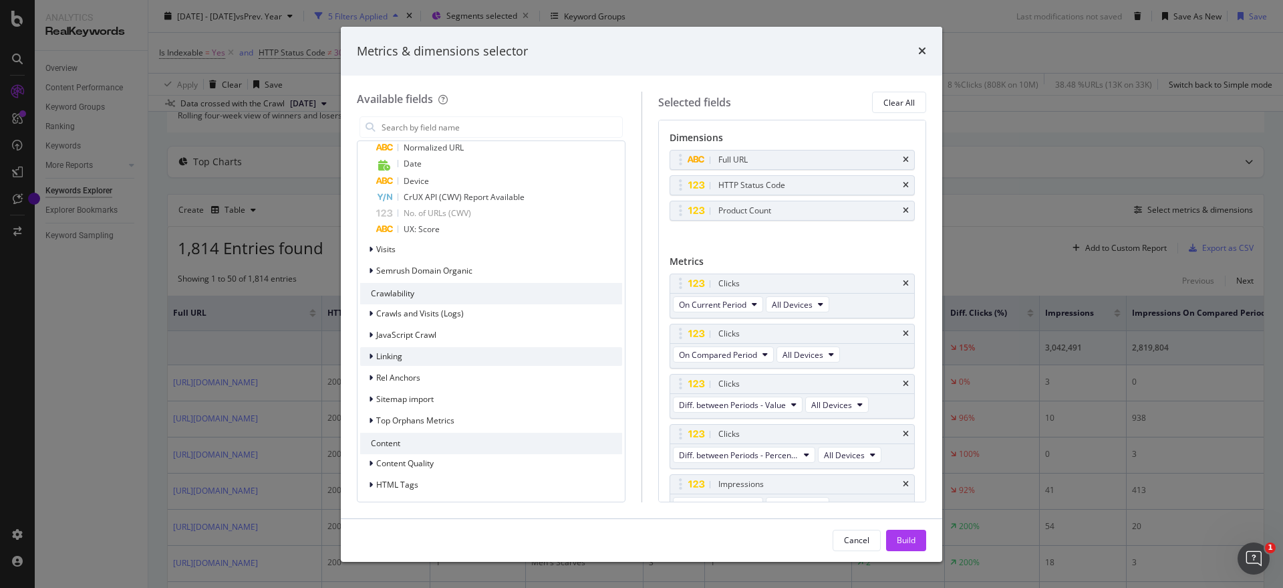
click at [374, 358] on div "modal" at bounding box center [372, 356] width 8 height 13
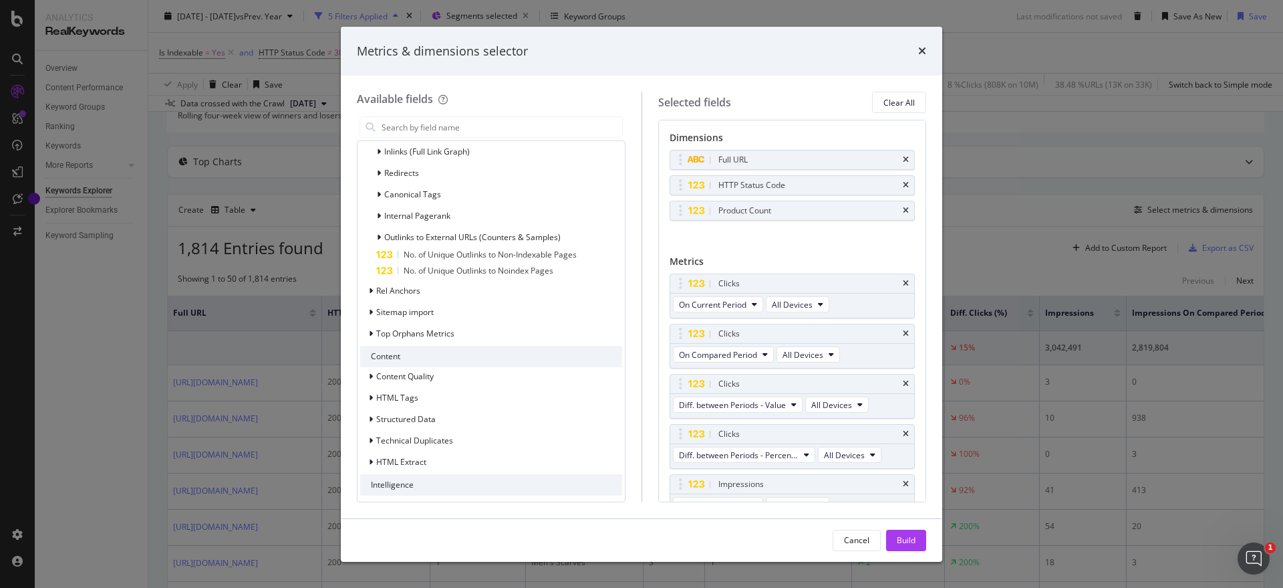
scroll to position [2046, 0]
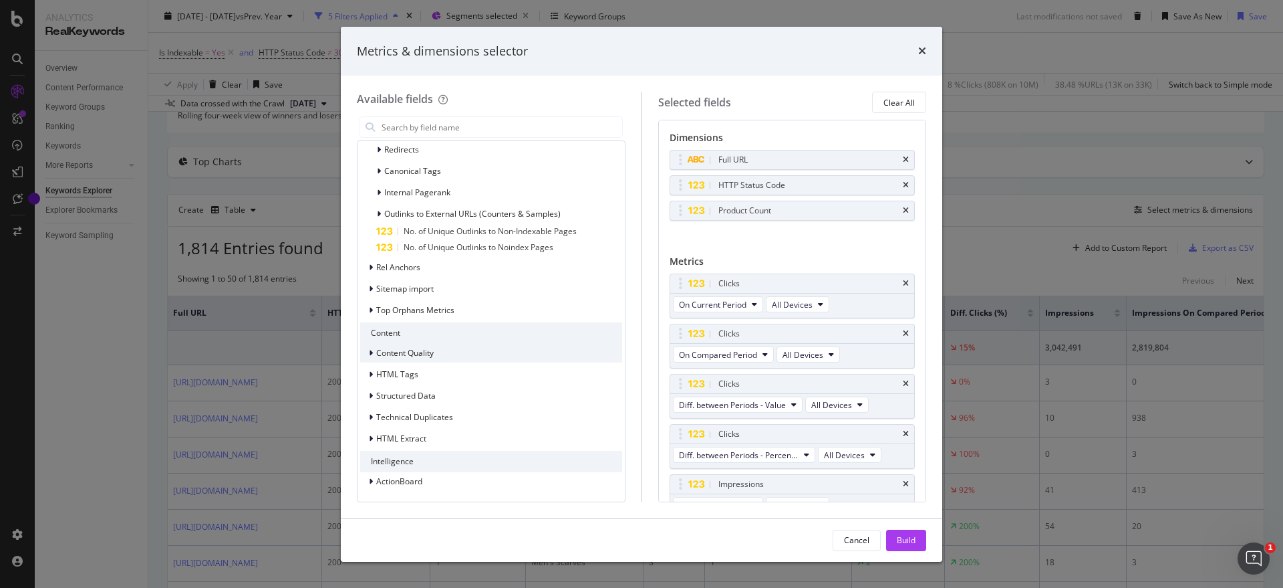
click at [378, 354] on span "Content Quality" at bounding box center [404, 352] width 57 height 11
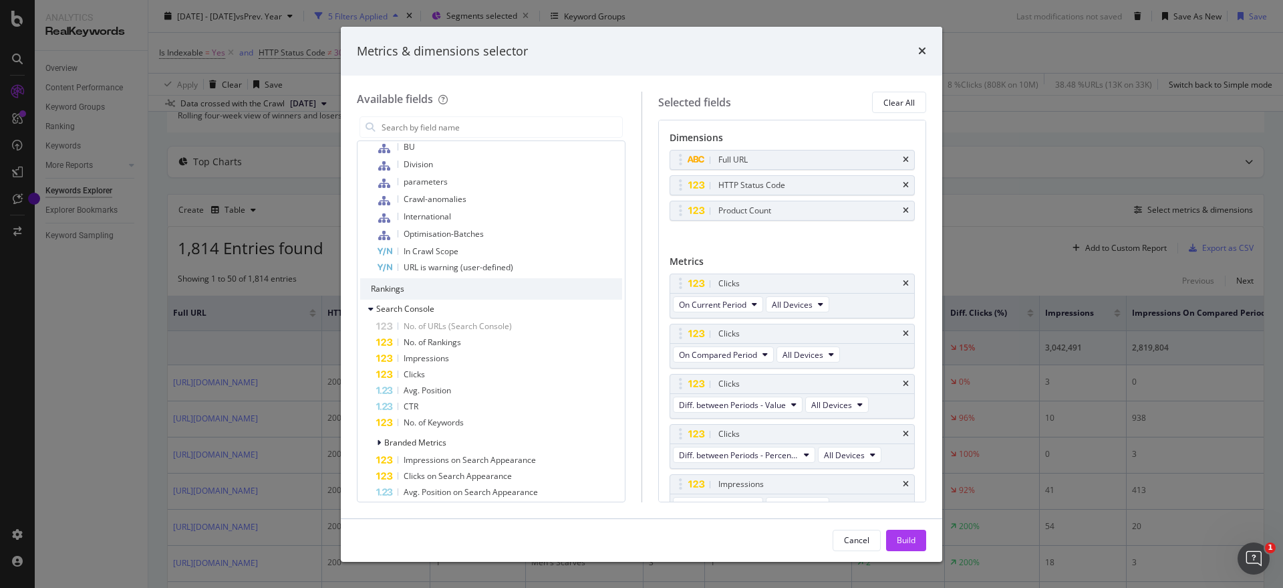
scroll to position [517, 0]
click at [906, 536] on div "Build" at bounding box center [906, 539] width 19 height 11
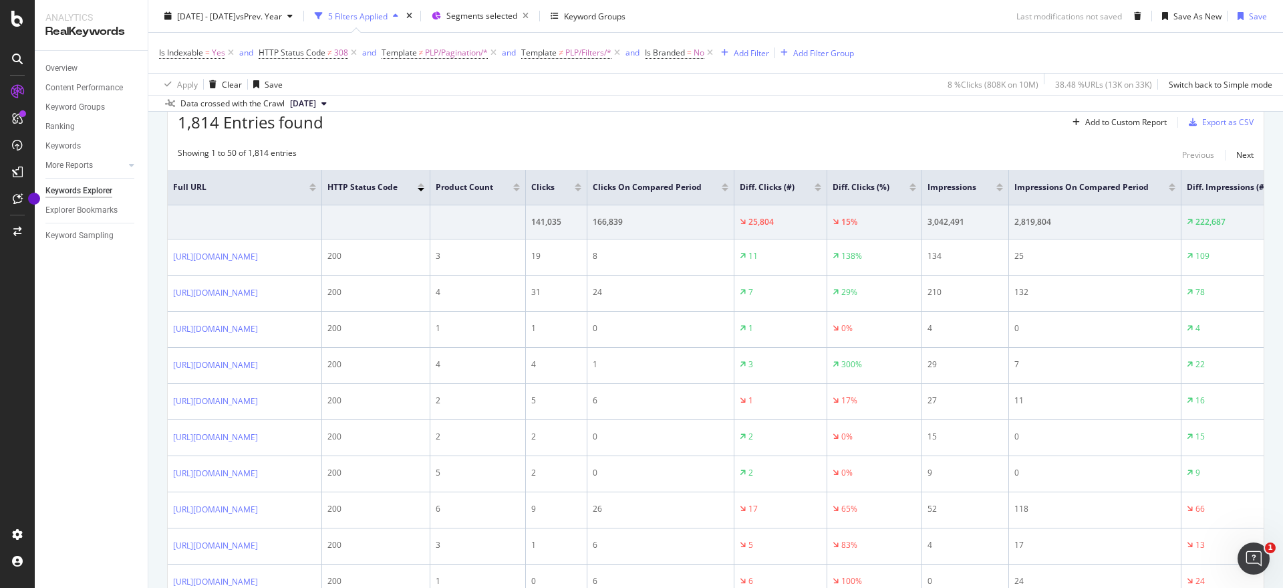
scroll to position [205, 0]
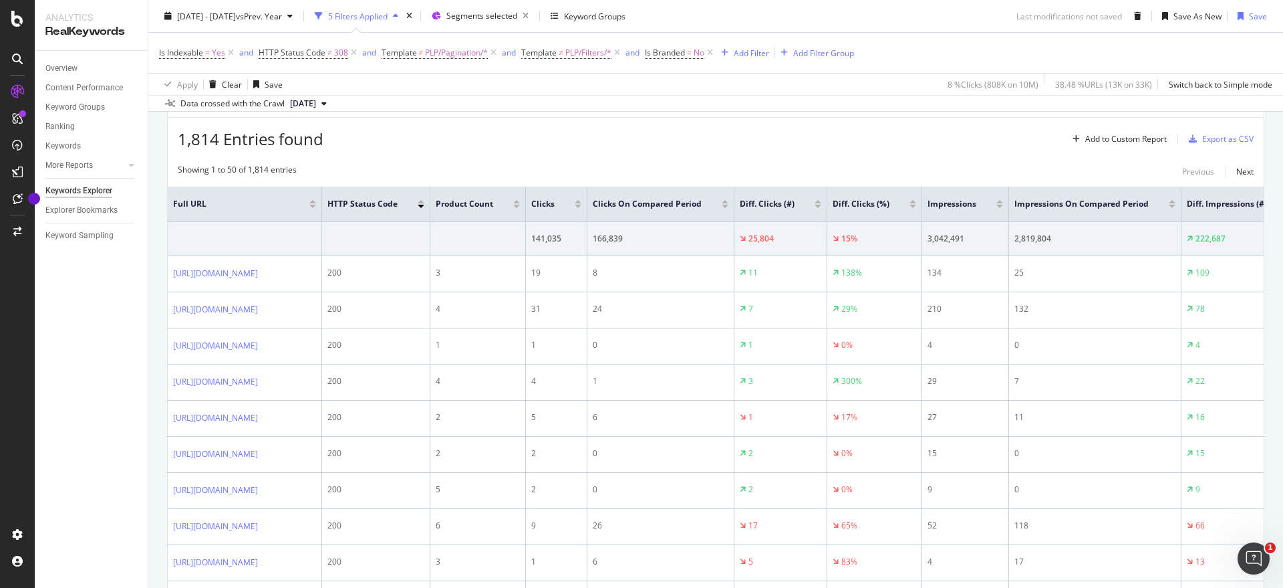
click at [916, 206] on div at bounding box center [913, 206] width 7 height 3
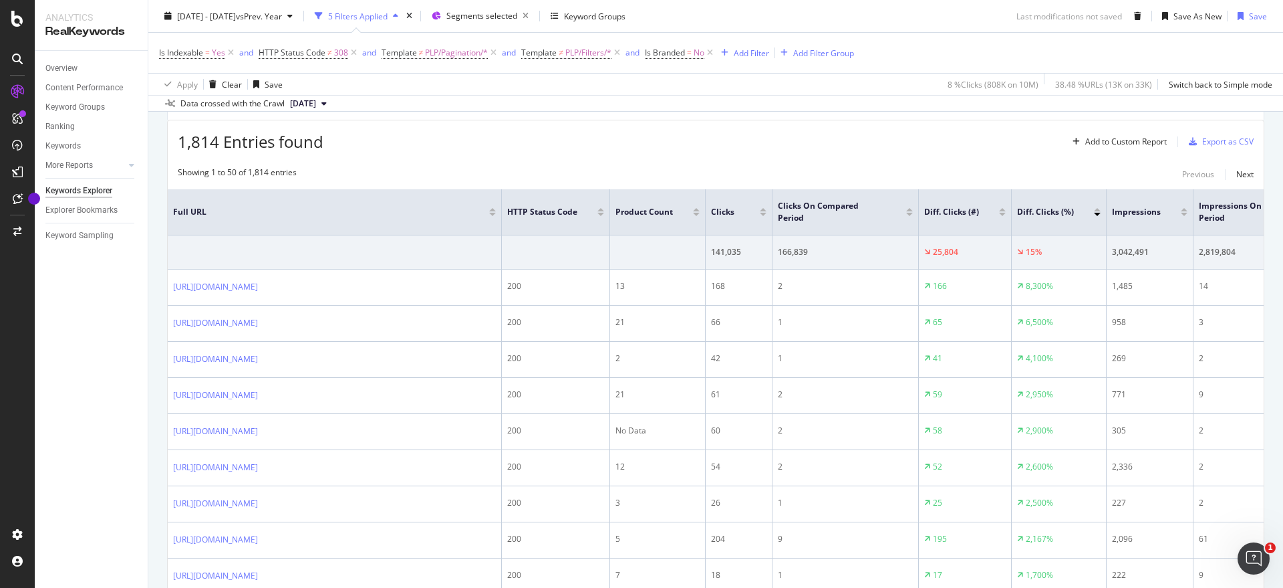
scroll to position [226, 0]
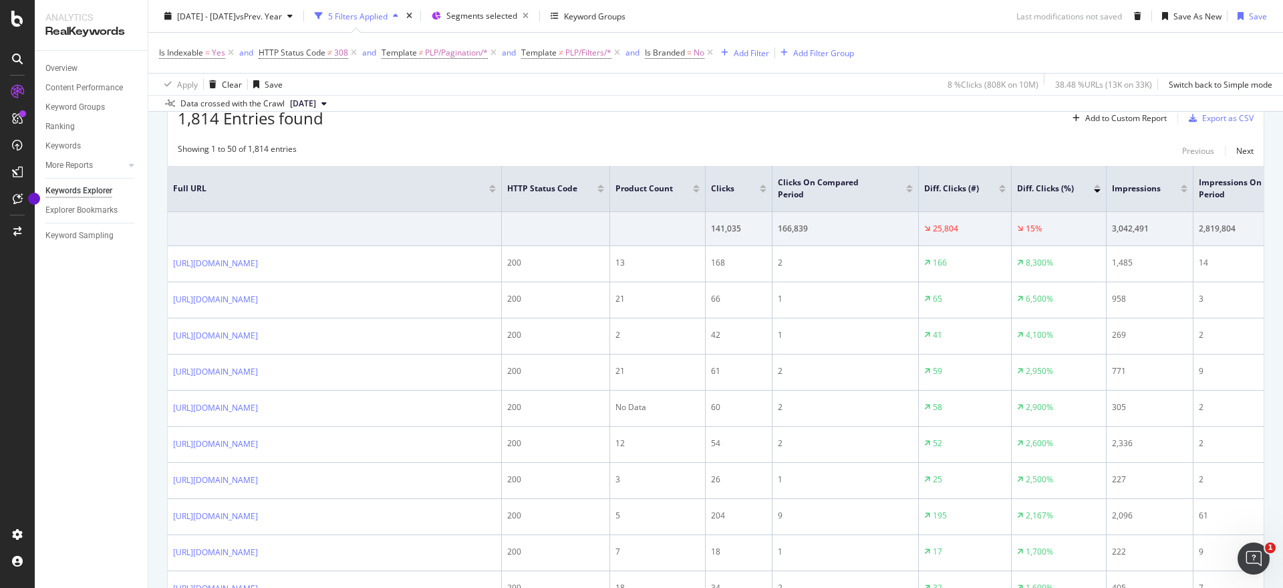
click at [1098, 190] on div at bounding box center [1097, 190] width 7 height 3
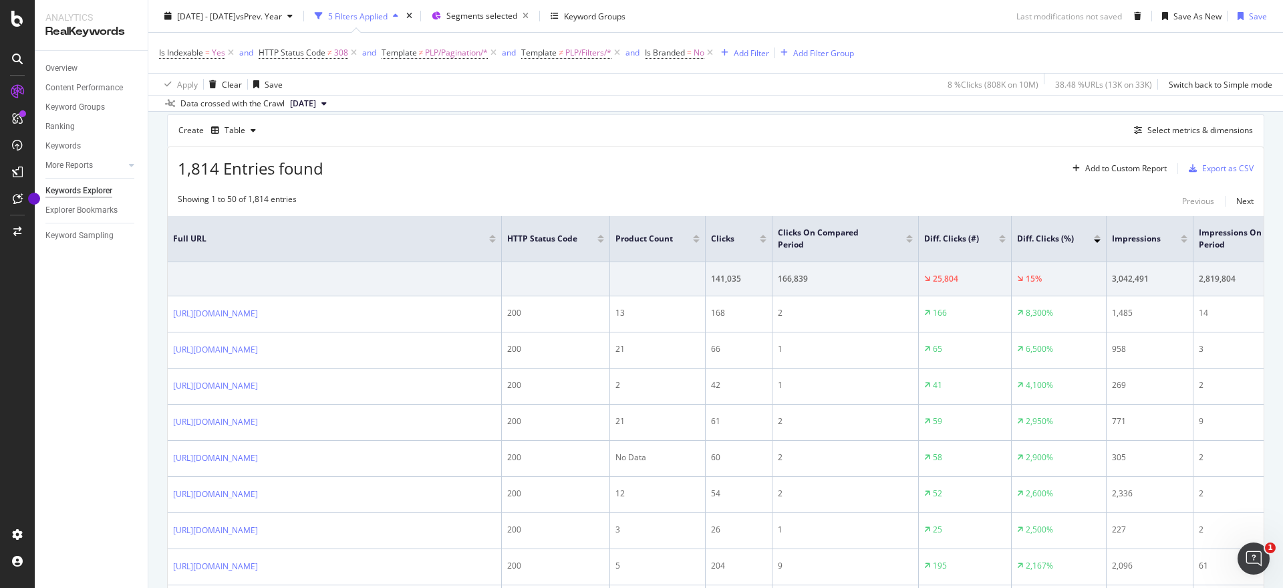
scroll to position [169, 0]
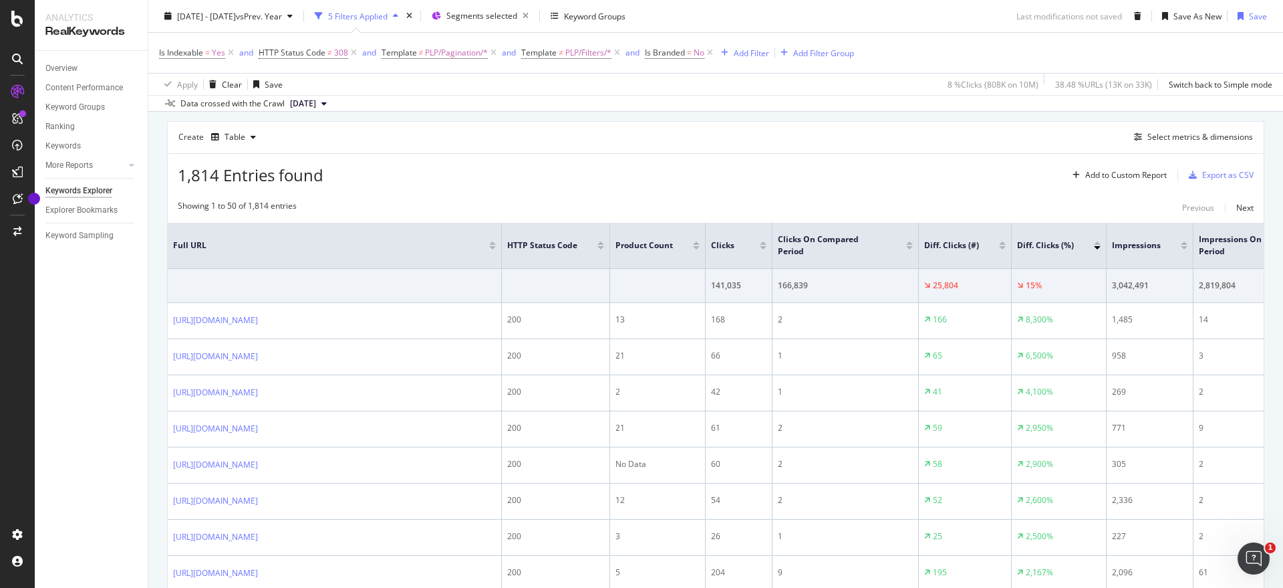
click at [1100, 242] on div at bounding box center [1097, 242] width 7 height 3
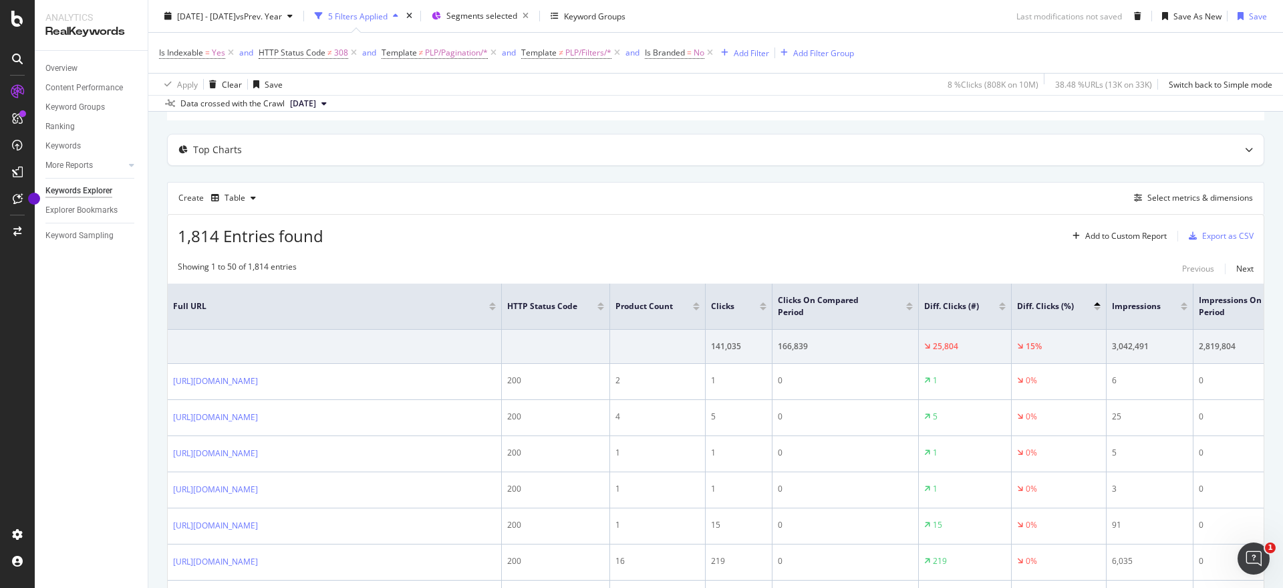
scroll to position [105, 0]
click at [1189, 233] on div "Export as CSV" at bounding box center [1219, 239] width 70 height 20
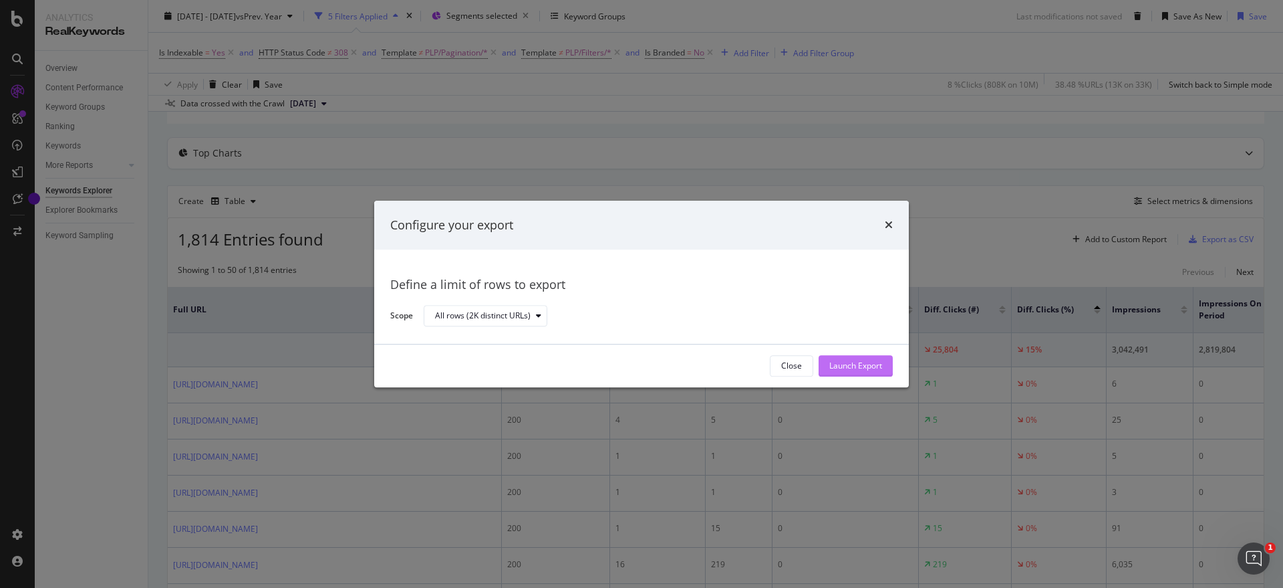
click at [856, 367] on div "Launch Export" at bounding box center [856, 365] width 53 height 11
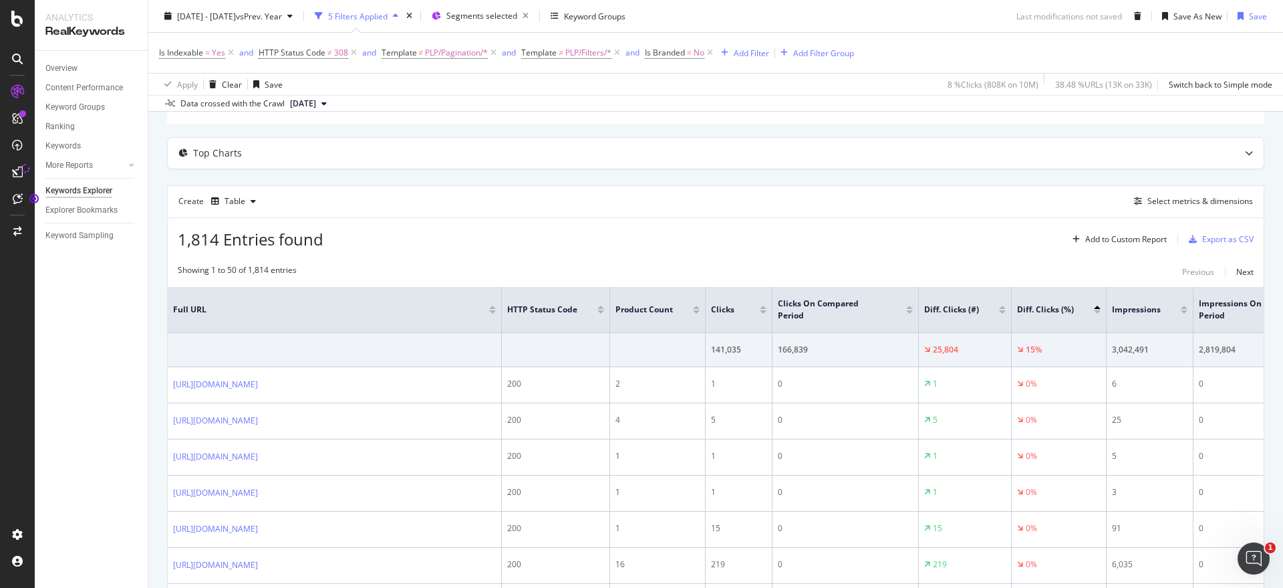
drag, startPoint x: 25, startPoint y: 172, endPoint x: 349, endPoint y: 186, distance: 324.5
click at [349, 186] on div "Create Table Select metrics & dimensions" at bounding box center [716, 201] width 1098 height 32
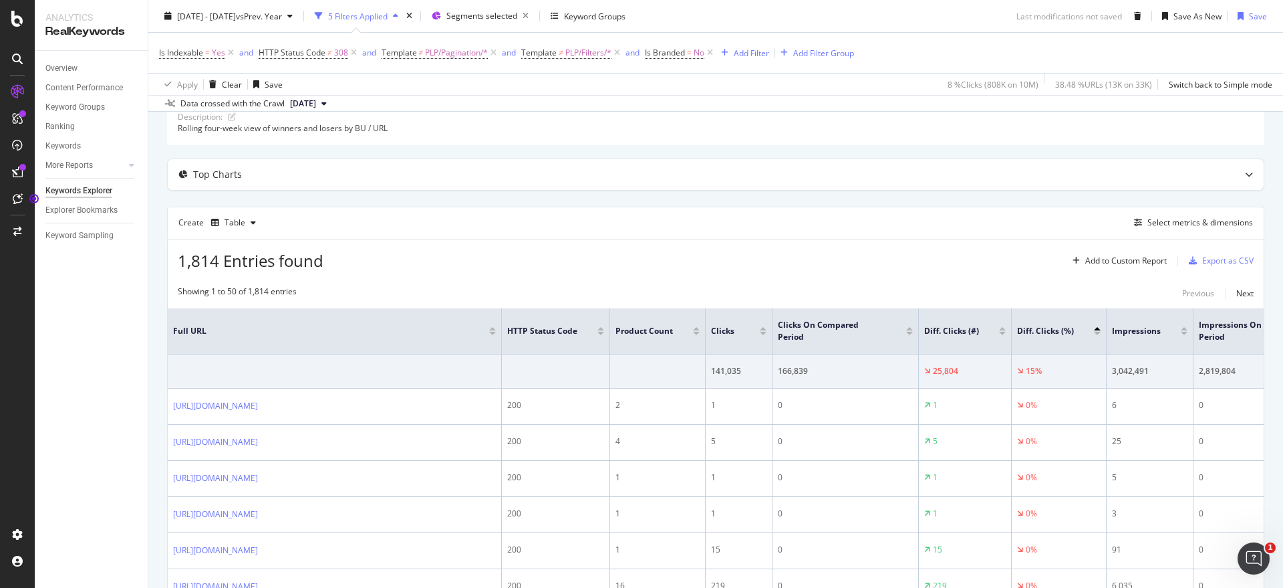
scroll to position [80, 0]
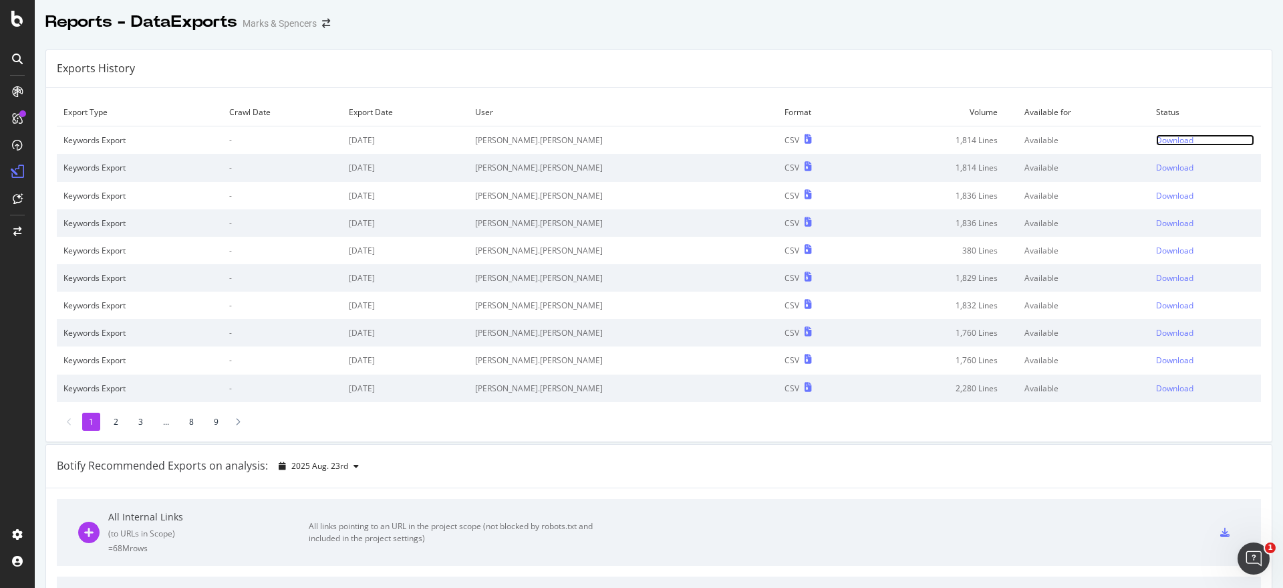
click at [1156, 140] on div "Download" at bounding box center [1174, 139] width 37 height 11
